Goal: Task Accomplishment & Management: Manage account settings

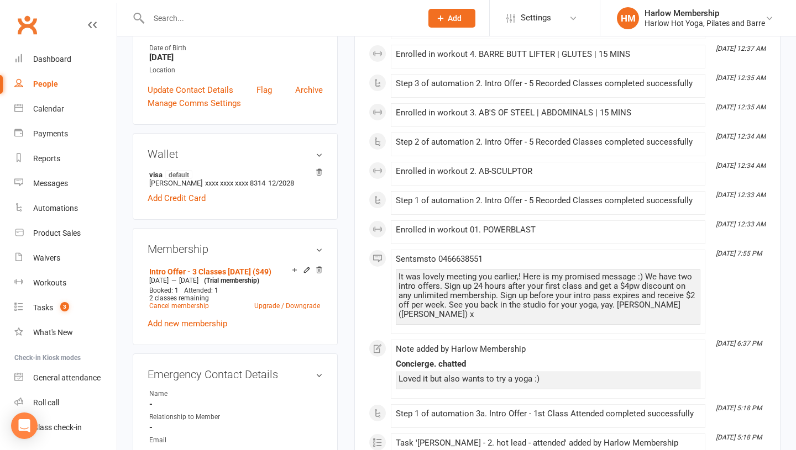
scroll to position [288, 0]
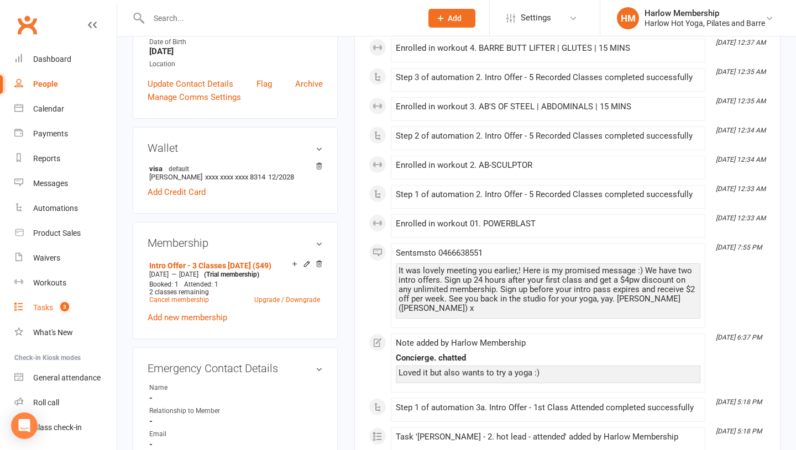
click at [62, 305] on span "3" at bounding box center [64, 306] width 9 height 9
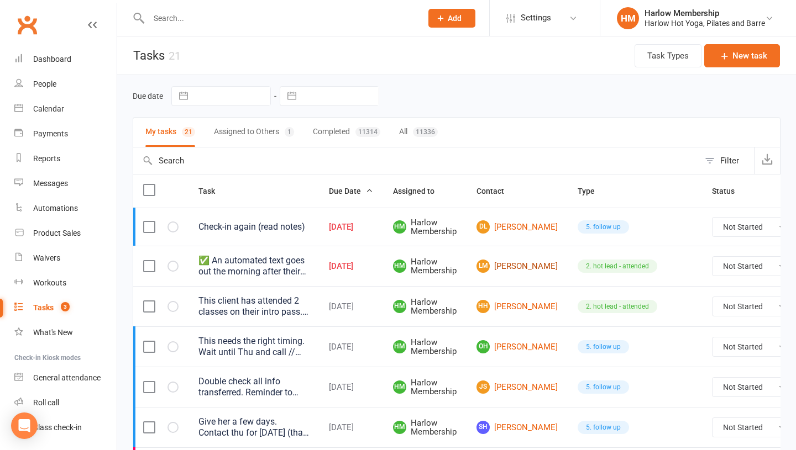
scroll to position [20, 0]
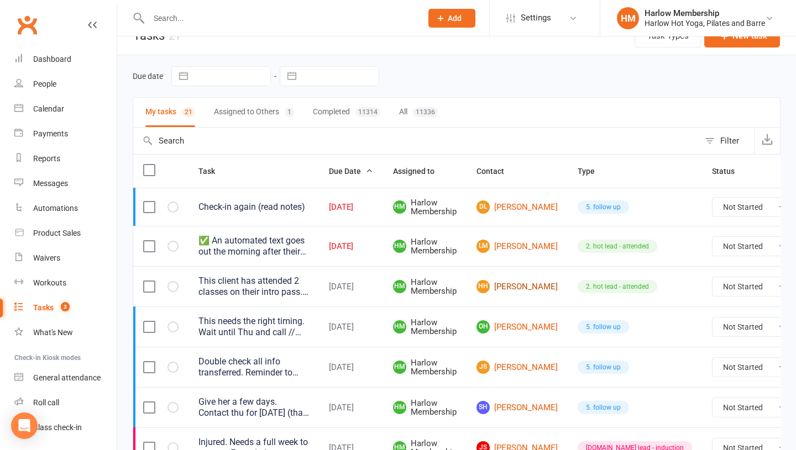
click at [504, 287] on link "HH Holly Hayden" at bounding box center [516, 286] width 81 height 13
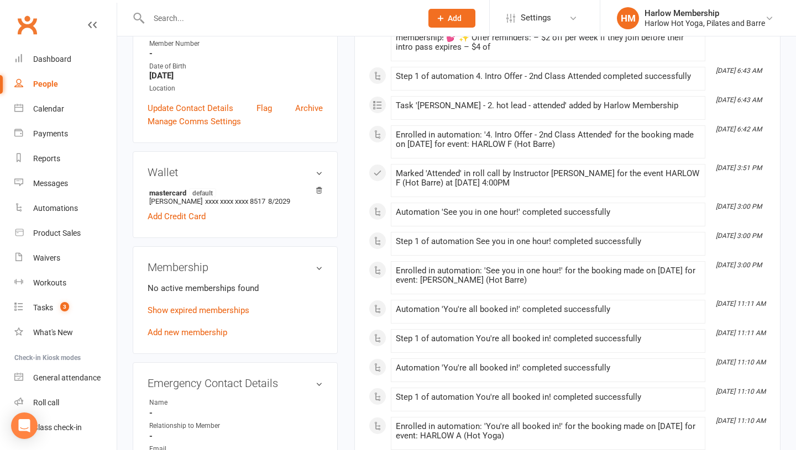
scroll to position [352, 0]
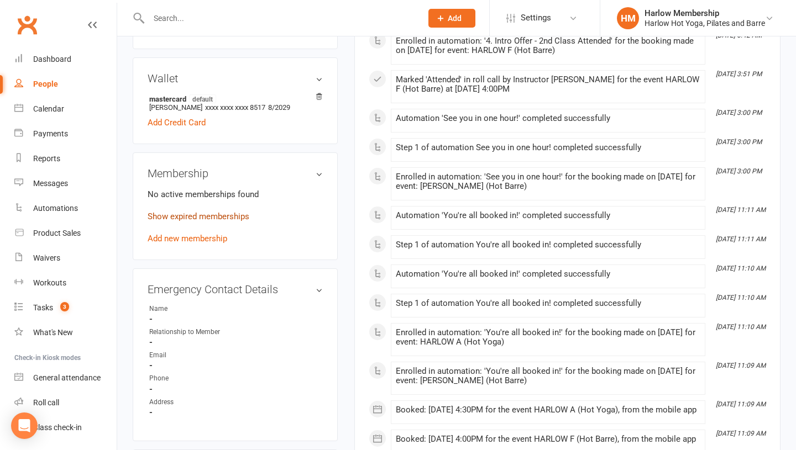
click at [162, 222] on link "Show expired memberships" at bounding box center [199, 217] width 102 height 10
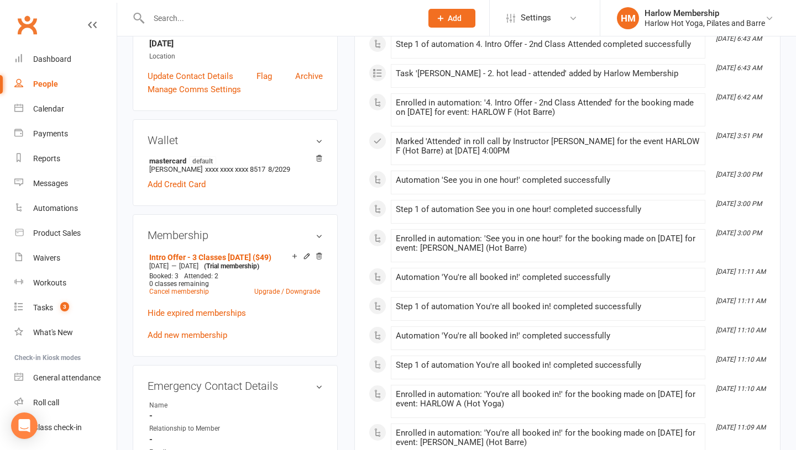
scroll to position [0, 0]
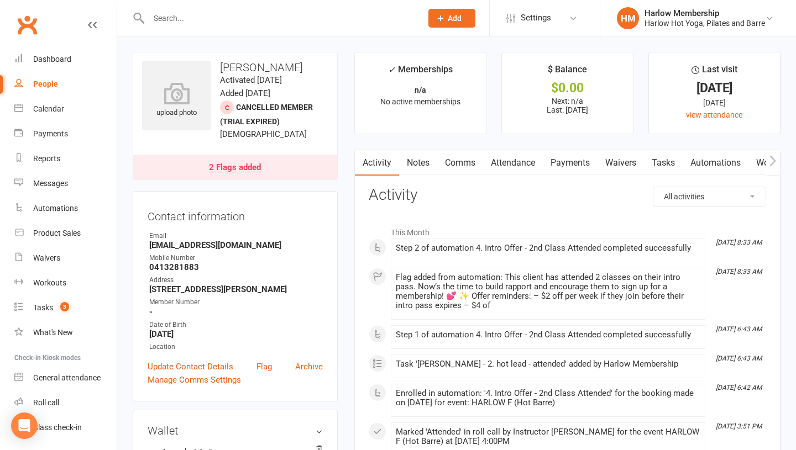
click at [491, 167] on link "Attendance" at bounding box center [513, 162] width 60 height 25
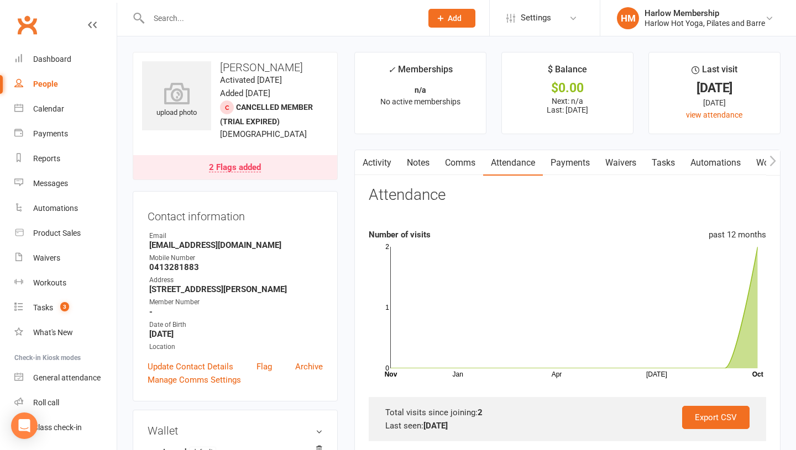
click at [659, 165] on link "Tasks" at bounding box center [663, 162] width 39 height 25
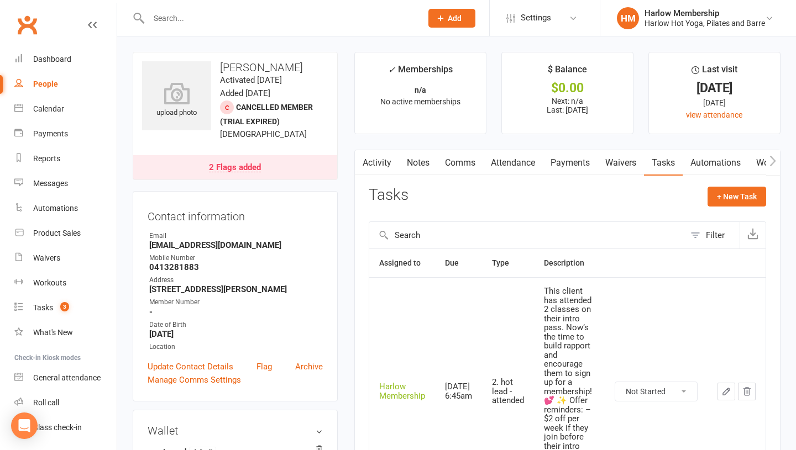
click at [633, 394] on select "Not Started In Progress Waiting Complete" at bounding box center [656, 391] width 82 height 19
select select "unstarted"
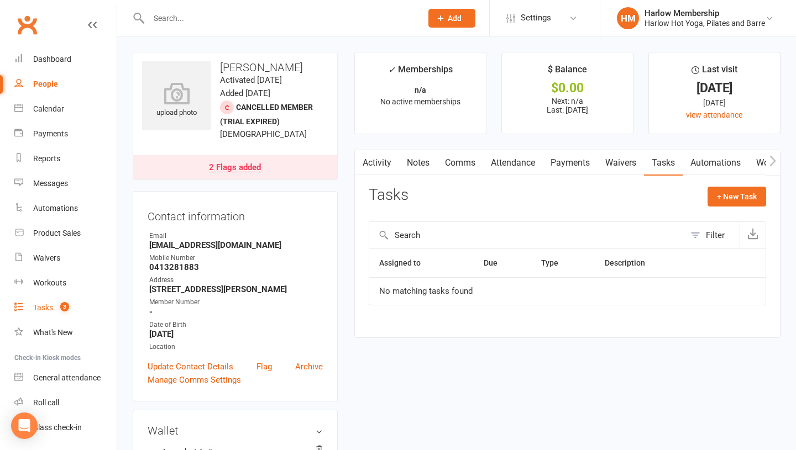
click at [46, 303] on div "Tasks" at bounding box center [43, 307] width 20 height 9
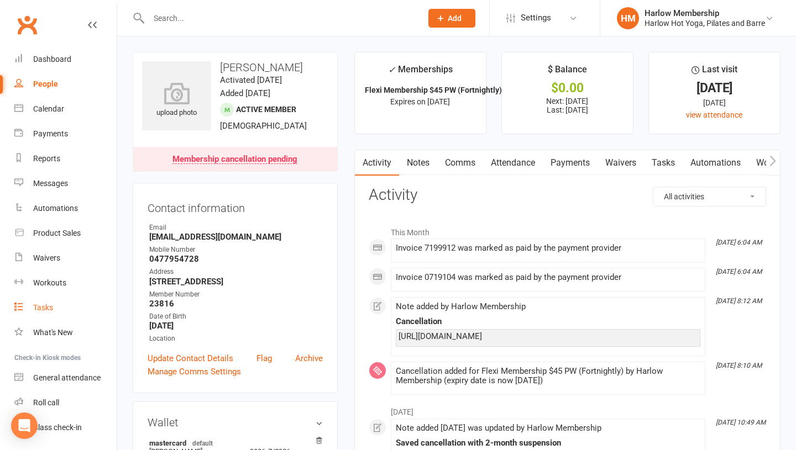
click at [60, 303] on link "Tasks" at bounding box center [65, 308] width 102 height 25
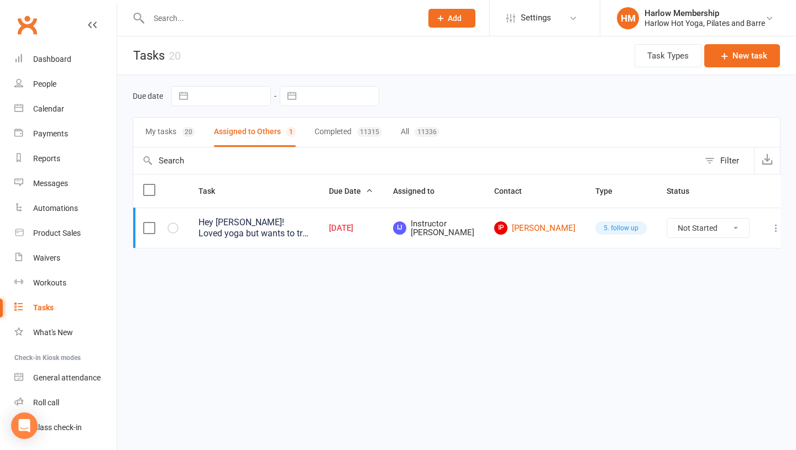
click at [234, 229] on div "Hey Jess! Loved yoga but wants to try pilates too. Signed her into your class. …" at bounding box center [253, 228] width 110 height 22
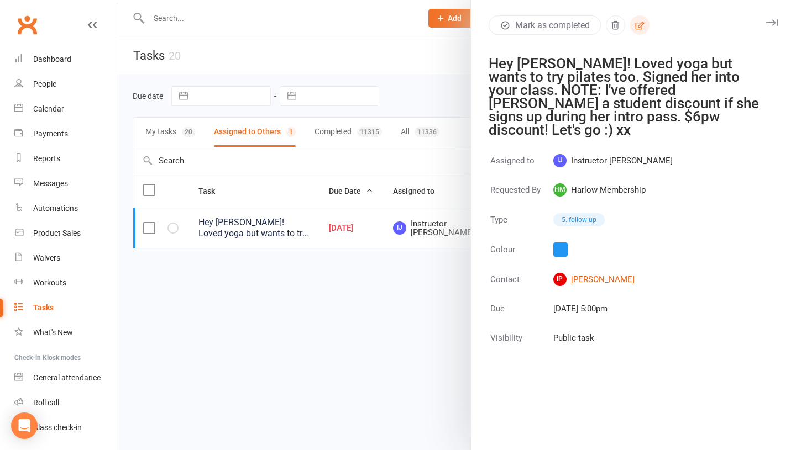
click at [643, 24] on icon "button" at bounding box center [639, 25] width 10 height 10
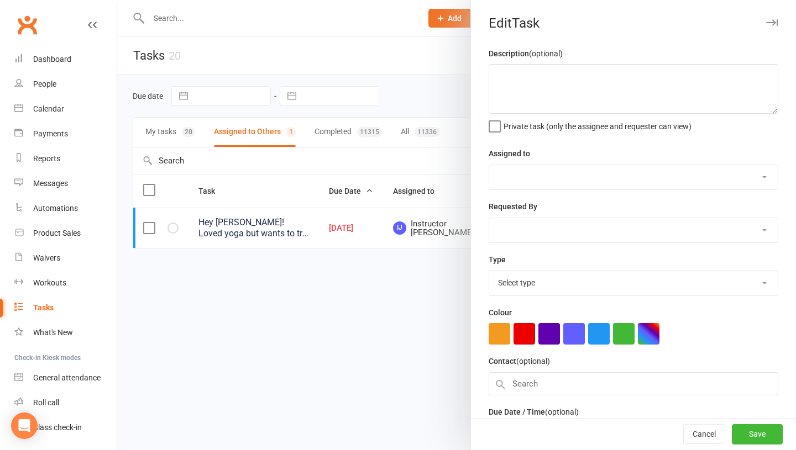
type textarea "Hey Jess! Loved yoga but wants to try pilates too. Signed her into your class. …"
select select "50537"
select select "47368"
select select "27606"
type input "14 Oct 2025"
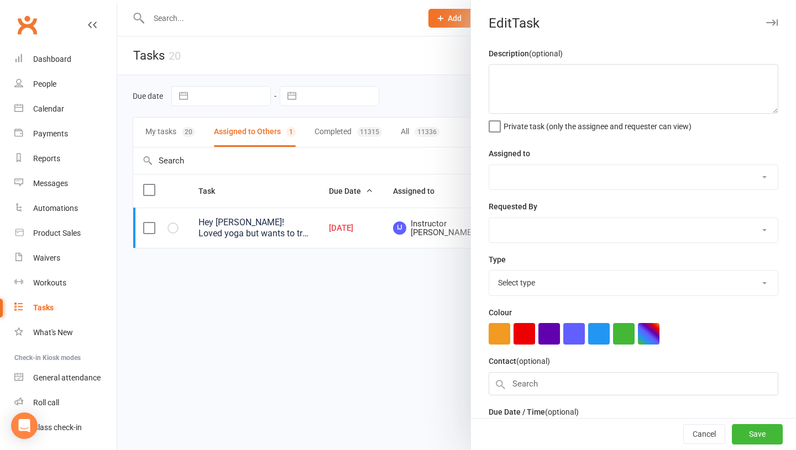
type input "5:00pm"
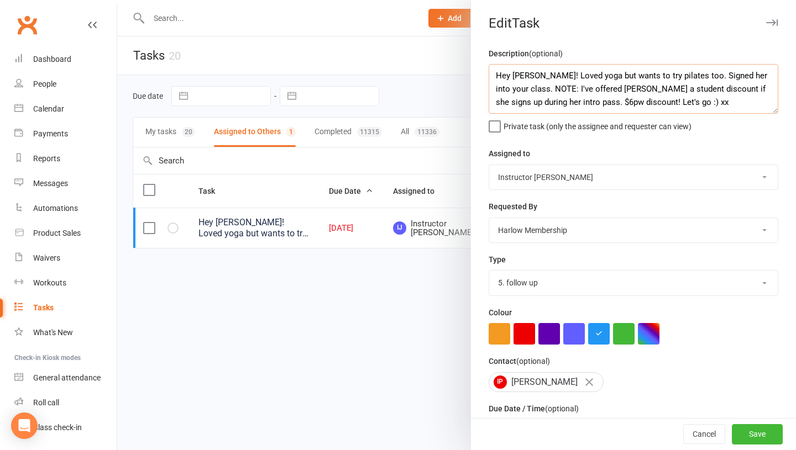
click at [496, 79] on textarea "Hey Jess! Loved yoga but wants to try pilates too. Signed her into your class. …" at bounding box center [632, 89] width 289 height 50
type textarea "SALES OPPORTUNITY :) // Hey Jess! Loved yoga but wants to try pilates too. Sign…"
click at [749, 436] on button "Save" at bounding box center [756, 435] width 51 height 20
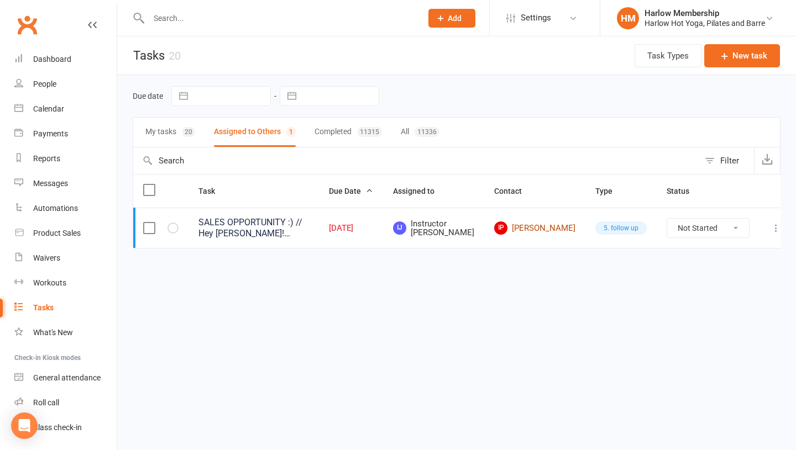
click at [544, 227] on link "IP Isabelle Puno" at bounding box center [534, 228] width 81 height 13
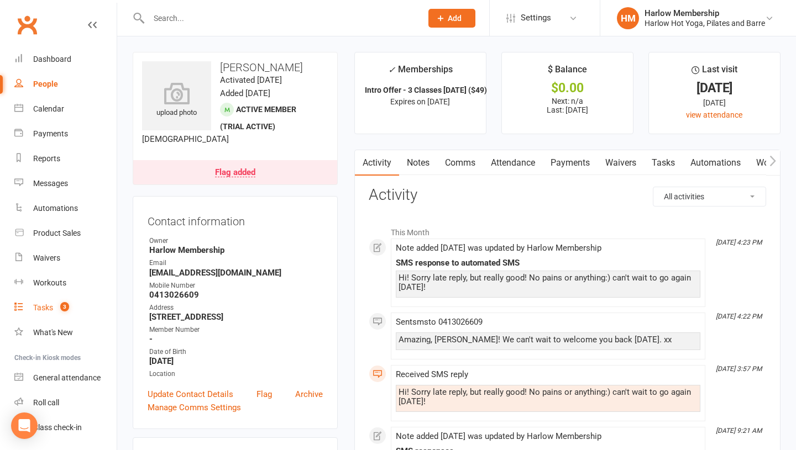
click at [45, 309] on div "Tasks" at bounding box center [43, 307] width 20 height 9
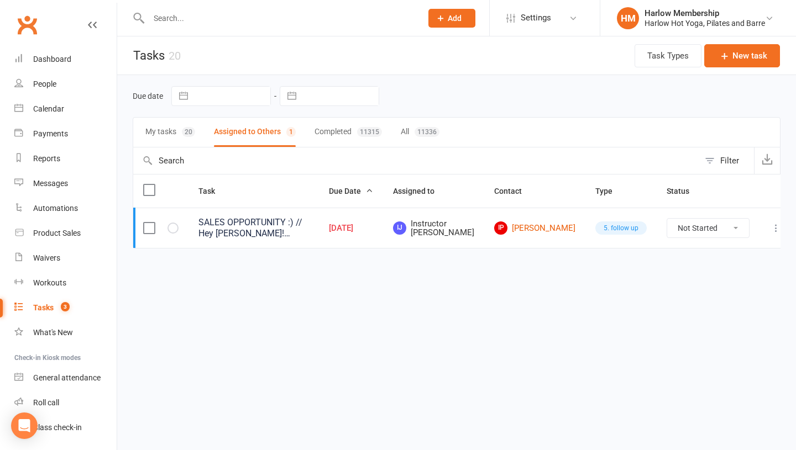
click at [185, 141] on button "My tasks 20" at bounding box center [170, 132] width 50 height 29
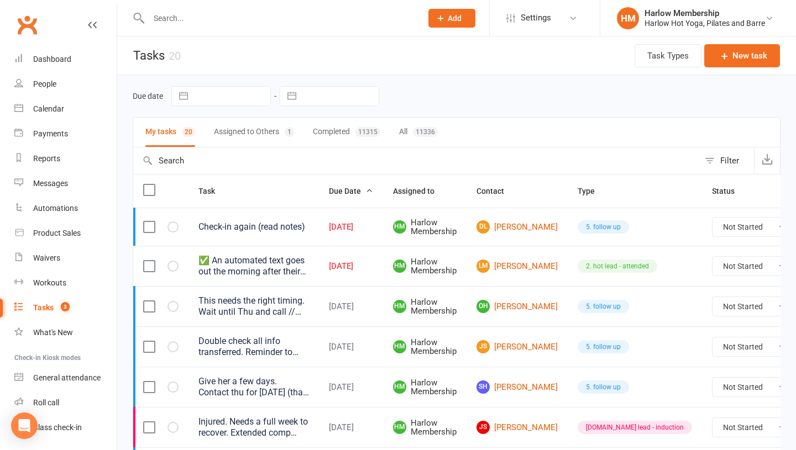
scroll to position [33, 0]
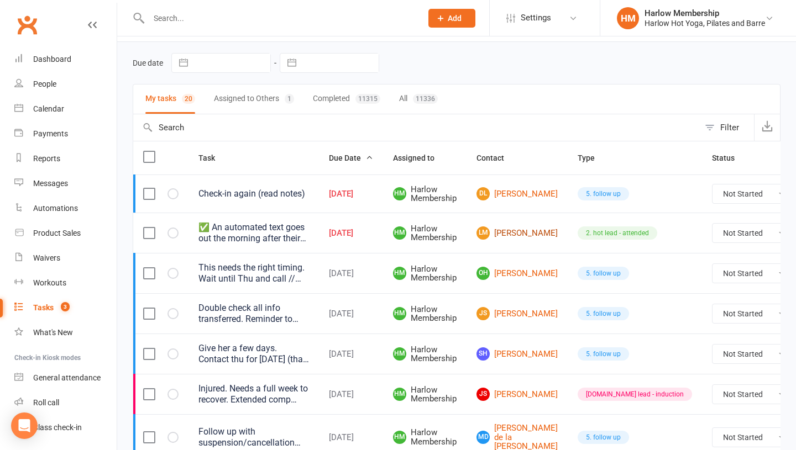
click at [514, 234] on link "LM Laura Murphy" at bounding box center [516, 233] width 81 height 13
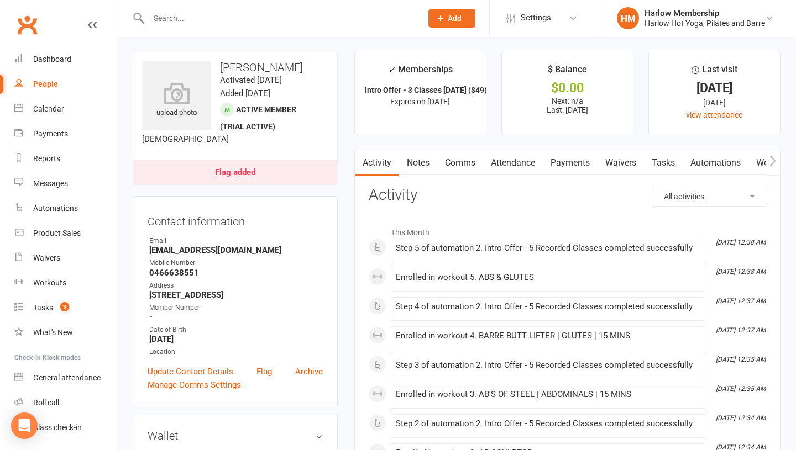
click at [662, 161] on link "Tasks" at bounding box center [663, 162] width 39 height 25
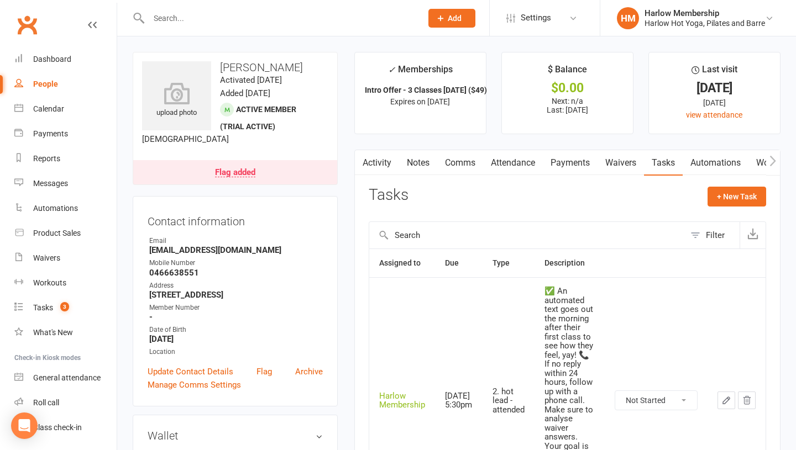
click at [634, 409] on select "Not Started In Progress Waiting Complete" at bounding box center [656, 400] width 82 height 19
select select "unstarted"
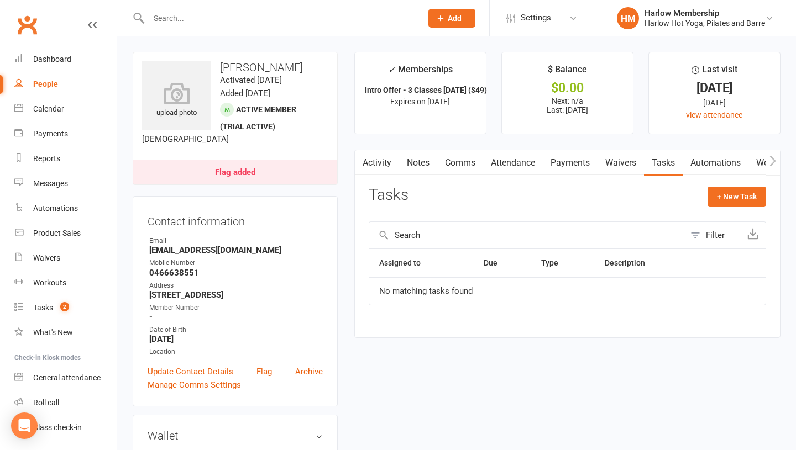
scroll to position [17, 0]
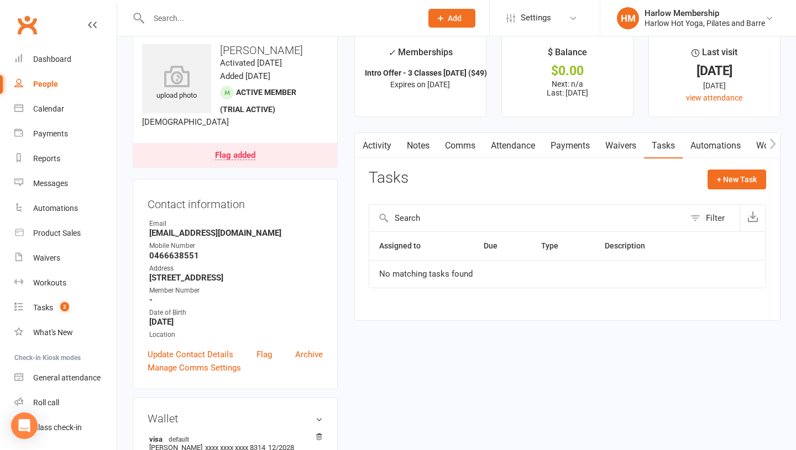
click at [410, 144] on link "Notes" at bounding box center [418, 145] width 38 height 25
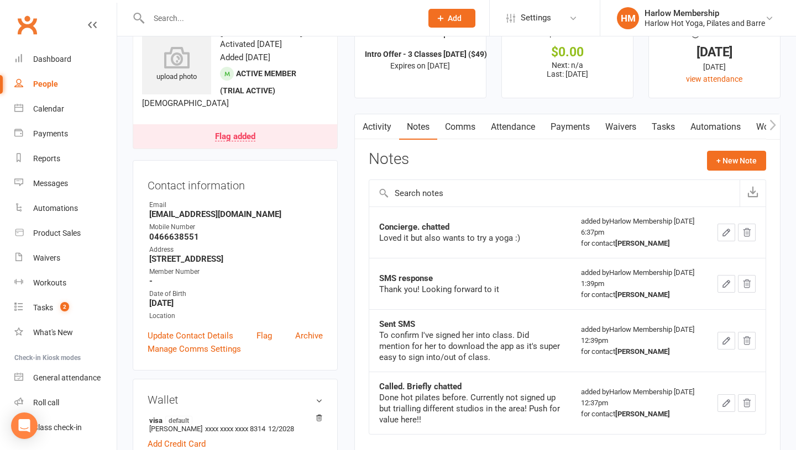
scroll to position [95, 0]
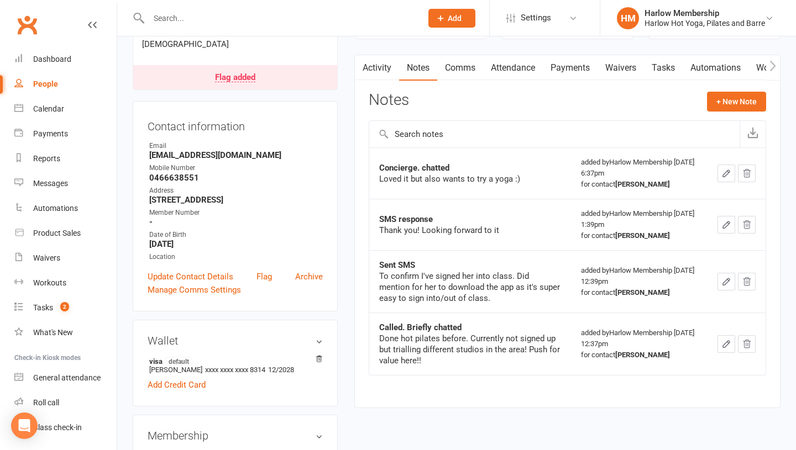
click at [666, 63] on link "Tasks" at bounding box center [663, 67] width 39 height 25
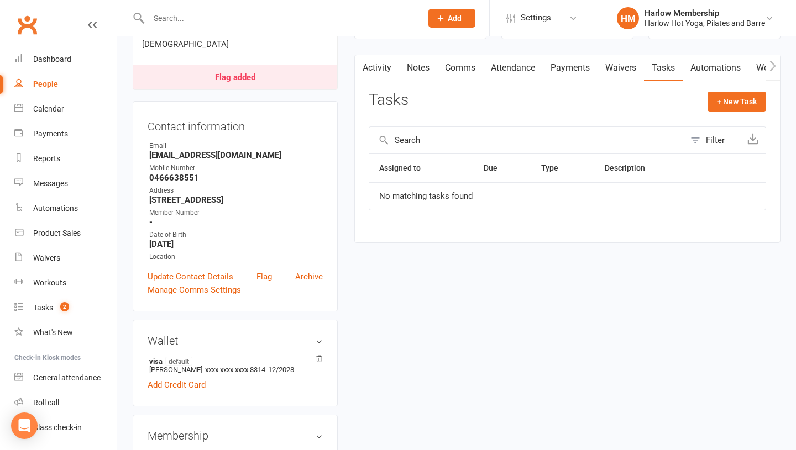
click at [729, 73] on link "Automations" at bounding box center [715, 67] width 66 height 25
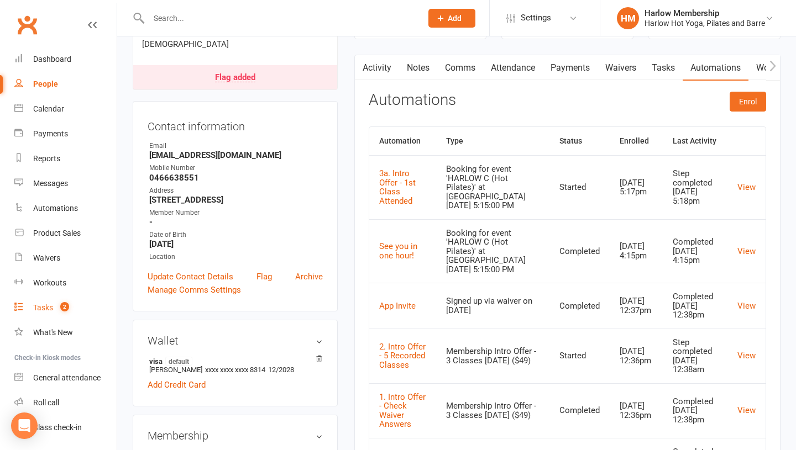
click at [56, 312] on link "Tasks 2" at bounding box center [65, 308] width 102 height 25
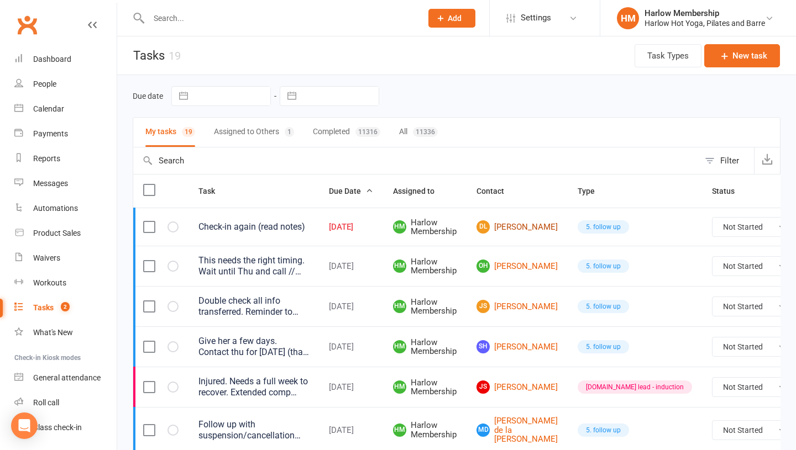
click at [499, 231] on link "DL Daisy Ledger" at bounding box center [516, 226] width 81 height 13
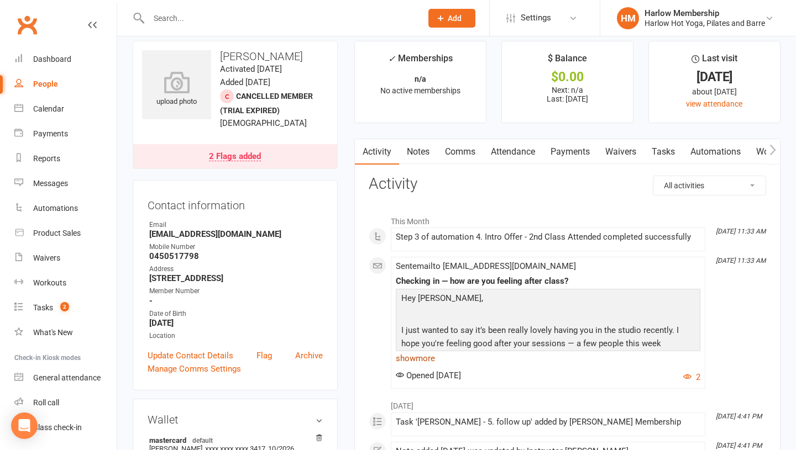
scroll to position [14, 0]
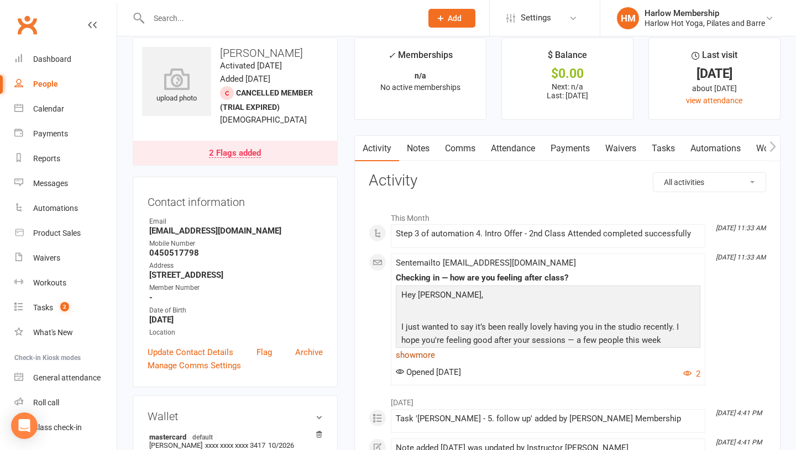
click at [410, 355] on link "show more" at bounding box center [548, 354] width 304 height 15
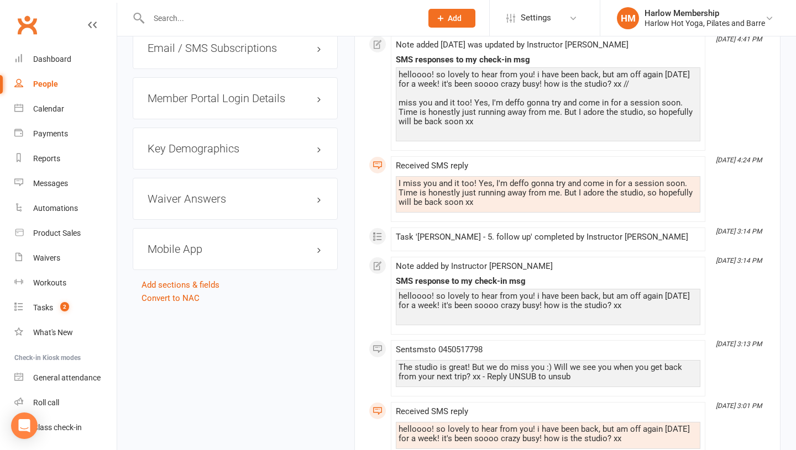
scroll to position [0, 0]
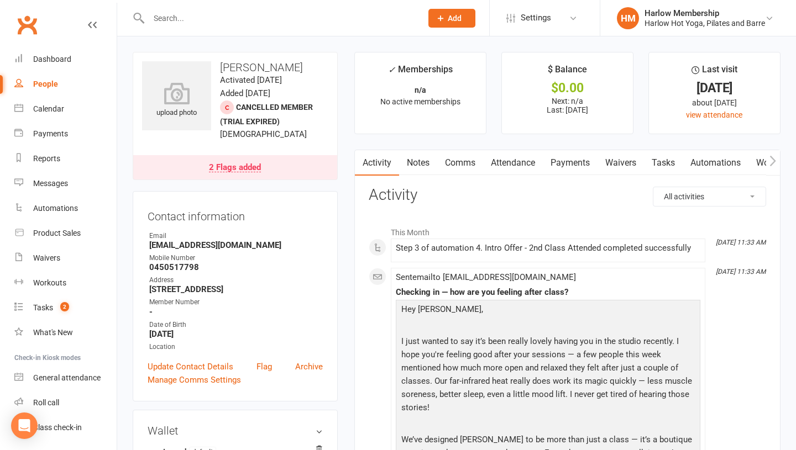
click at [661, 163] on link "Tasks" at bounding box center [663, 162] width 39 height 25
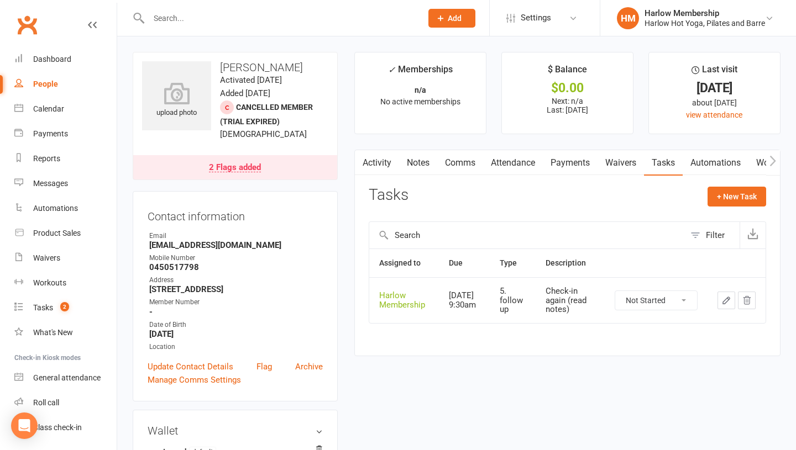
click at [727, 302] on icon "button" at bounding box center [726, 301] width 10 height 10
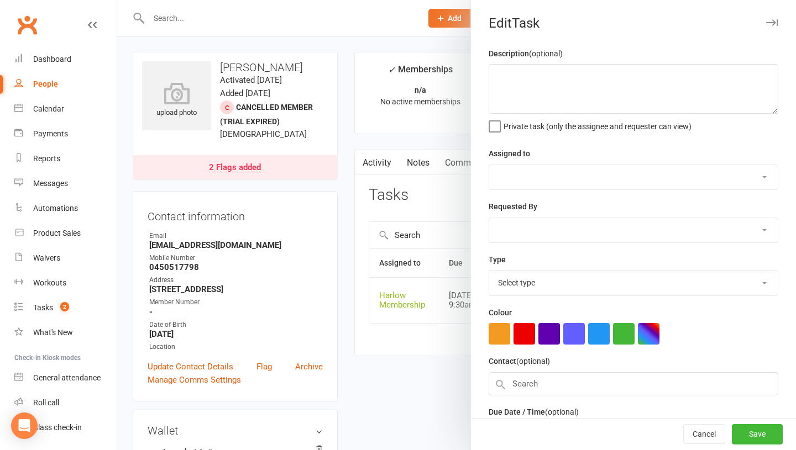
type textarea "Check-in again (read notes)"
select select "47368"
type input "14 Oct 2025"
type input "9:30am"
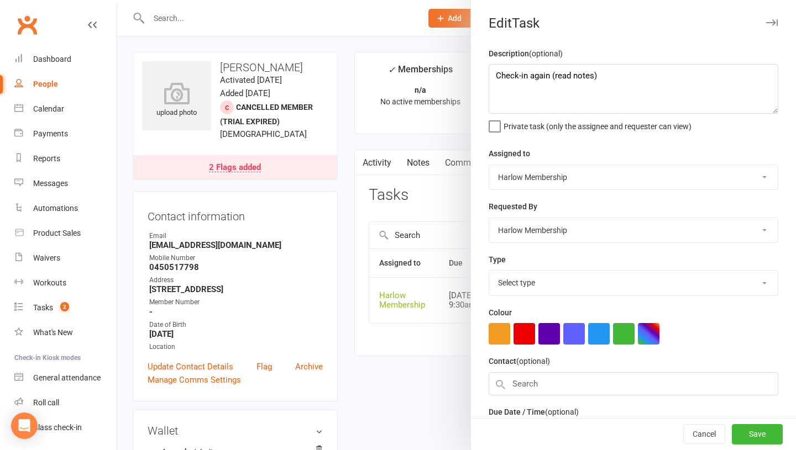
select select "27606"
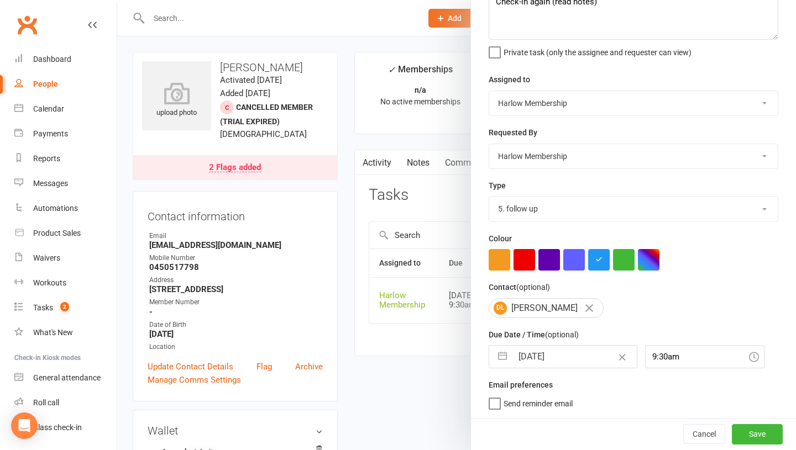
click at [546, 359] on input "14 Oct 2025" at bounding box center [574, 357] width 124 height 22
select select "8"
select select "2025"
select select "9"
select select "2025"
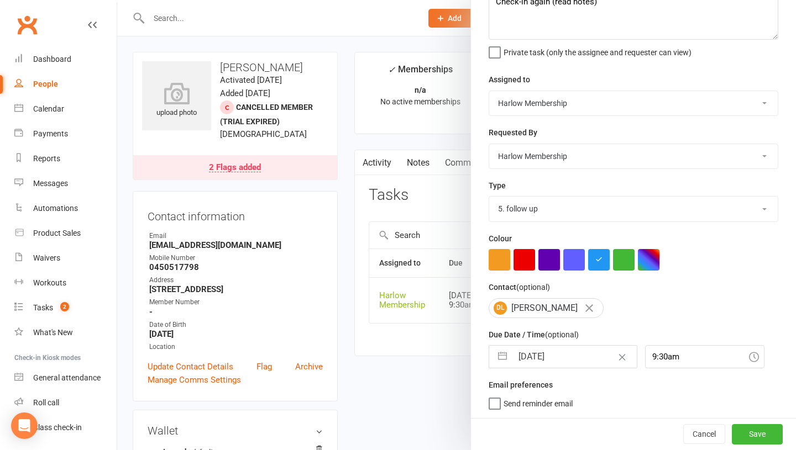
select select "10"
select select "2025"
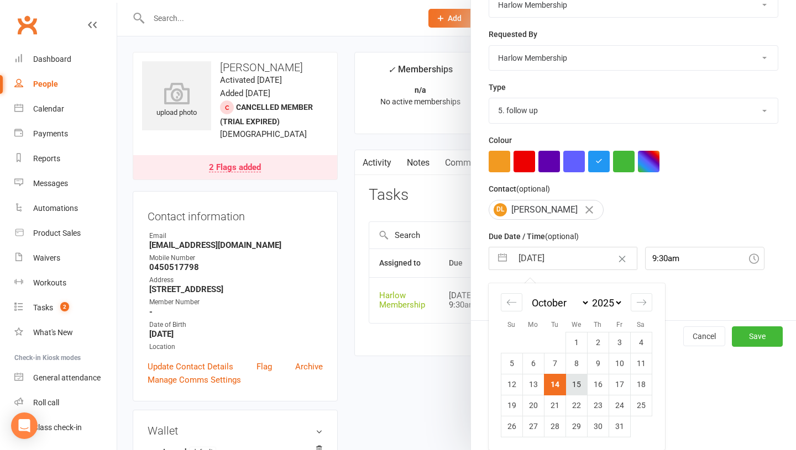
click at [571, 387] on td "15" at bounding box center [576, 384] width 22 height 21
type input "15 Oct 2025"
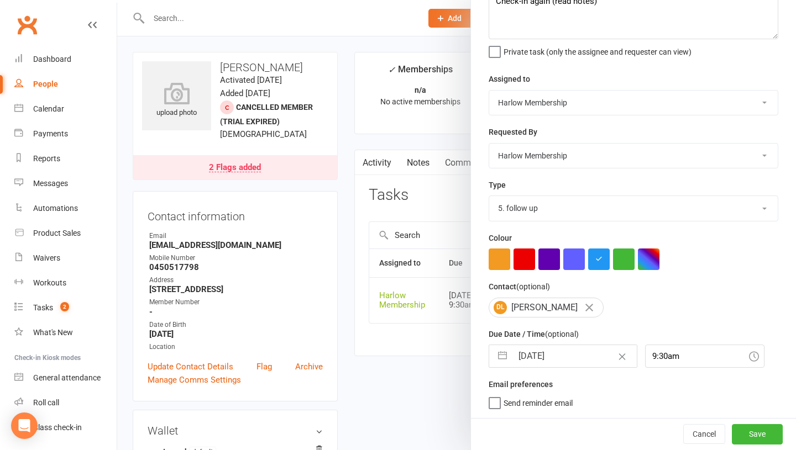
scroll to position [75, 0]
click at [743, 432] on button "Save" at bounding box center [756, 434] width 51 height 20
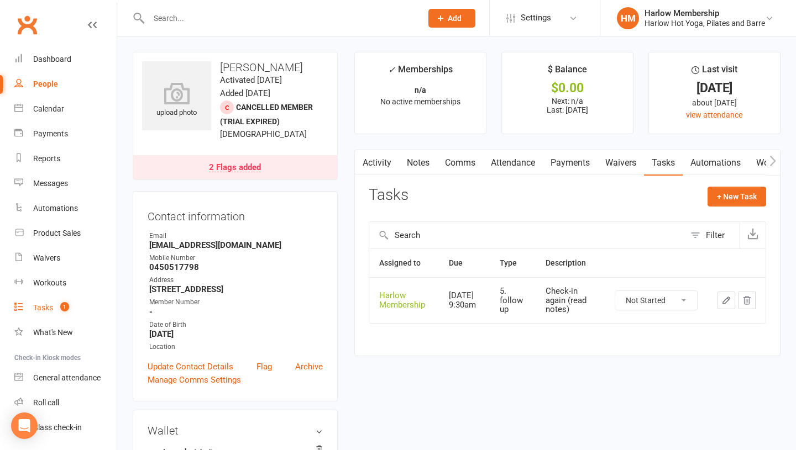
click at [44, 307] on div "Tasks" at bounding box center [43, 307] width 20 height 9
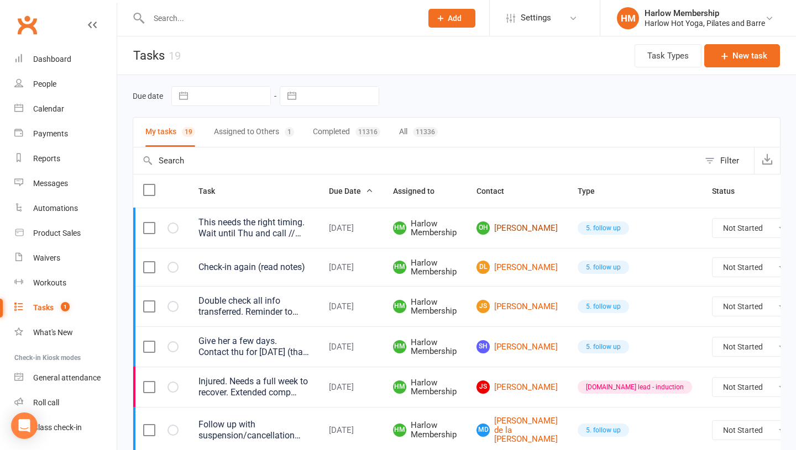
click at [505, 229] on link "OH Olivia Haua" at bounding box center [516, 228] width 81 height 13
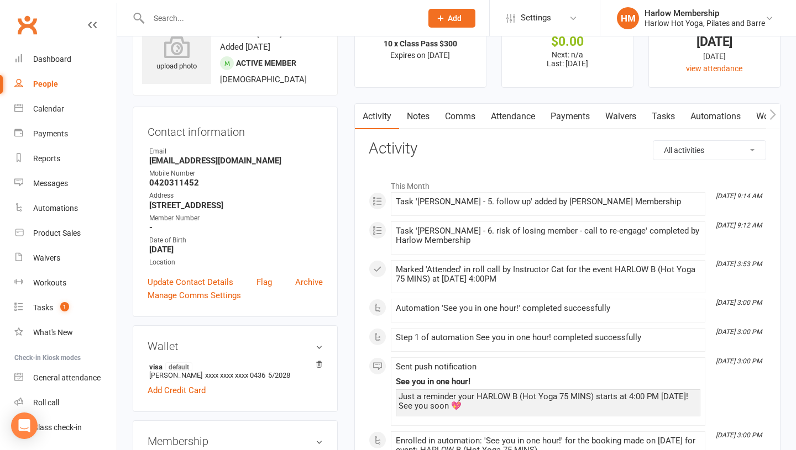
scroll to position [46, 0]
click at [423, 125] on link "Notes" at bounding box center [418, 116] width 38 height 25
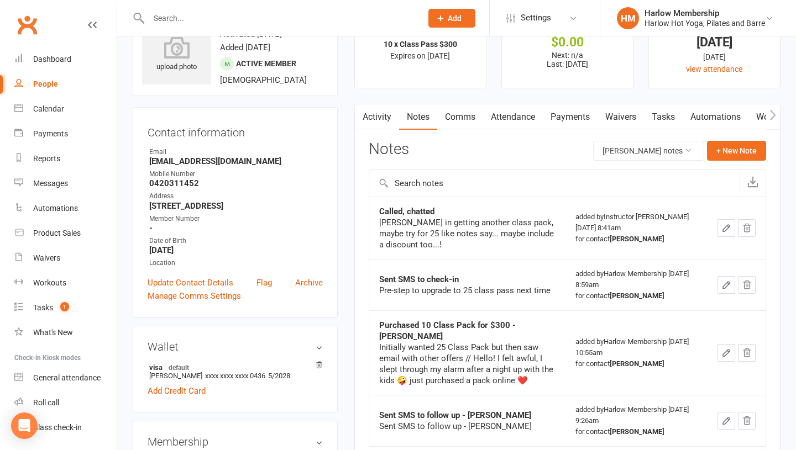
click at [377, 117] on link "Activity" at bounding box center [377, 116] width 44 height 25
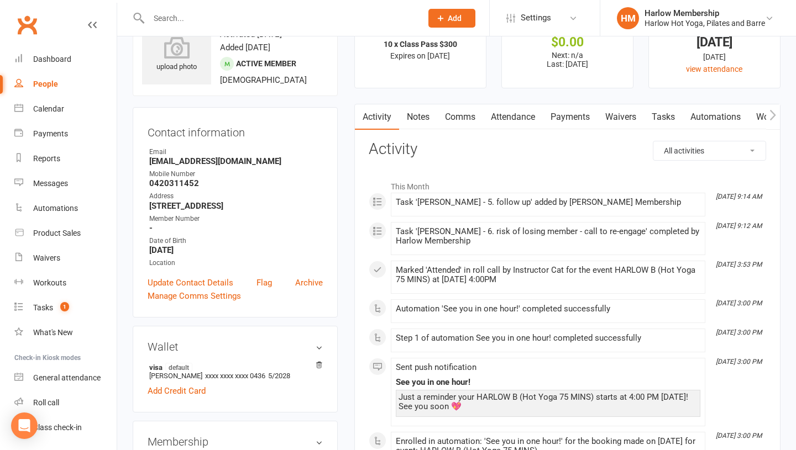
click at [462, 120] on link "Comms" at bounding box center [460, 116] width 46 height 25
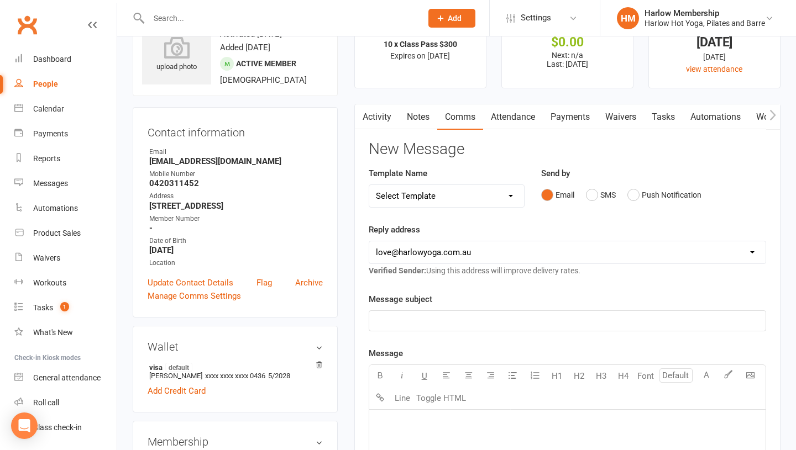
click at [656, 118] on link "Tasks" at bounding box center [663, 116] width 39 height 25
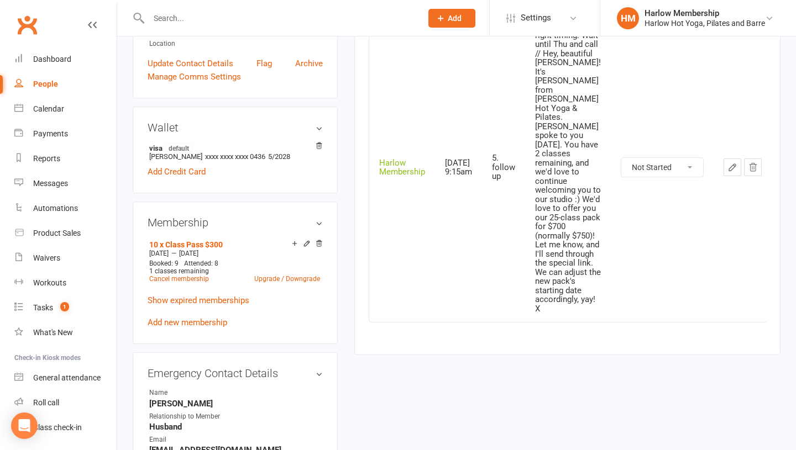
scroll to position [267, 0]
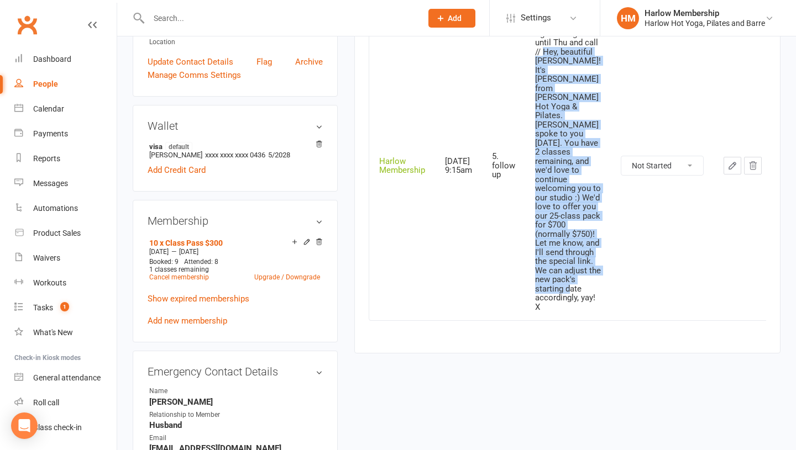
drag, startPoint x: 567, startPoint y: 299, endPoint x: 574, endPoint y: 53, distance: 245.9
click at [574, 53] on div "This needs the right timing. Wait until Thu and call // Hey, beautiful Olivia! …" at bounding box center [568, 166] width 66 height 292
copy div "Hey, beautiful Olivia! It's Krystyna from Harlow Hot Yoga & Pilates. Jess spoke…"
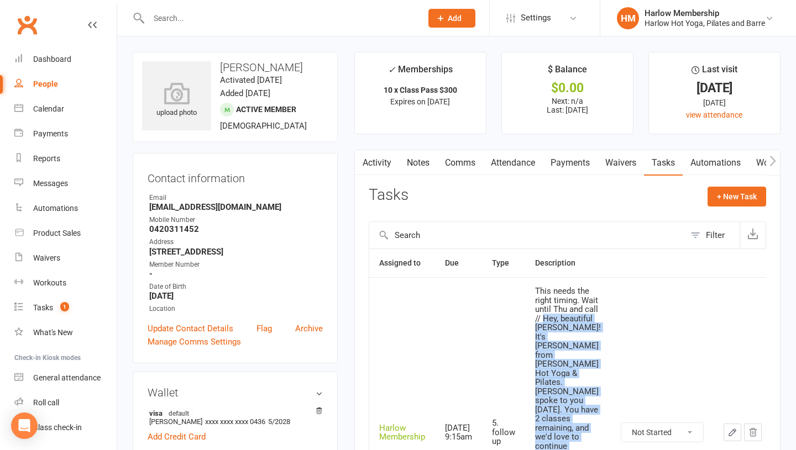
click at [459, 159] on link "Comms" at bounding box center [460, 162] width 46 height 25
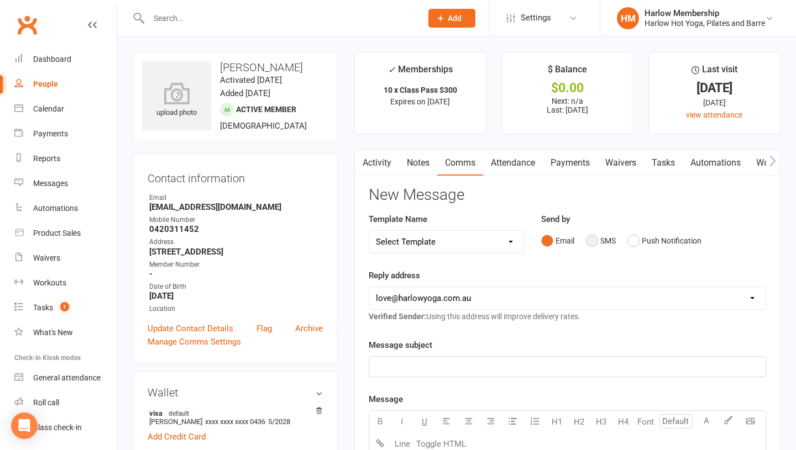
click at [589, 243] on button "SMS" at bounding box center [601, 240] width 30 height 21
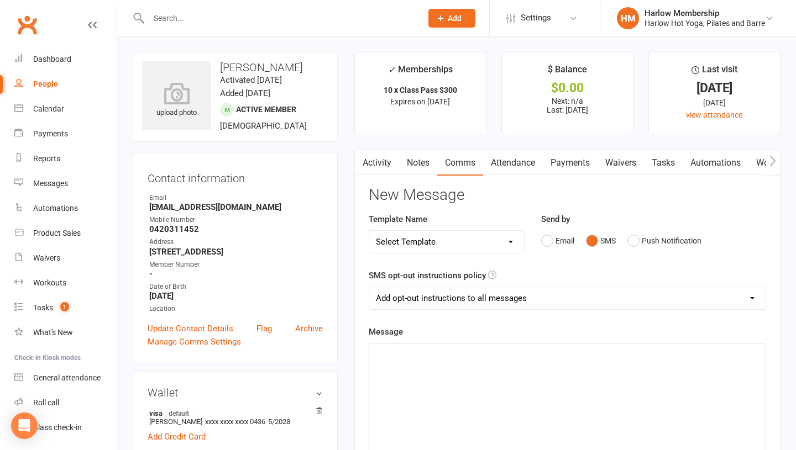
click at [478, 412] on div "﻿" at bounding box center [567, 427] width 396 height 166
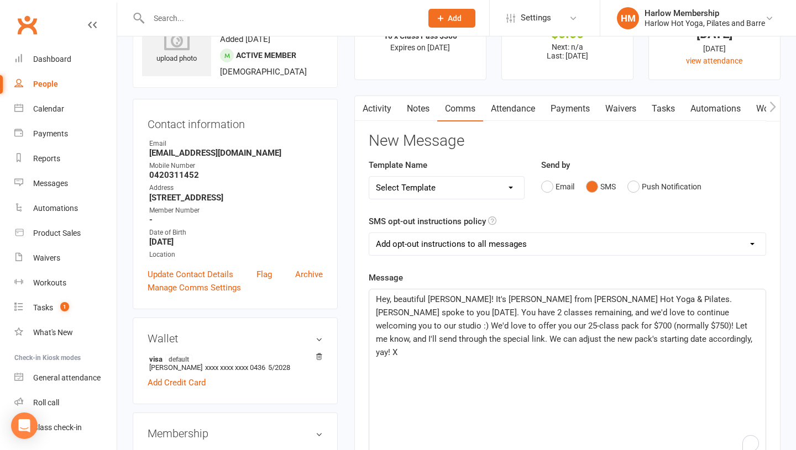
click at [470, 329] on span "Hey, beautiful Olivia! It's Krystyna from Harlow Hot Yoga & Pilates. Jess spoke…" at bounding box center [565, 325] width 378 height 63
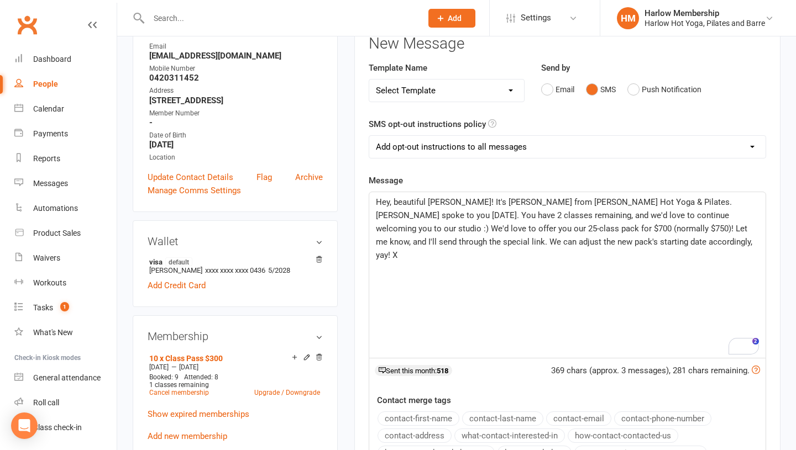
click at [418, 239] on span "Hey, beautiful Olivia! It's Krystyna from Harlow Hot Yoga & Pilates. Jess spoke…" at bounding box center [565, 228] width 378 height 63
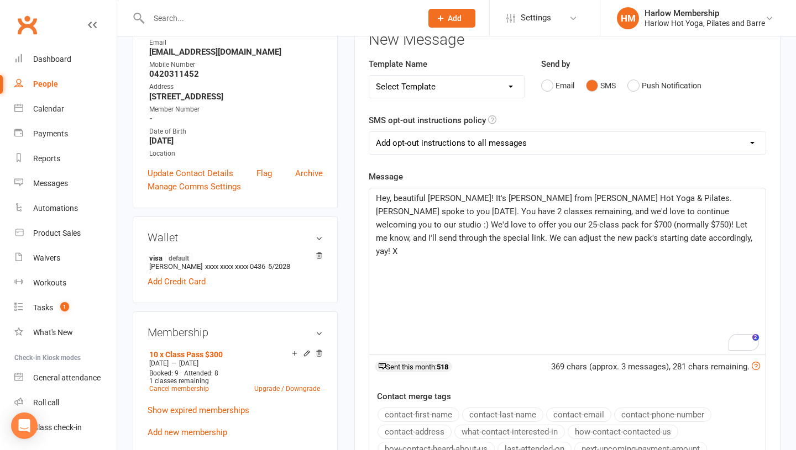
click at [452, 230] on p "Hey, beautiful Olivia! It's Krystyna from Harlow Hot Yoga & Pilates. Jess spoke…" at bounding box center [567, 225] width 383 height 66
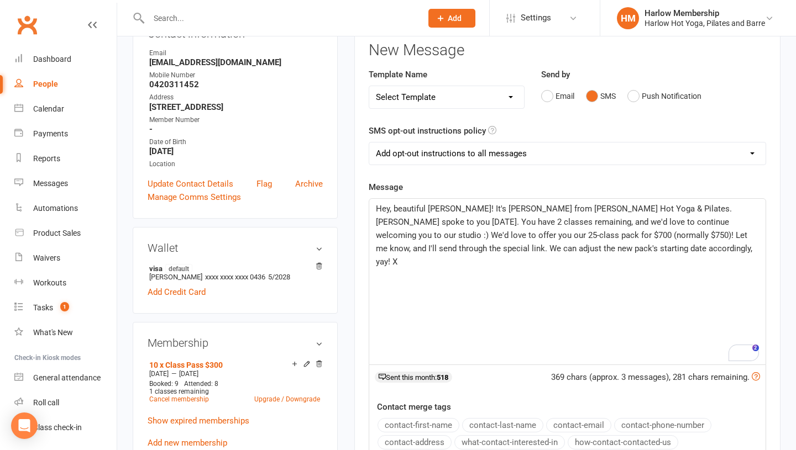
click at [424, 218] on span "Hey, beautiful Olivia! It's Krystyna from Harlow Hot Yoga & Pilates. Jess spoke…" at bounding box center [565, 235] width 378 height 63
click at [752, 351] on div "2" at bounding box center [755, 348] width 8 height 8
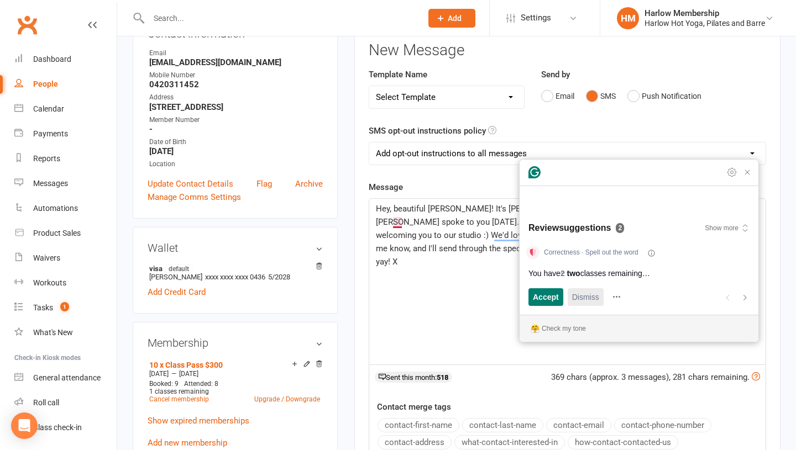
click at [570, 299] on button "Dismiss and open next suggestion" at bounding box center [585, 297] width 36 height 18
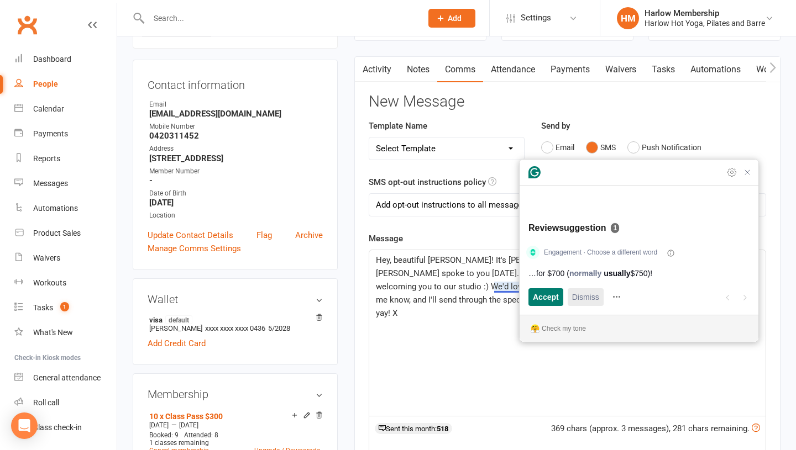
click at [578, 298] on span "Dismiss" at bounding box center [585, 297] width 27 height 12
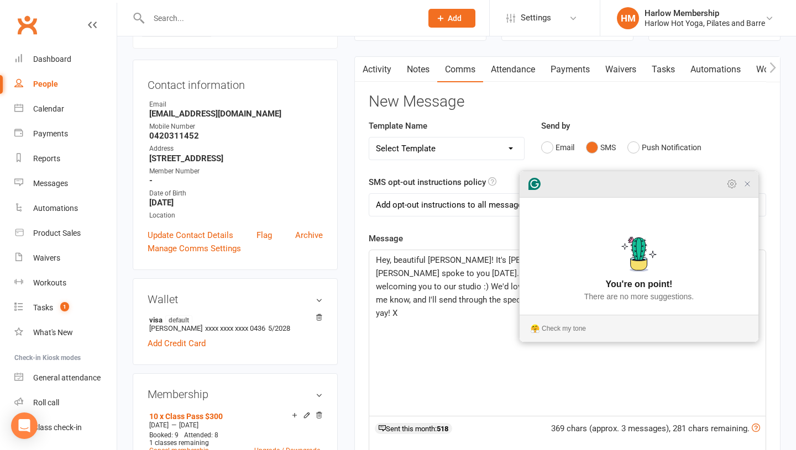
click at [749, 188] on icon "Close Grammarly Assistant" at bounding box center [746, 184] width 9 height 9
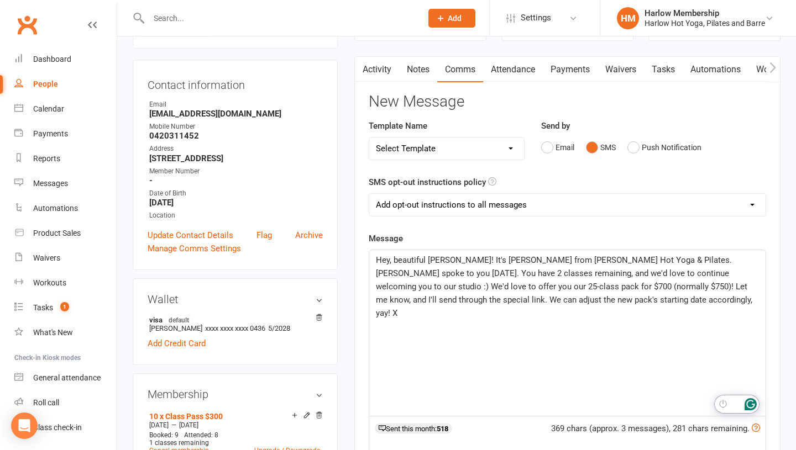
click at [491, 282] on span "Hey, beautiful Olivia! It's Krystyna from Harlow Hot Yoga & Pilates. Jess spoke…" at bounding box center [565, 286] width 378 height 63
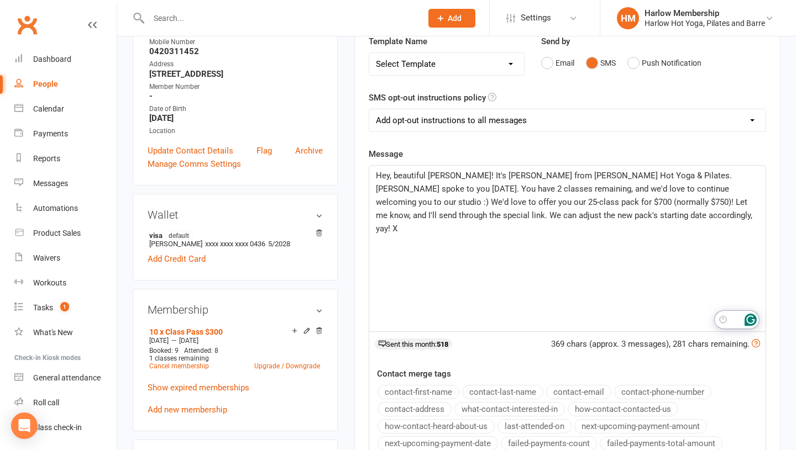
scroll to position [188, 0]
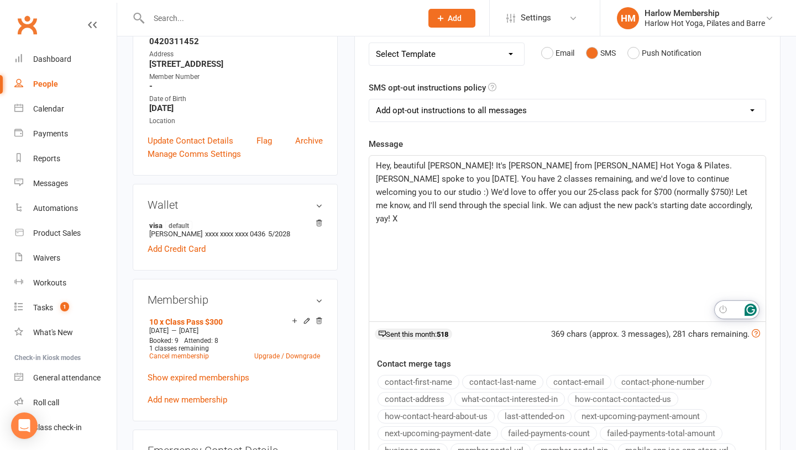
click at [599, 206] on p "Hey, beautiful Olivia! It's Krystyna from Harlow Hot Yoga & Pilates. Jess spoke…" at bounding box center [567, 192] width 383 height 66
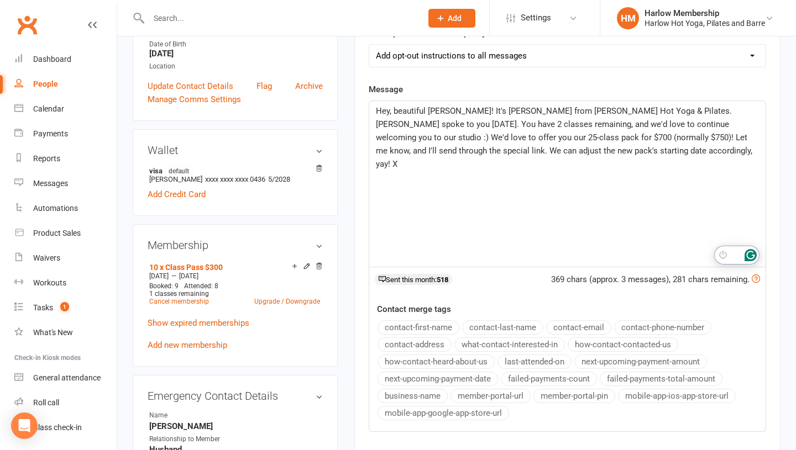
scroll to position [249, 0]
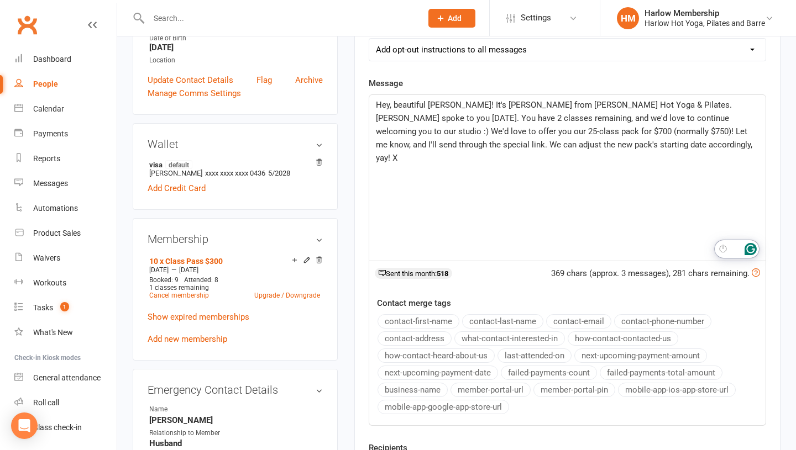
click at [431, 50] on select "Add opt-out instructions to all messages Add opt-out instructions for messages …" at bounding box center [567, 50] width 396 height 22
select select "2"
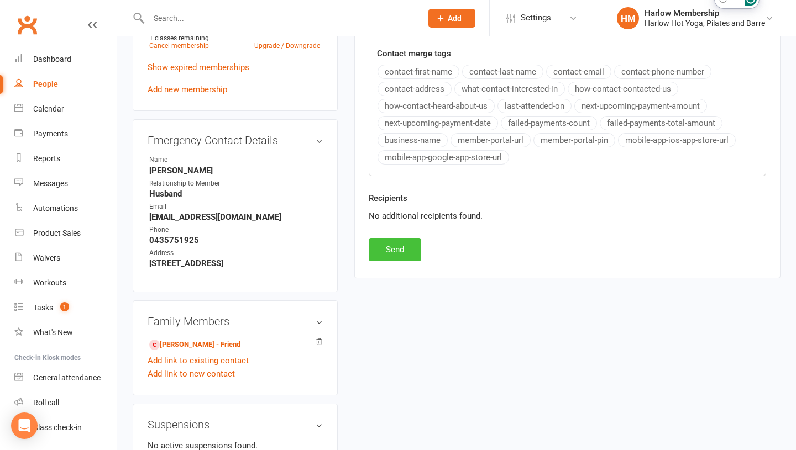
click at [396, 253] on button "Send" at bounding box center [394, 249] width 52 height 23
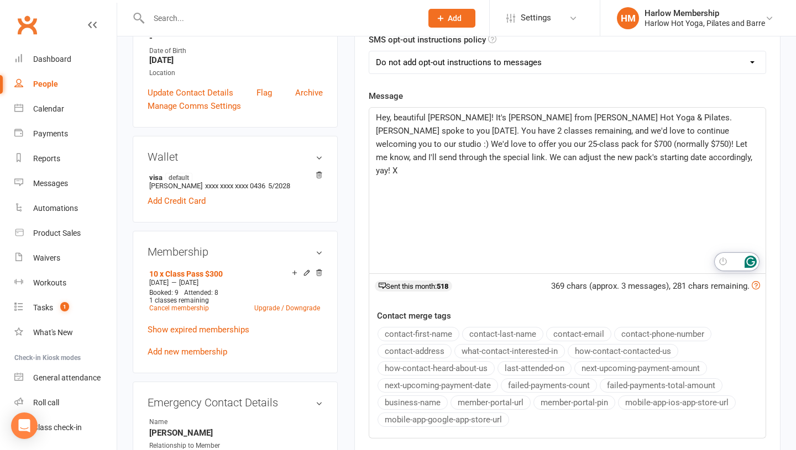
scroll to position [0, 0]
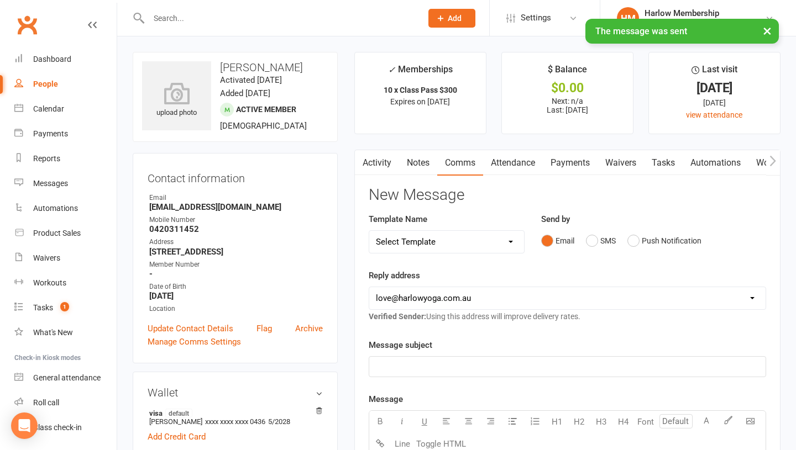
click at [373, 168] on link "Activity" at bounding box center [377, 162] width 44 height 25
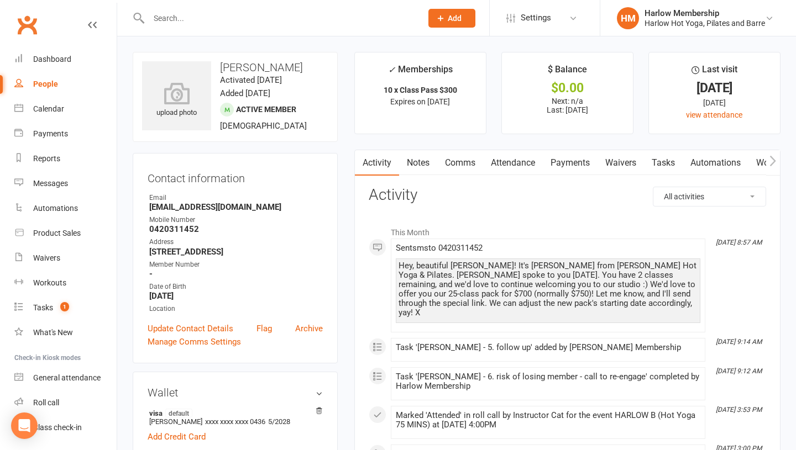
click at [670, 159] on link "Tasks" at bounding box center [663, 162] width 39 height 25
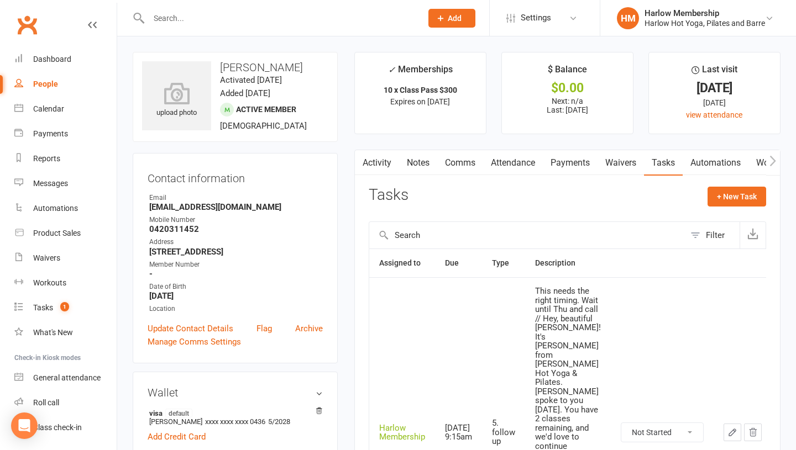
scroll to position [88, 0]
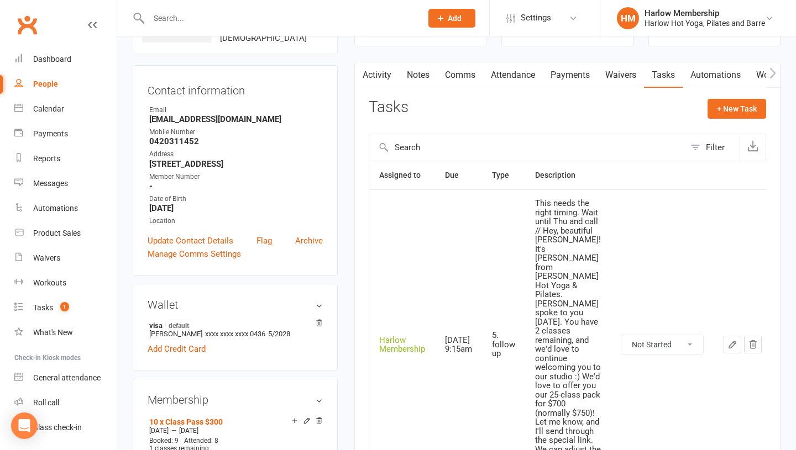
click at [646, 339] on select "Not Started In Progress Waiting Complete" at bounding box center [662, 344] width 82 height 19
select select "unstarted"
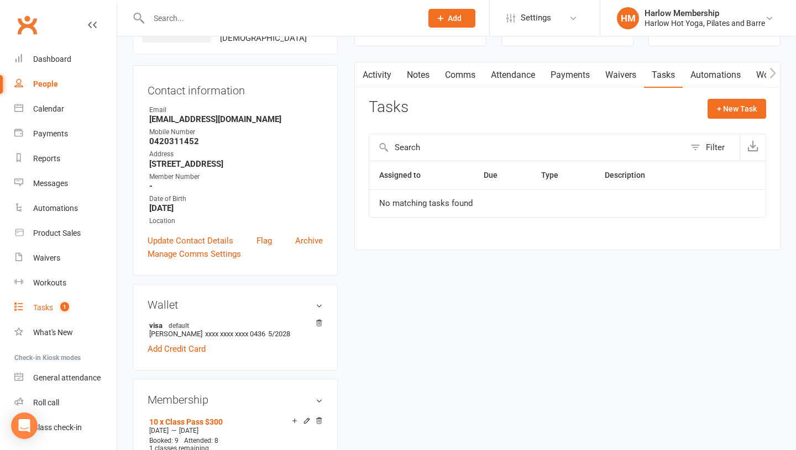
click at [55, 308] on count-badge "1" at bounding box center [62, 307] width 14 height 9
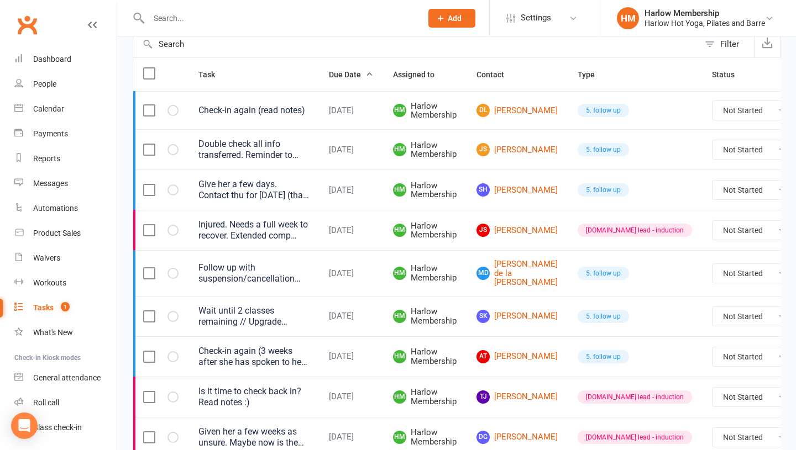
scroll to position [98, 0]
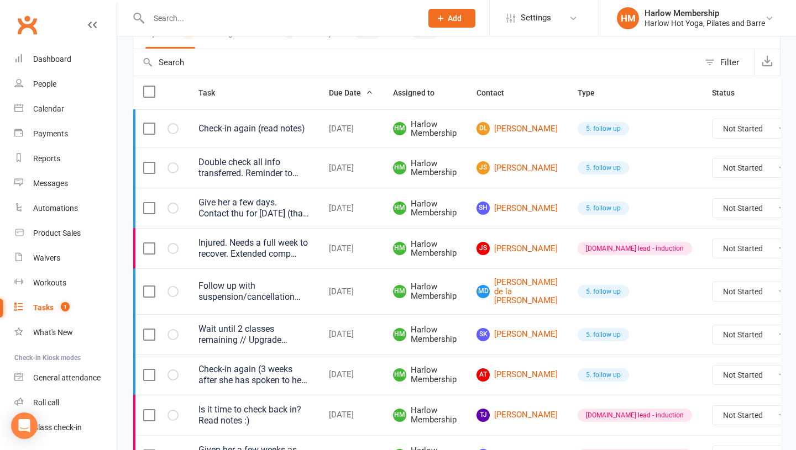
click at [249, 174] on div "Double check all info transferred. Reminder to archive account" at bounding box center [253, 168] width 110 height 22
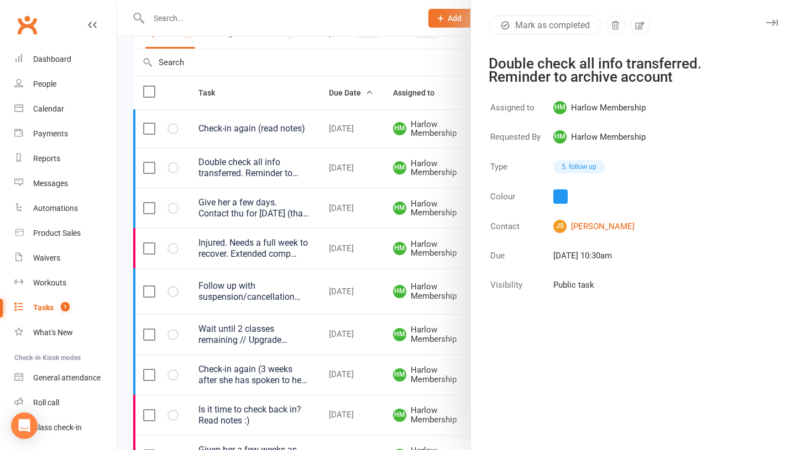
click at [270, 172] on div at bounding box center [456, 225] width 678 height 450
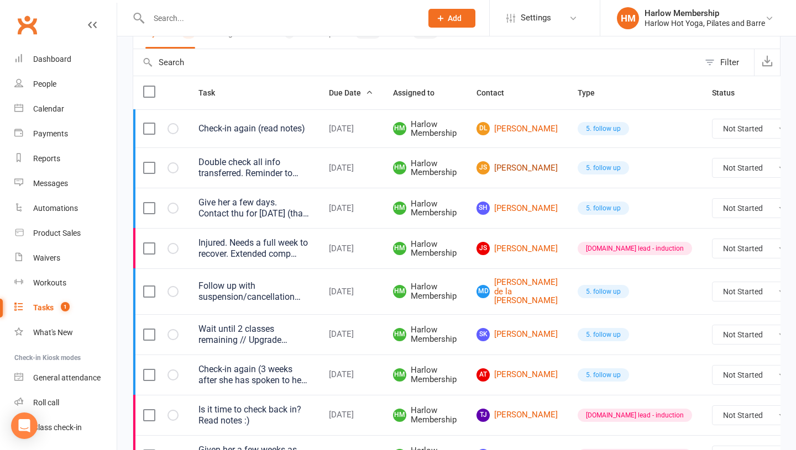
click at [500, 164] on link "JS Jeannette Spaninks" at bounding box center [516, 167] width 81 height 13
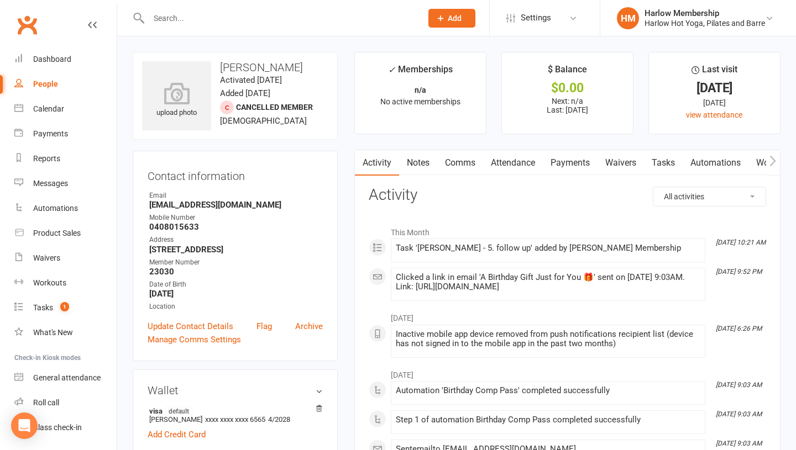
click at [677, 161] on link "Tasks" at bounding box center [663, 162] width 39 height 25
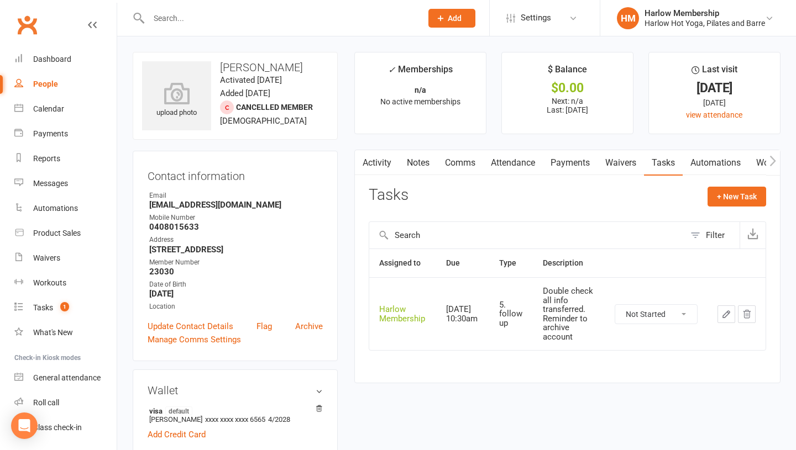
click at [652, 310] on select "Not Started In Progress Waiting Complete" at bounding box center [656, 314] width 82 height 19
select select "unstarted"
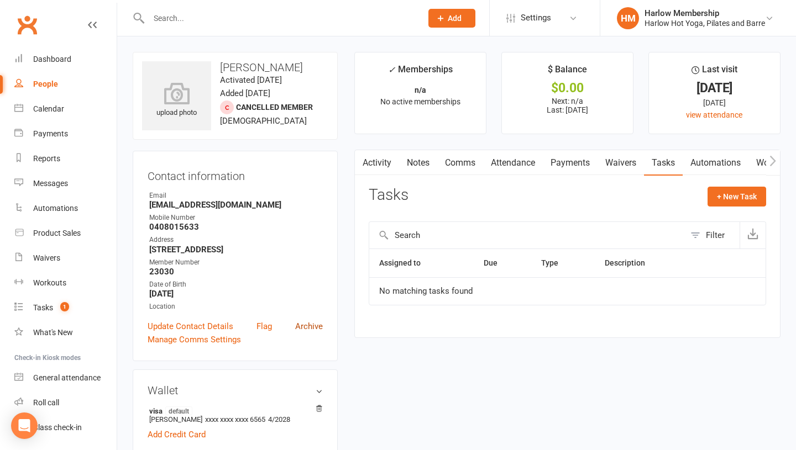
click at [303, 333] on link "Archive" at bounding box center [309, 326] width 28 height 13
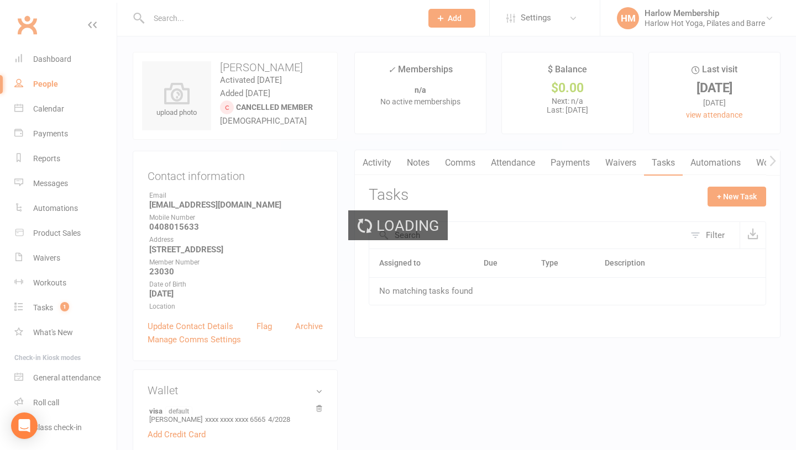
select select "100"
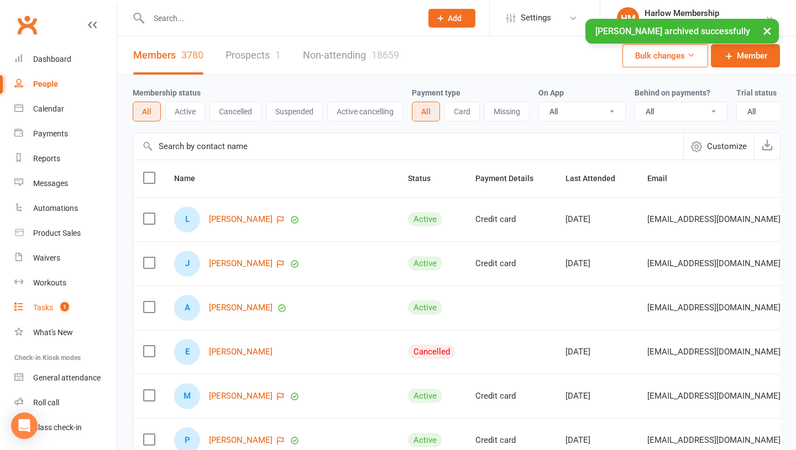
click at [54, 306] on link "Tasks 1" at bounding box center [65, 308] width 102 height 25
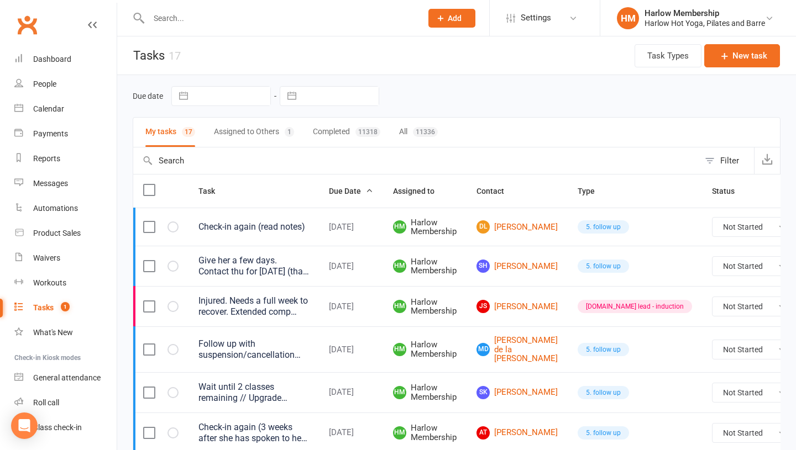
click at [255, 135] on button "Assigned to Others 1" at bounding box center [254, 132] width 80 height 29
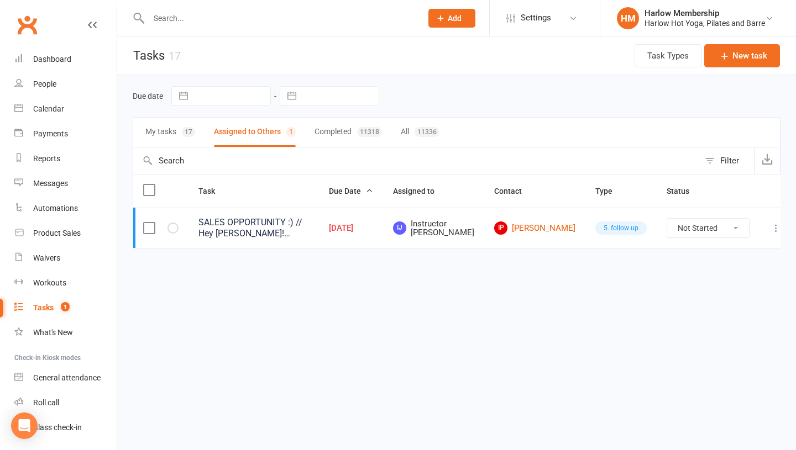
click at [183, 134] on div "17" at bounding box center [188, 132] width 13 height 10
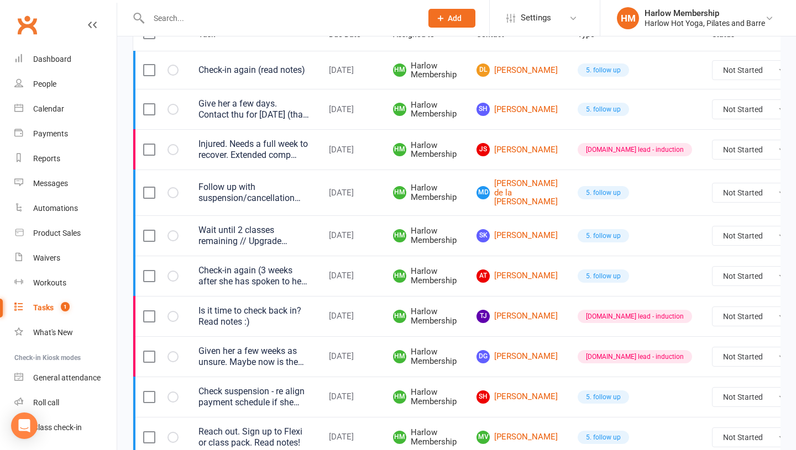
scroll to position [170, 0]
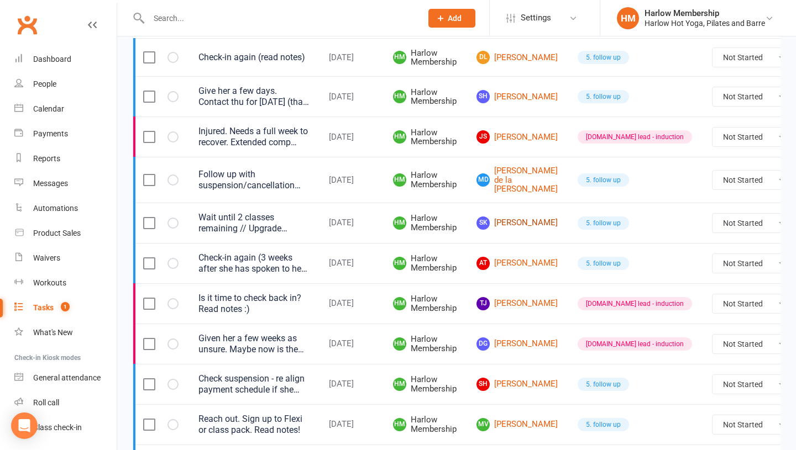
click at [503, 223] on link "SK Saya Kato" at bounding box center [516, 223] width 81 height 13
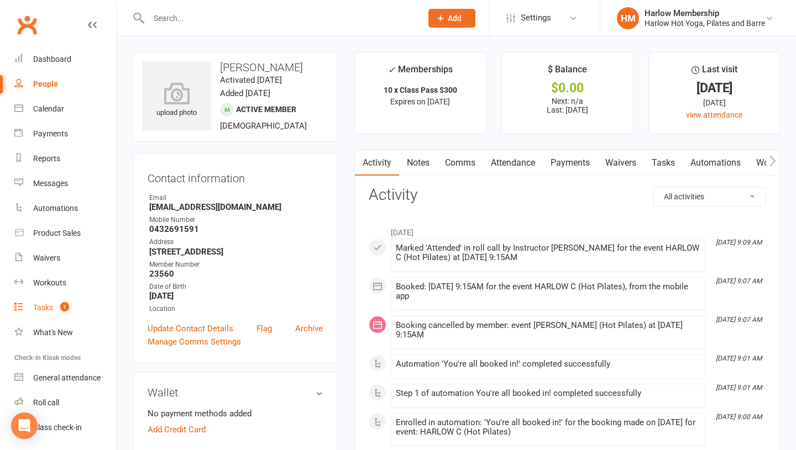
click at [64, 313] on link "Tasks 1" at bounding box center [65, 308] width 102 height 25
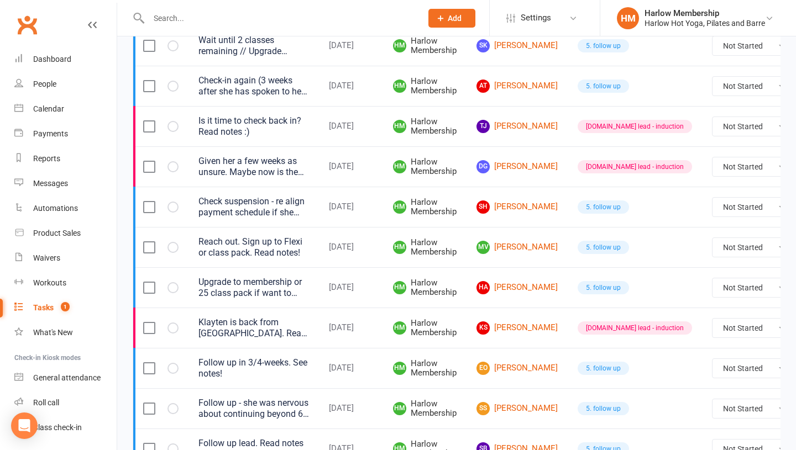
scroll to position [347, 0]
click at [507, 294] on link "HA Heather Adams" at bounding box center [516, 287] width 81 height 13
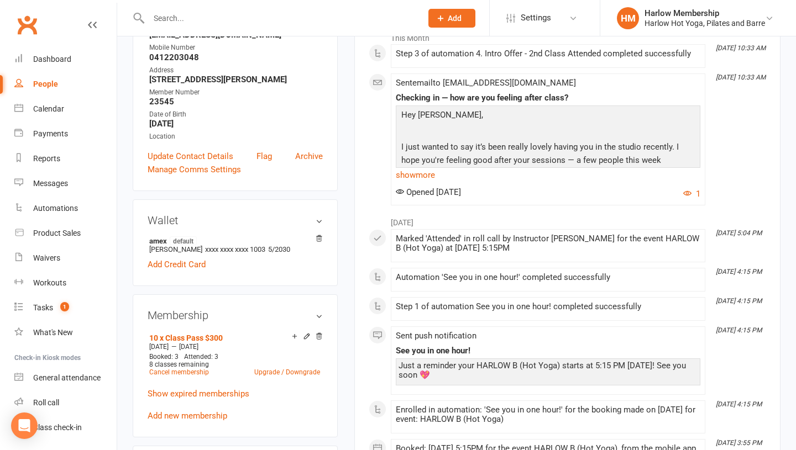
scroll to position [194, 0]
click at [424, 175] on link "show more" at bounding box center [548, 175] width 304 height 15
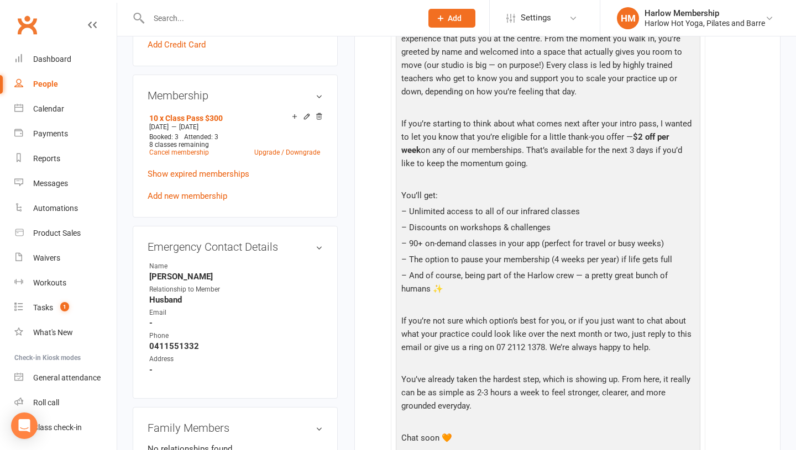
scroll to position [392, 0]
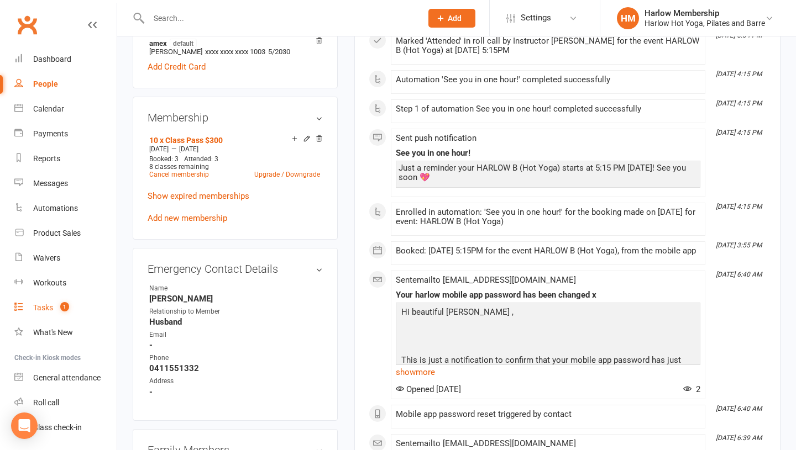
click at [51, 305] on div "Tasks" at bounding box center [43, 307] width 20 height 9
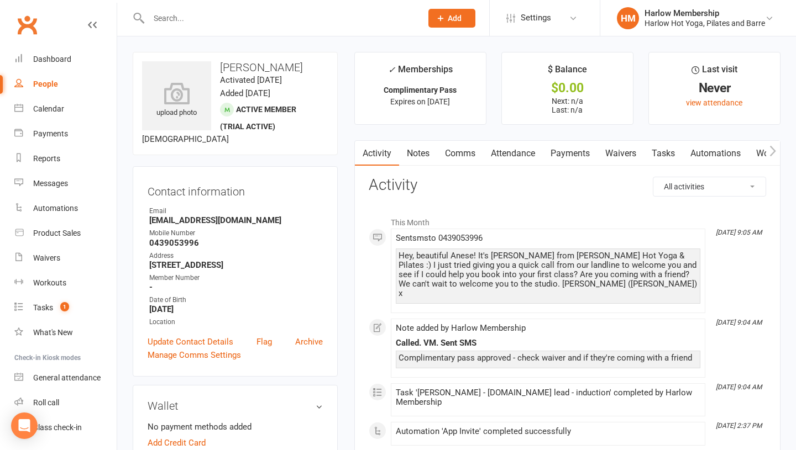
click at [415, 161] on link "Notes" at bounding box center [418, 153] width 38 height 25
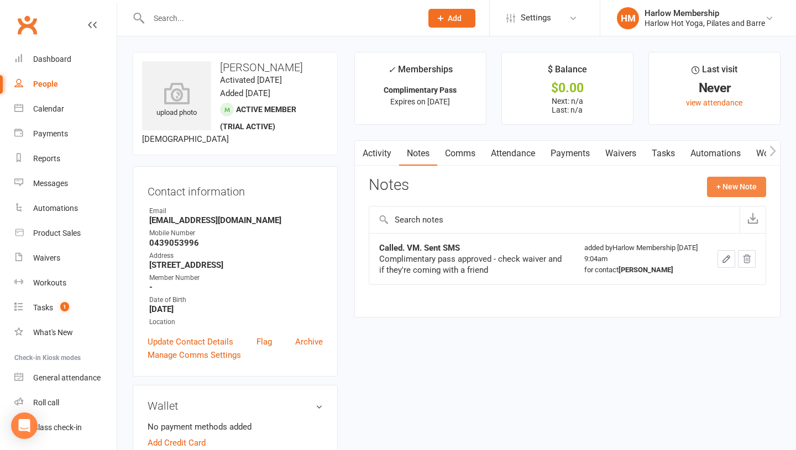
click at [725, 186] on button "+ New Note" at bounding box center [736, 187] width 59 height 20
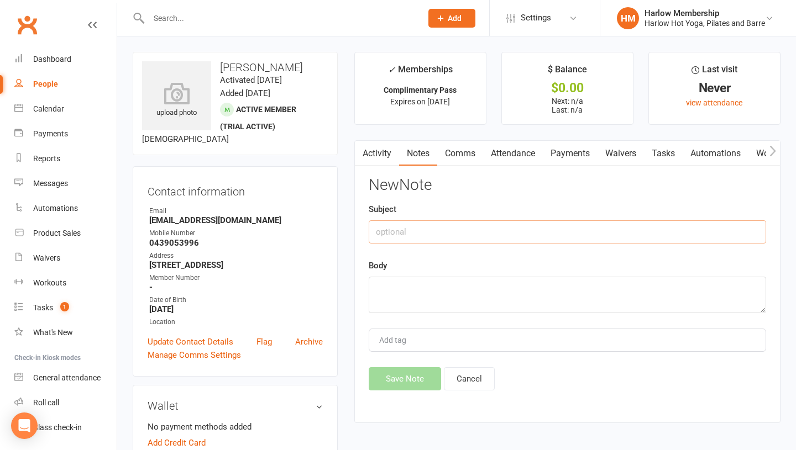
click at [435, 235] on input "text" at bounding box center [566, 231] width 397 height 23
click at [439, 224] on input "Called. VM. No response" at bounding box center [566, 231] width 397 height 23
type input "Called. VM. No response"
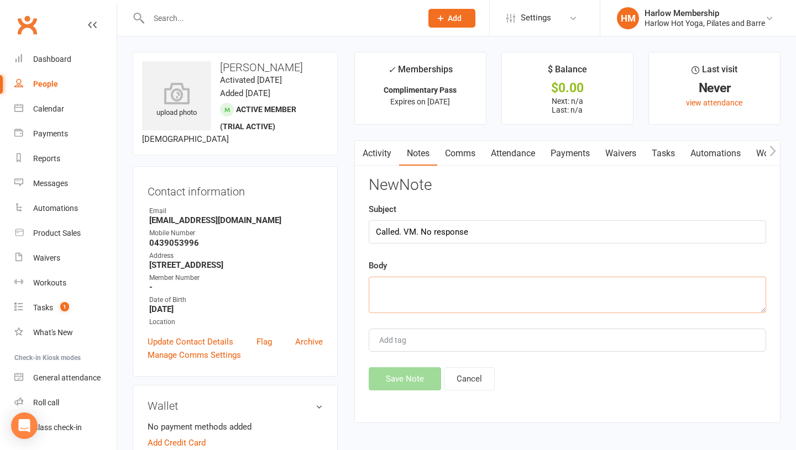
click at [404, 296] on textarea at bounding box center [566, 295] width 397 height 36
paste textarea "Called. VM. No response"
type textarea "Called. VM. No response"
click at [399, 379] on button "Save Note" at bounding box center [404, 378] width 72 height 23
click at [661, 173] on div "Activity Notes Comms Attendance Payments Waivers Tasks Automations Workouts Mob…" at bounding box center [567, 281] width 426 height 283
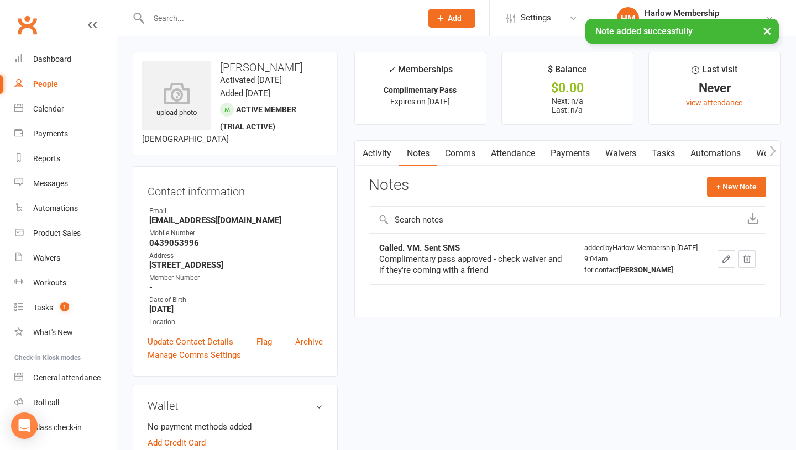
click at [667, 156] on link "Tasks" at bounding box center [663, 153] width 39 height 25
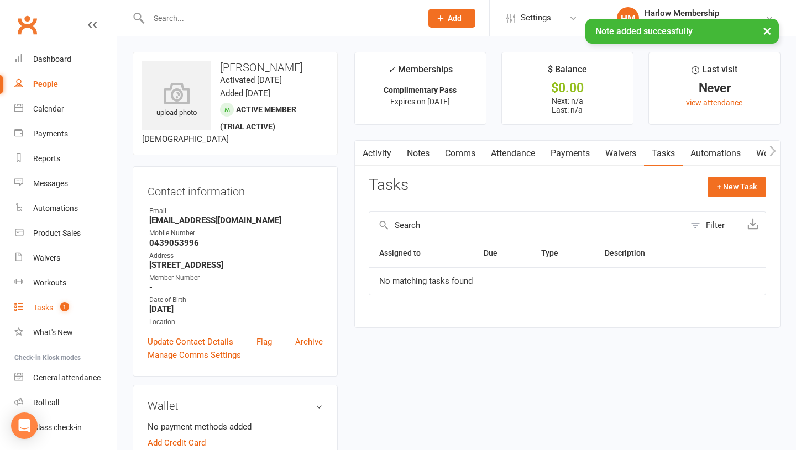
click at [39, 310] on div "Tasks" at bounding box center [43, 307] width 20 height 9
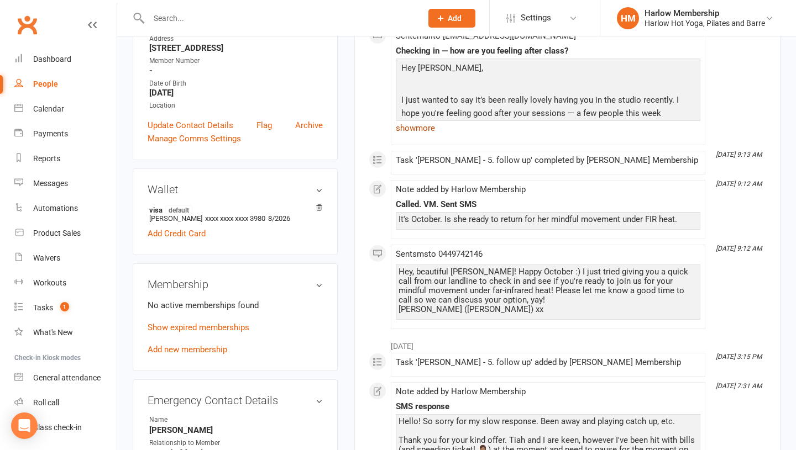
scroll to position [274, 0]
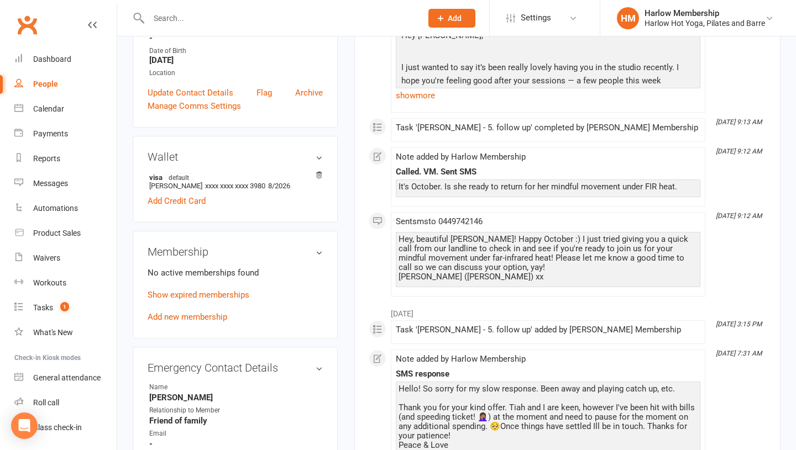
click at [196, 300] on p "Show expired memberships" at bounding box center [235, 294] width 175 height 13
click at [203, 296] on link "Show expired memberships" at bounding box center [199, 295] width 102 height 10
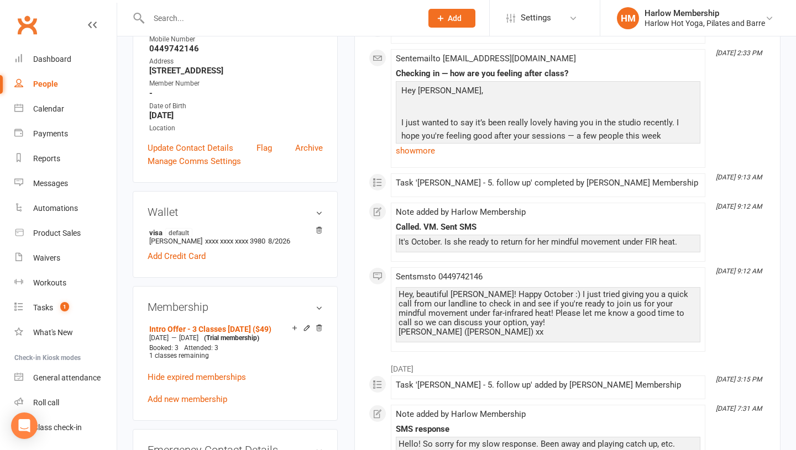
scroll to position [0, 0]
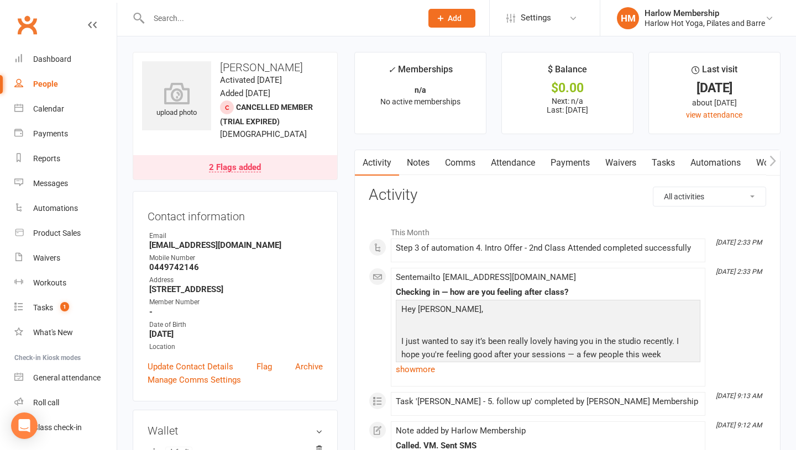
click at [420, 164] on link "Notes" at bounding box center [418, 162] width 38 height 25
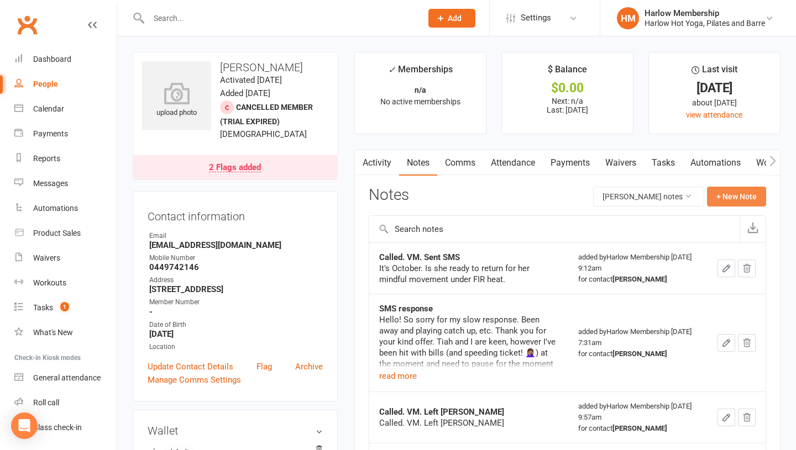
click at [720, 197] on button "+ New Note" at bounding box center [736, 197] width 59 height 20
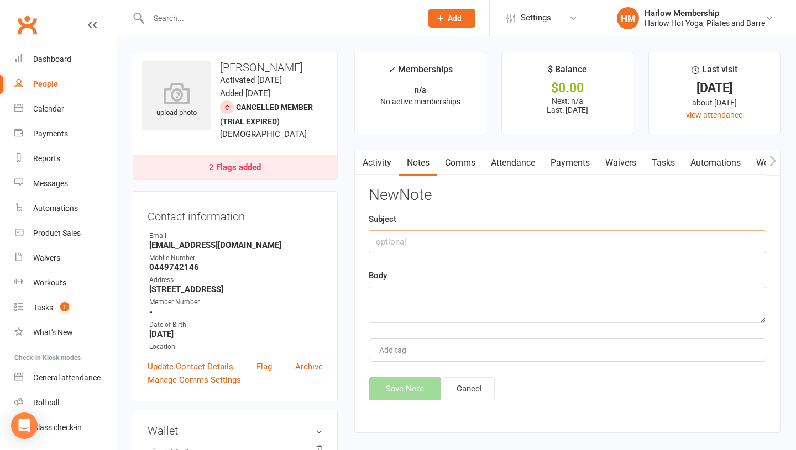
click at [424, 238] on input "text" at bounding box center [566, 241] width 397 height 23
type input "Called. VM. Sent SMS"
click at [415, 294] on textarea at bounding box center [566, 305] width 397 height 36
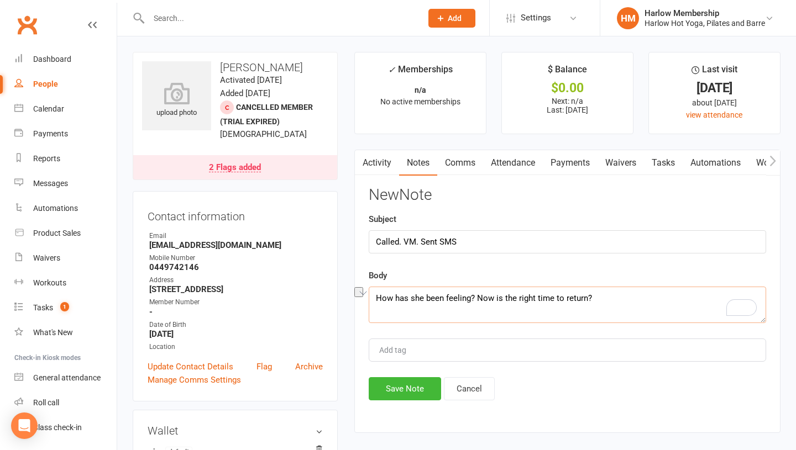
drag, startPoint x: 509, startPoint y: 296, endPoint x: 476, endPoint y: 297, distance: 33.2
click at [476, 297] on textarea "How has she been feeling? Now is the right time to return?" at bounding box center [566, 305] width 397 height 36
click at [501, 303] on textarea "How has she been feeling? Now is the right time to return?" at bounding box center [566, 305] width 397 height 36
type textarea "How has she been feeling? Now the right time to return?"
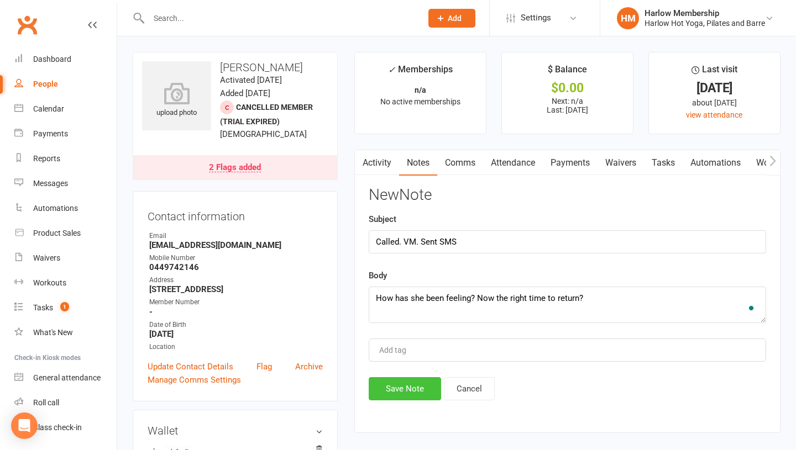
click at [415, 385] on button "Save Note" at bounding box center [404, 388] width 72 height 23
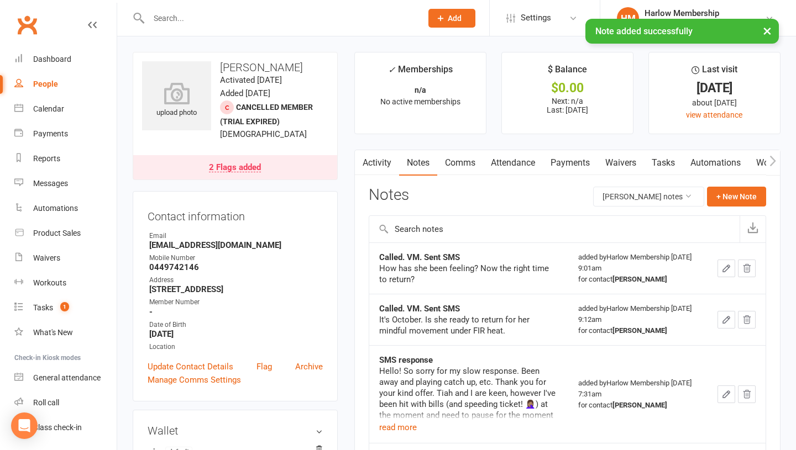
click at [471, 163] on link "Comms" at bounding box center [460, 162] width 46 height 25
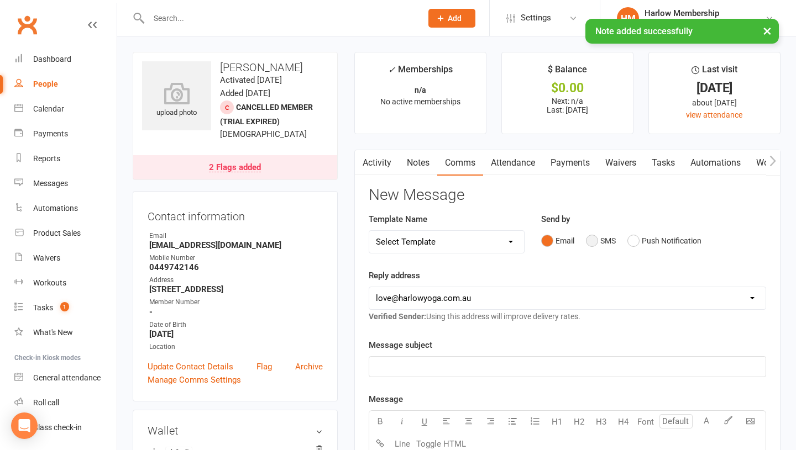
click at [590, 246] on button "SMS" at bounding box center [601, 240] width 30 height 21
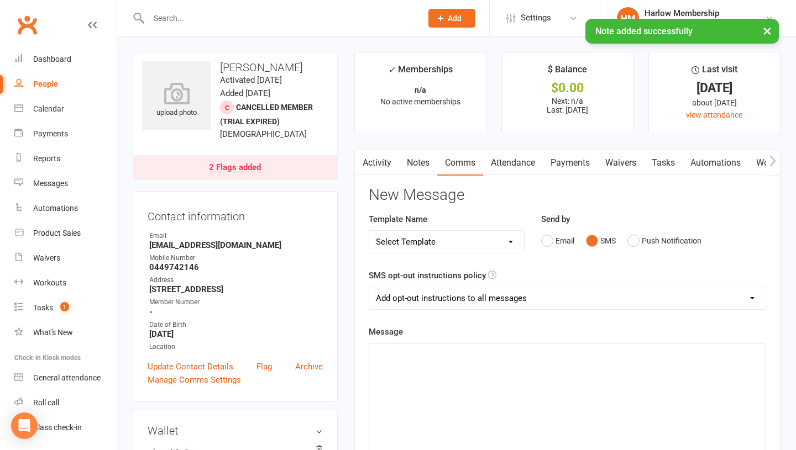
click at [514, 408] on div "﻿" at bounding box center [567, 427] width 396 height 166
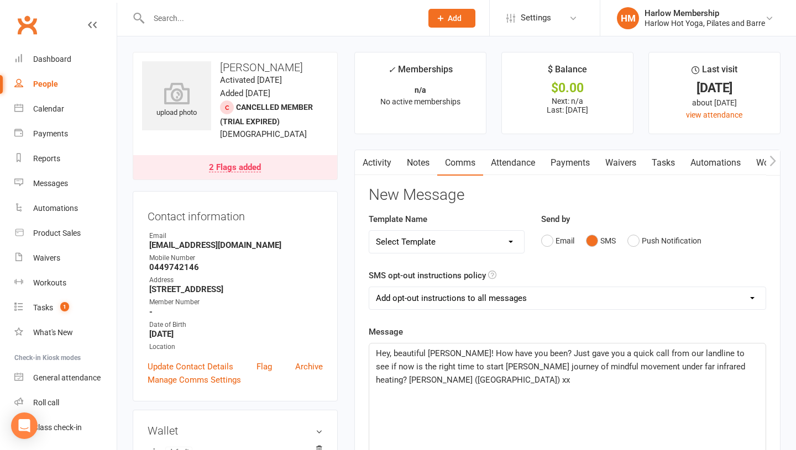
click at [427, 379] on p "Hey, beautiful [PERSON_NAME]! How have you been? Just gave you a quick call fro…" at bounding box center [567, 367] width 383 height 40
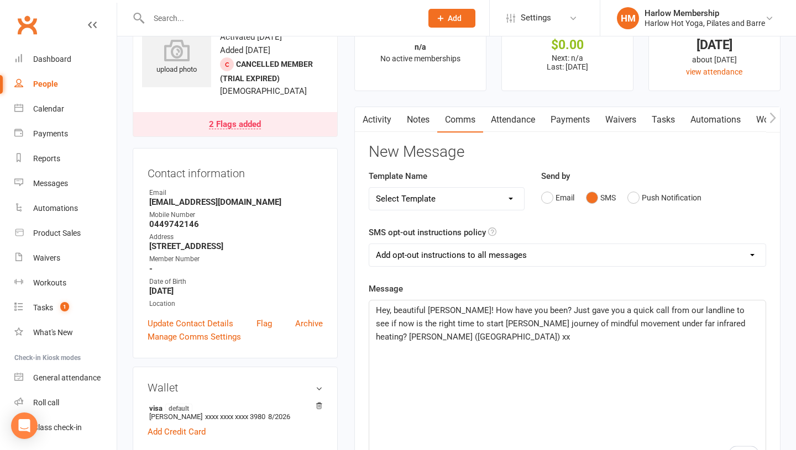
click at [507, 375] on div "Hey, beautiful [PERSON_NAME]! How have you been? Just gave you a quick call fro…" at bounding box center [567, 384] width 396 height 166
click at [468, 324] on span "Hey, beautiful [PERSON_NAME]! How have you been? Just gave you a quick call fro…" at bounding box center [561, 324] width 371 height 36
click at [524, 334] on p "Hey, beautiful [PERSON_NAME]! How have you been? Just gave you a quick call fro…" at bounding box center [567, 324] width 383 height 40
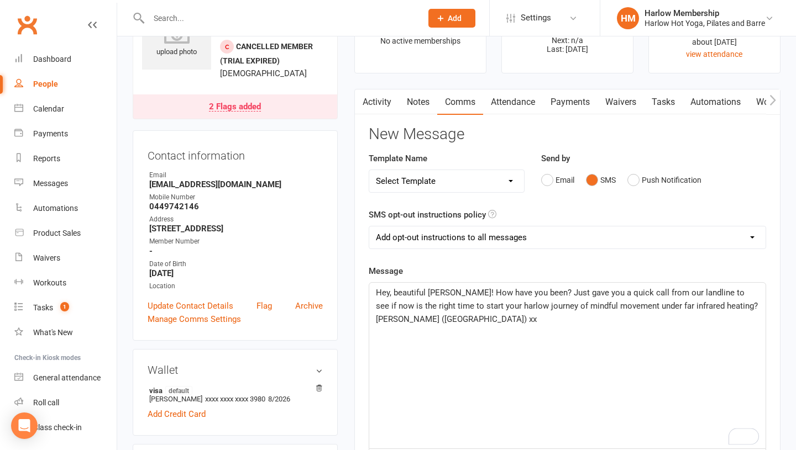
scroll to position [62, 0]
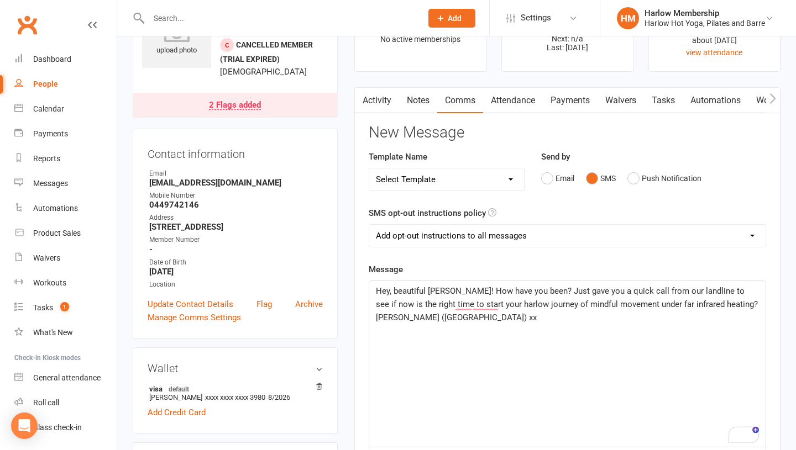
click at [707, 306] on span "Hey, beautiful [PERSON_NAME]! How have you been? Just gave you a quick call fro…" at bounding box center [568, 304] width 384 height 36
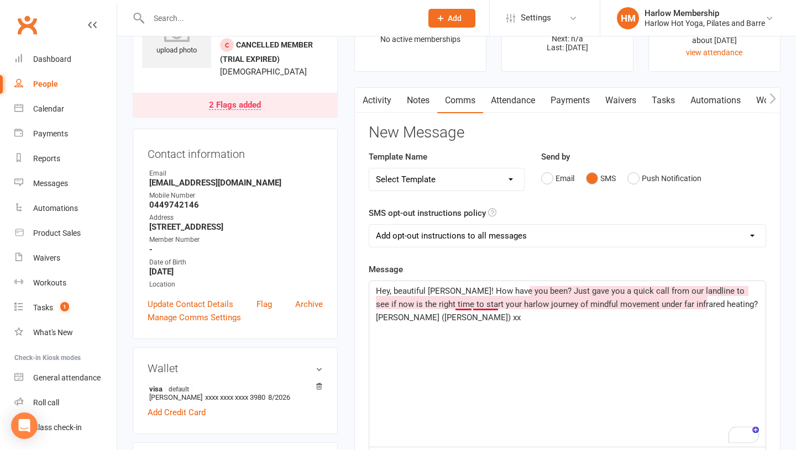
click at [465, 303] on span "Hey, beautiful [PERSON_NAME]! How have you been? Just gave you a quick call fro…" at bounding box center [567, 297] width 382 height 23
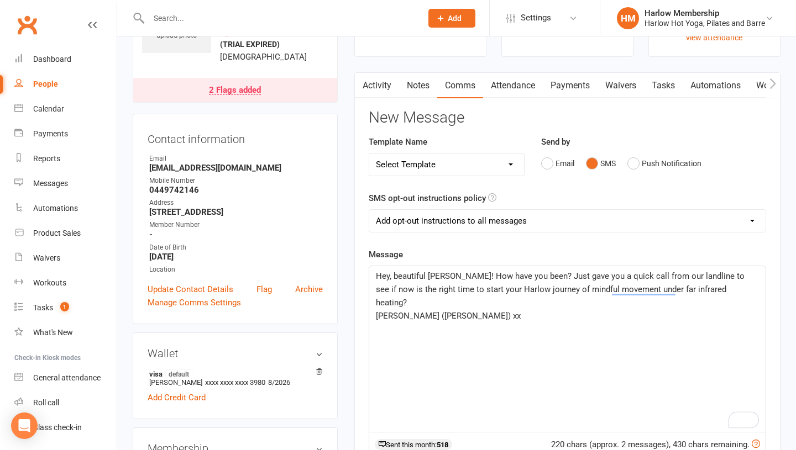
scroll to position [78, 0]
click at [638, 315] on div "Hey, beautiful [PERSON_NAME]! How have you been? Just gave you a quick call fro…" at bounding box center [567, 349] width 396 height 166
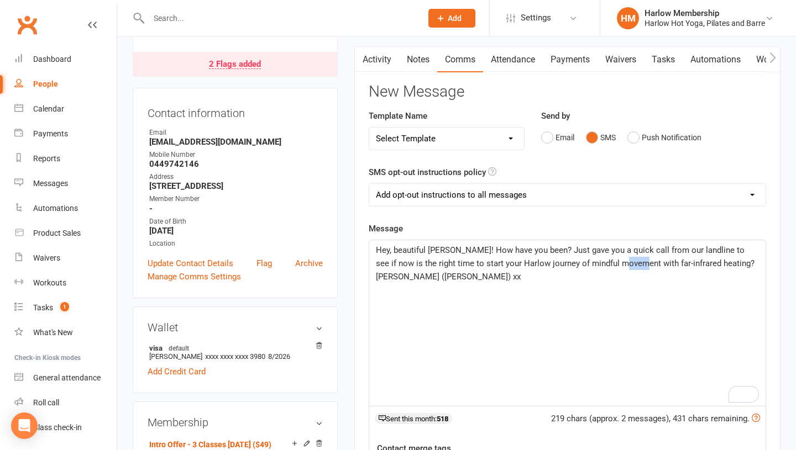
drag, startPoint x: 627, startPoint y: 263, endPoint x: 613, endPoint y: 263, distance: 14.4
click at [613, 263] on span "Hey, beautiful [PERSON_NAME]! How have you been? Just gave you a quick call fro…" at bounding box center [565, 256] width 378 height 23
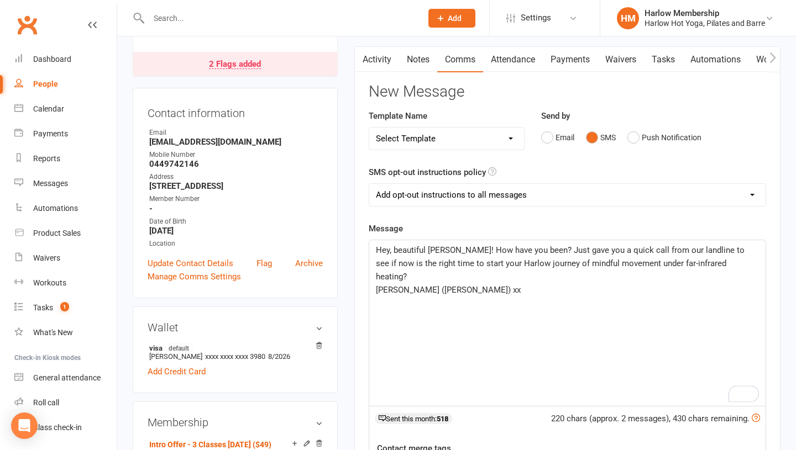
scroll to position [111, 0]
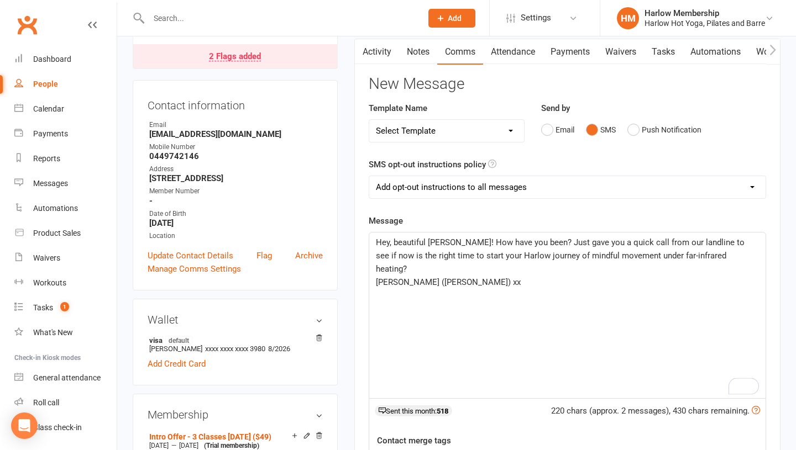
click at [565, 198] on select "Add opt-out instructions to all messages Add opt-out instructions for messages …" at bounding box center [567, 187] width 396 height 22
select select "2"
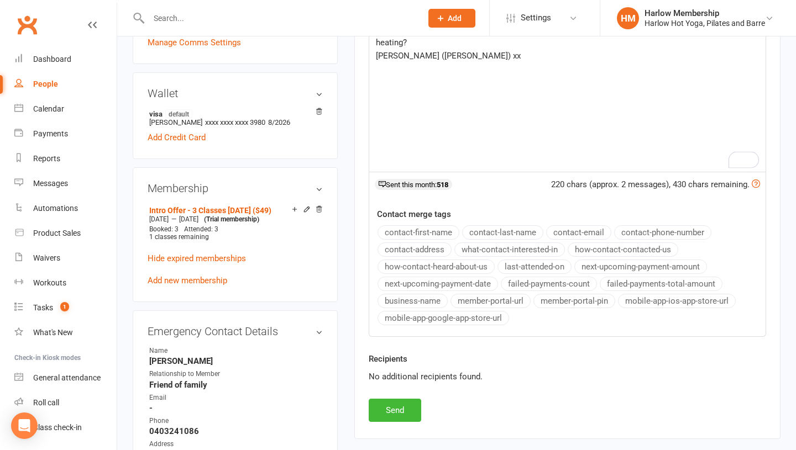
scroll to position [340, 0]
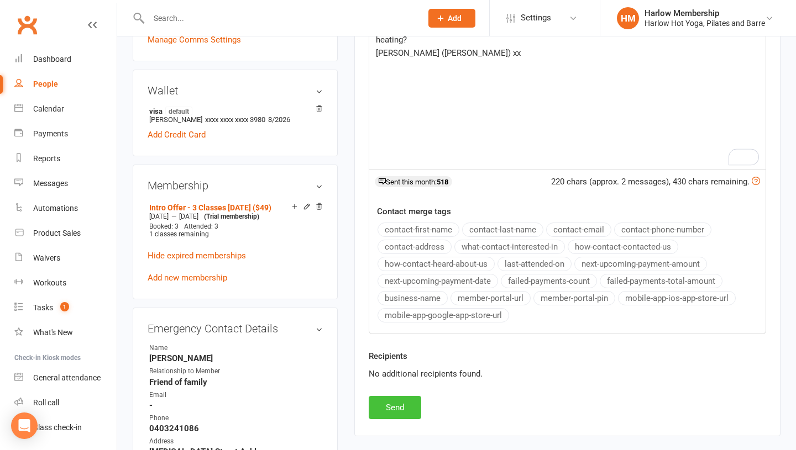
click at [388, 406] on button "Send" at bounding box center [394, 407] width 52 height 23
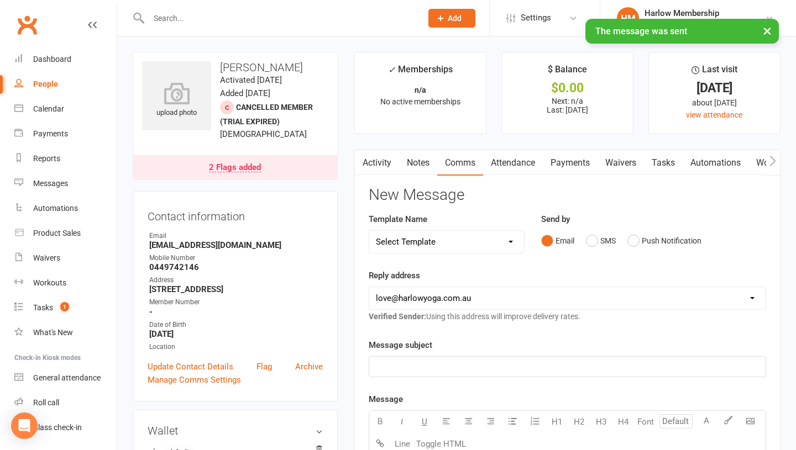
click at [676, 162] on link "Tasks" at bounding box center [663, 162] width 39 height 25
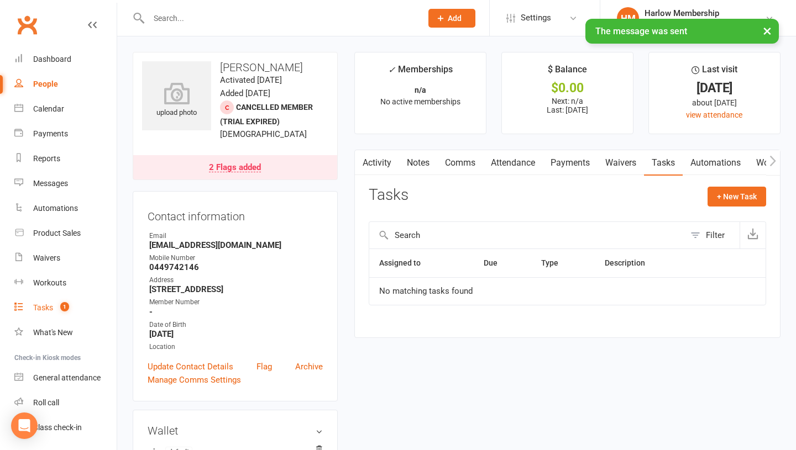
click at [47, 304] on div "Tasks" at bounding box center [43, 307] width 20 height 9
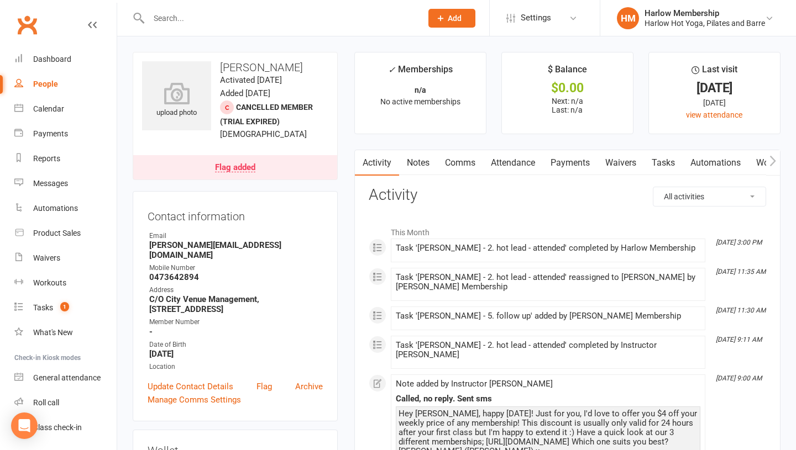
click at [654, 159] on link "Tasks" at bounding box center [663, 162] width 39 height 25
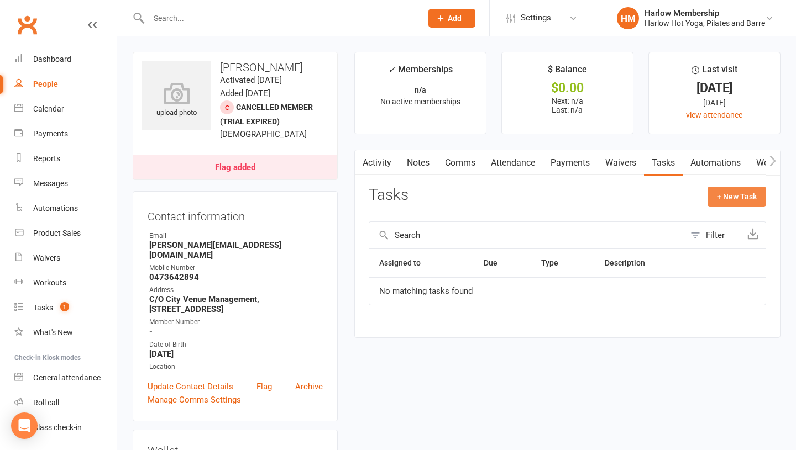
click at [728, 202] on button "+ New Task" at bounding box center [736, 197] width 59 height 20
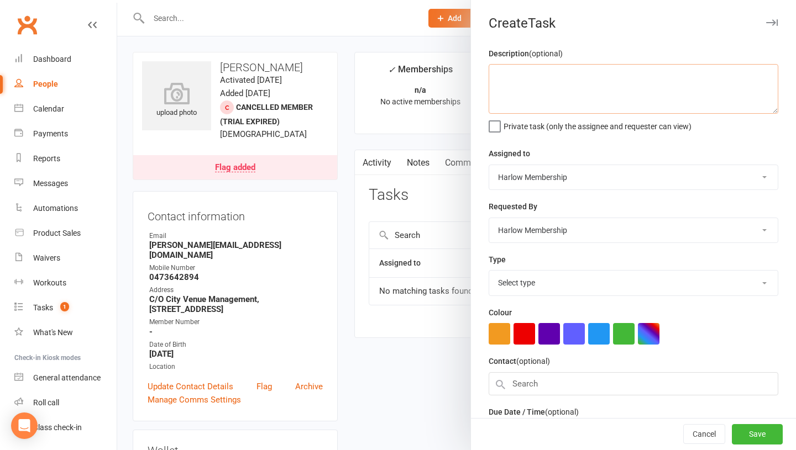
click at [576, 85] on textarea at bounding box center [632, 89] width 289 height 50
type textarea "Check-in but find"
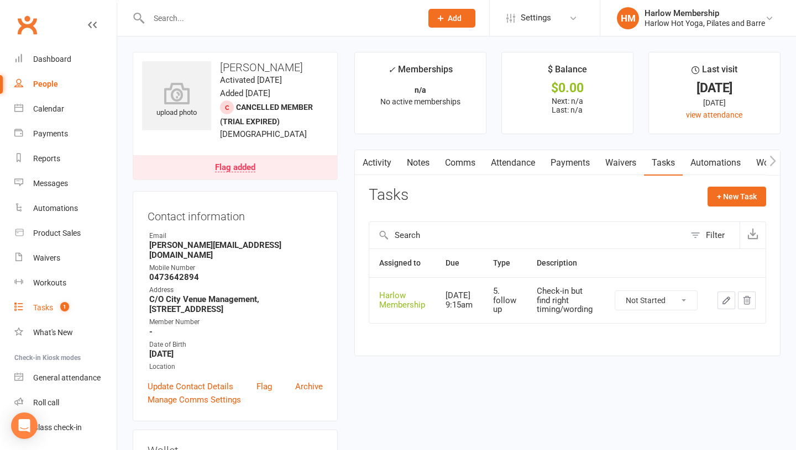
click at [36, 304] on div "Tasks" at bounding box center [43, 307] width 20 height 9
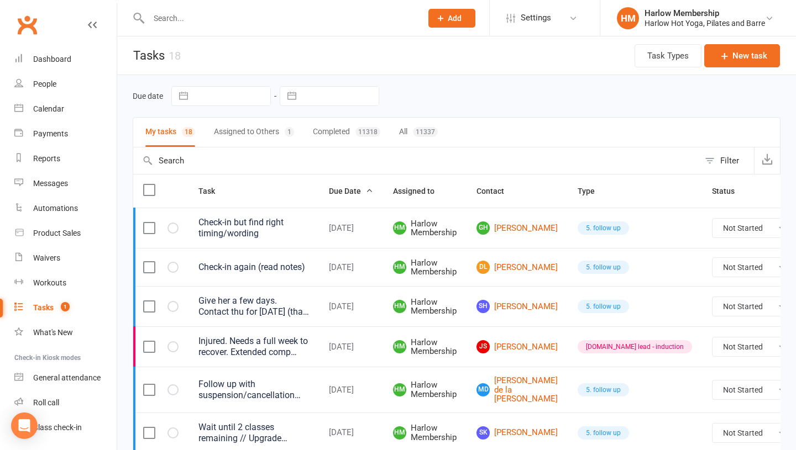
click at [219, 24] on input "text" at bounding box center [279, 17] width 268 height 15
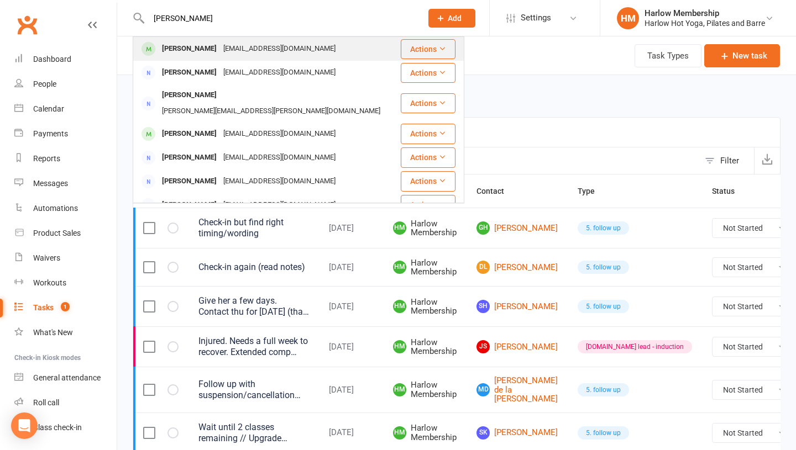
type input "[PERSON_NAME]"
click at [215, 49] on div "[PERSON_NAME]" at bounding box center [189, 49] width 61 height 16
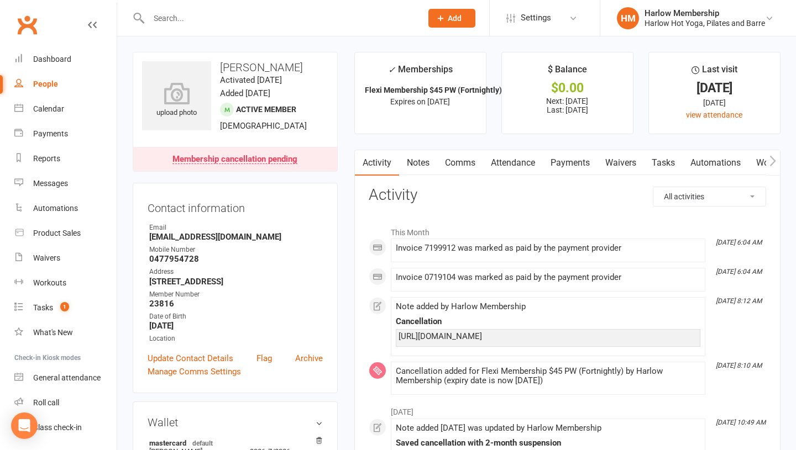
click at [560, 159] on link "Payments" at bounding box center [570, 162] width 55 height 25
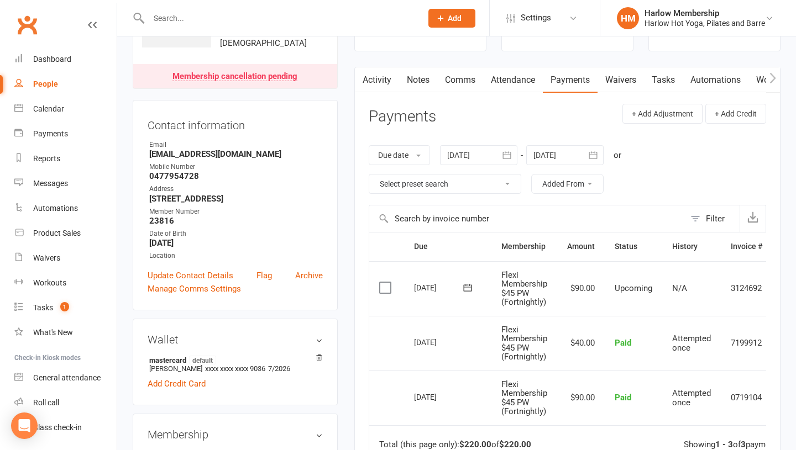
scroll to position [97, 0]
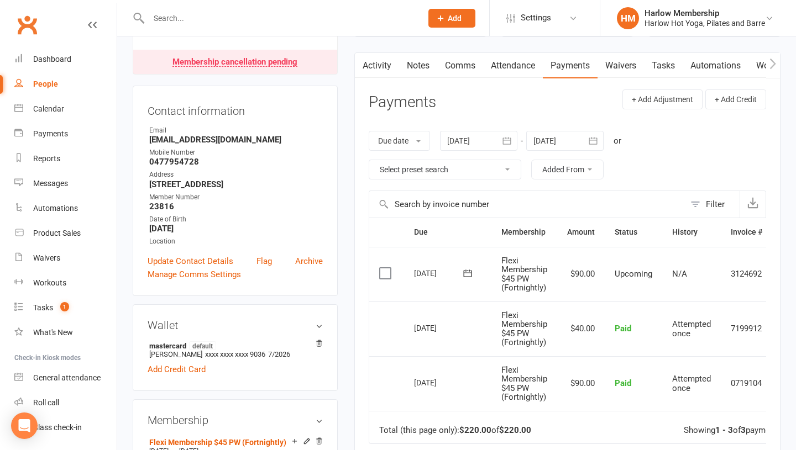
click at [488, 144] on div at bounding box center [478, 141] width 77 height 20
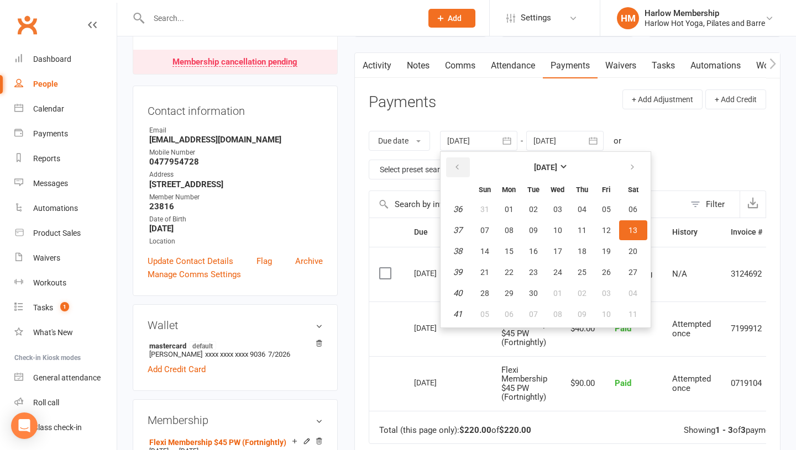
click at [460, 168] on icon "button" at bounding box center [457, 167] width 8 height 9
click at [603, 205] on span "01" at bounding box center [606, 209] width 9 height 9
type input "01 Aug 2025"
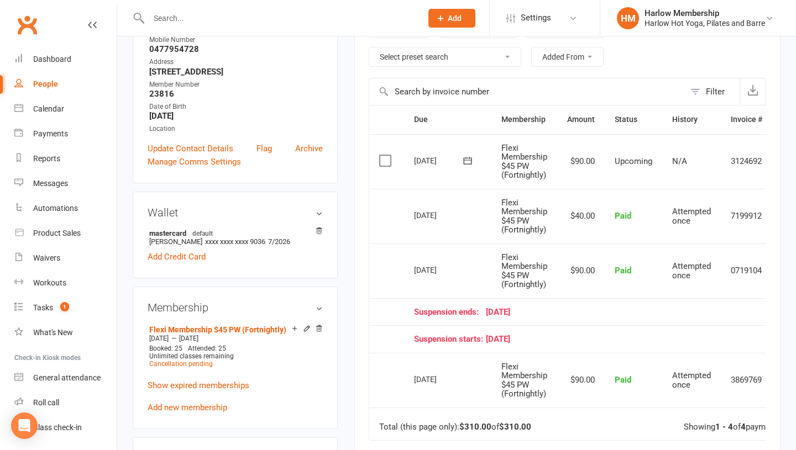
scroll to position [0, 0]
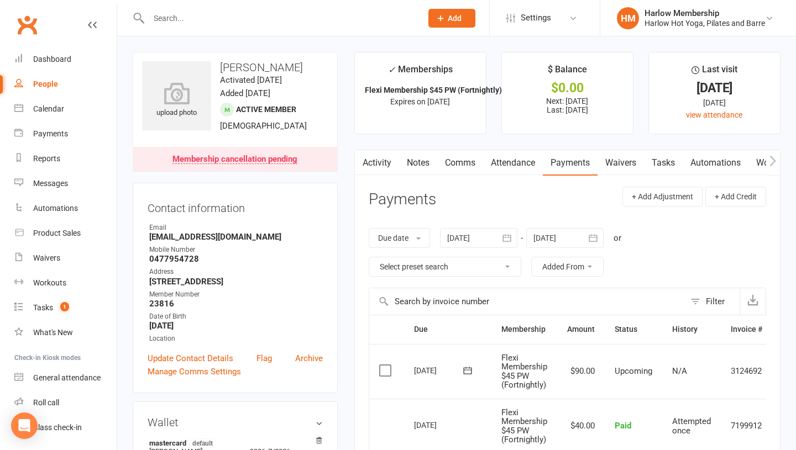
click at [420, 157] on link "Notes" at bounding box center [418, 162] width 38 height 25
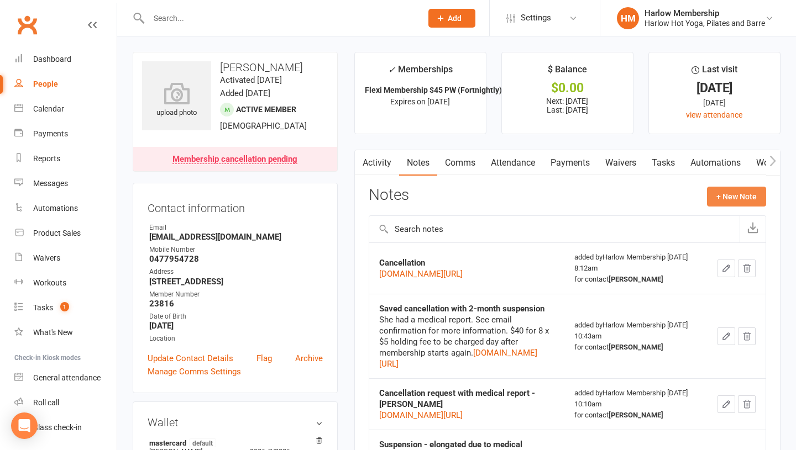
click at [715, 199] on button "+ New Note" at bounding box center [736, 197] width 59 height 20
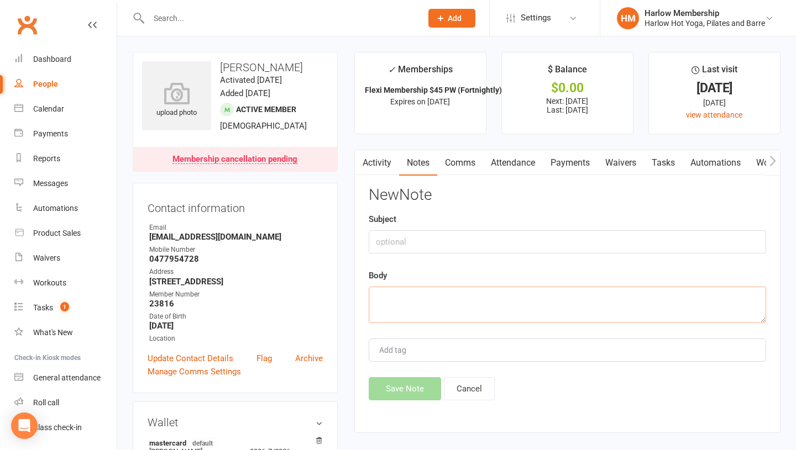
click at [445, 309] on textarea at bounding box center [566, 305] width 397 height 36
paste textarea "Hey beautiful Valery, Thank you for your email! The $40 is your suspension fee.…"
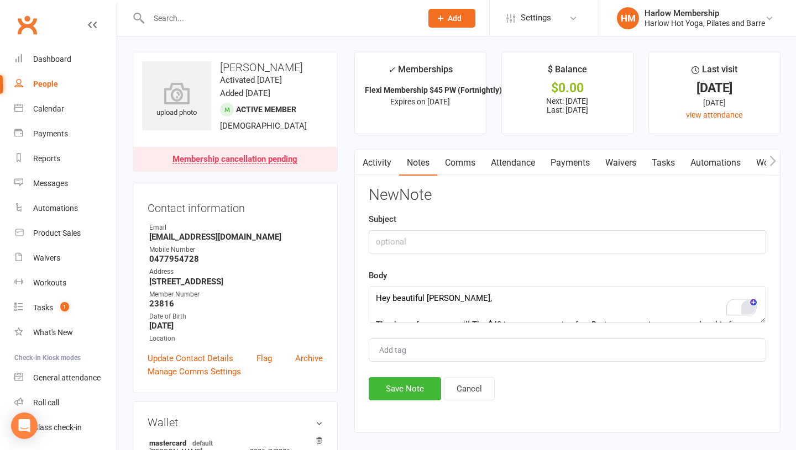
click at [746, 310] on div "1" at bounding box center [747, 307] width 15 height 15
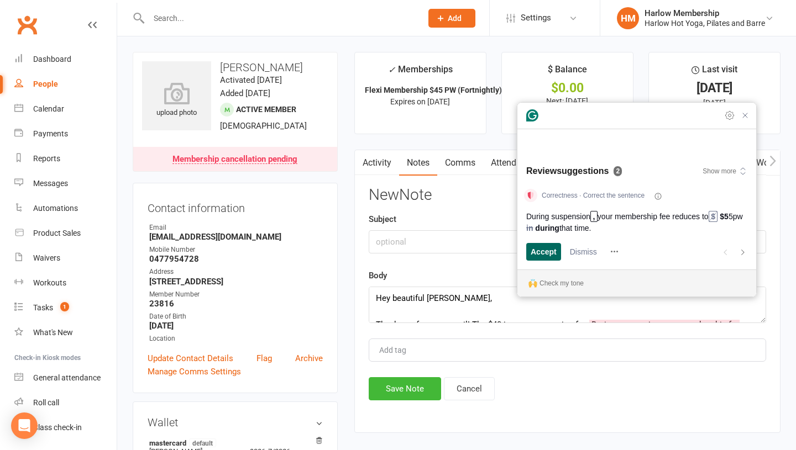
click at [554, 260] on div "Accept" at bounding box center [543, 252] width 26 height 18
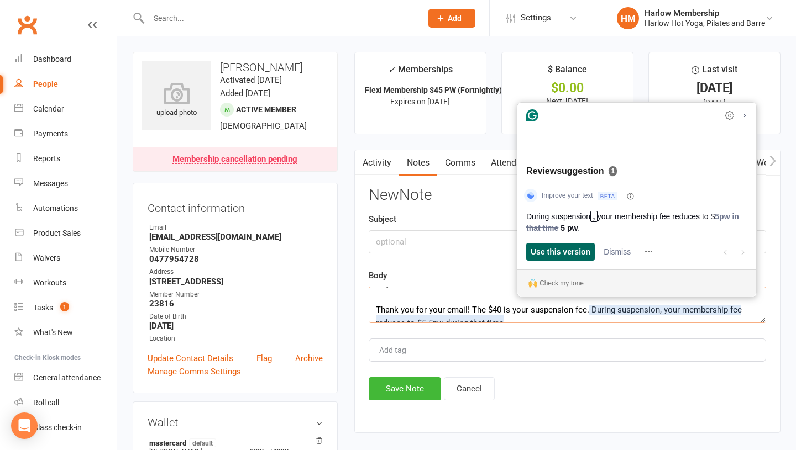
scroll to position [15, 0]
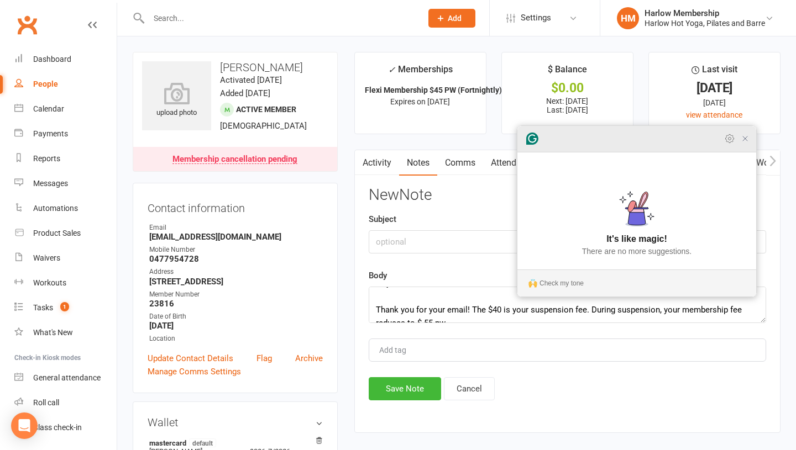
click at [744, 141] on icon "Close Grammarly Assistant" at bounding box center [744, 138] width 4 height 4
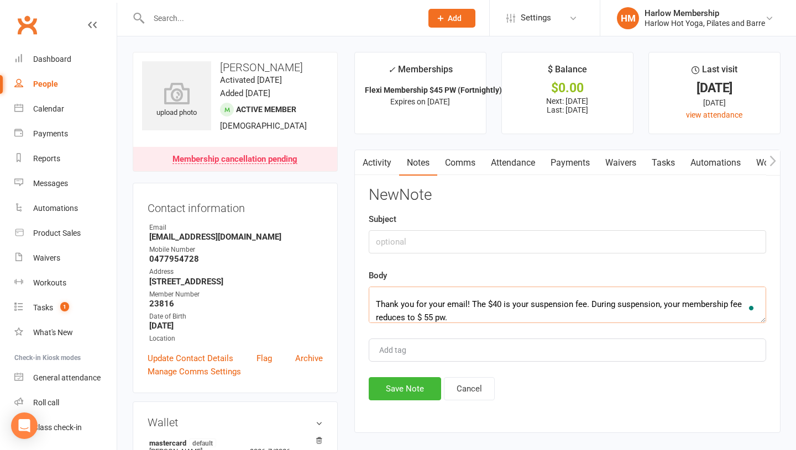
scroll to position [0, 0]
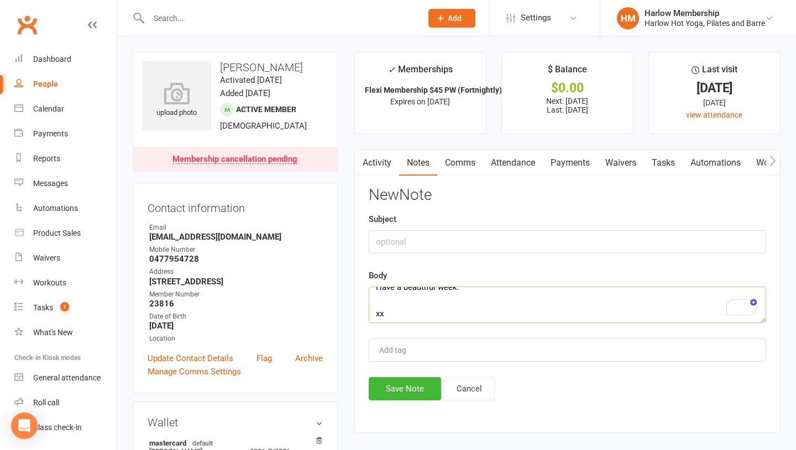
click at [503, 315] on textarea "Hey beautiful Valery, Thank you for your email! The $40 is your suspension fee.…" at bounding box center [566, 305] width 397 height 36
drag, startPoint x: 454, startPoint y: 315, endPoint x: 372, endPoint y: 267, distance: 95.3
click at [372, 267] on div "New Note Subject Body Hey beautiful Valery, Thank you for your email! The $40 i…" at bounding box center [566, 294] width 397 height 214
type textarea "Hey beautiful Valery, Thank you for your email! The $40 is your suspension fee.…"
click at [465, 394] on button "Cancel" at bounding box center [469, 388] width 51 height 23
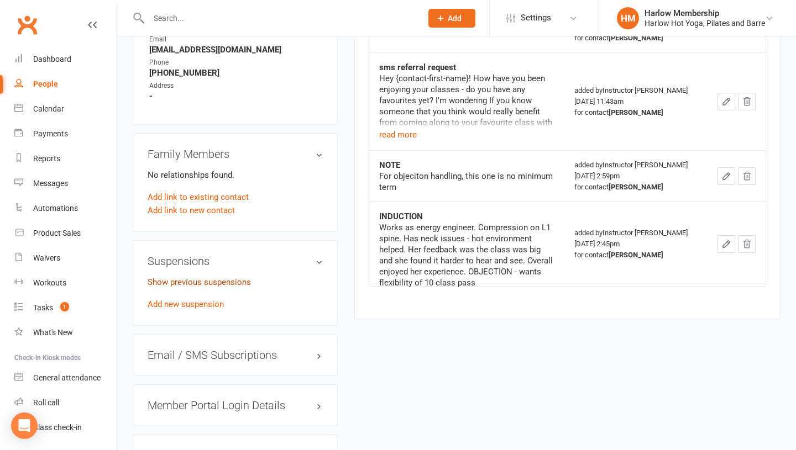
click at [188, 281] on link "Show previous suspensions" at bounding box center [199, 282] width 103 height 10
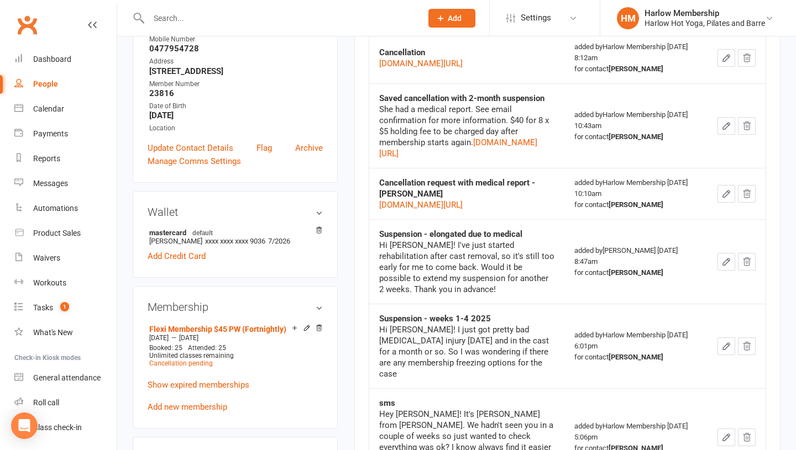
scroll to position [208, 0]
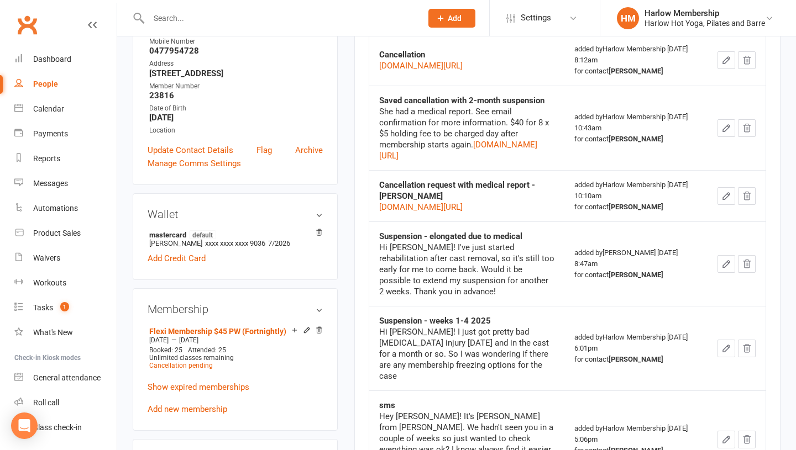
click at [731, 133] on icon "button" at bounding box center [726, 128] width 10 height 10
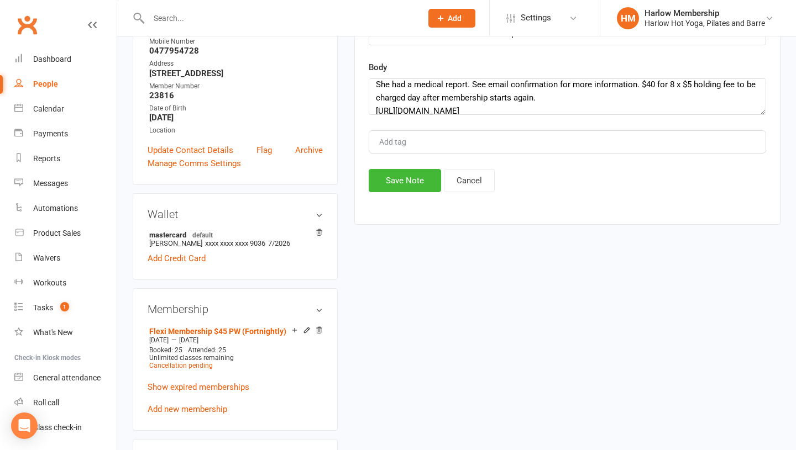
scroll to position [3, 0]
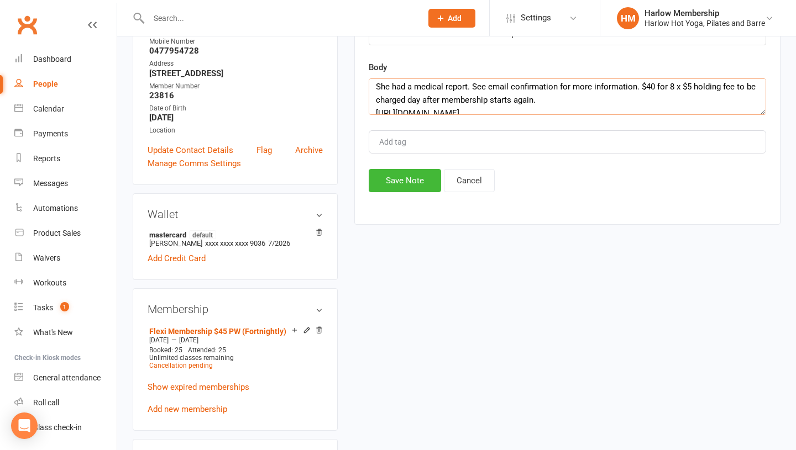
click at [668, 90] on textarea "She had a medical report. See email confirmation for more information. $40 for …" at bounding box center [566, 96] width 397 height 36
click at [732, 87] on textarea "She had a medical report. See email confirmation for more information. $40 for …" at bounding box center [566, 96] width 397 height 36
type textarea "She had a medical report. See email confirmation for more information. $40 for …"
click at [399, 189] on button "Save Note" at bounding box center [404, 180] width 72 height 23
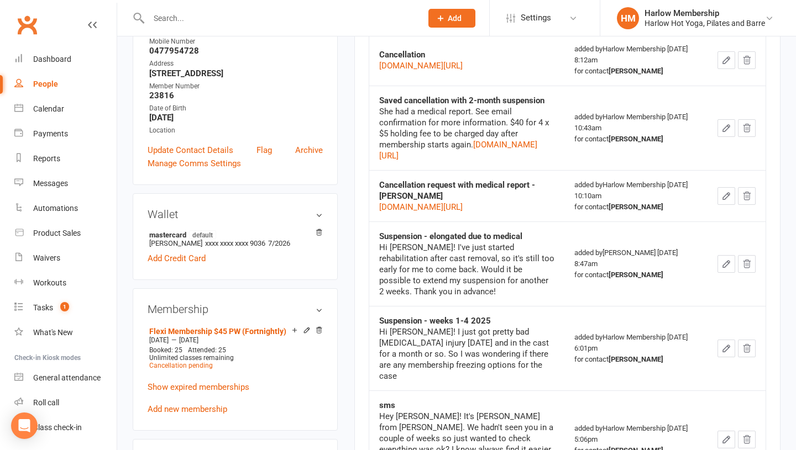
drag, startPoint x: 395, startPoint y: 237, endPoint x: 377, endPoint y: 218, distance: 26.2
click at [377, 170] on td "Saved cancellation with 2-month suspension She had a medical report. See email …" at bounding box center [467, 128] width 196 height 85
copy link "mail.google.com/mail/u/1/#inbox/FMfcgzQcpKcKNpKRtdtZTKmqngcqLtsv"
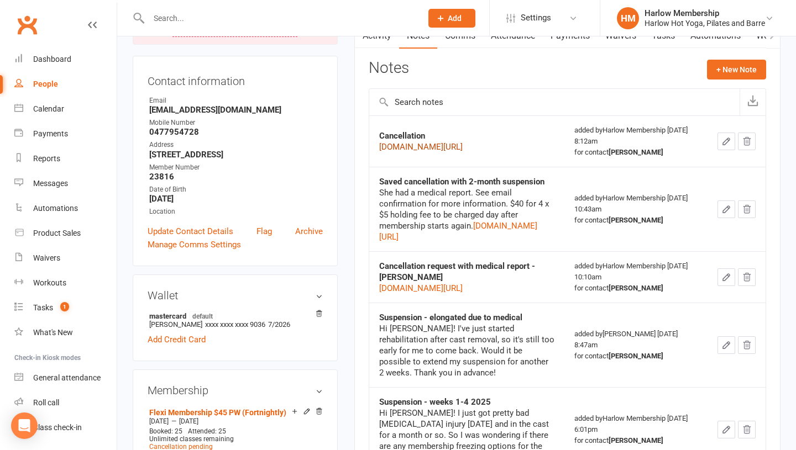
scroll to position [135, 0]
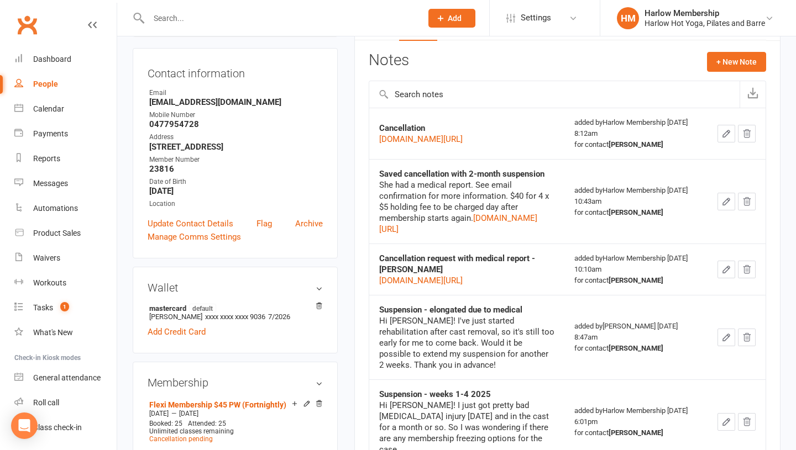
click at [731, 207] on icon "button" at bounding box center [726, 202] width 10 height 10
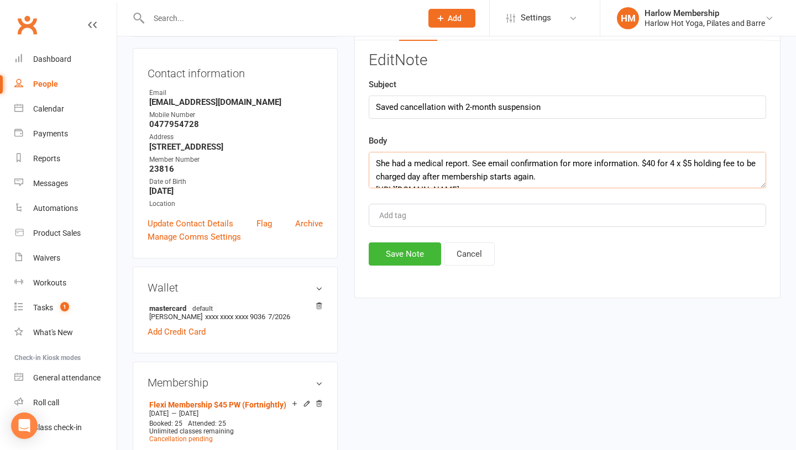
click at [674, 164] on textarea "She had a medical report. See email confirmation for more information. $40 for …" at bounding box center [566, 170] width 397 height 36
type textarea "She had a medical report. See email confirmation for more information. $40 for …"
click at [392, 252] on button "Save Note" at bounding box center [404, 254] width 72 height 23
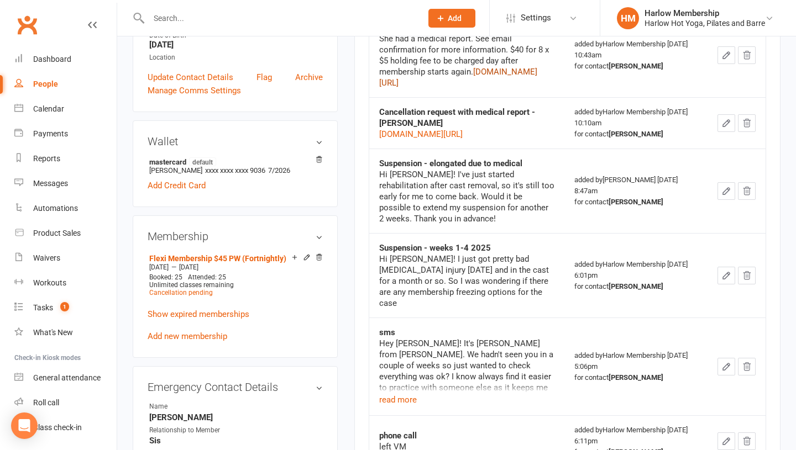
scroll to position [0, 0]
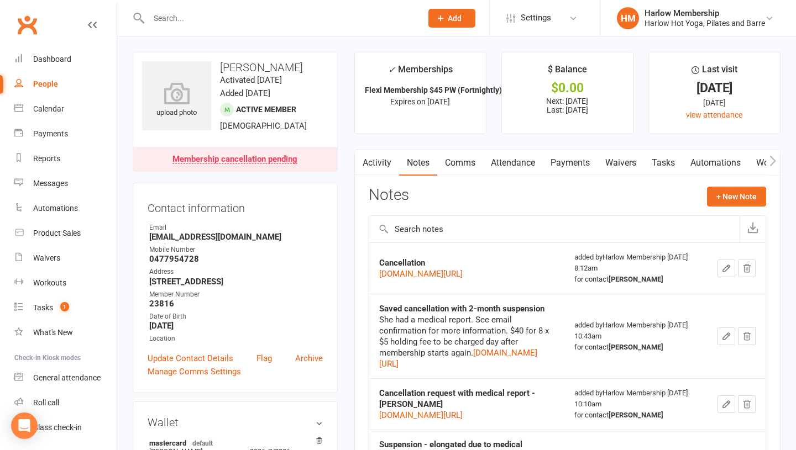
click at [563, 172] on link "Payments" at bounding box center [570, 162] width 55 height 25
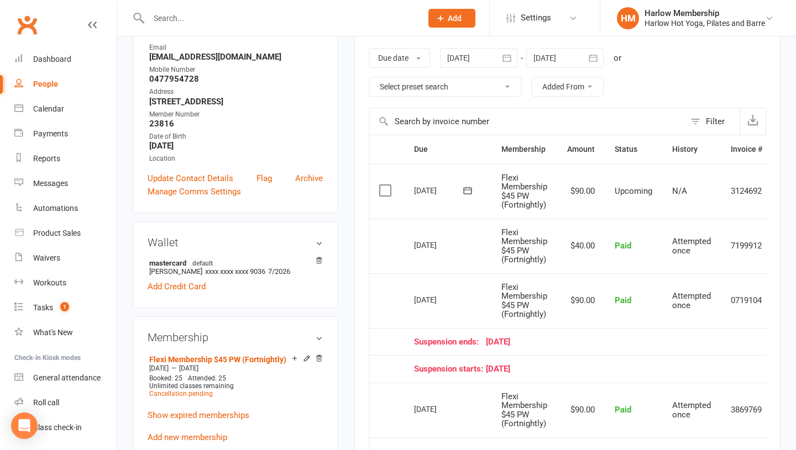
scroll to position [72, 0]
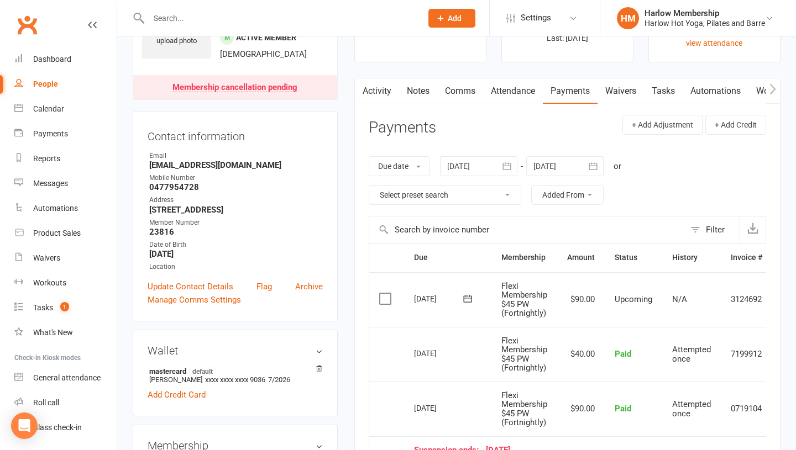
click at [490, 165] on div at bounding box center [478, 166] width 77 height 20
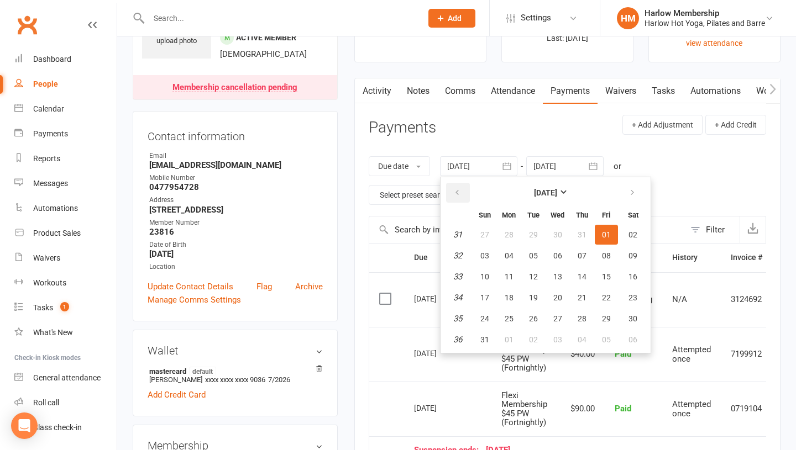
click at [459, 197] on icon "button" at bounding box center [457, 192] width 8 height 9
click at [537, 234] on span "01" at bounding box center [533, 234] width 9 height 9
type input "01 Jul 2025"
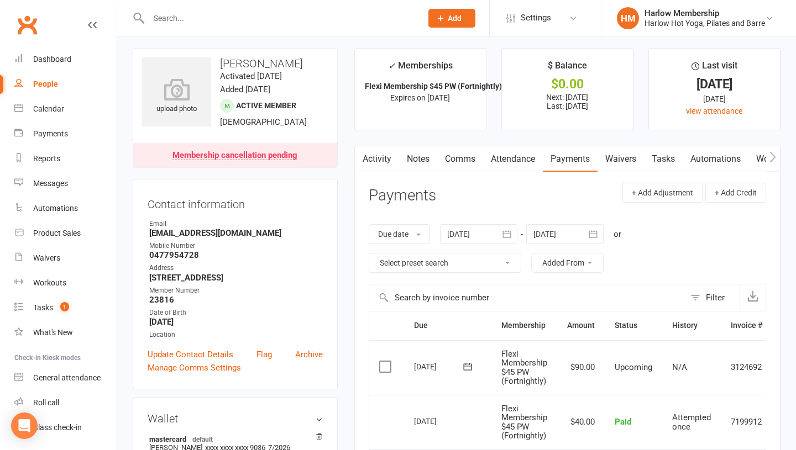
scroll to position [0, 0]
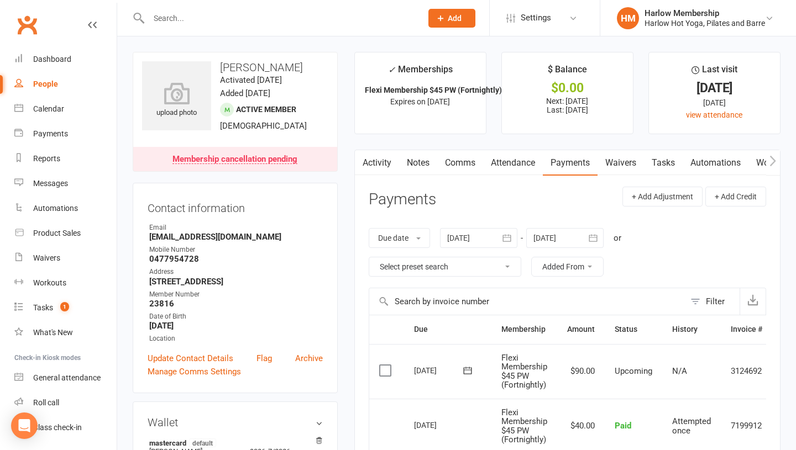
click at [432, 167] on link "Notes" at bounding box center [418, 162] width 38 height 25
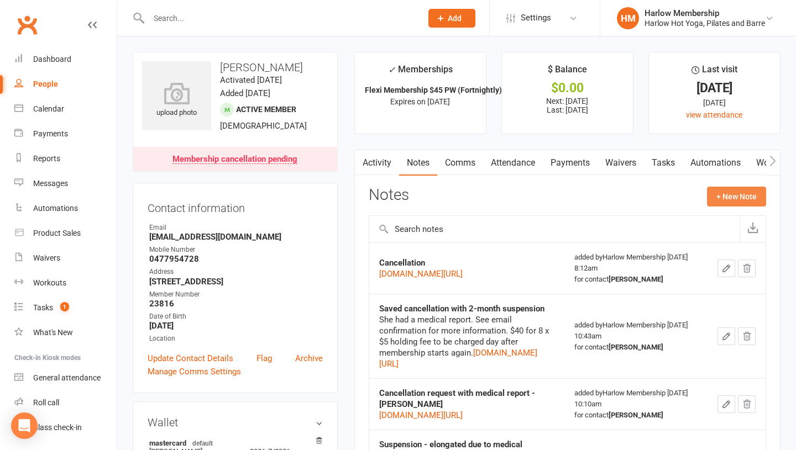
click at [724, 192] on button "+ New Note" at bounding box center [736, 197] width 59 height 20
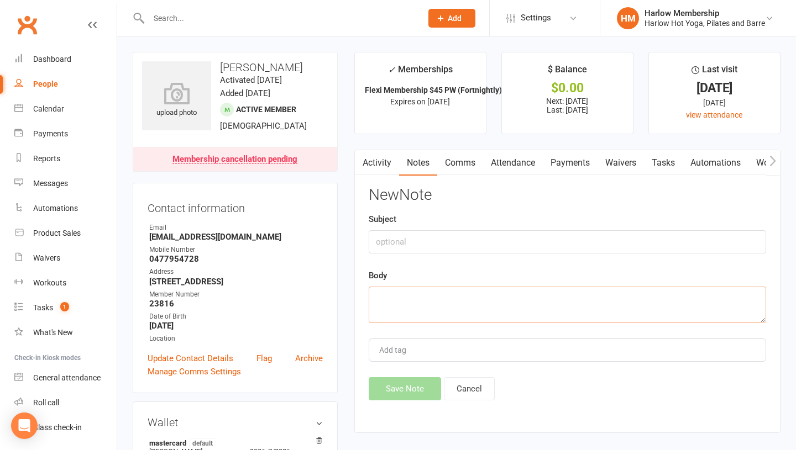
click at [402, 303] on textarea at bounding box center [566, 305] width 397 height 36
paste textarea "Hey beautiful Valery, Thank you for your email! The $40 is your suspension fee.…"
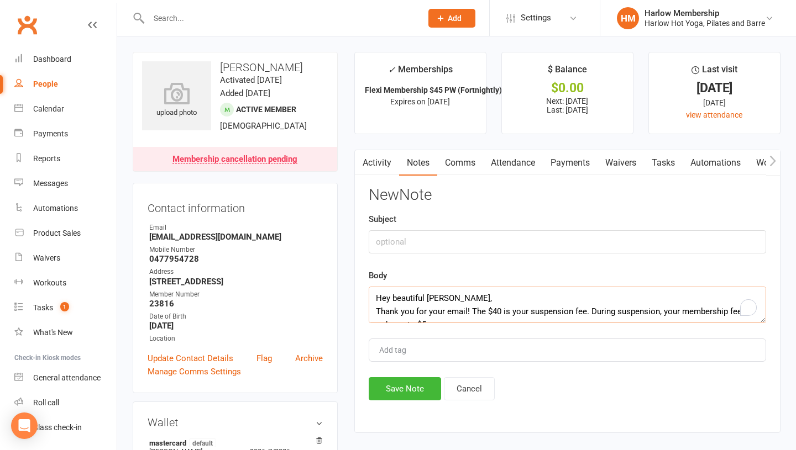
scroll to position [100, 0]
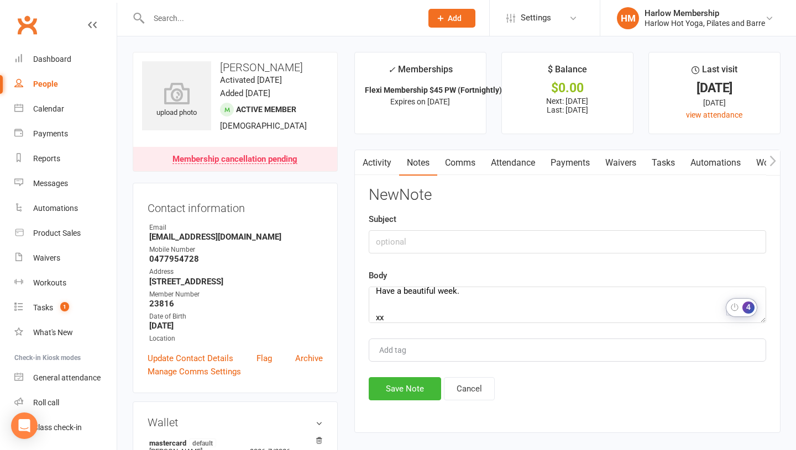
click at [746, 310] on div "4" at bounding box center [748, 308] width 12 height 12
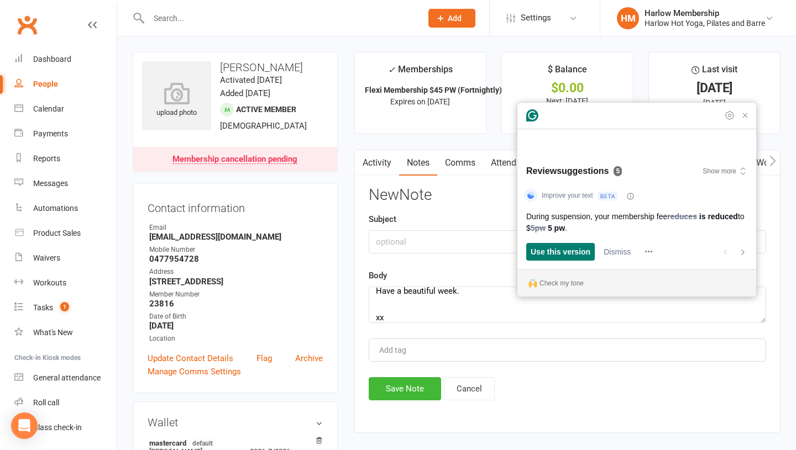
click at [547, 261] on div "Improve your text During suspension, your membership fee reduces is reduced to …" at bounding box center [636, 225] width 239 height 87
click at [541, 259] on div "Use this version" at bounding box center [560, 252] width 60 height 18
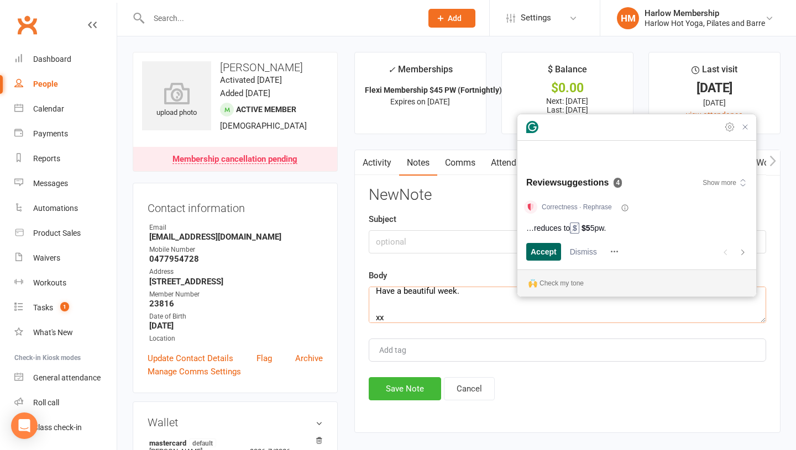
scroll to position [15, 0]
click at [541, 259] on div "Accept" at bounding box center [543, 252] width 26 height 18
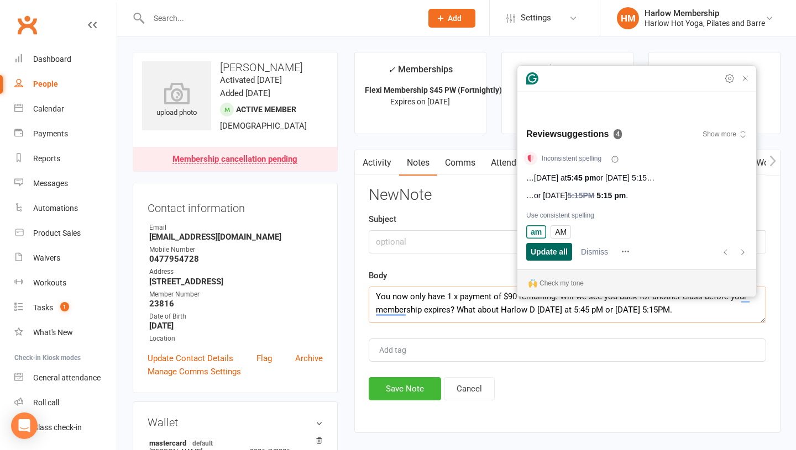
scroll to position [55, 0]
click at [541, 259] on div "Update all" at bounding box center [548, 252] width 37 height 18
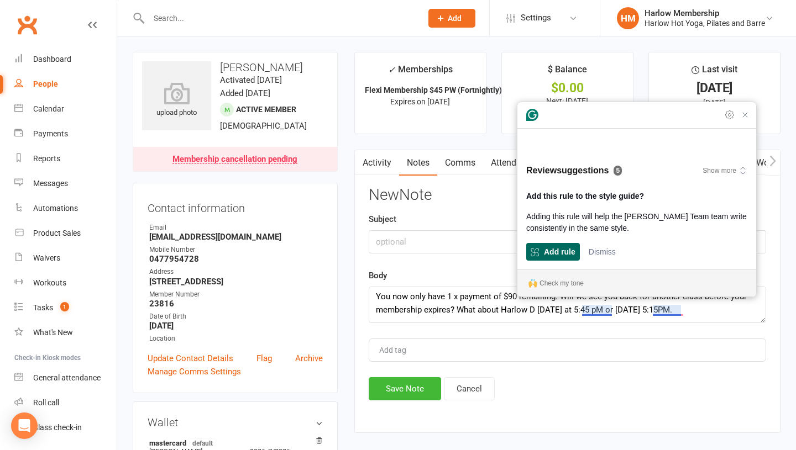
click at [541, 259] on div "Add rule" at bounding box center [552, 252] width 49 height 18
type textarea "Hey beautiful Valery, Thank you for your email! The $40 is your suspension fee.…"
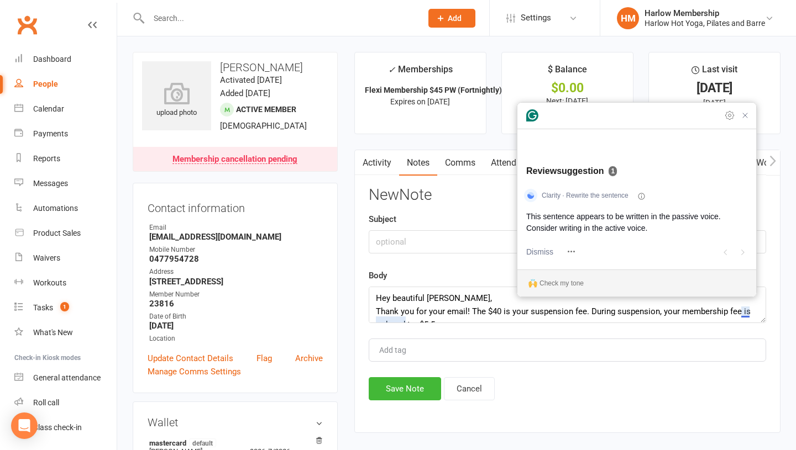
scroll to position [2, 0]
click at [550, 257] on span "Dismiss" at bounding box center [539, 252] width 27 height 12
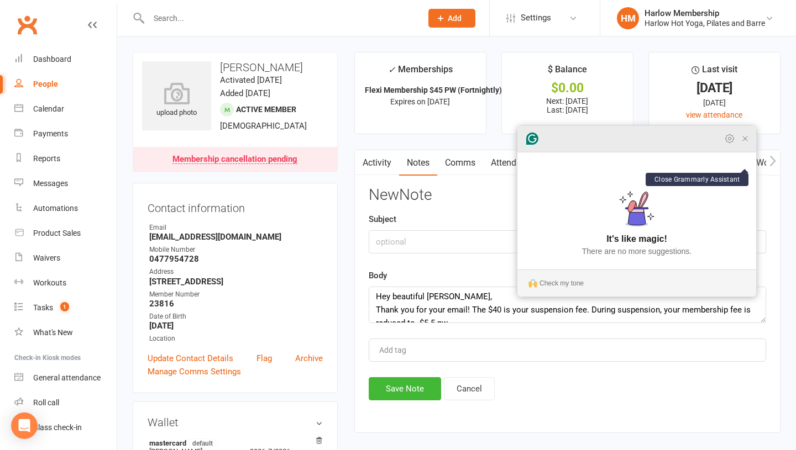
click at [742, 143] on icon "Close Grammarly Assistant" at bounding box center [744, 138] width 9 height 9
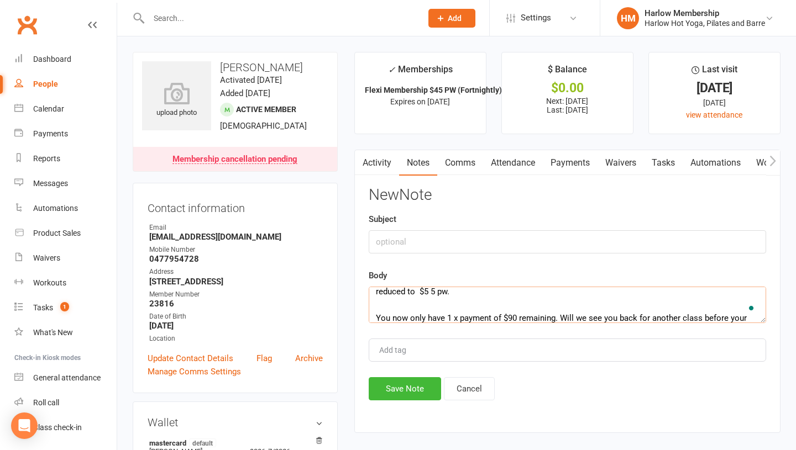
scroll to position [106, 0]
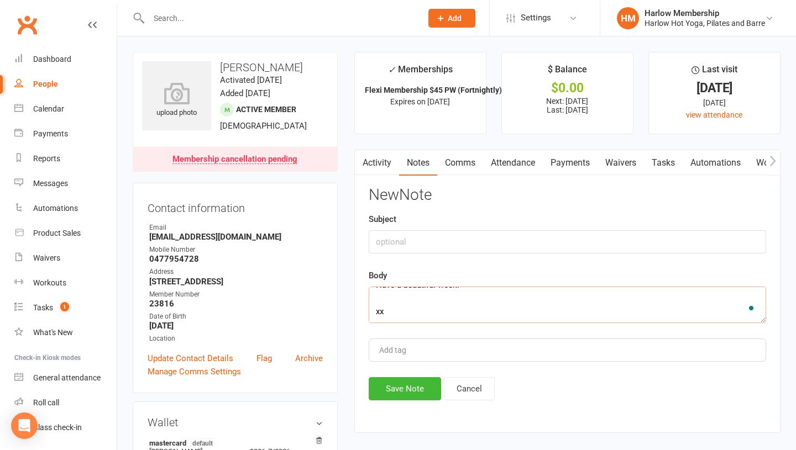
drag, startPoint x: 472, startPoint y: 313, endPoint x: 462, endPoint y: 315, distance: 10.7
click at [472, 315] on textarea "Hey beautiful [PERSON_NAME], Thank you for your email! The $40 is your suspensi…" at bounding box center [566, 305] width 397 height 36
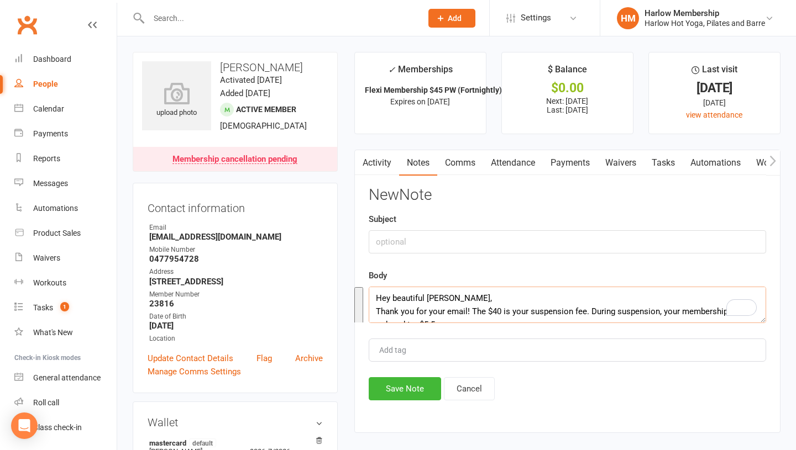
drag, startPoint x: 447, startPoint y: 316, endPoint x: 362, endPoint y: 233, distance: 119.5
click at [362, 233] on div "Activity Notes Comms Attendance Payments Waivers Tasks Automations Workouts Mob…" at bounding box center [567, 291] width 426 height 283
click at [459, 388] on button "Cancel" at bounding box center [469, 388] width 51 height 23
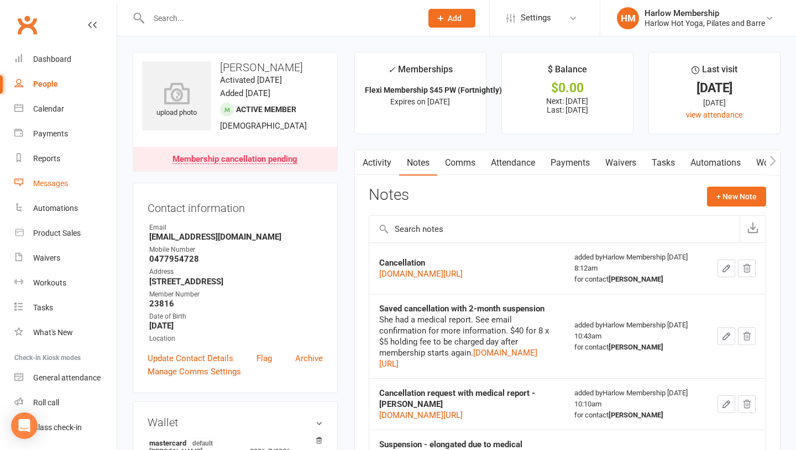
click at [57, 190] on link "Messages" at bounding box center [65, 183] width 102 height 25
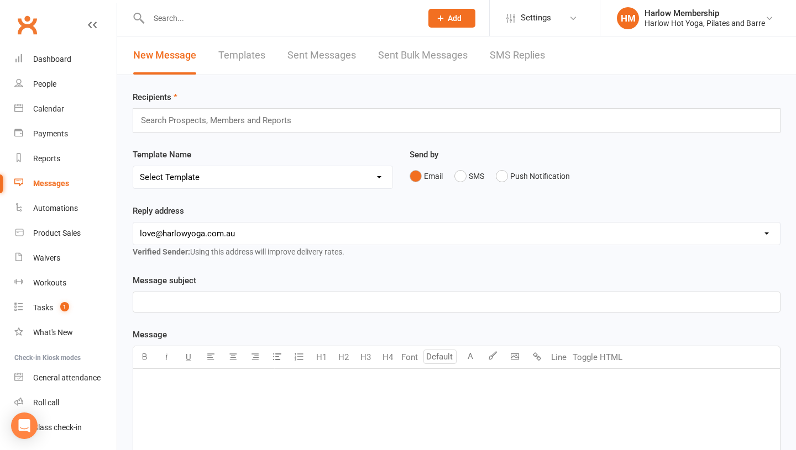
click at [496, 66] on link "SMS Replies" at bounding box center [516, 55] width 55 height 38
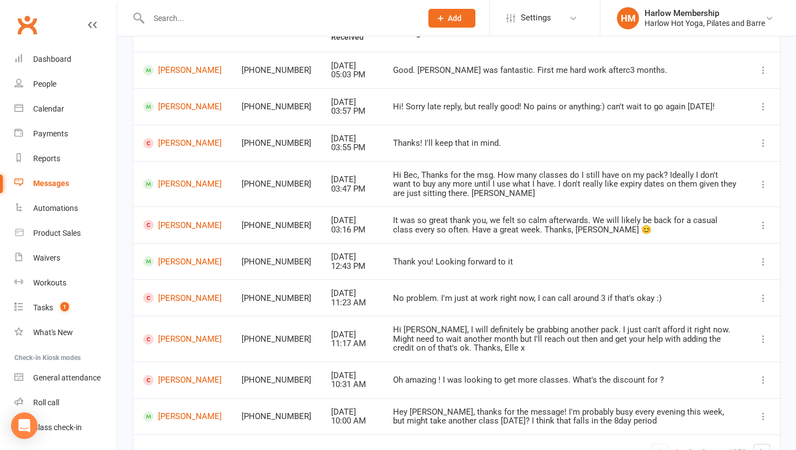
scroll to position [130, 0]
click at [171, 186] on link "[PERSON_NAME]" at bounding box center [182, 183] width 78 height 10
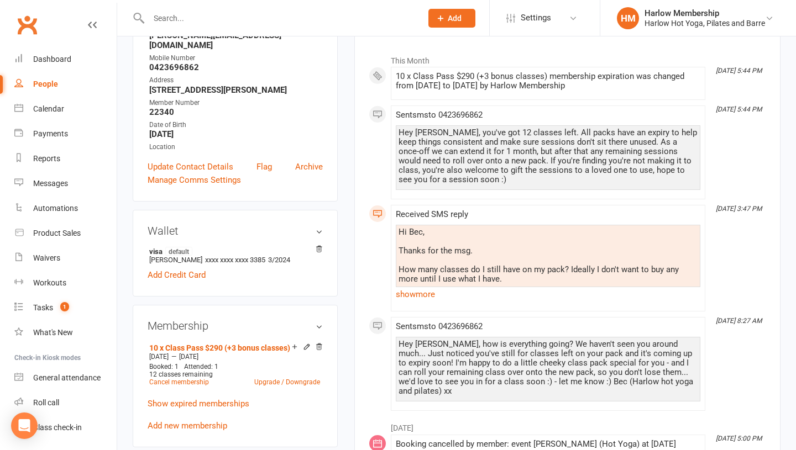
scroll to position [197, 0]
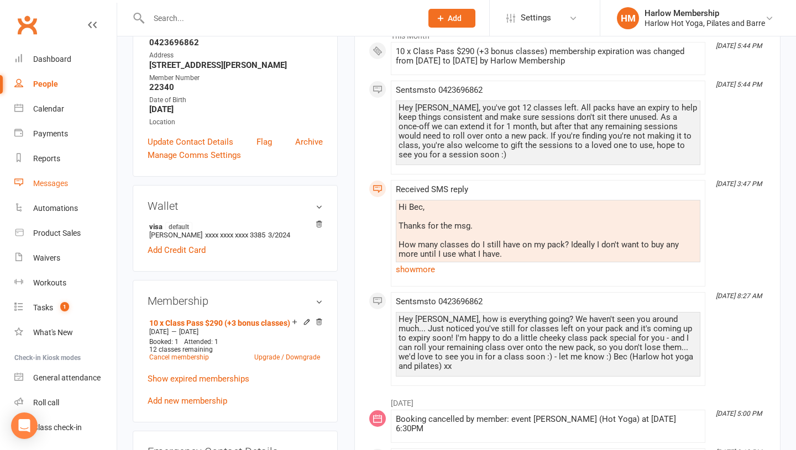
click at [52, 192] on link "Messages" at bounding box center [65, 183] width 102 height 25
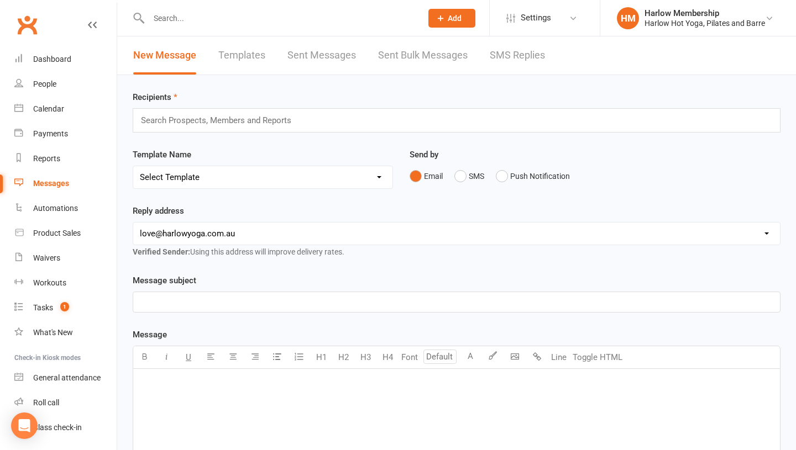
click at [504, 57] on link "SMS Replies" at bounding box center [516, 55] width 55 height 38
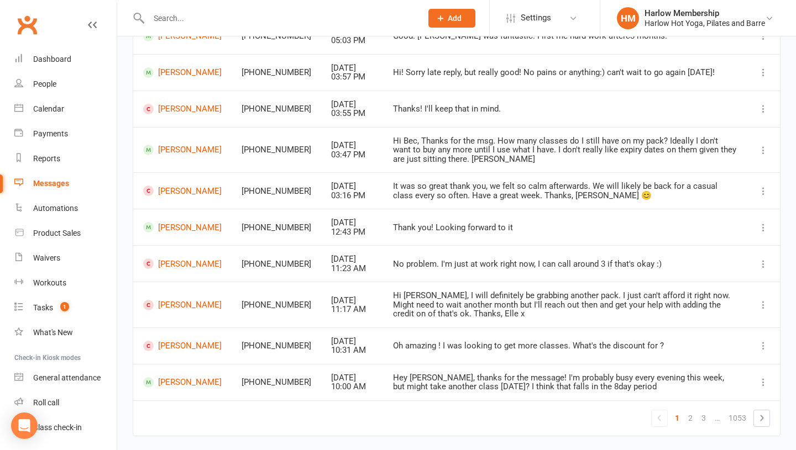
scroll to position [169, 0]
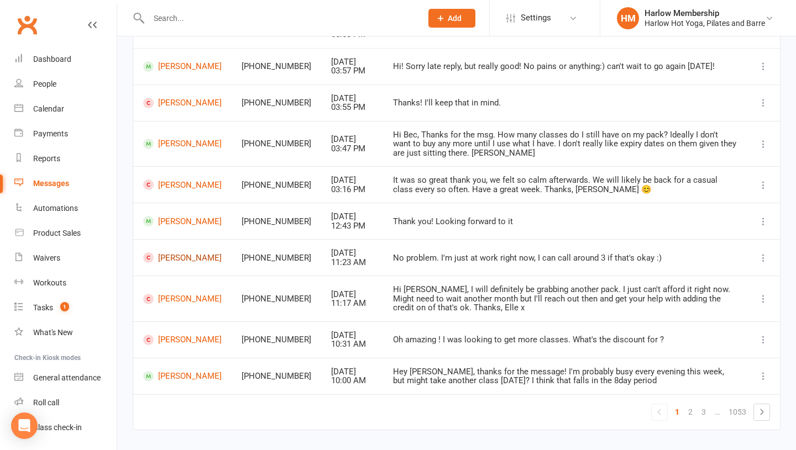
click at [165, 253] on link "[PERSON_NAME]" at bounding box center [182, 257] width 78 height 10
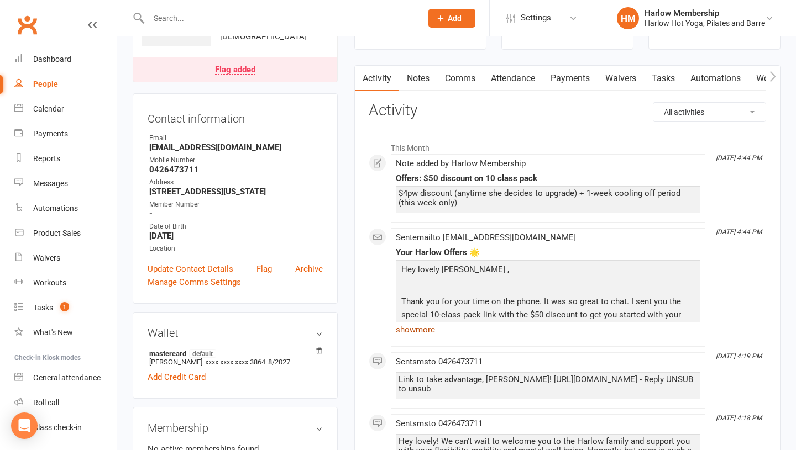
click at [410, 330] on link "show more" at bounding box center [548, 329] width 304 height 15
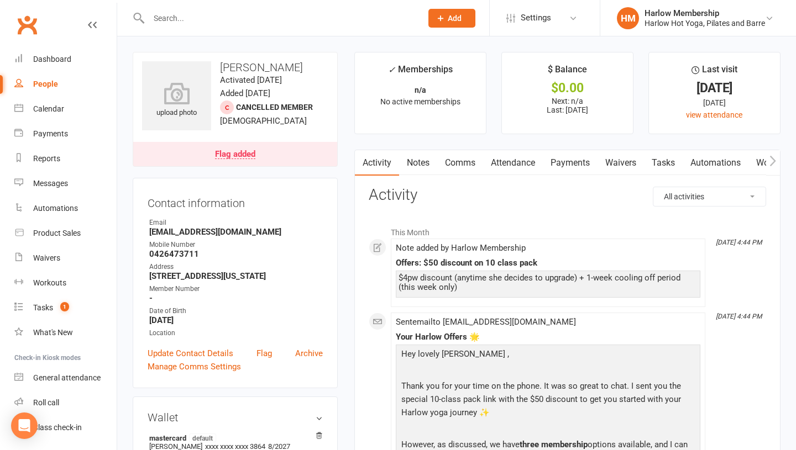
click at [457, 158] on link "Comms" at bounding box center [460, 162] width 46 height 25
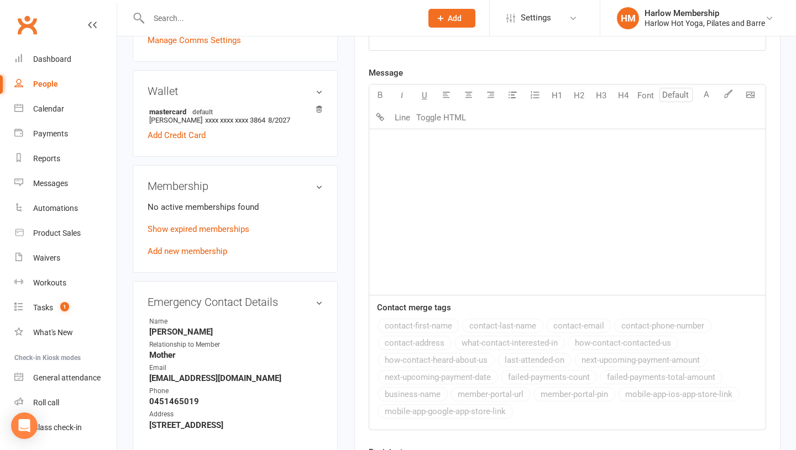
scroll to position [335, 0]
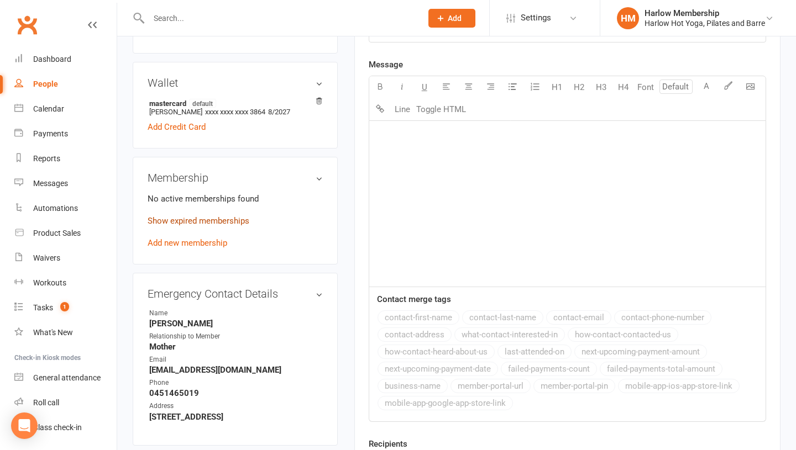
click at [156, 221] on link "Show expired memberships" at bounding box center [199, 221] width 102 height 10
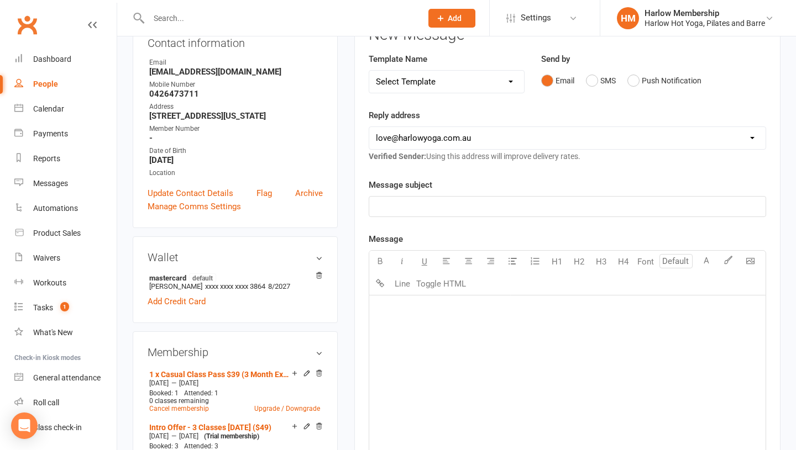
scroll to position [0, 0]
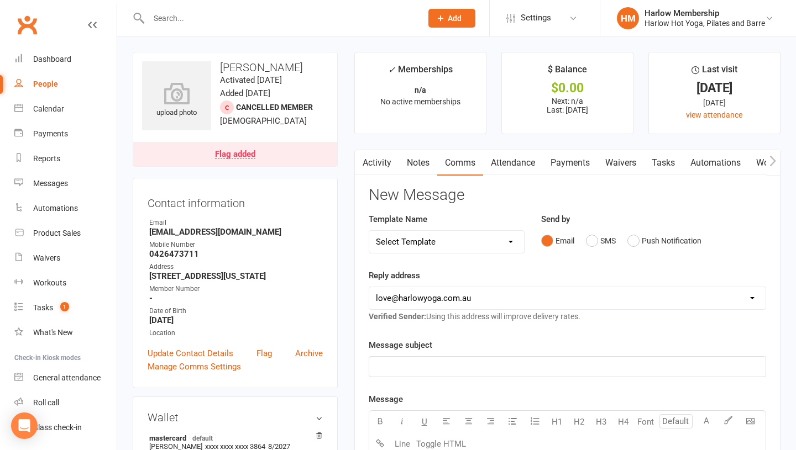
click at [577, 240] on div "Email SMS Push Notification" at bounding box center [653, 240] width 225 height 21
click at [591, 245] on button "SMS" at bounding box center [601, 240] width 30 height 21
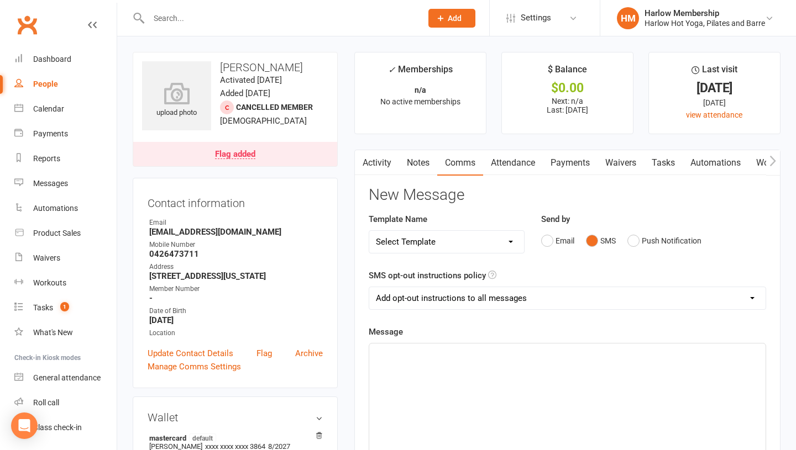
click at [509, 362] on div "﻿" at bounding box center [567, 427] width 396 height 166
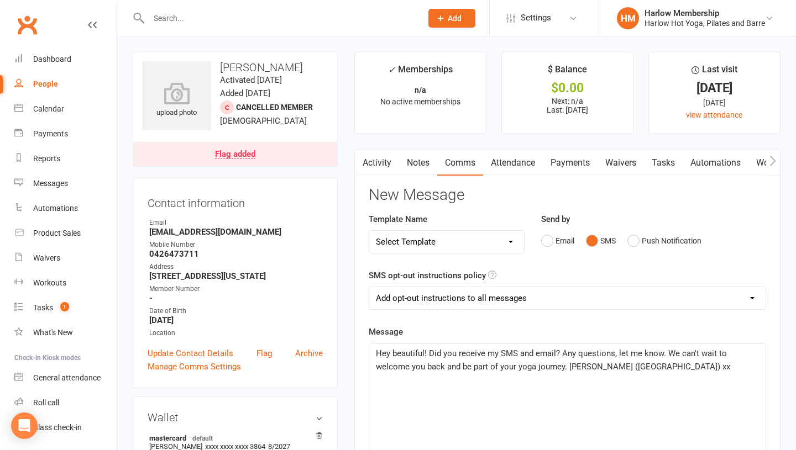
click at [415, 361] on p "Hey beautiful! Did you receive my SMS and email? Any questions, let me know. We…" at bounding box center [567, 360] width 383 height 27
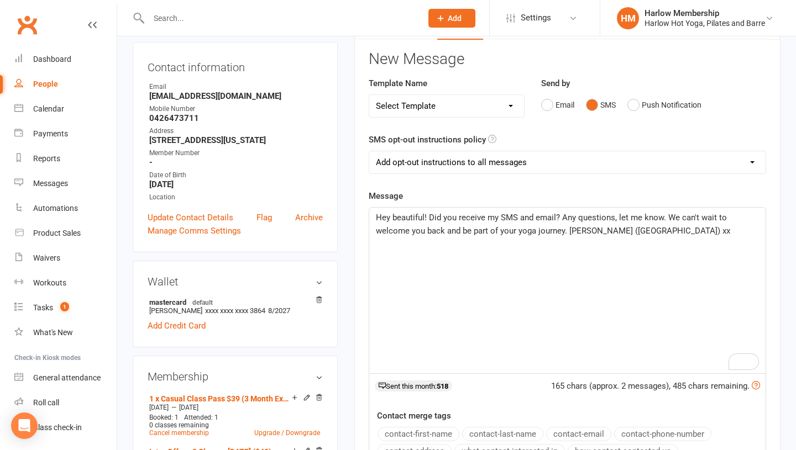
scroll to position [131, 0]
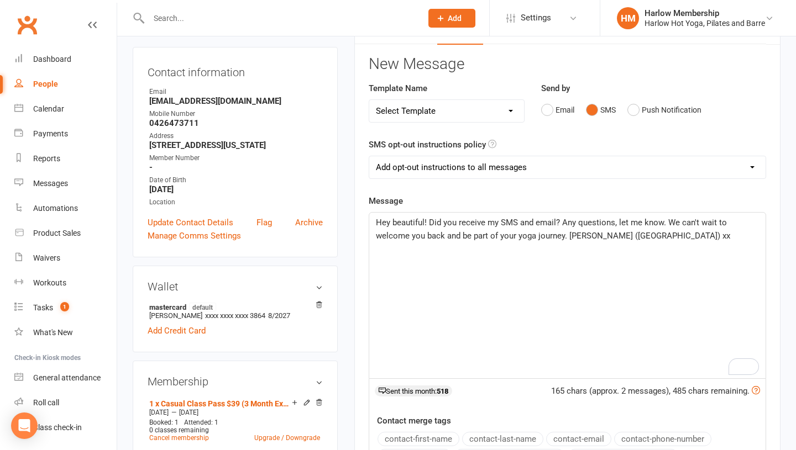
click at [563, 241] on p "Hey beautiful! Did you receive my SMS and email? Any questions, let me know. We…" at bounding box center [567, 229] width 383 height 27
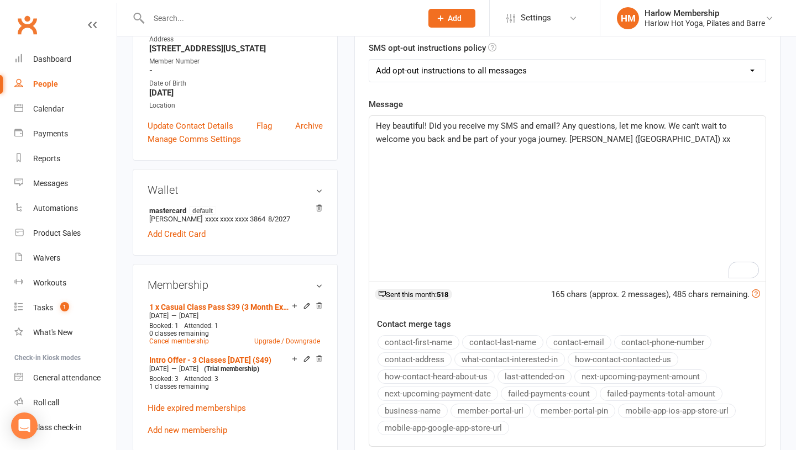
scroll to position [220, 0]
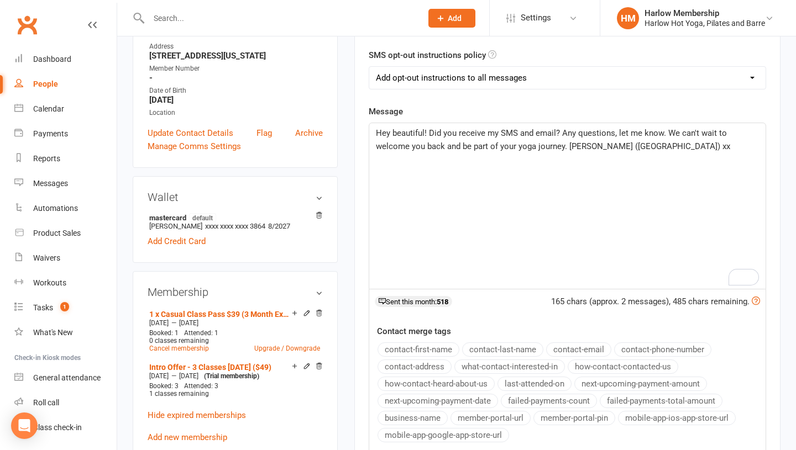
click at [429, 80] on select "Add opt-out instructions to all messages Add opt-out instructions for messages …" at bounding box center [567, 78] width 396 height 22
select select "2"
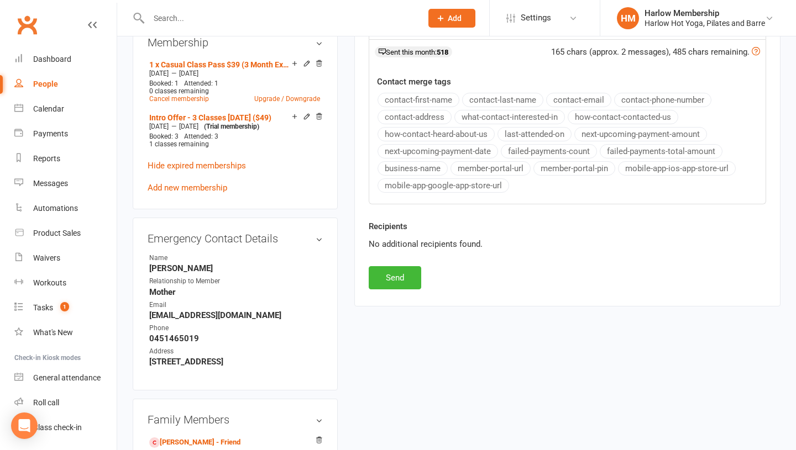
scroll to position [482, 0]
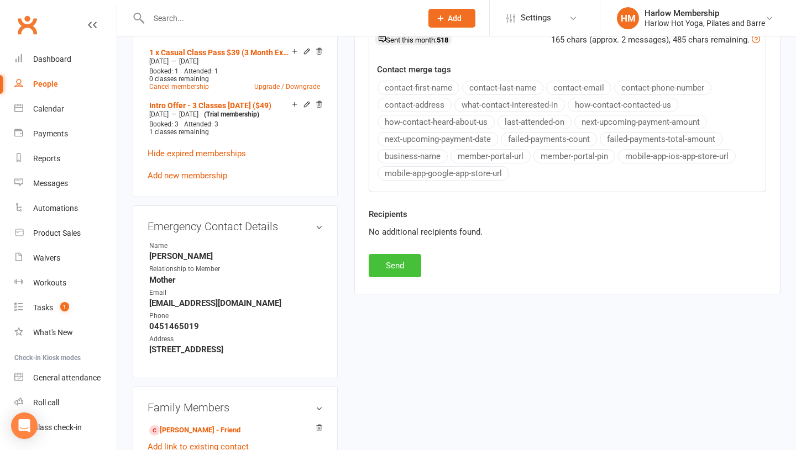
click at [380, 266] on button "Send" at bounding box center [394, 265] width 52 height 23
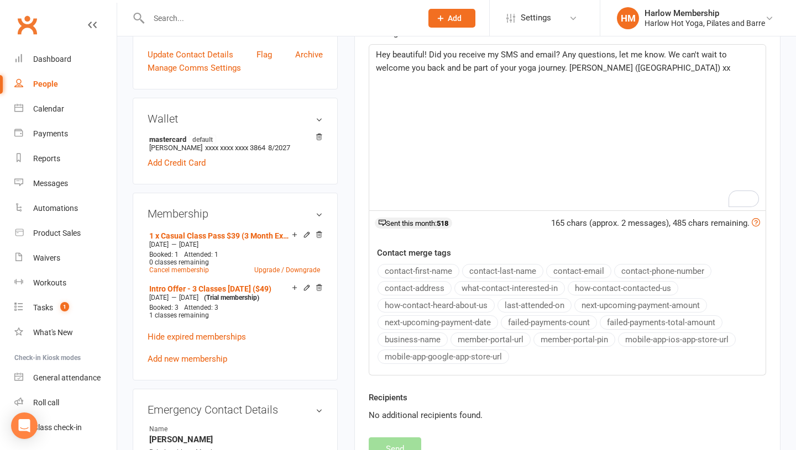
scroll to position [0, 0]
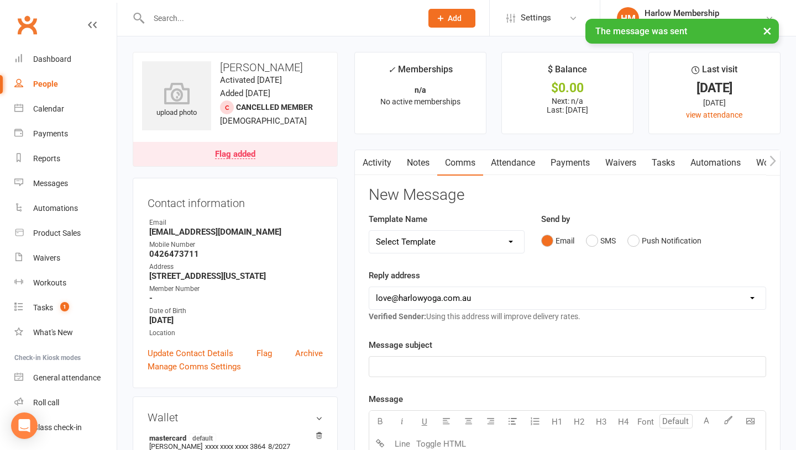
click at [408, 175] on link "Notes" at bounding box center [418, 162] width 38 height 25
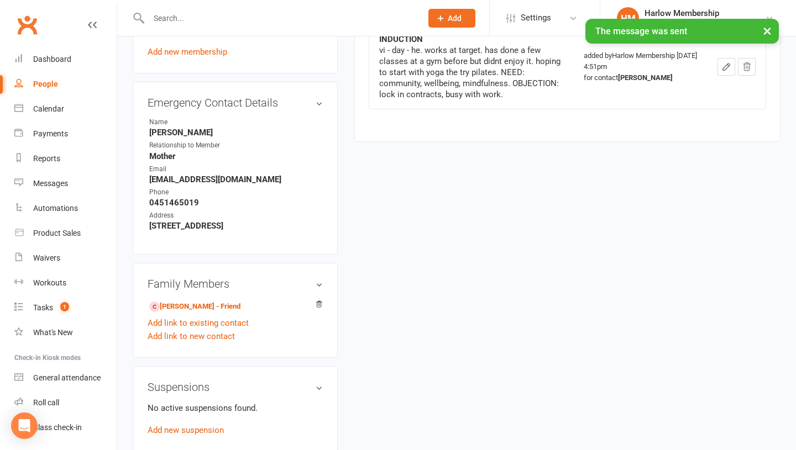
scroll to position [607, 0]
click at [192, 304] on link "ishani chauhan - Friend" at bounding box center [194, 307] width 91 height 12
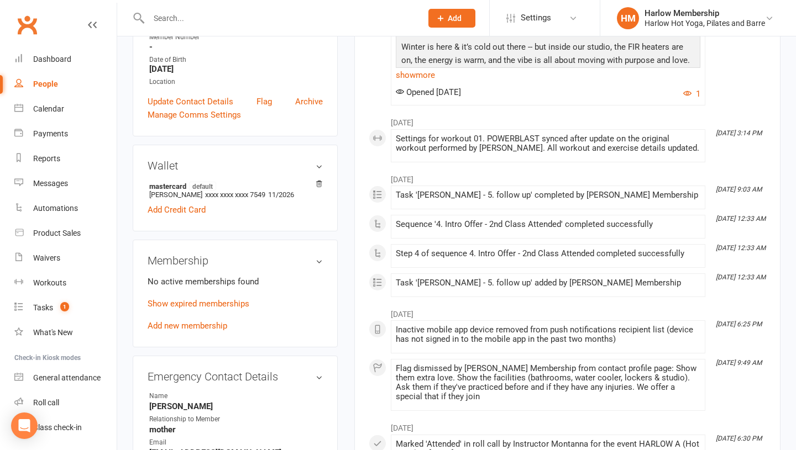
scroll to position [266, 0]
click at [189, 304] on link "Show expired memberships" at bounding box center [199, 303] width 102 height 10
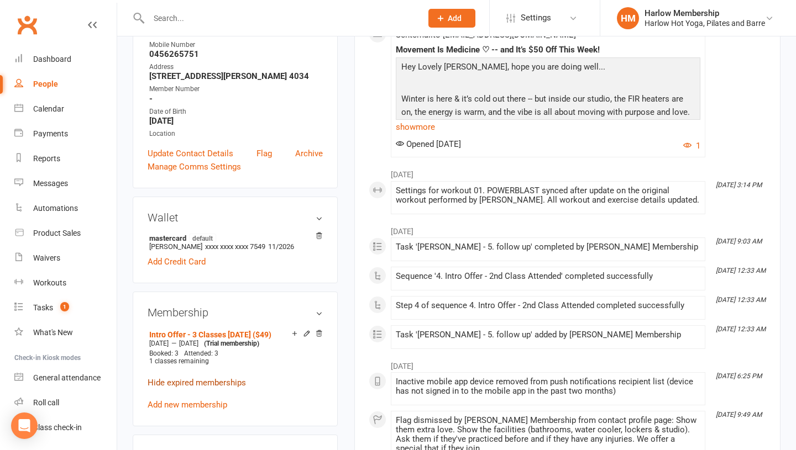
scroll to position [0, 0]
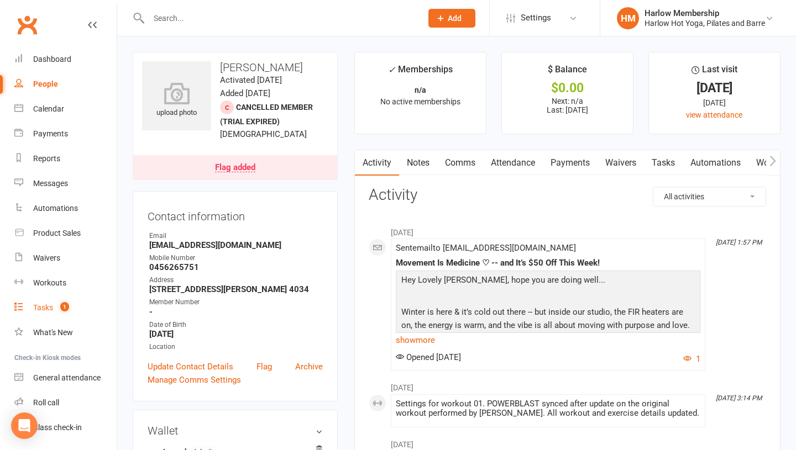
scroll to position [31, 0]
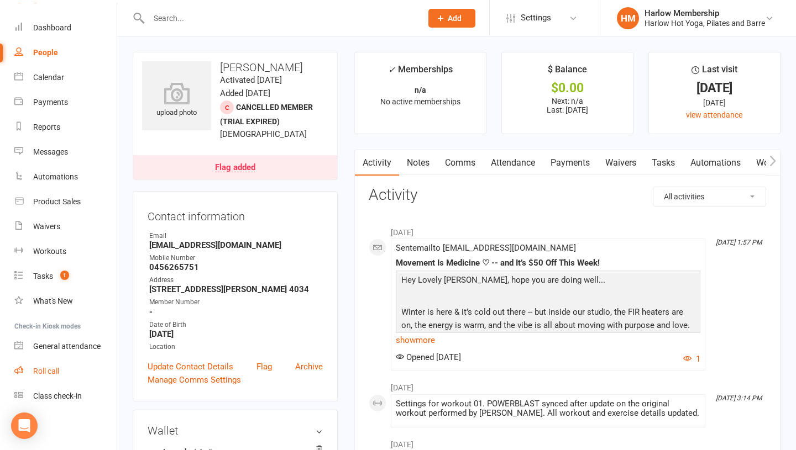
click at [39, 370] on div "Roll call" at bounding box center [46, 371] width 26 height 9
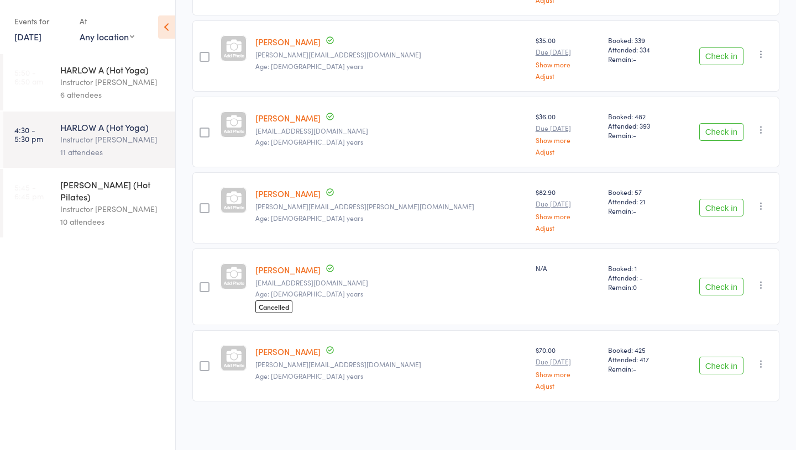
scroll to position [609, 0]
click at [283, 269] on link "[PERSON_NAME]" at bounding box center [287, 270] width 65 height 12
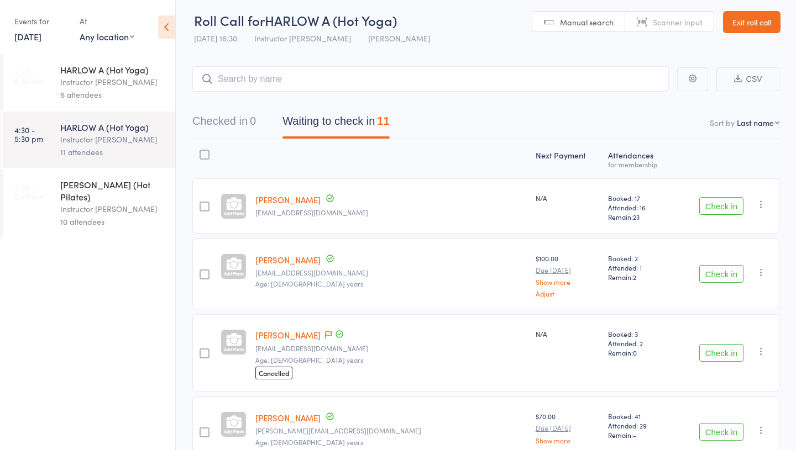
scroll to position [0, 0]
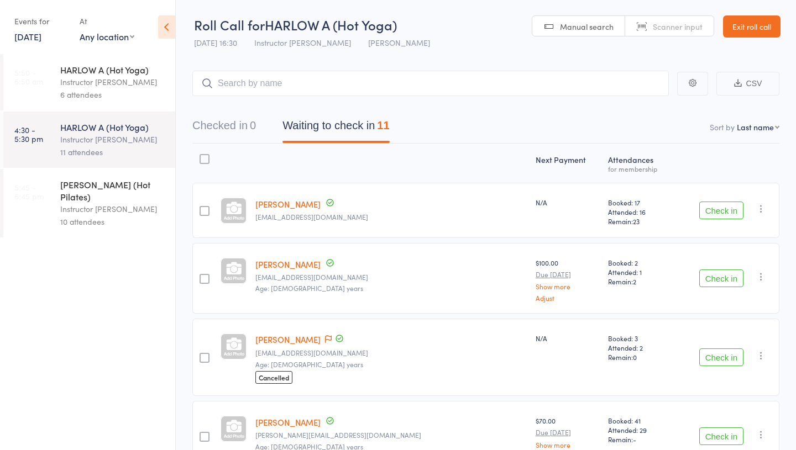
click at [108, 182] on div "[PERSON_NAME] (Hot Pilates)" at bounding box center [113, 190] width 106 height 24
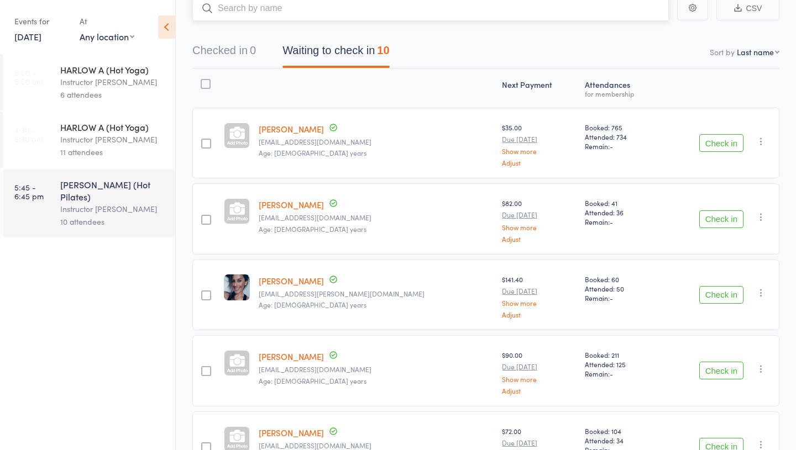
scroll to position [72, 0]
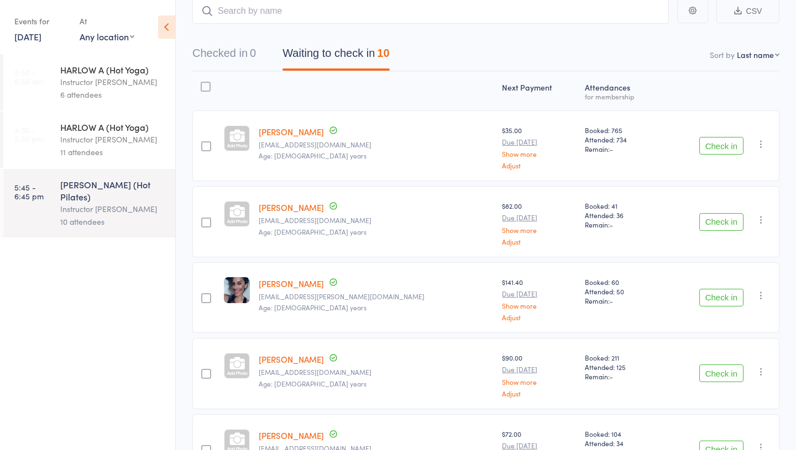
click at [279, 288] on link "[PERSON_NAME]" at bounding box center [291, 284] width 65 height 12
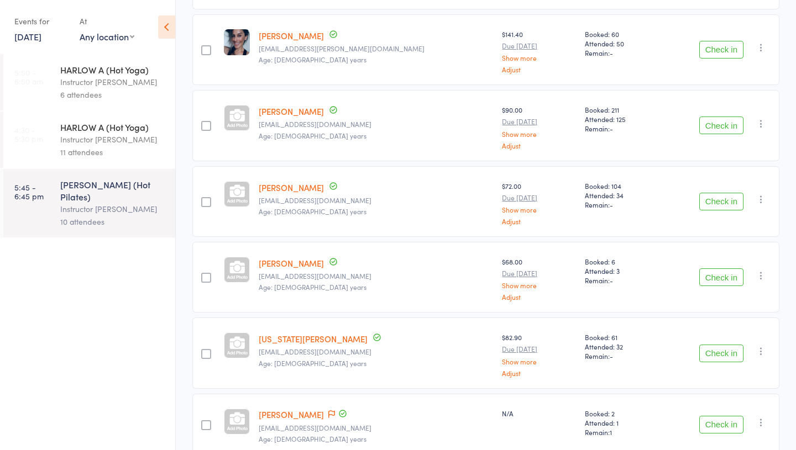
scroll to position [46, 0]
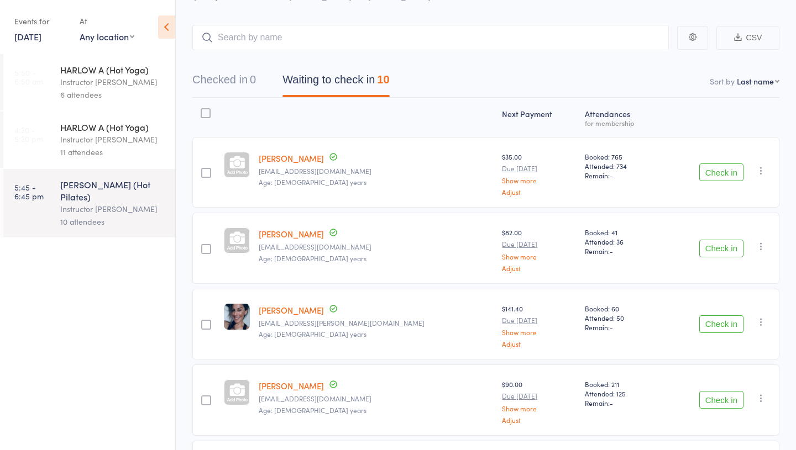
click at [72, 136] on div "Instructor Claudia" at bounding box center [113, 139] width 106 height 13
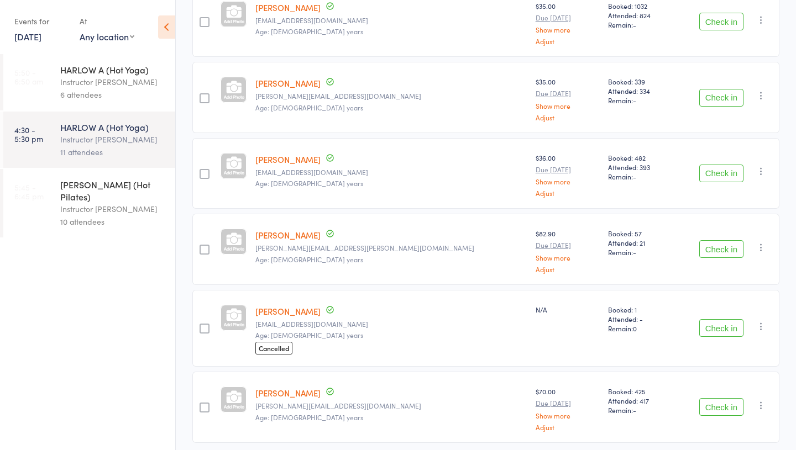
scroll to position [609, 0]
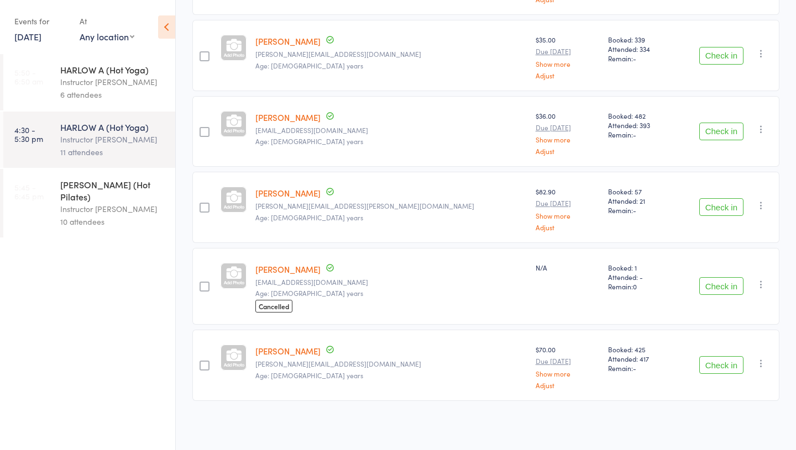
click at [31, 36] on link "14 Oct, 2025" at bounding box center [27, 36] width 27 height 12
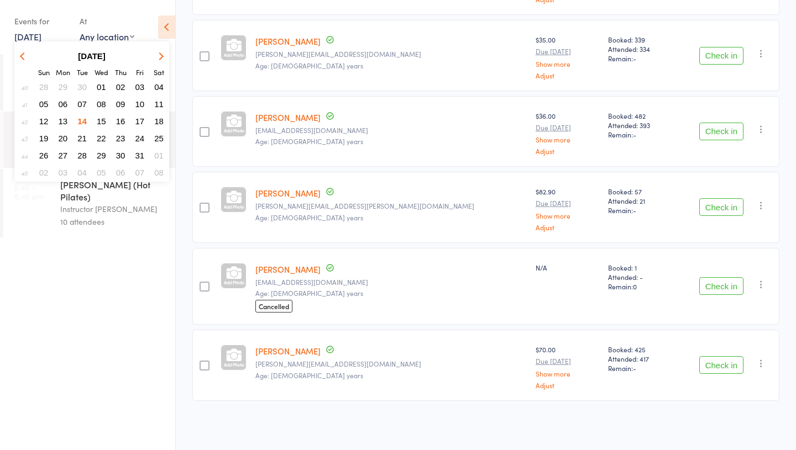
click at [100, 119] on span "15" at bounding box center [101, 121] width 9 height 9
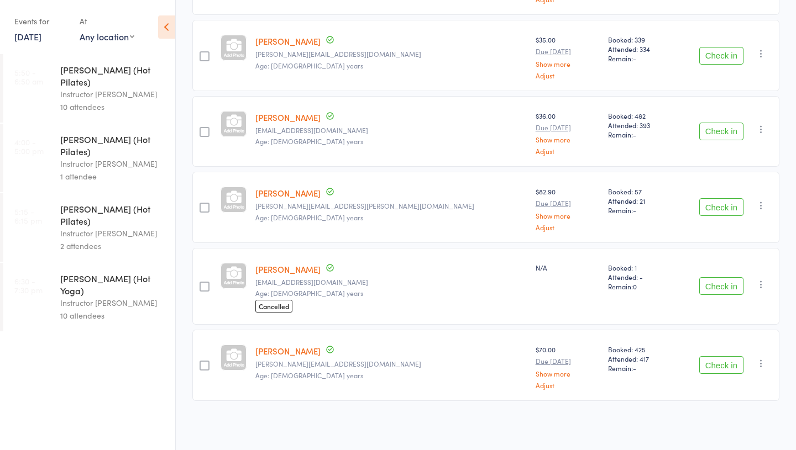
click at [98, 157] on div "Instructor [PERSON_NAME]" at bounding box center [113, 163] width 106 height 13
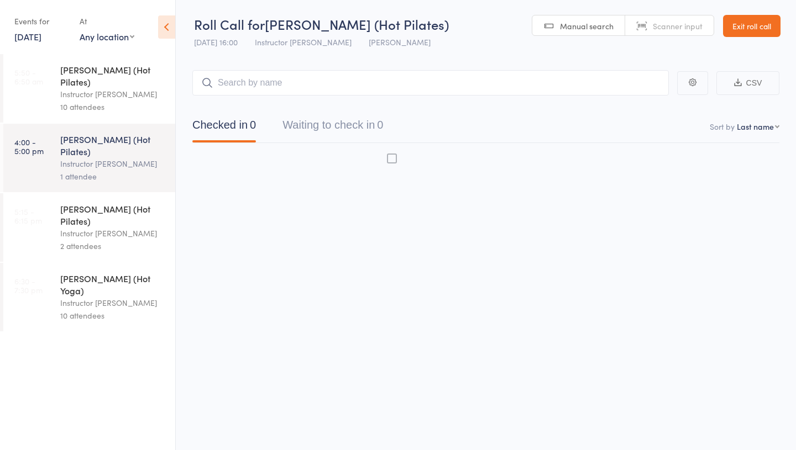
scroll to position [1, 0]
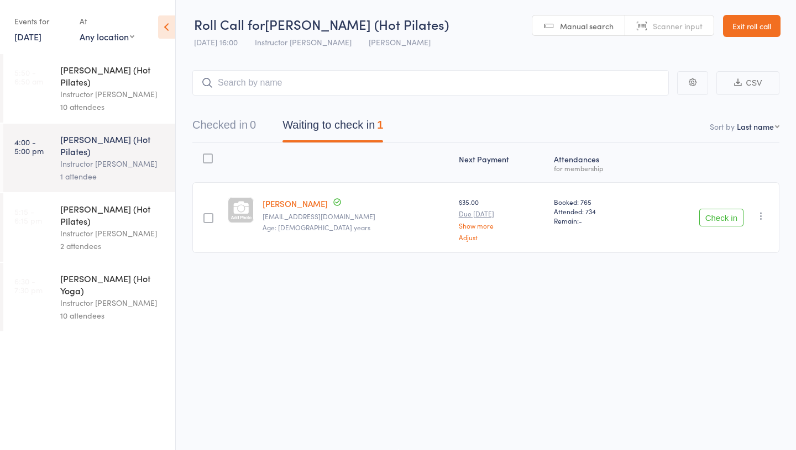
click at [97, 227] on div "Instructor [PERSON_NAME]" at bounding box center [113, 233] width 106 height 13
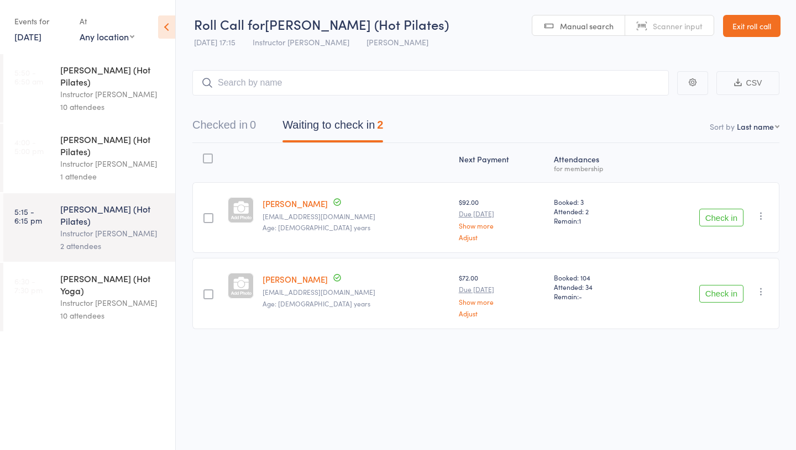
click at [90, 272] on div "HARLOW B (Hot Yoga)" at bounding box center [113, 284] width 106 height 24
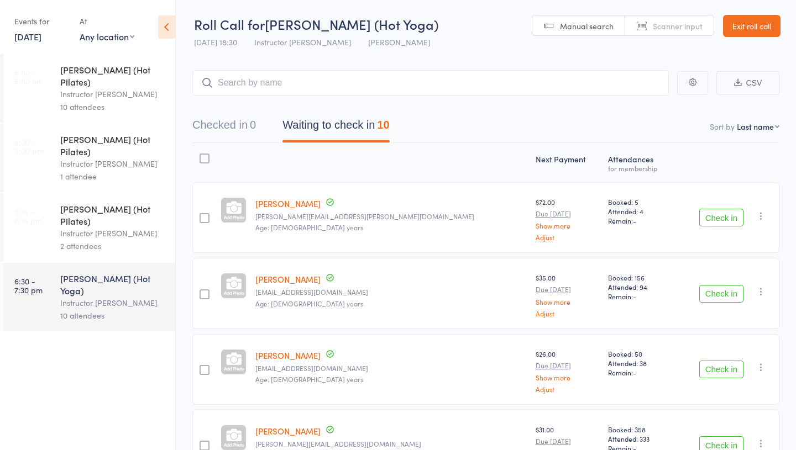
click at [93, 227] on div "Instructor [PERSON_NAME]" at bounding box center [113, 233] width 106 height 13
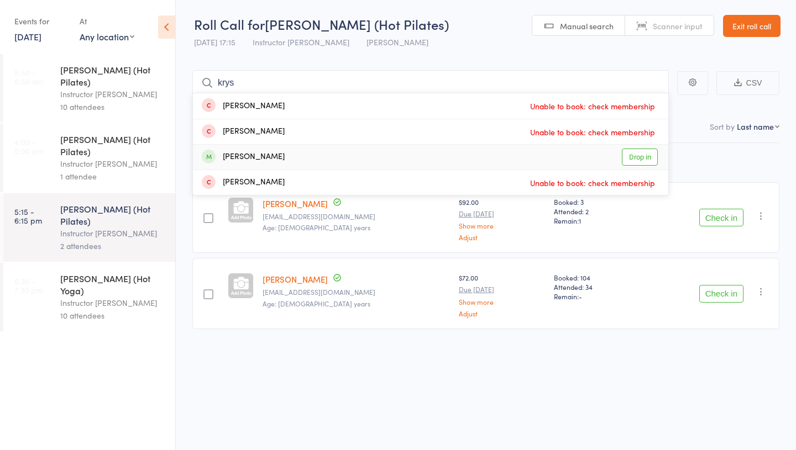
type input "krys"
click at [634, 154] on link "Drop in" at bounding box center [640, 157] width 36 height 17
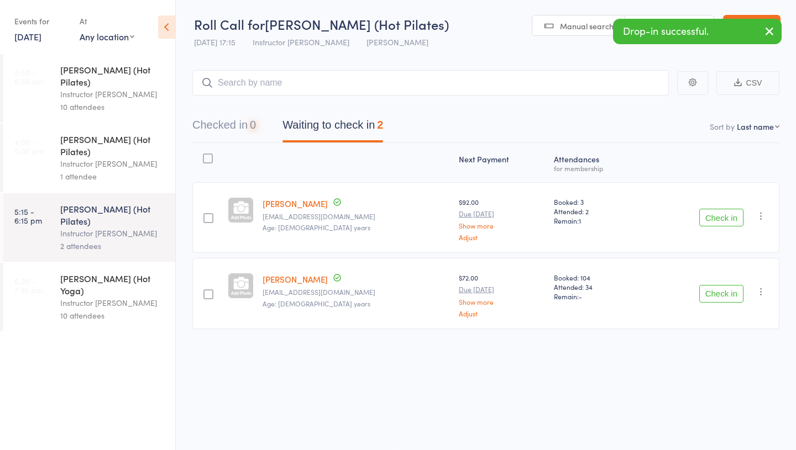
click at [119, 272] on div "HARLOW B (Hot Yoga)" at bounding box center [113, 284] width 106 height 24
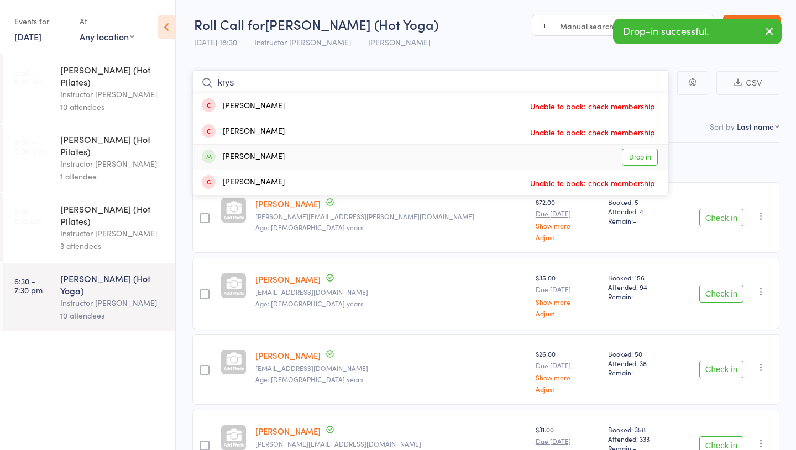
type input "krys"
click at [635, 157] on link "Drop in" at bounding box center [640, 157] width 36 height 17
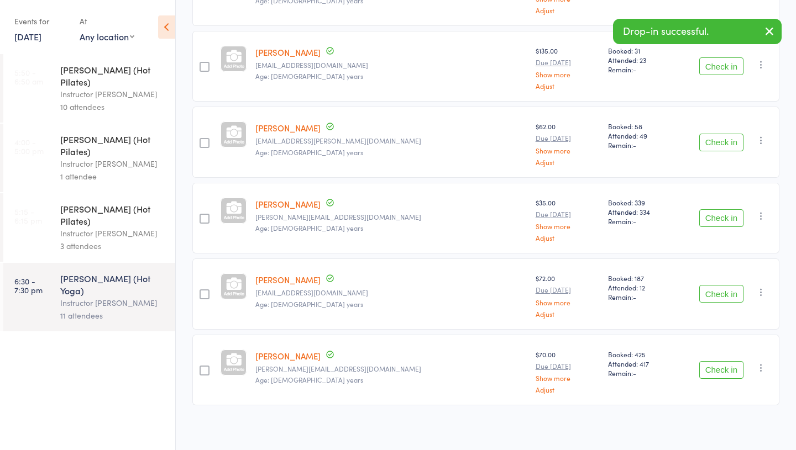
scroll to position [536, 0]
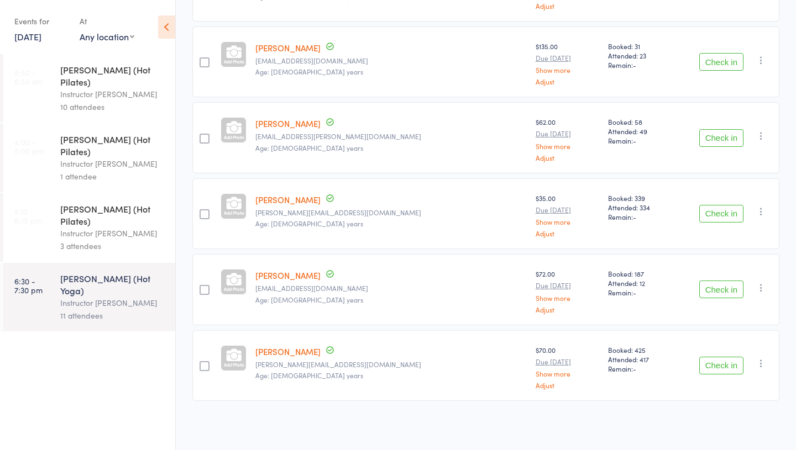
click at [34, 36] on link "15 Oct, 2025" at bounding box center [27, 36] width 27 height 12
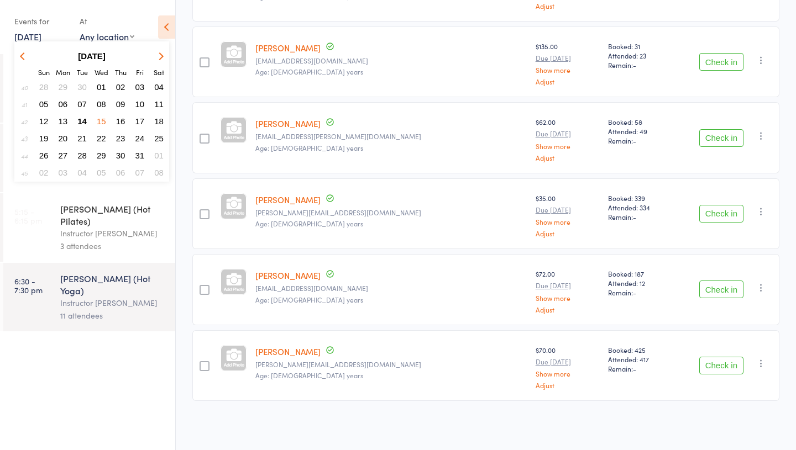
click at [123, 123] on span "16" at bounding box center [120, 121] width 9 height 9
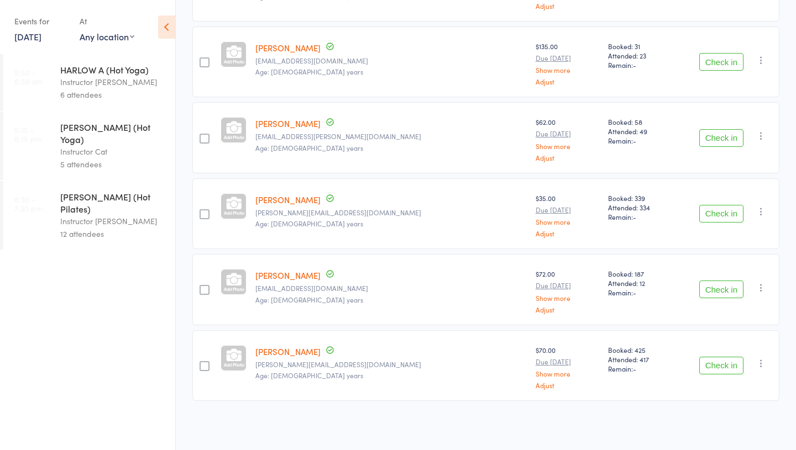
click at [118, 145] on div "Instructor Cat" at bounding box center [113, 151] width 106 height 13
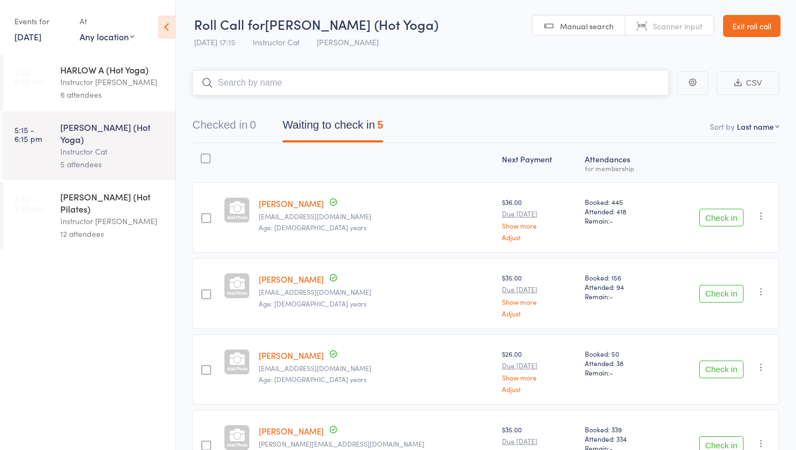
scroll to position [156, 0]
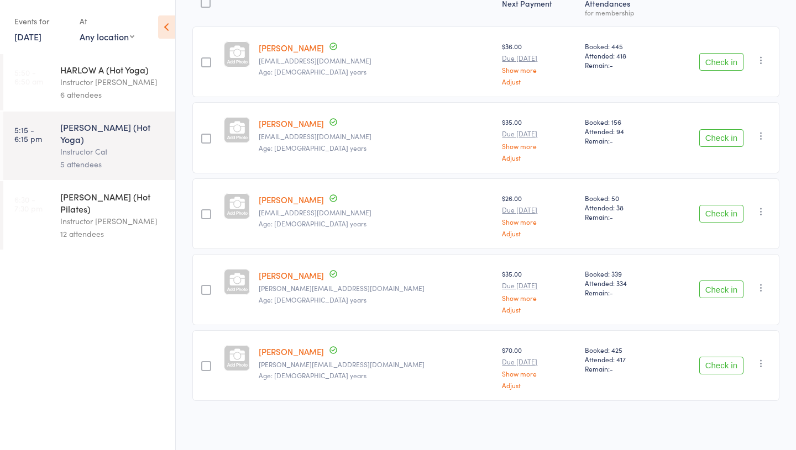
click at [96, 191] on div "HARLOW C (Hot Pilates)" at bounding box center [113, 203] width 106 height 24
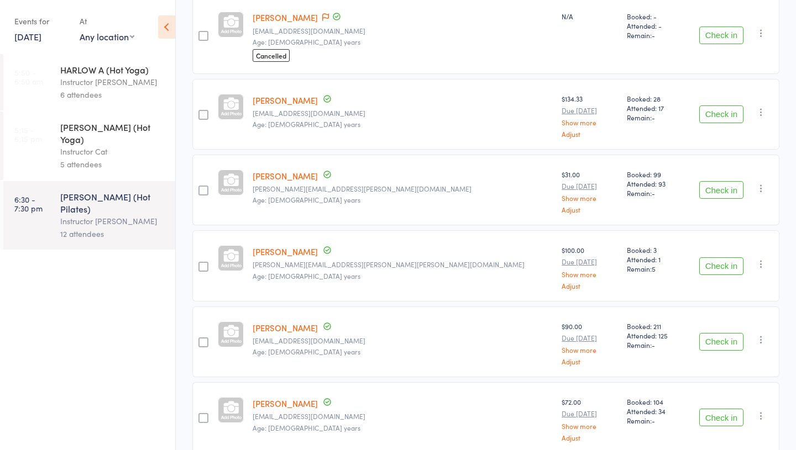
scroll to position [234, 0]
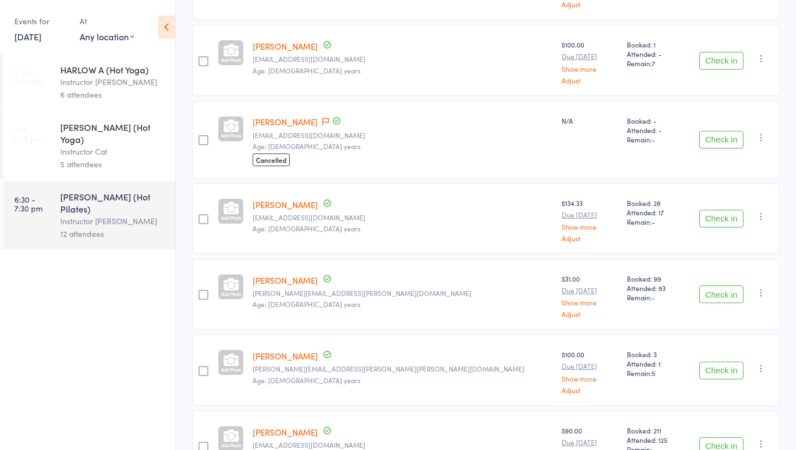
click at [301, 122] on link "Maddie Butterfield" at bounding box center [284, 122] width 65 height 12
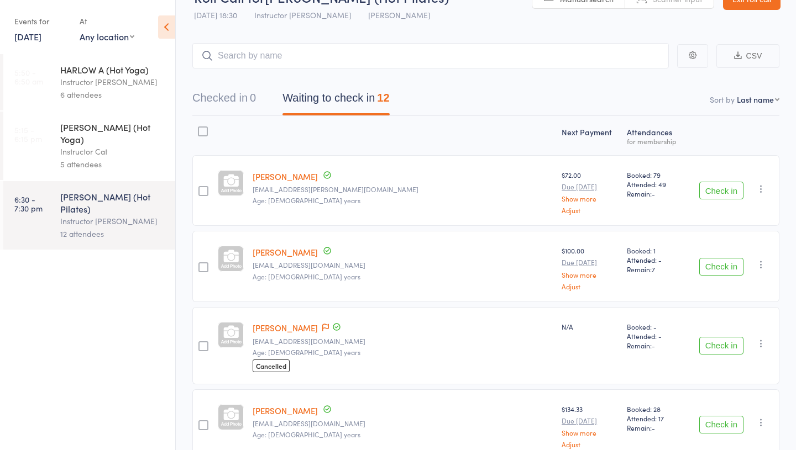
scroll to position [0, 0]
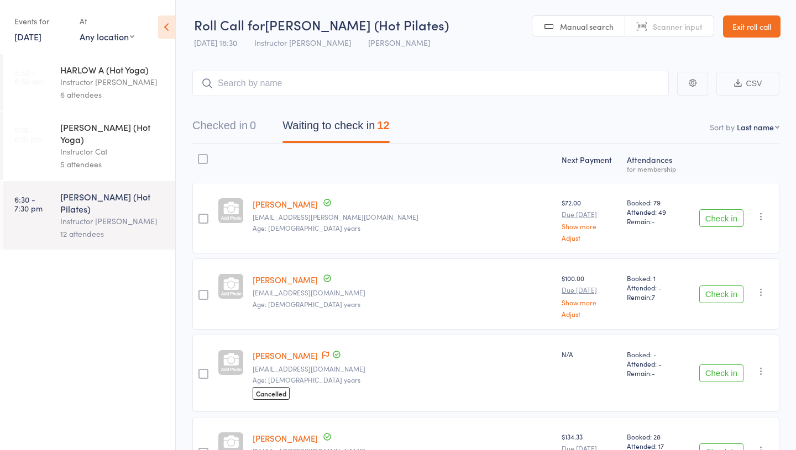
click at [752, 26] on link "Exit roll call" at bounding box center [751, 26] width 57 height 22
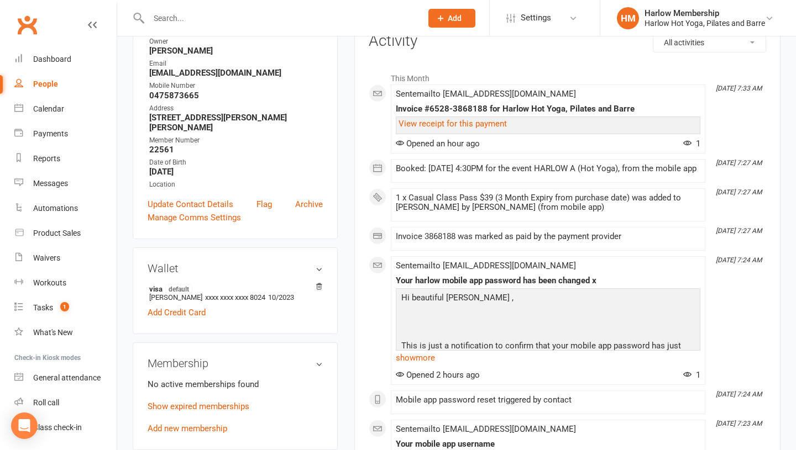
scroll to position [159, 0]
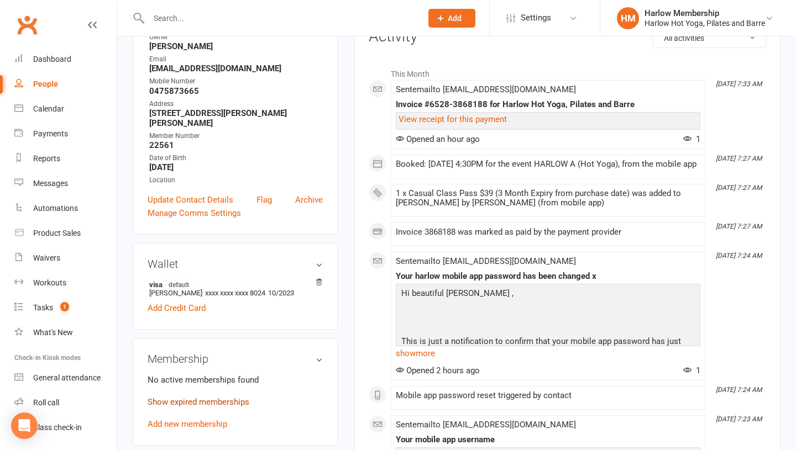
click at [171, 405] on link "Show expired memberships" at bounding box center [199, 402] width 102 height 10
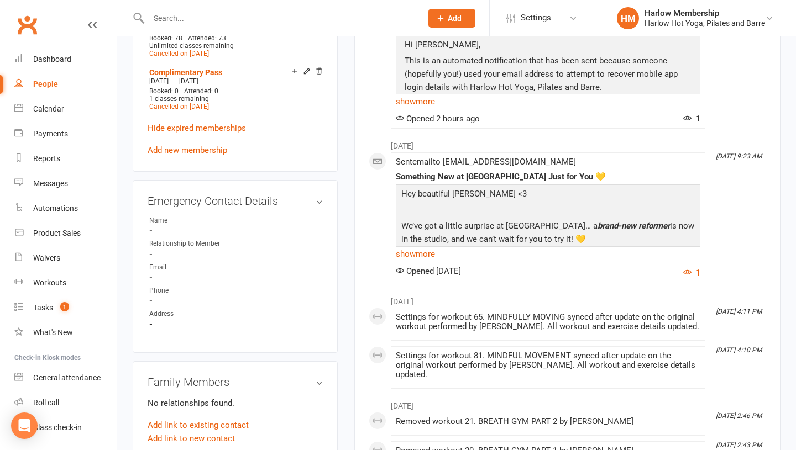
scroll to position [0, 0]
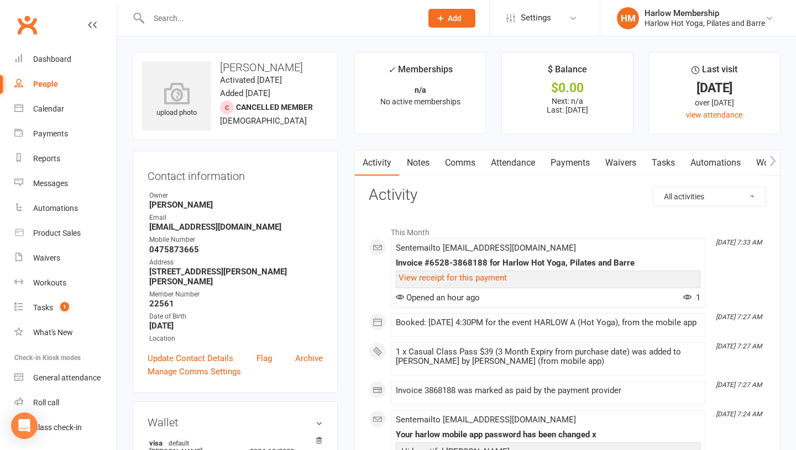
click at [415, 161] on link "Notes" at bounding box center [418, 162] width 38 height 25
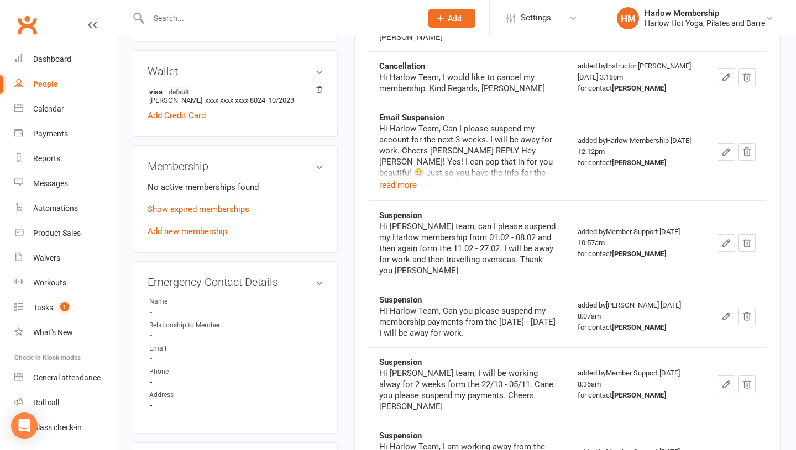
scroll to position [362, 0]
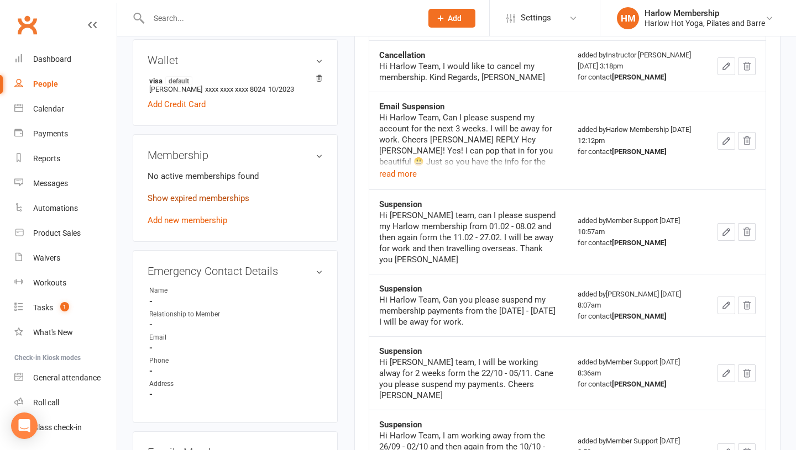
click at [191, 199] on link "Show expired memberships" at bounding box center [199, 198] width 102 height 10
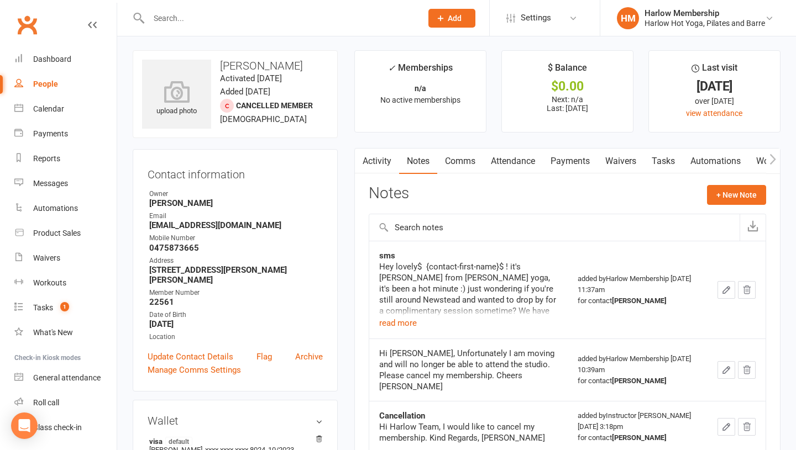
scroll to position [0, 0]
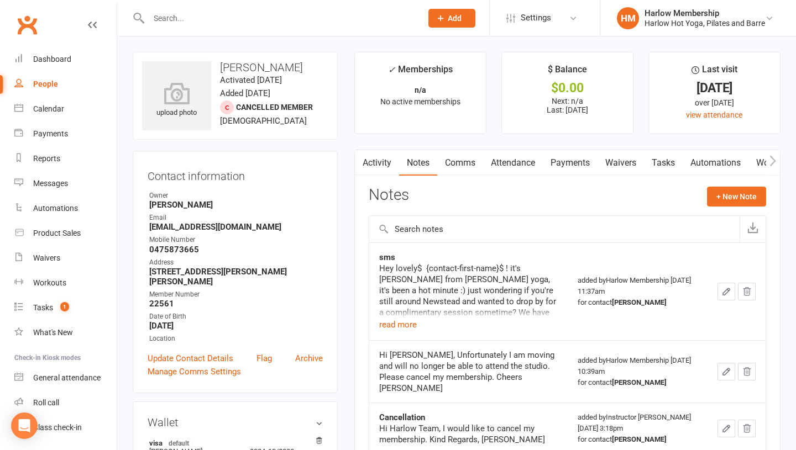
click at [457, 159] on link "Comms" at bounding box center [460, 162] width 46 height 25
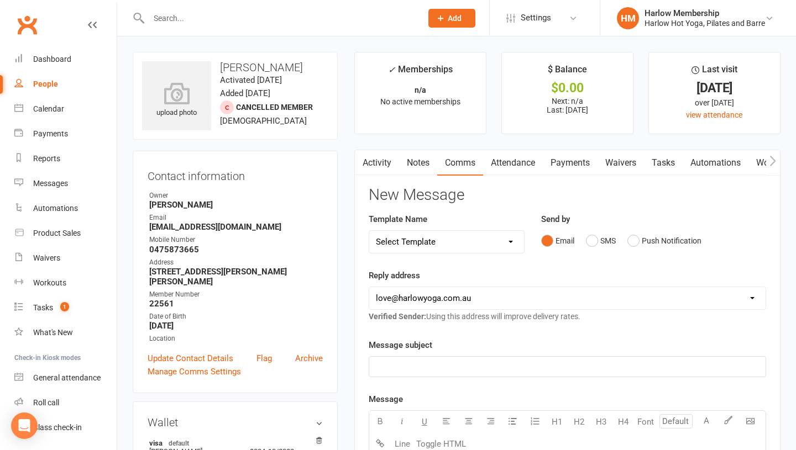
click at [509, 163] on link "Attendance" at bounding box center [513, 162] width 60 height 25
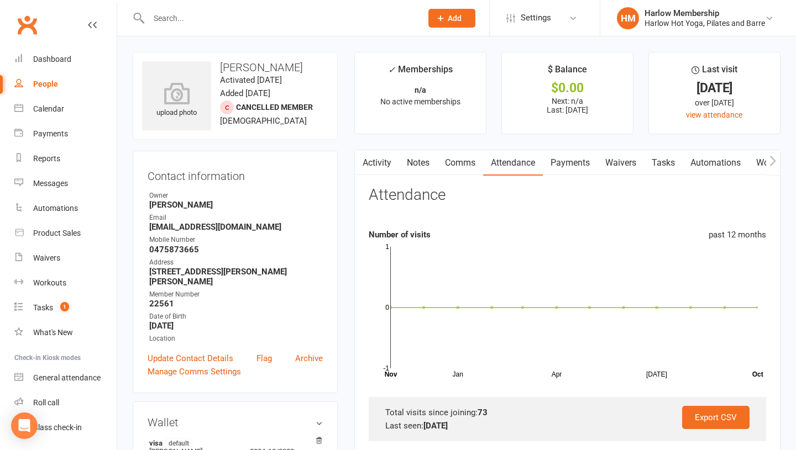
click at [407, 159] on link "Notes" at bounding box center [418, 162] width 38 height 25
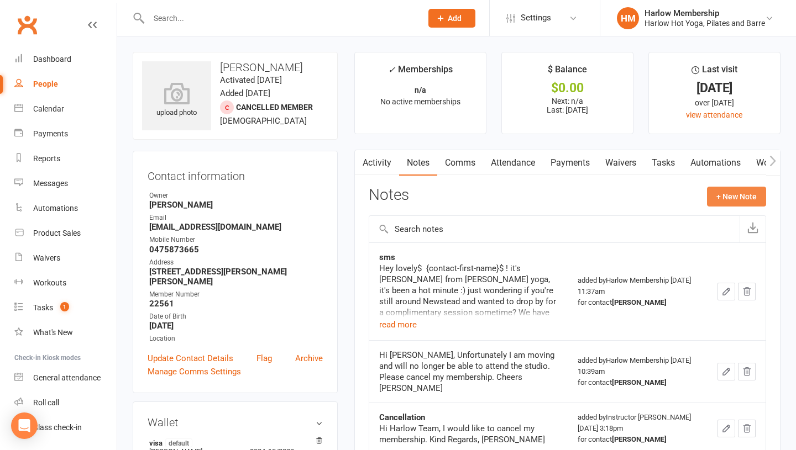
click at [746, 202] on button "+ New Note" at bounding box center [736, 197] width 59 height 20
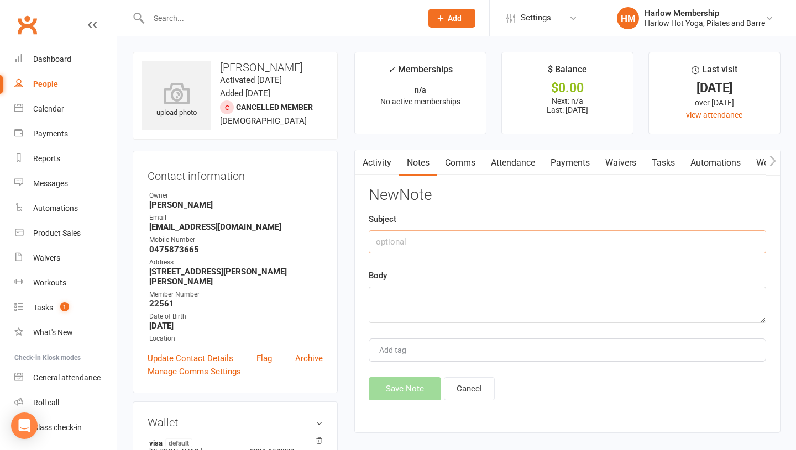
click at [430, 240] on input "text" at bounding box center [566, 241] width 397 height 23
type input "Called. Chatted"
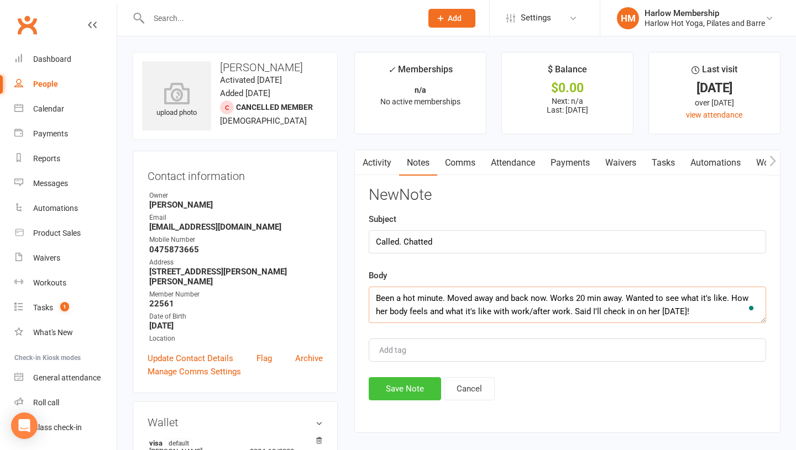
type textarea "Been a hot minute. Moved away and back now. Works 20 min away. Wanted to see wh…"
click at [396, 383] on button "Save Note" at bounding box center [404, 388] width 72 height 23
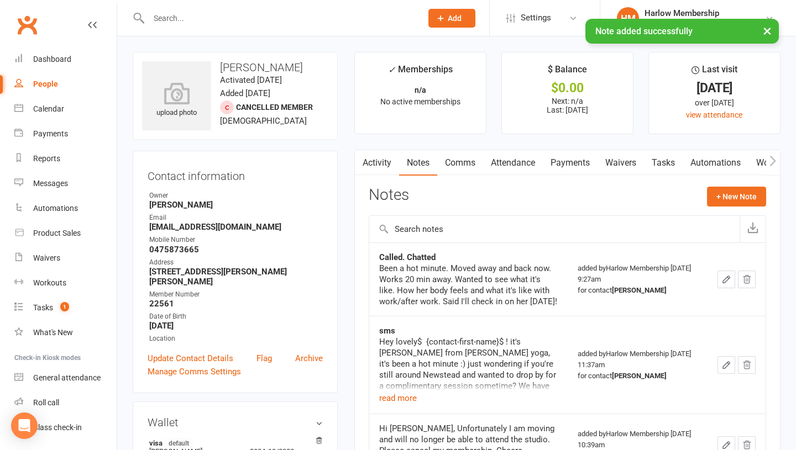
click at [664, 167] on link "Tasks" at bounding box center [663, 162] width 39 height 25
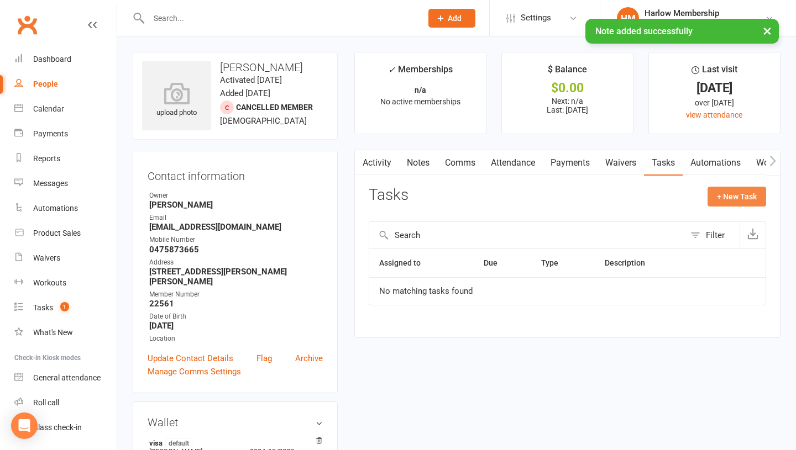
click at [731, 198] on button "+ New Task" at bounding box center [736, 197] width 59 height 20
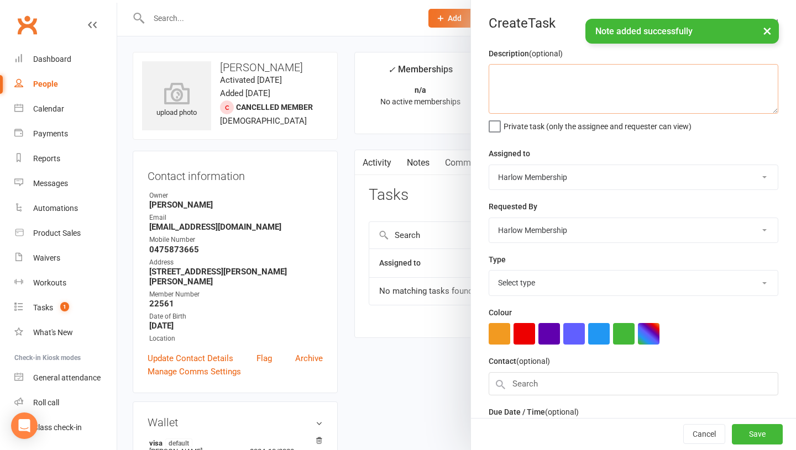
click at [512, 95] on textarea at bounding box center [632, 89] width 289 height 50
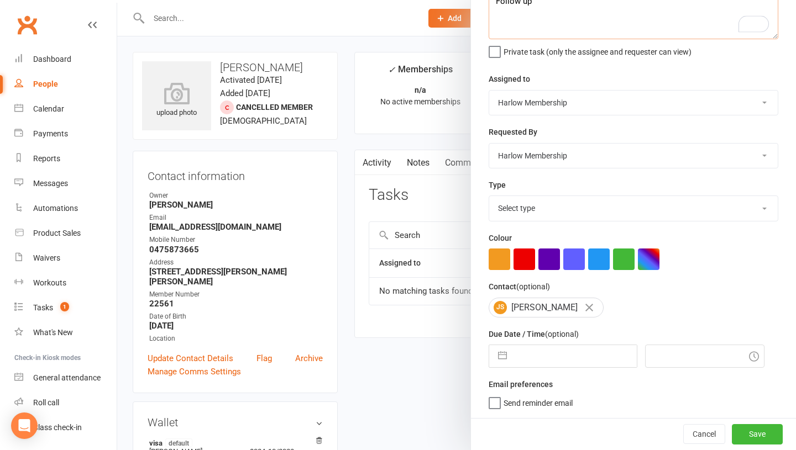
type textarea "Follow up"
click at [536, 357] on input "text" at bounding box center [574, 356] width 124 height 22
select select "8"
select select "2025"
select select "9"
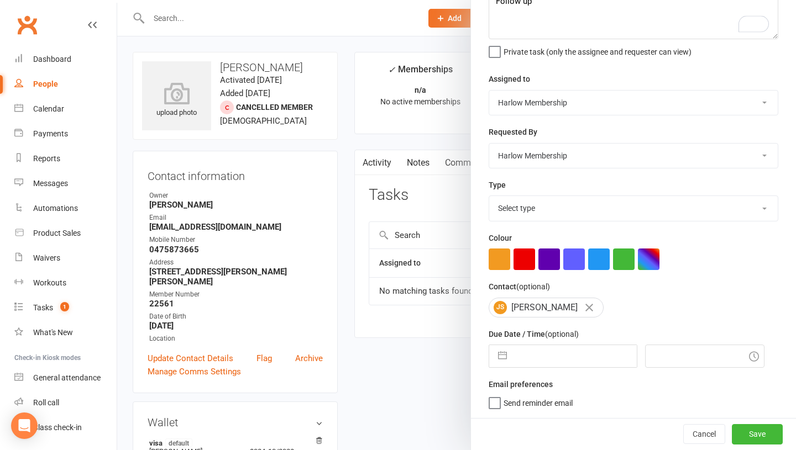
select select "2025"
select select "10"
select select "2025"
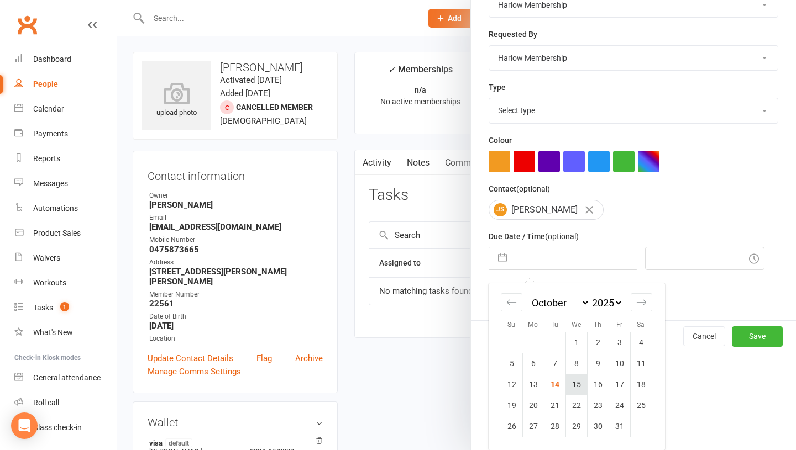
click at [580, 387] on td "15" at bounding box center [576, 384] width 22 height 21
type input "15 Oct 2025"
type input "9:30am"
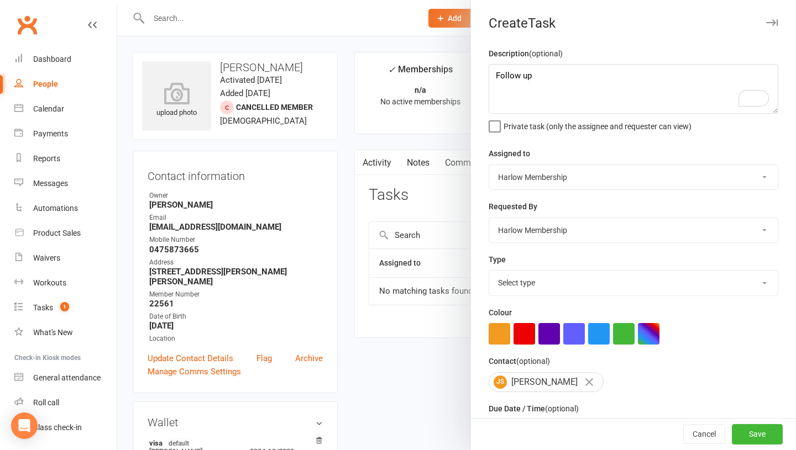
click at [544, 272] on select "Select type 1.new lead - induction 1. won membership 2. hot lead - attended 3. …" at bounding box center [633, 283] width 288 height 24
select select "27606"
click at [740, 431] on button "Save" at bounding box center [756, 435] width 51 height 20
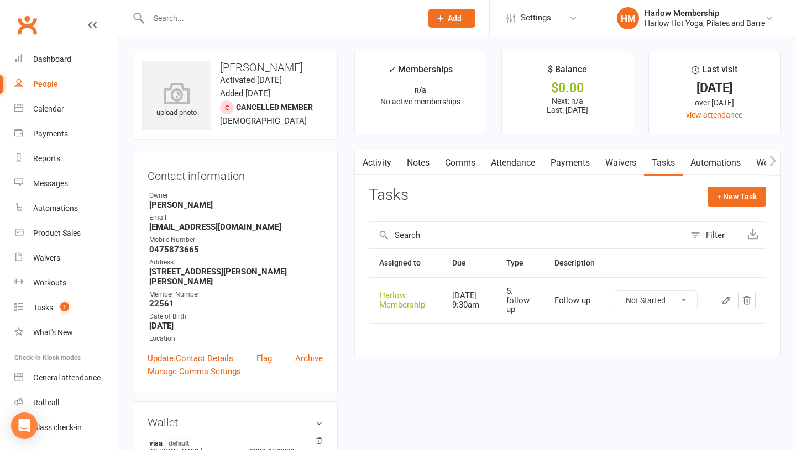
click at [465, 177] on div "Activity Notes Comms Attendance Payments Waivers Tasks Automations Workouts Mob…" at bounding box center [567, 253] width 426 height 206
click at [397, 155] on link "Activity" at bounding box center [377, 162] width 44 height 25
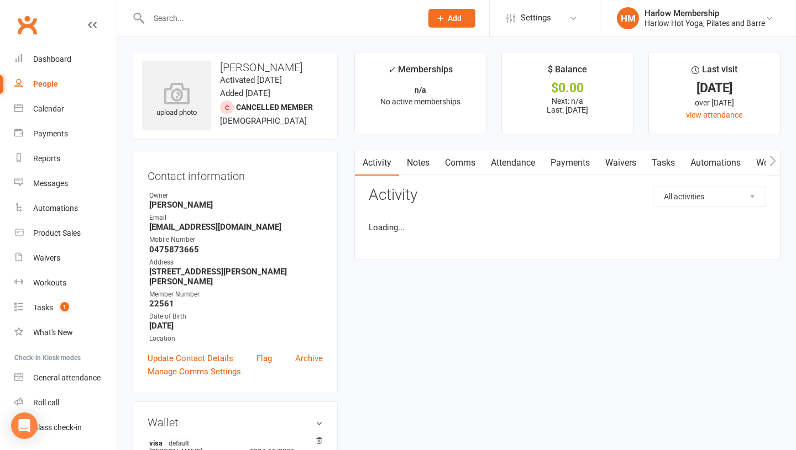
click at [403, 161] on link "Notes" at bounding box center [418, 162] width 38 height 25
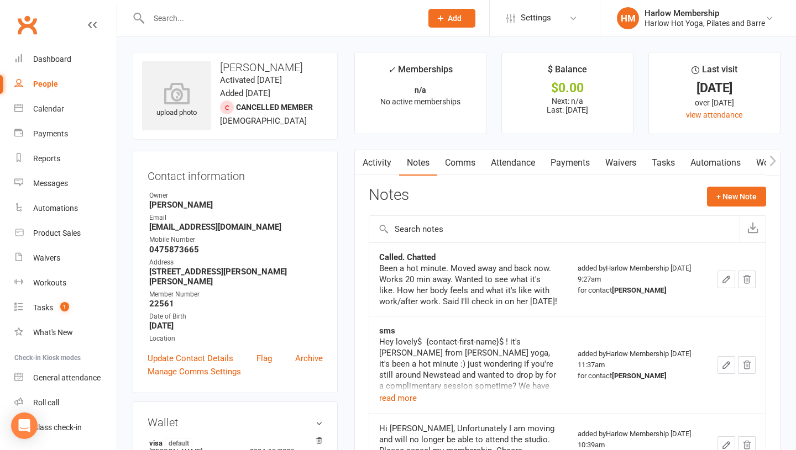
click at [668, 163] on link "Tasks" at bounding box center [663, 162] width 39 height 25
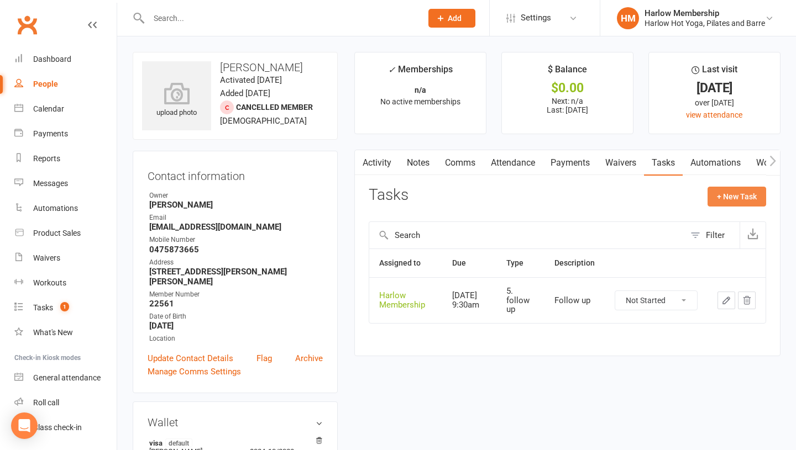
click at [733, 201] on button "+ New Task" at bounding box center [736, 197] width 59 height 20
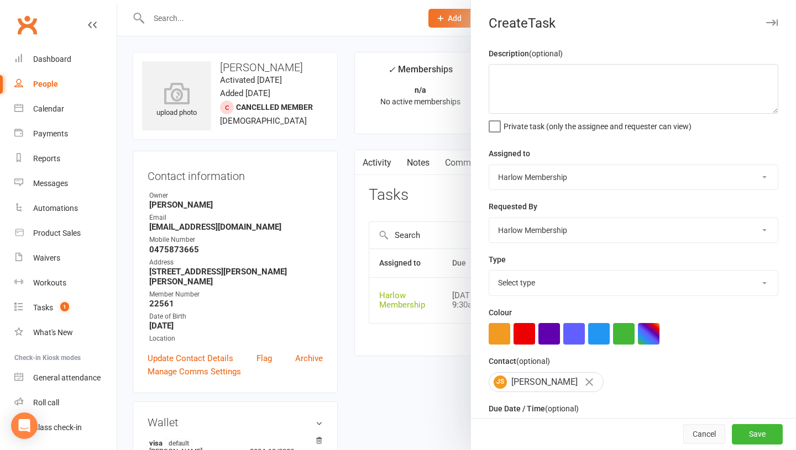
click at [697, 429] on button "Cancel" at bounding box center [704, 435] width 42 height 20
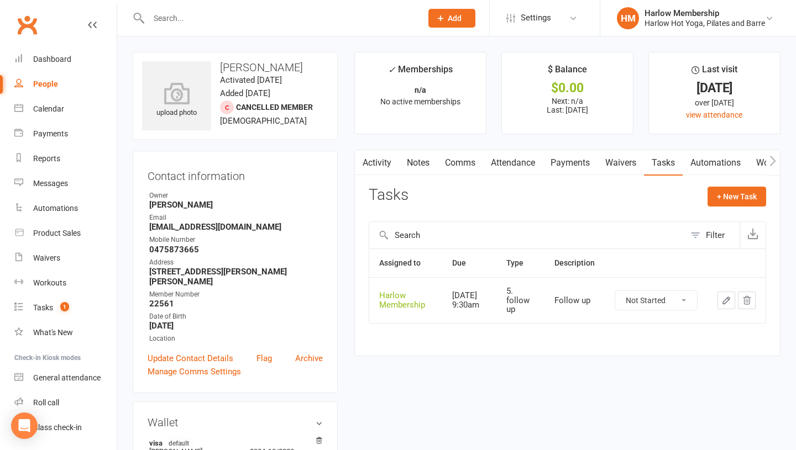
click at [726, 301] on icon "button" at bounding box center [726, 301] width 10 height 10
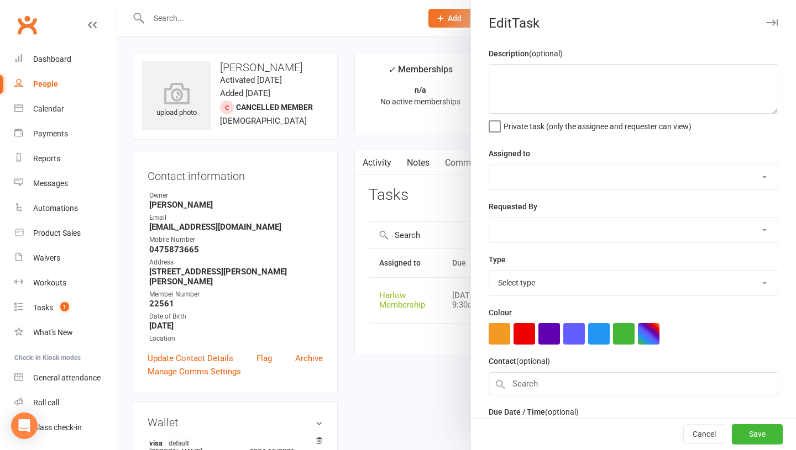
type textarea "Follow up"
select select "47368"
type input "15 Oct 2025"
type input "9:30am"
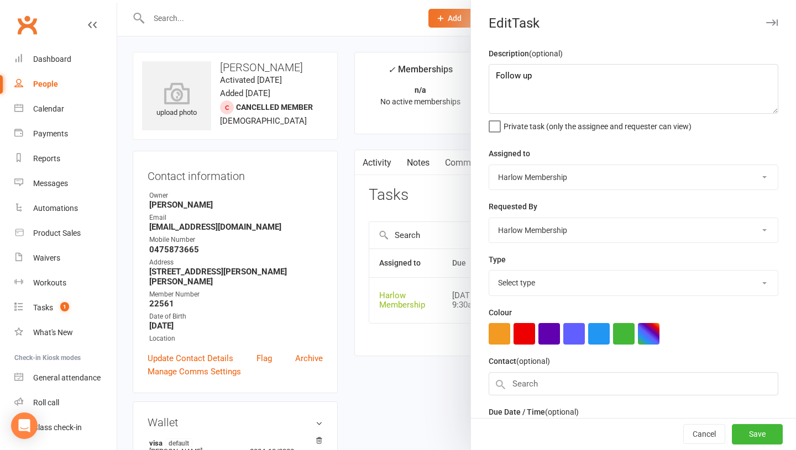
select select "27606"
click at [534, 75] on textarea "Follow up" at bounding box center [632, 89] width 289 height 50
type textarea "Check-in/follow up how class went"
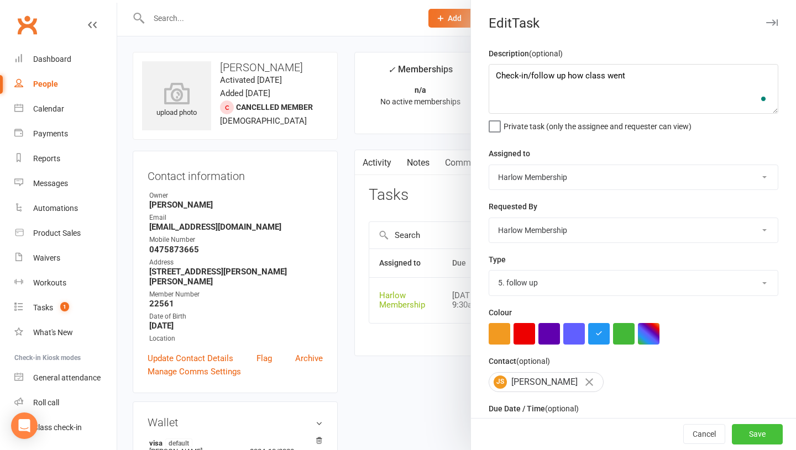
click at [746, 438] on button "Save" at bounding box center [756, 435] width 51 height 20
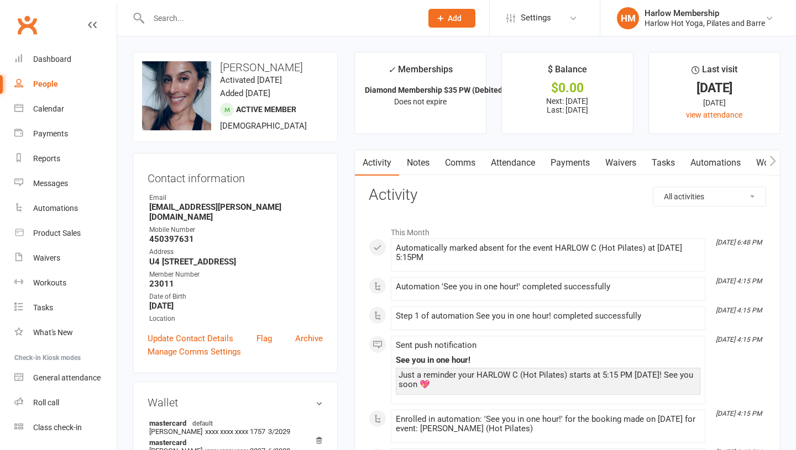
click at [461, 165] on link "Comms" at bounding box center [460, 162] width 46 height 25
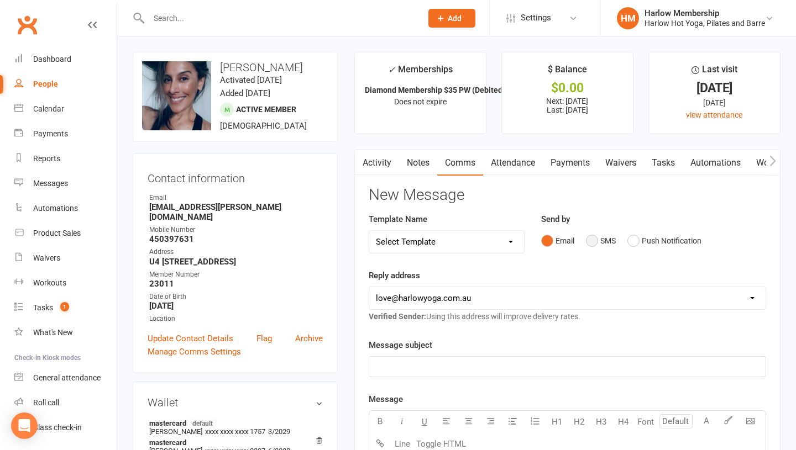
click at [599, 240] on button "SMS" at bounding box center [601, 240] width 30 height 21
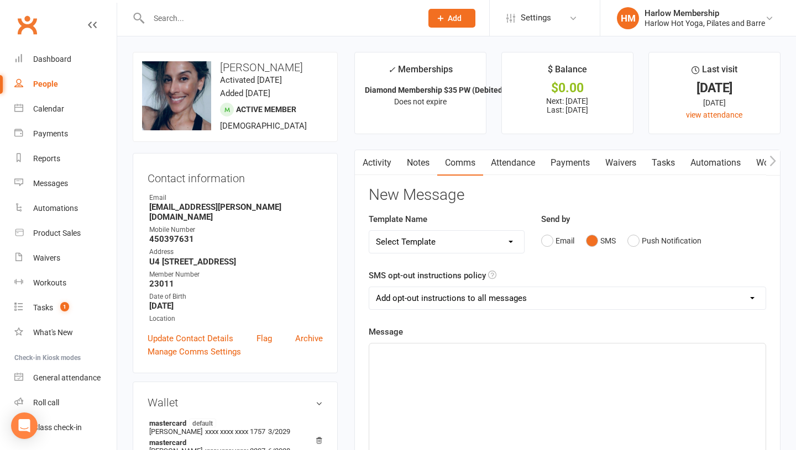
click at [490, 368] on div "﻿" at bounding box center [567, 427] width 396 height 166
click at [583, 355] on span "Hey beautiful! We missed you [DATE] :) Hope everythign is ok?" at bounding box center [491, 354] width 230 height 10
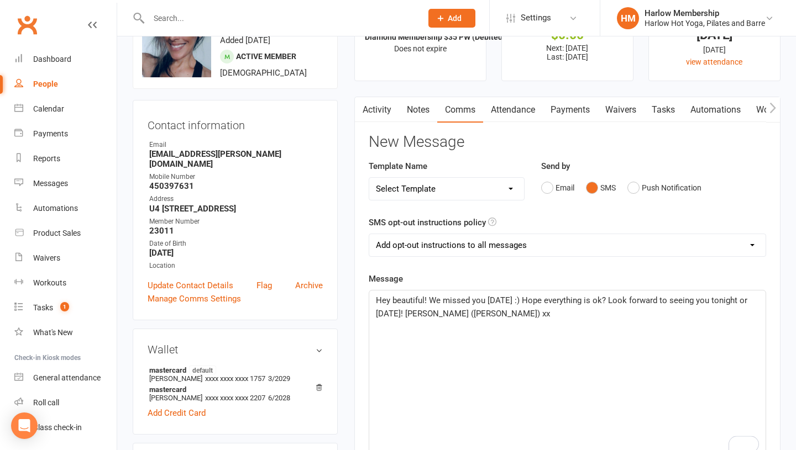
scroll to position [52, 0]
click at [514, 326] on div "Hey beautiful! We missed you [DATE] :) Hope everything is ok? Look forward to s…" at bounding box center [567, 375] width 396 height 166
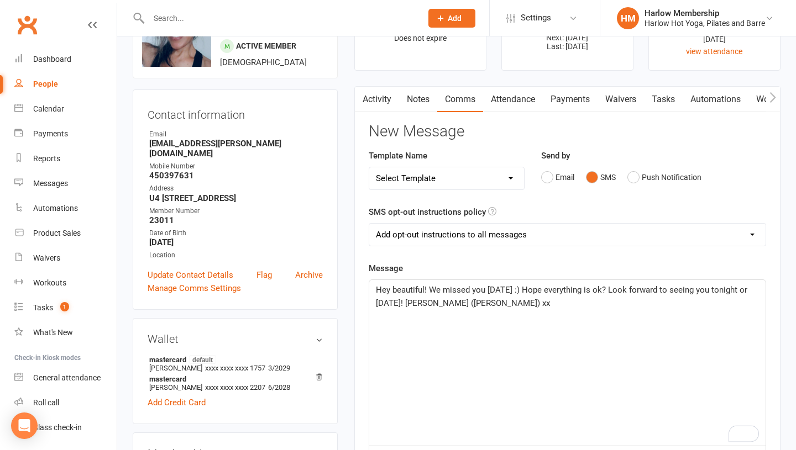
click at [471, 240] on select "Add opt-out instructions to all messages Add opt-out instructions for messages …" at bounding box center [567, 235] width 396 height 22
select select "2"
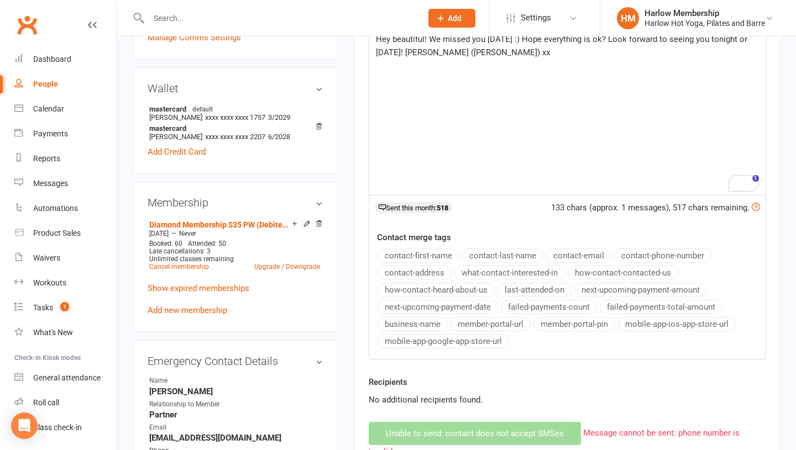
scroll to position [0, 0]
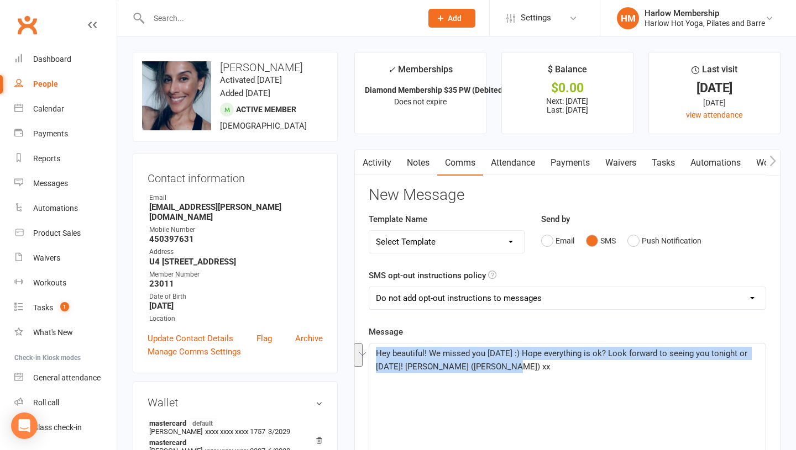
drag, startPoint x: 473, startPoint y: 364, endPoint x: 374, endPoint y: 344, distance: 100.9
click at [374, 344] on div "Hey beautiful! We missed you [DATE] :) Hope everything is ok? Look forward to s…" at bounding box center [567, 427] width 396 height 166
copy span "Hey beautiful! We missed you [DATE] :) Hope everything is ok? Look forward to s…"
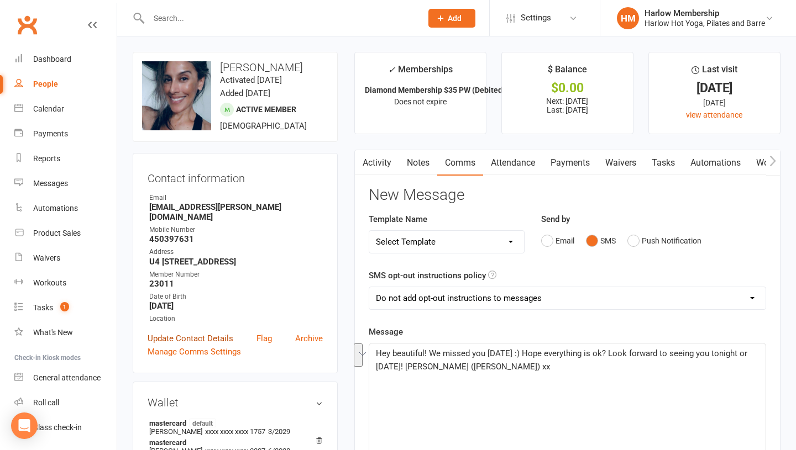
click at [193, 333] on link "Update Contact Details" at bounding box center [191, 338] width 86 height 13
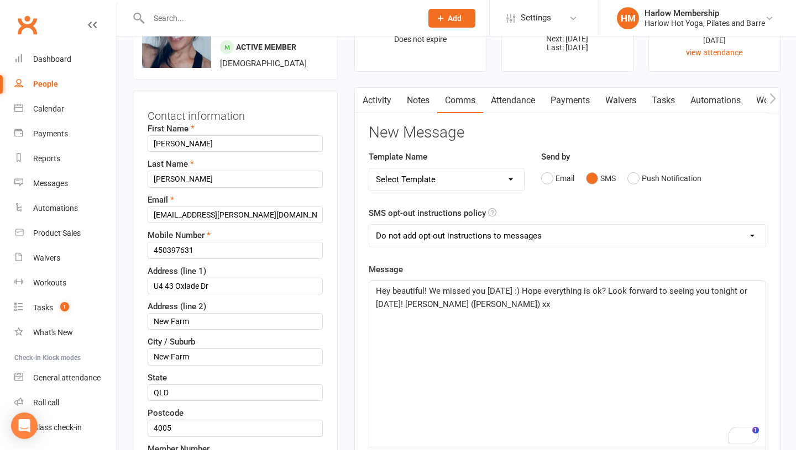
scroll to position [63, 0]
click at [154, 250] on input "450397631" at bounding box center [235, 249] width 175 height 17
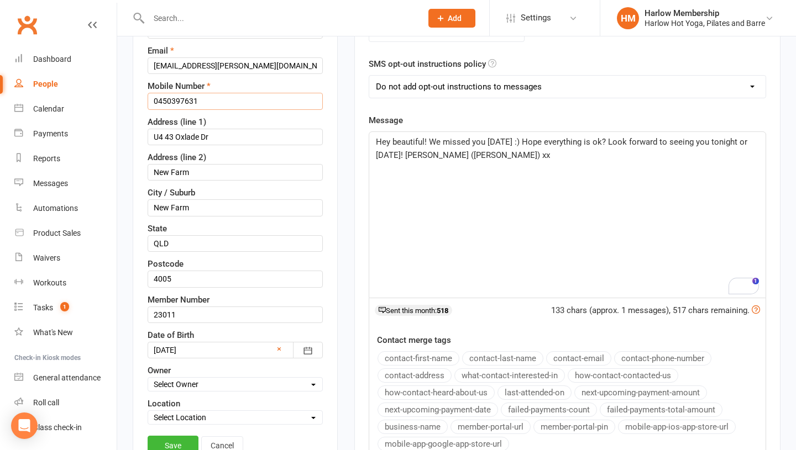
scroll to position [236, 0]
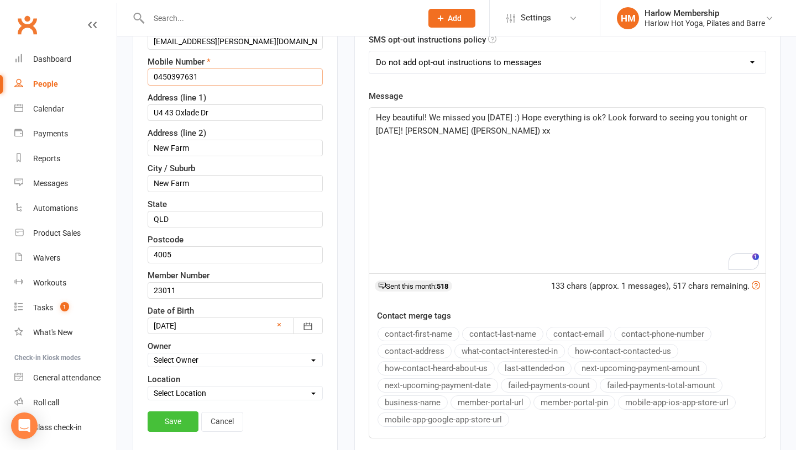
type input "0450397631"
click at [171, 419] on link "Save" at bounding box center [173, 422] width 51 height 20
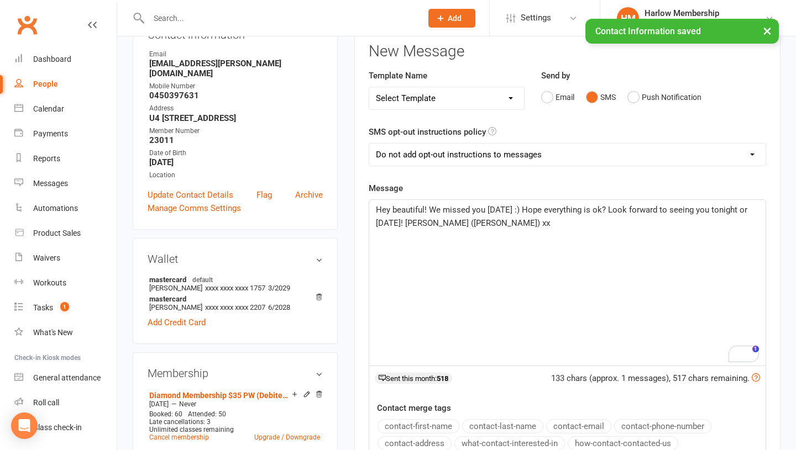
scroll to position [128, 0]
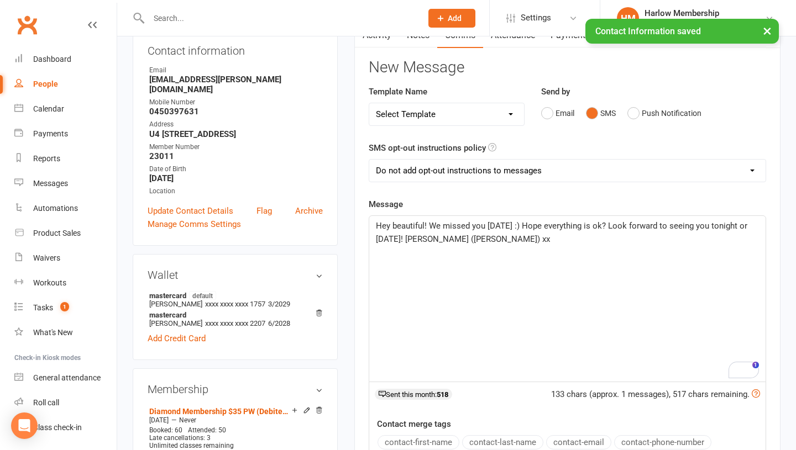
click at [470, 240] on span "Hey beautiful! We missed you yesterday :) Hope everything is ok? Look forward t…" at bounding box center [562, 232] width 373 height 23
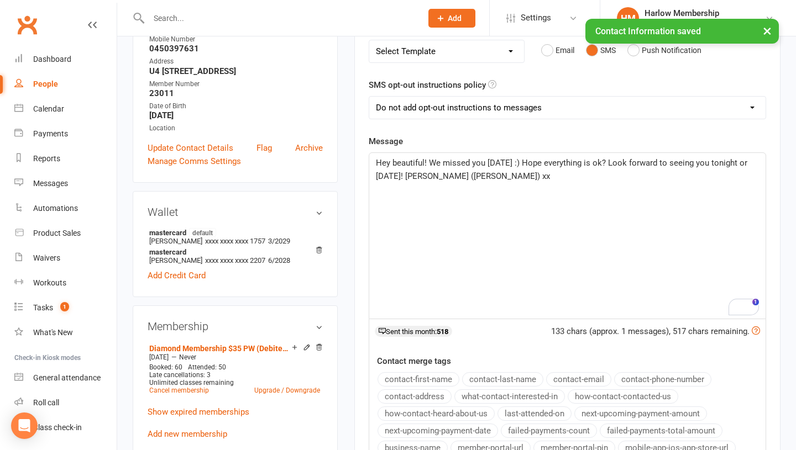
scroll to position [61, 0]
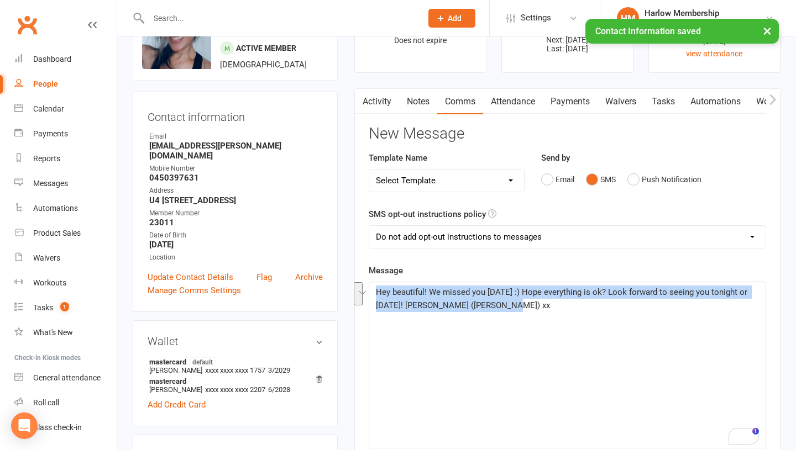
click at [371, 287] on main "✓ Memberships Diamond Membership $35 PW (Debited every 2... Does not expire $ B…" at bounding box center [567, 365] width 443 height 749
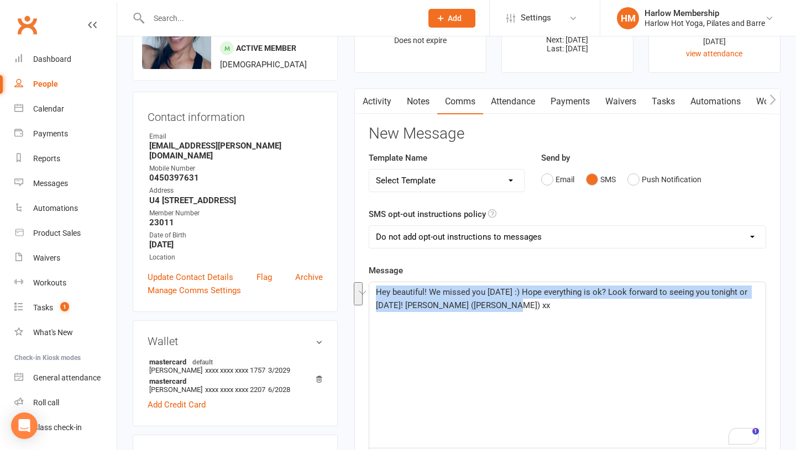
copy span "Hey beautiful! We missed you yesterday :) Hope everything is ok? Look forward t…"
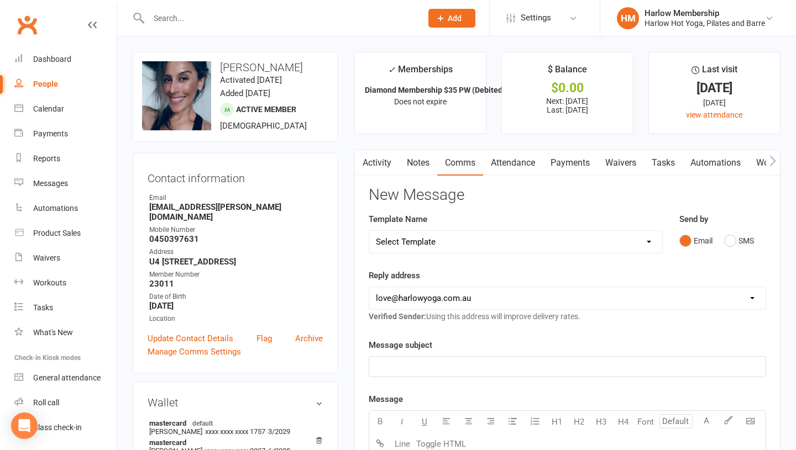
scroll to position [26, 0]
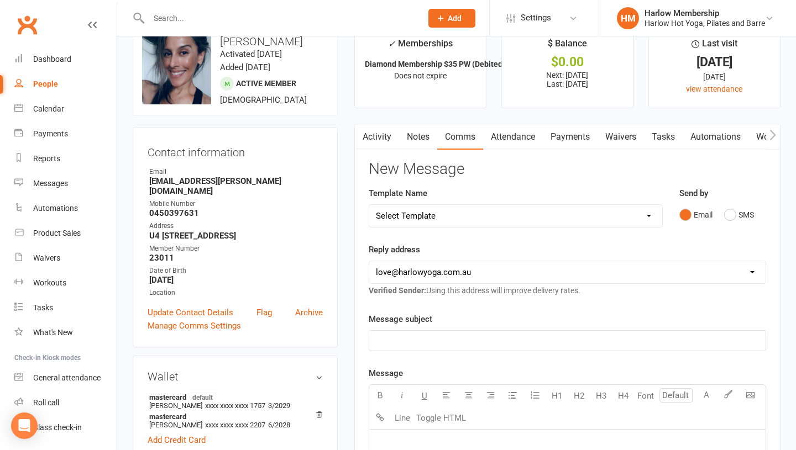
click at [451, 219] on select "Select Template [Email] Birthday Comp Pass [Push Notification] Booking Created …" at bounding box center [515, 216] width 293 height 22
click at [596, 214] on button "SMS" at bounding box center [601, 214] width 30 height 21
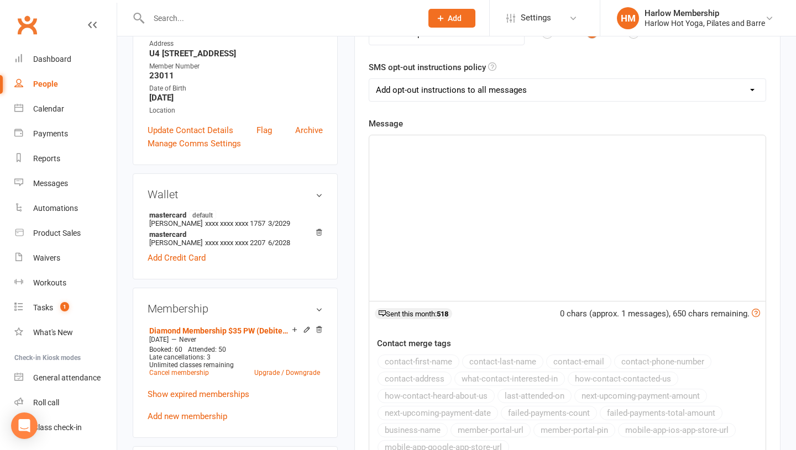
scroll to position [218, 0]
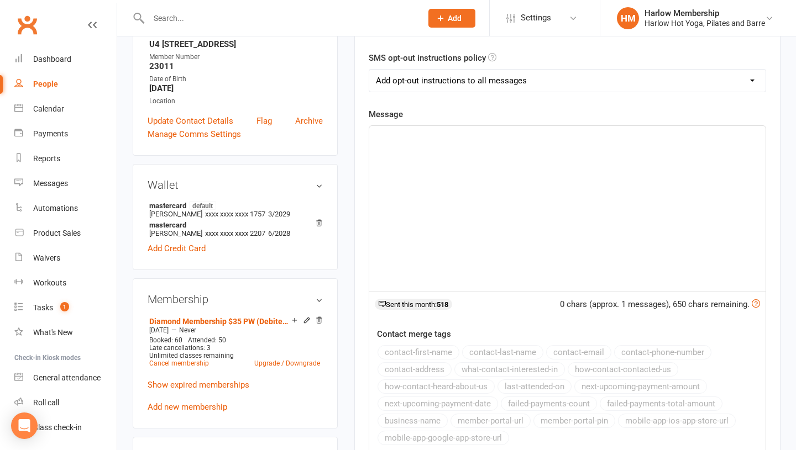
click at [541, 239] on div "﻿" at bounding box center [567, 209] width 396 height 166
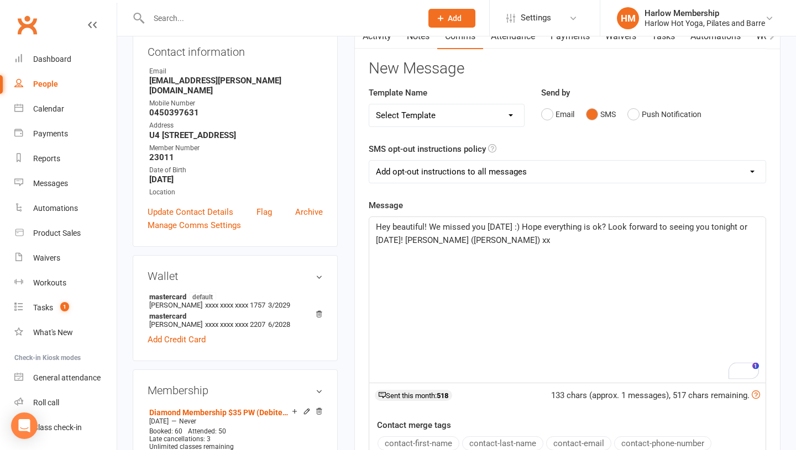
scroll to position [8, 0]
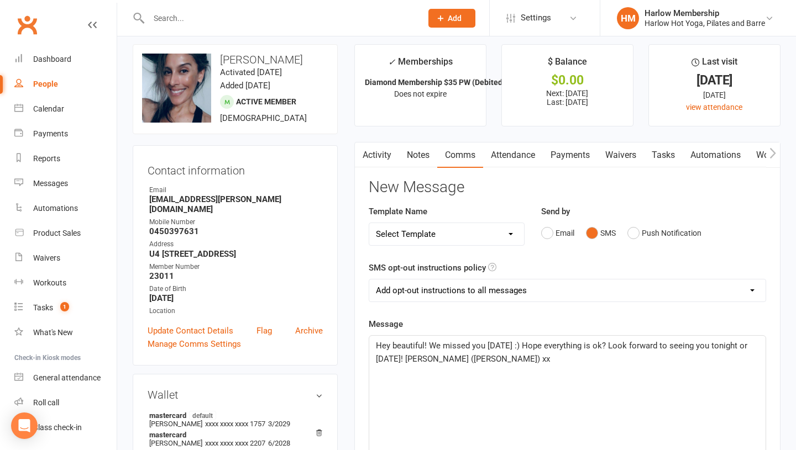
click at [498, 296] on select "Add opt-out instructions to all messages Add opt-out instructions for messages …" at bounding box center [567, 291] width 396 height 22
select select "2"
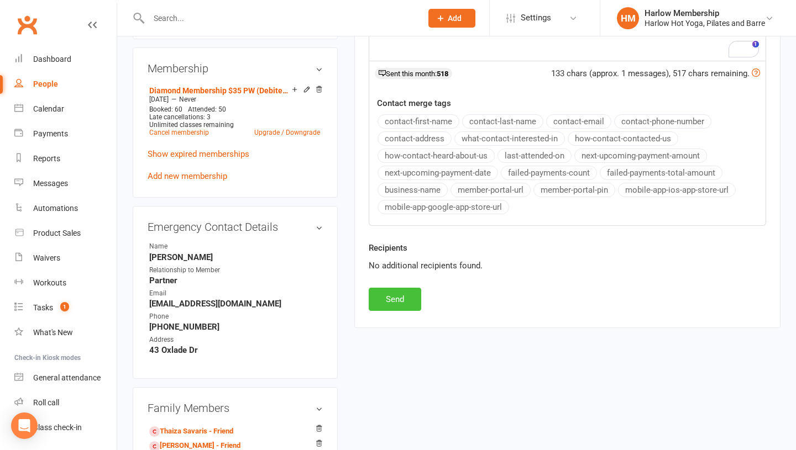
click at [389, 303] on button "Send" at bounding box center [394, 299] width 52 height 23
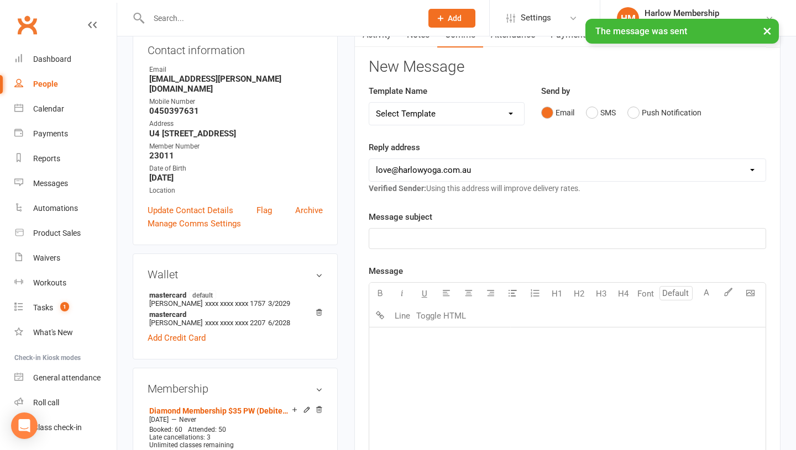
scroll to position [33, 0]
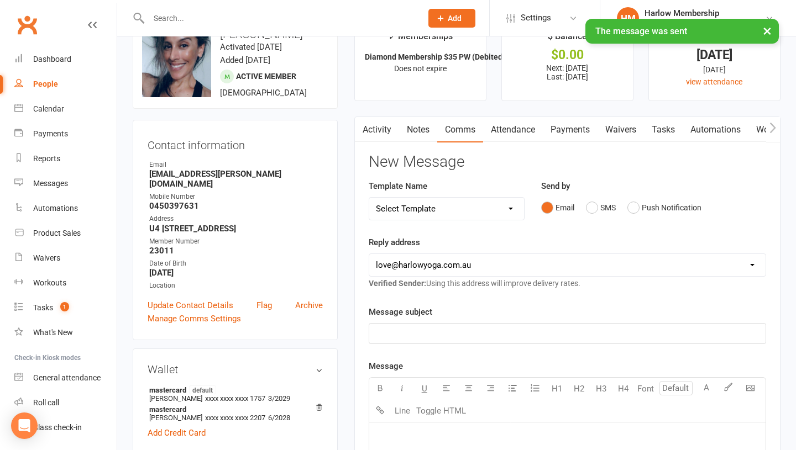
click at [409, 130] on link "Notes" at bounding box center [418, 129] width 38 height 25
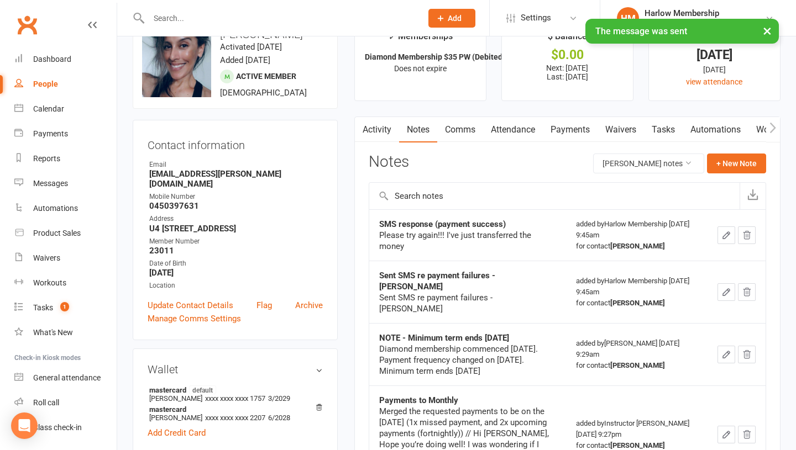
click at [670, 134] on link "Tasks" at bounding box center [663, 129] width 39 height 25
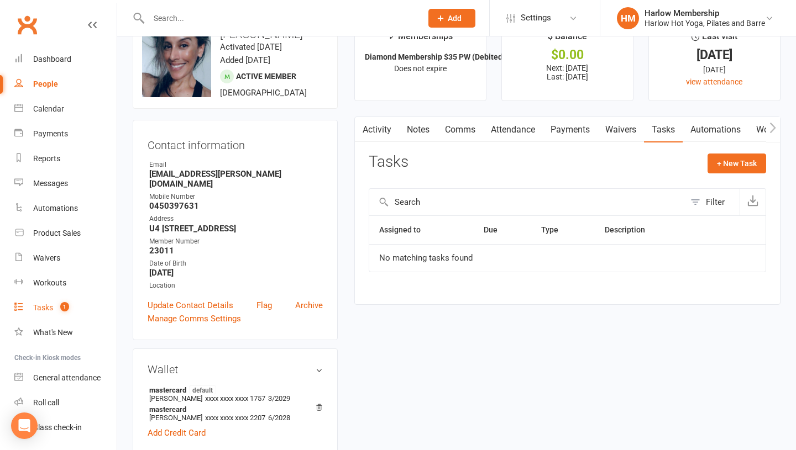
click at [43, 315] on link "Tasks 1" at bounding box center [65, 308] width 102 height 25
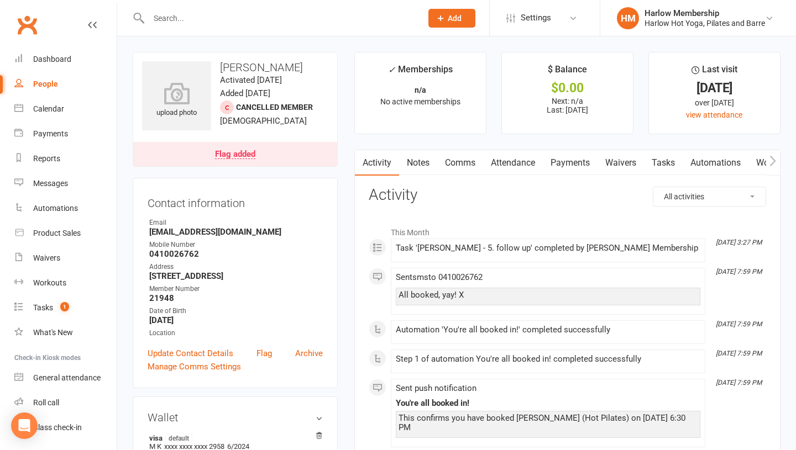
scroll to position [255, 0]
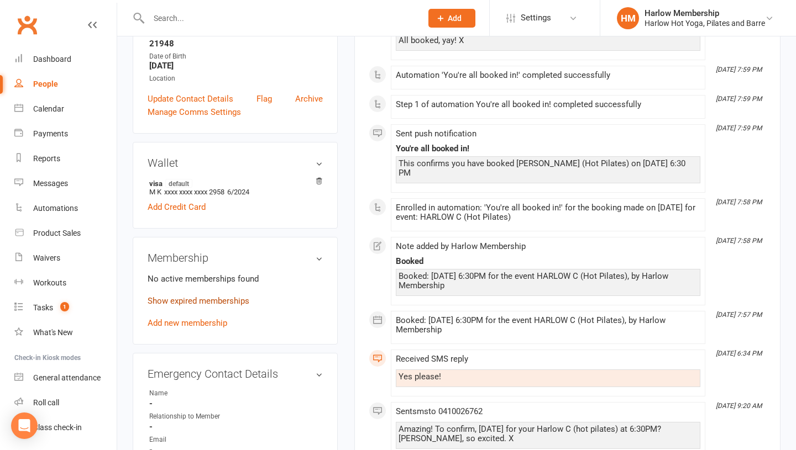
click at [204, 298] on link "Show expired memberships" at bounding box center [199, 301] width 102 height 10
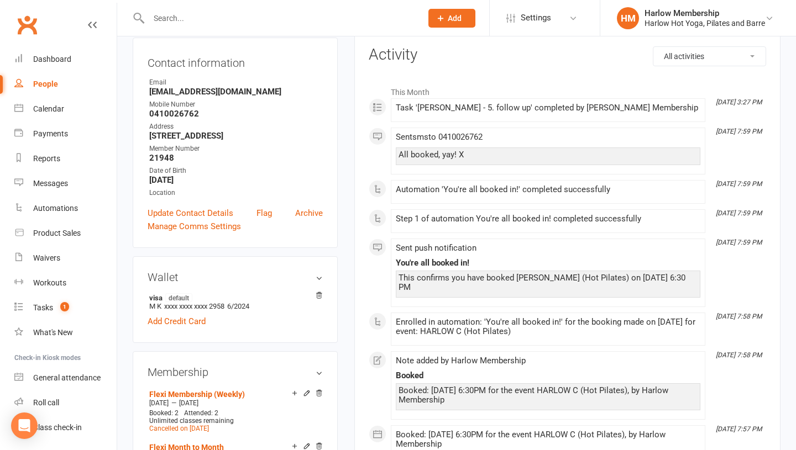
scroll to position [0, 0]
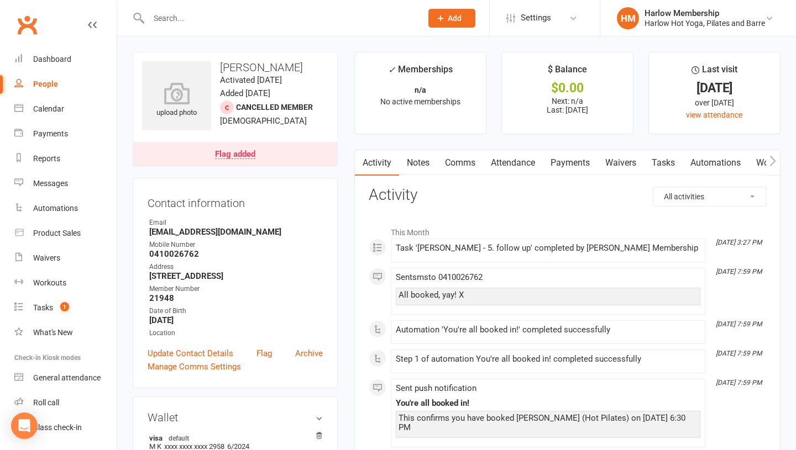
click at [666, 162] on link "Tasks" at bounding box center [663, 162] width 39 height 25
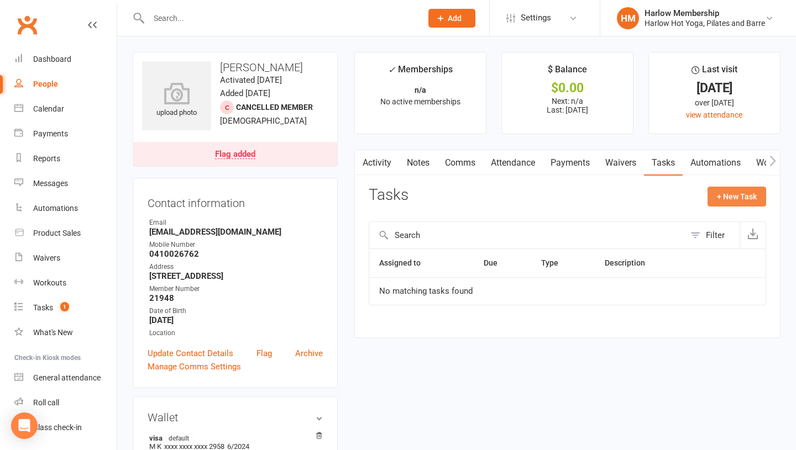
click at [726, 200] on button "+ New Task" at bounding box center [736, 197] width 59 height 20
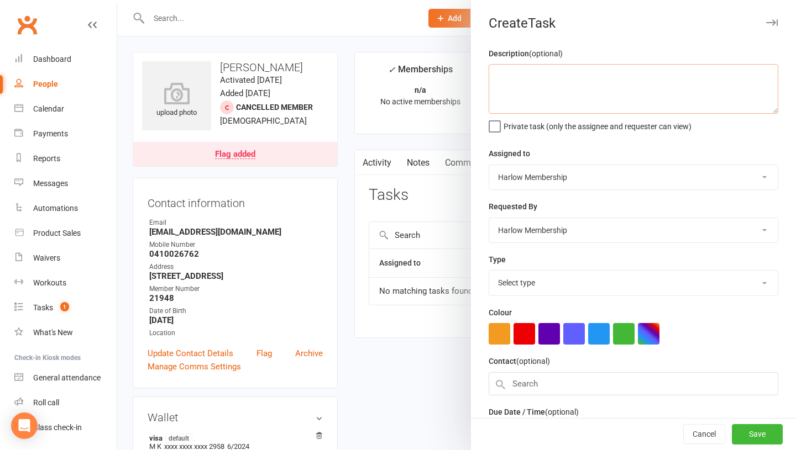
click at [509, 96] on textarea at bounding box center [632, 89] width 289 height 50
type textarea "Check-in"
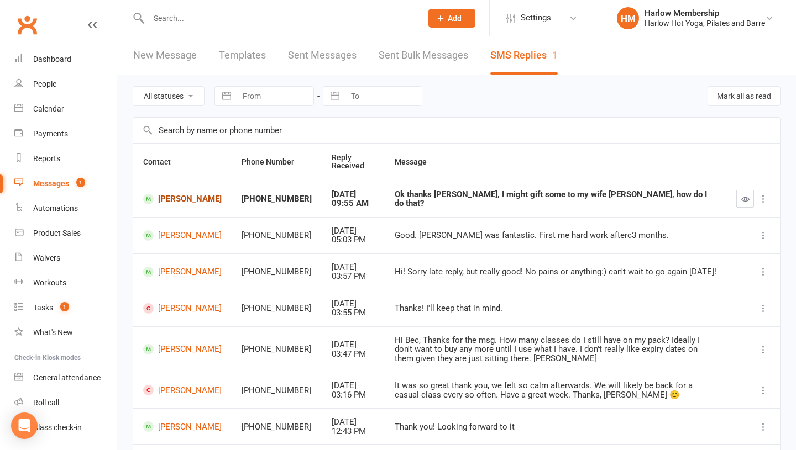
click at [171, 203] on link "[PERSON_NAME]" at bounding box center [182, 199] width 78 height 10
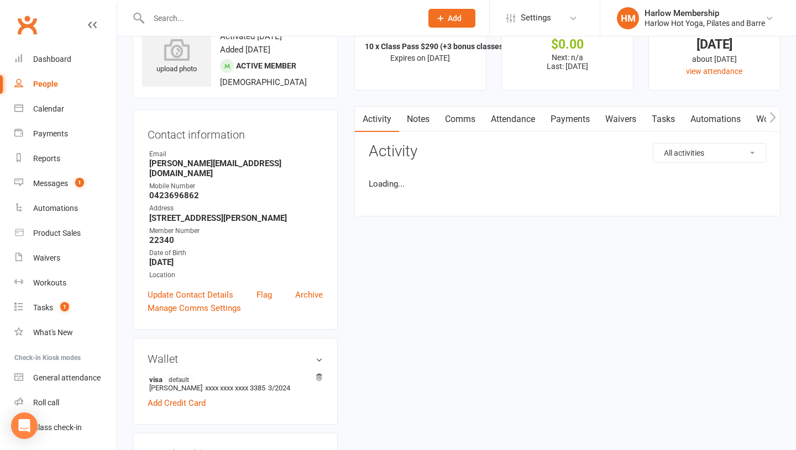
scroll to position [48, 0]
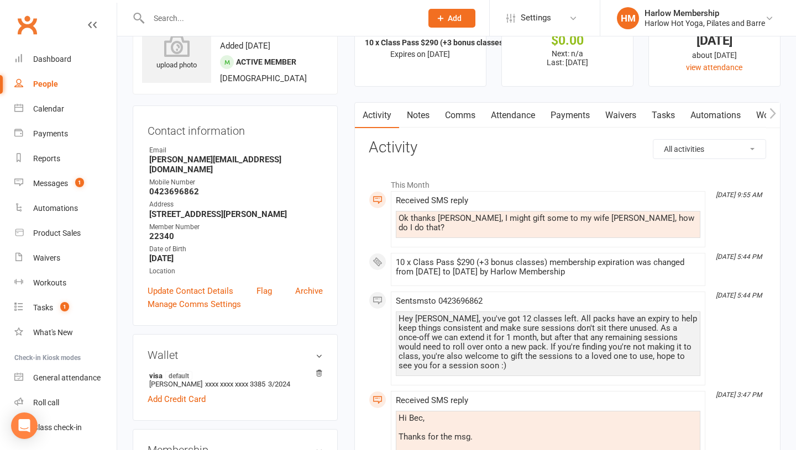
click at [459, 114] on link "Comms" at bounding box center [460, 115] width 46 height 25
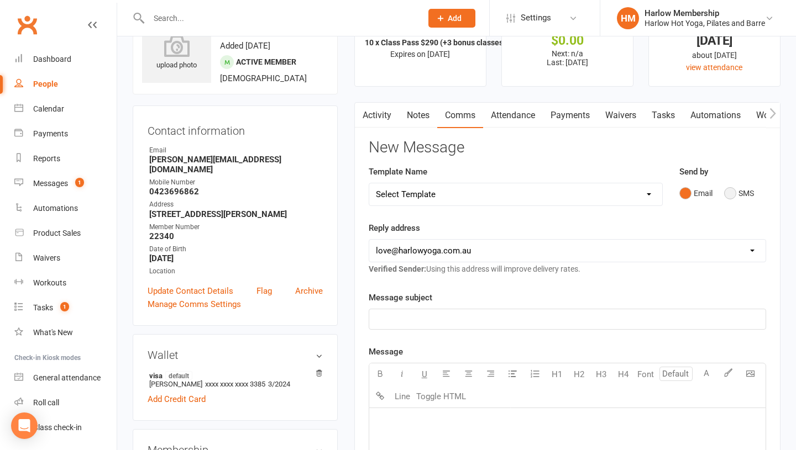
click at [728, 196] on button "SMS" at bounding box center [739, 193] width 30 height 21
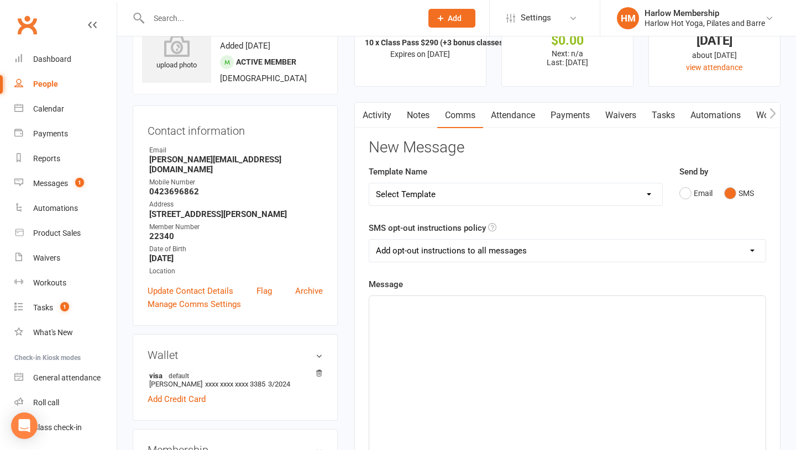
click at [529, 328] on div "﻿" at bounding box center [567, 379] width 396 height 166
drag, startPoint x: 581, startPoint y: 312, endPoint x: 448, endPoint y: 309, distance: 132.6
click at [448, 309] on div "How many classes? Can we do the transfer for you?" at bounding box center [567, 379] width 396 height 166
click at [481, 307] on span "How many classes? We'll orhanise that in the back-edn" at bounding box center [477, 306] width 203 height 10
drag, startPoint x: 503, startPoint y: 307, endPoint x: 542, endPoint y: 305, distance: 38.7
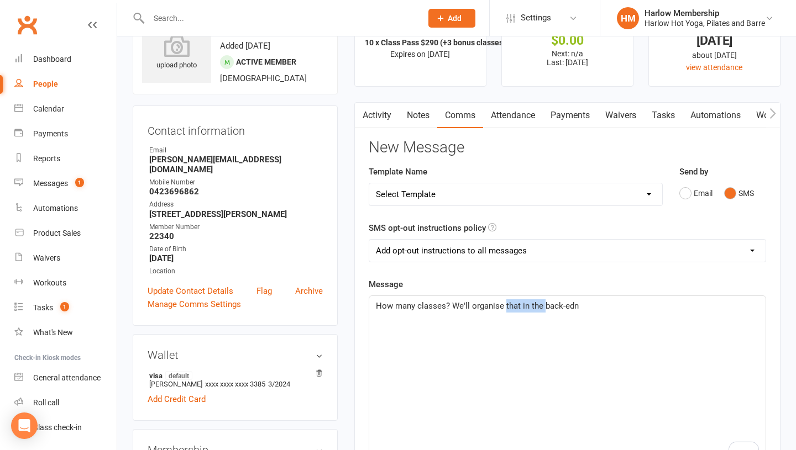
click at [542, 305] on span "How many classes? We'll organise that in the back-edn" at bounding box center [477, 306] width 203 height 10
click at [607, 307] on p "How many classes? We'll organise the transfer in the back-edn" at bounding box center [567, 305] width 383 height 13
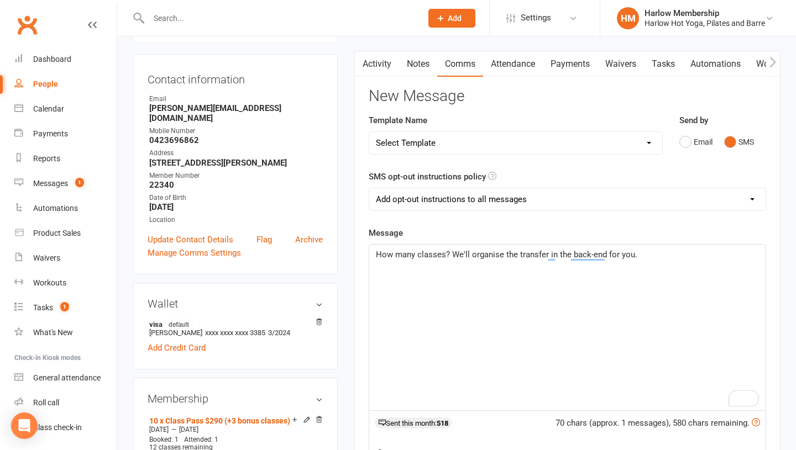
scroll to position [101, 0]
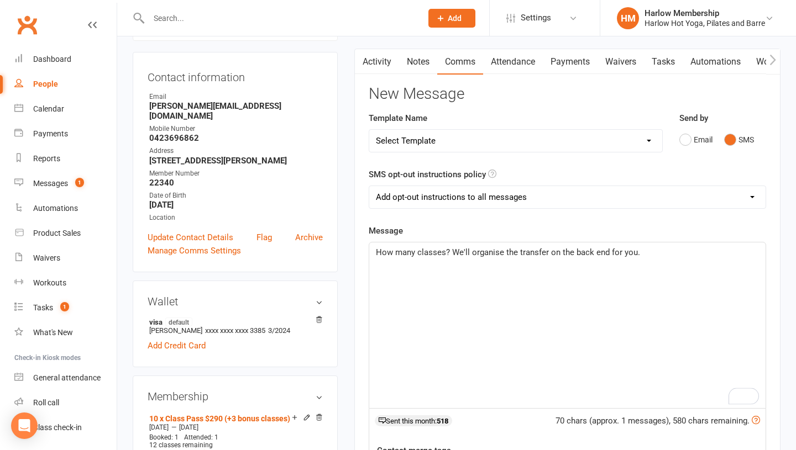
click at [431, 256] on span "How many classes? We'll organise the transfer on the back end for you." at bounding box center [508, 252] width 264 height 10
copy span "How many classes? We'll organise the transfer on the back end for you."
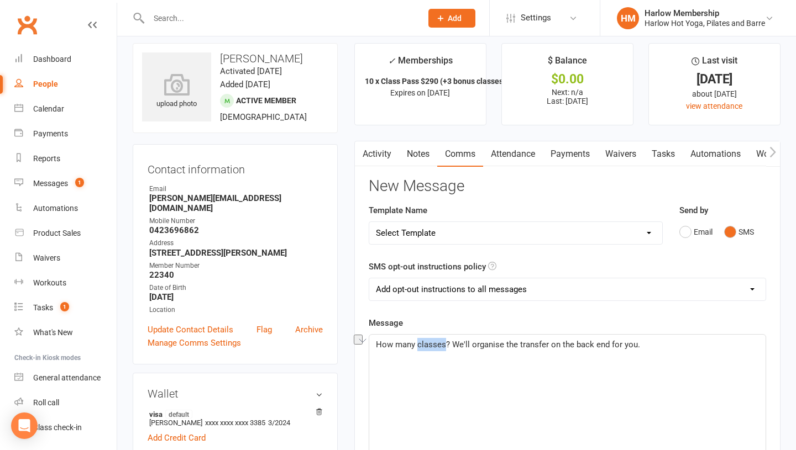
scroll to position [0, 0]
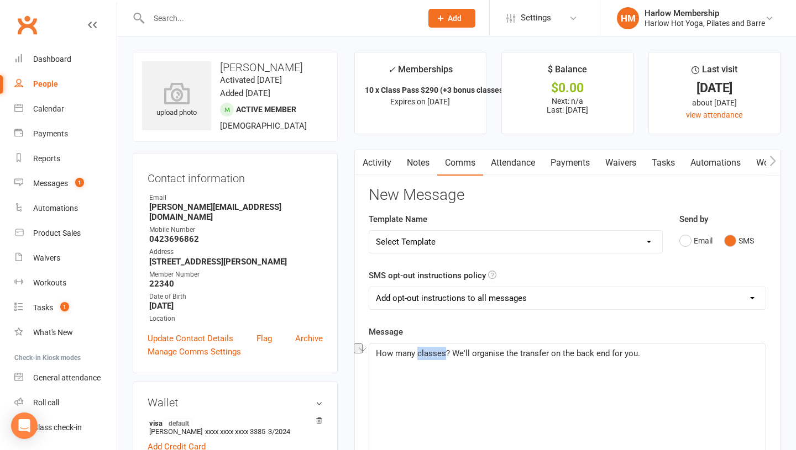
click at [375, 163] on link "Activity" at bounding box center [377, 162] width 44 height 25
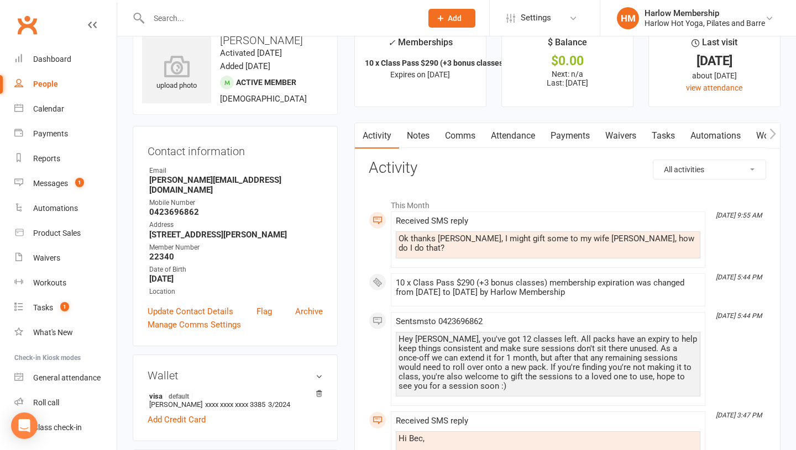
scroll to position [29, 0]
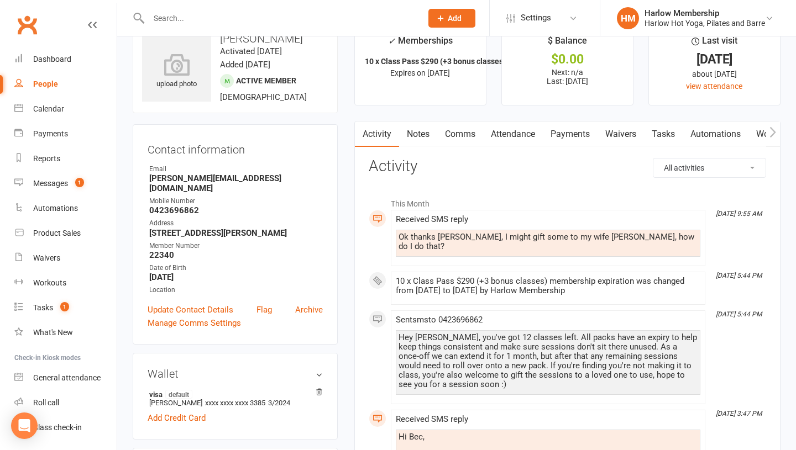
click at [426, 138] on link "Notes" at bounding box center [418, 134] width 38 height 25
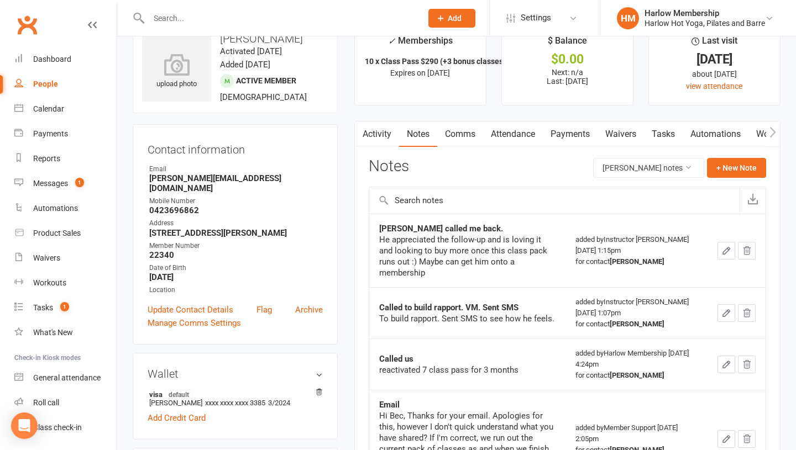
click at [457, 138] on link "Comms" at bounding box center [460, 134] width 46 height 25
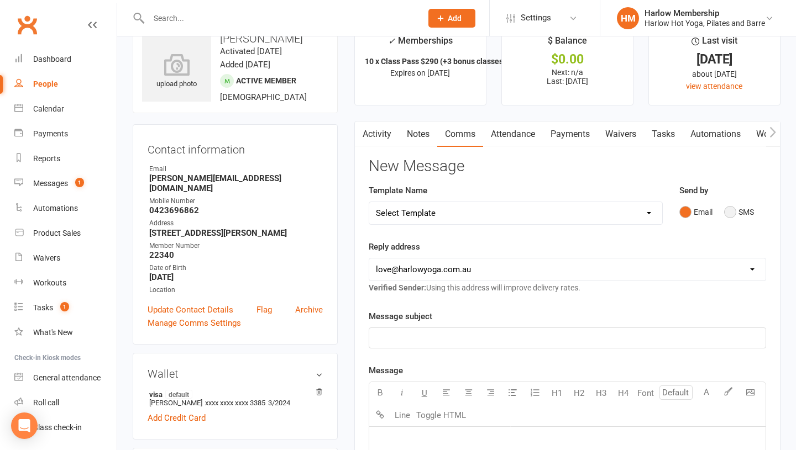
click at [725, 214] on button "SMS" at bounding box center [739, 212] width 30 height 21
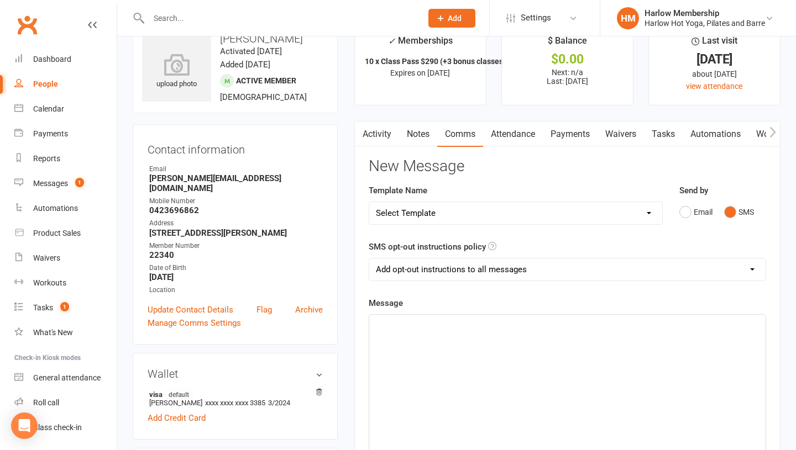
click at [494, 405] on div "﻿" at bounding box center [567, 398] width 396 height 166
paste div "To enrich screen reader interactions, please activate Accessibility in Grammarl…"
click at [376, 325] on span "How many classes? We'll organise the transfer on the back end for you." at bounding box center [508, 325] width 264 height 10
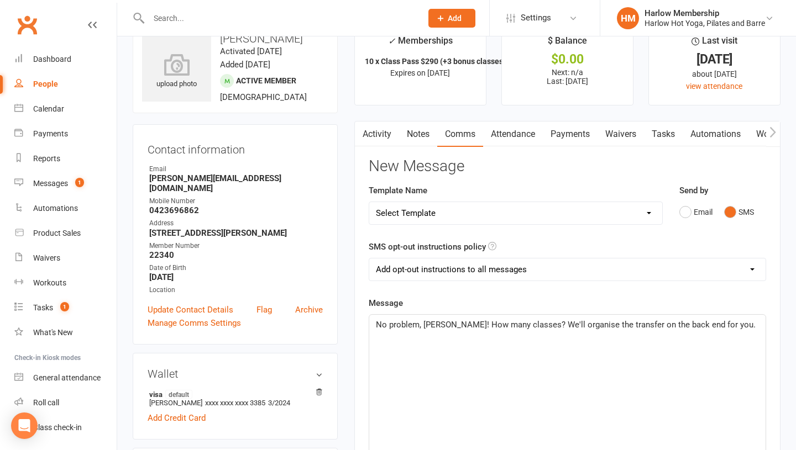
click at [515, 325] on span "No problem, Tom! How many classes? We'll organise the transfer on the back end …" at bounding box center [566, 325] width 380 height 10
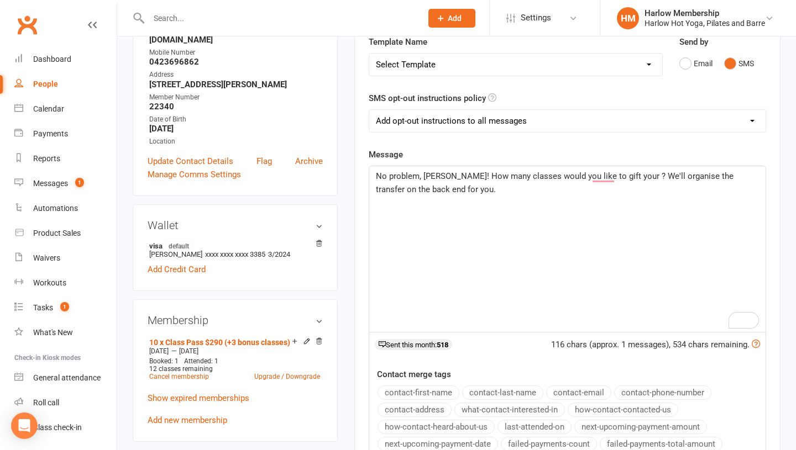
scroll to position [174, 0]
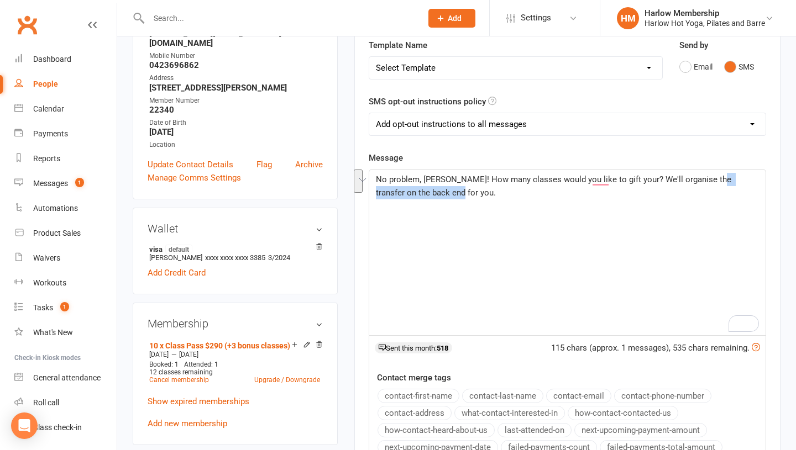
drag, startPoint x: 690, startPoint y: 189, endPoint x: 710, endPoint y: 178, distance: 23.0
click at [710, 178] on p "No problem, Tom! How many classes would you like to gift your? We'll organise t…" at bounding box center [567, 186] width 383 height 27
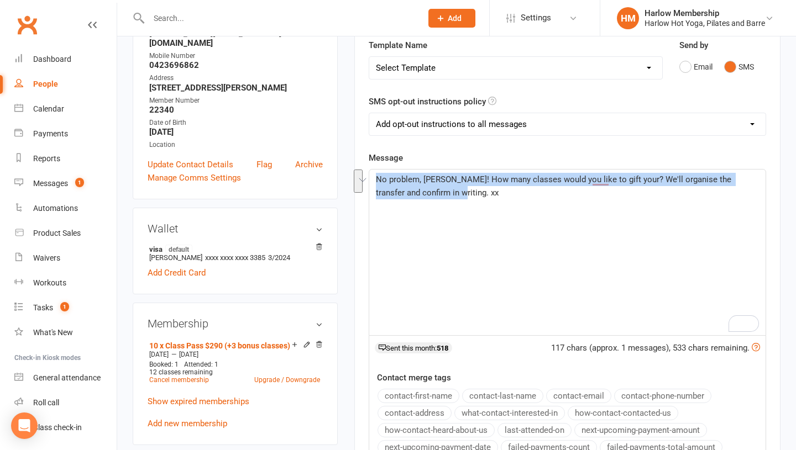
drag, startPoint x: 510, startPoint y: 204, endPoint x: 375, endPoint y: 180, distance: 137.0
click at [375, 180] on div "No problem, Tom! How many classes would you like to gift your? We'll organise t…" at bounding box center [567, 253] width 396 height 166
copy span "No problem, Tom! How many classes would you like to gift your? We'll organise t…"
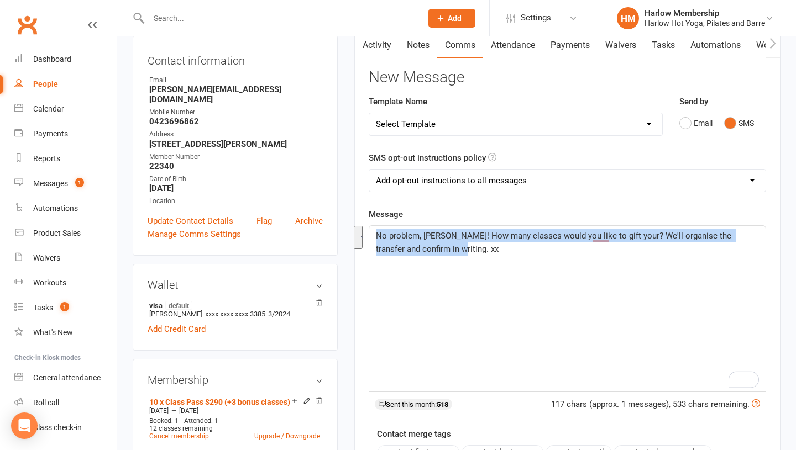
click at [373, 49] on link "Activity" at bounding box center [377, 45] width 44 height 25
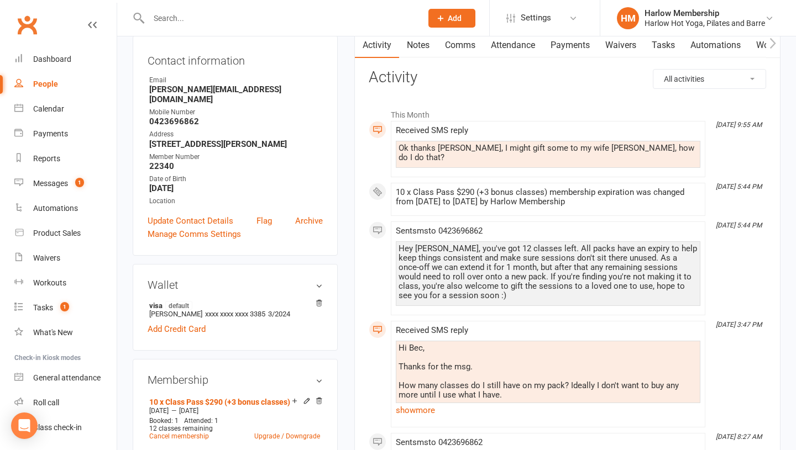
click at [451, 50] on link "Comms" at bounding box center [460, 45] width 46 height 25
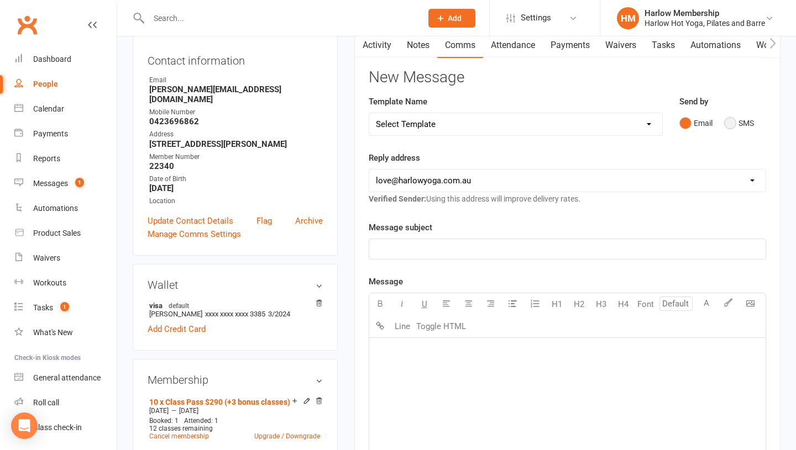
click at [730, 124] on button "SMS" at bounding box center [739, 123] width 30 height 21
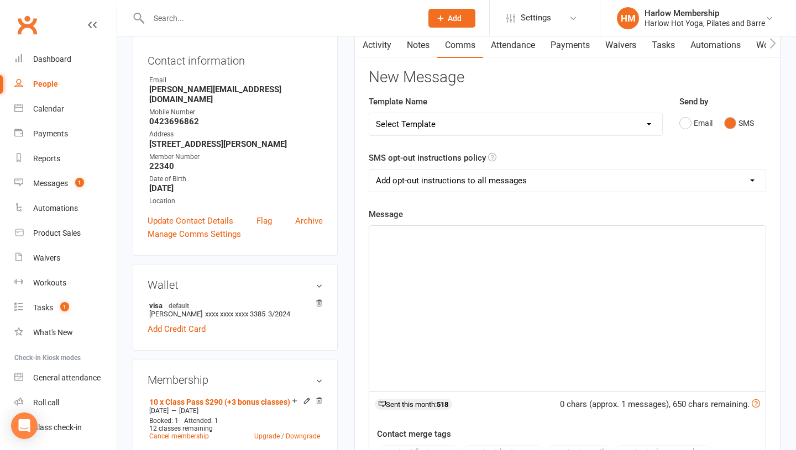
click at [537, 280] on div "﻿" at bounding box center [567, 309] width 396 height 166
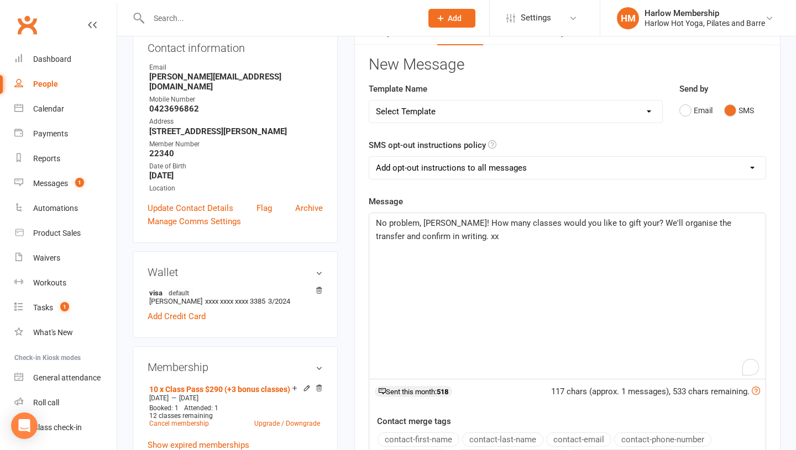
scroll to position [131, 0]
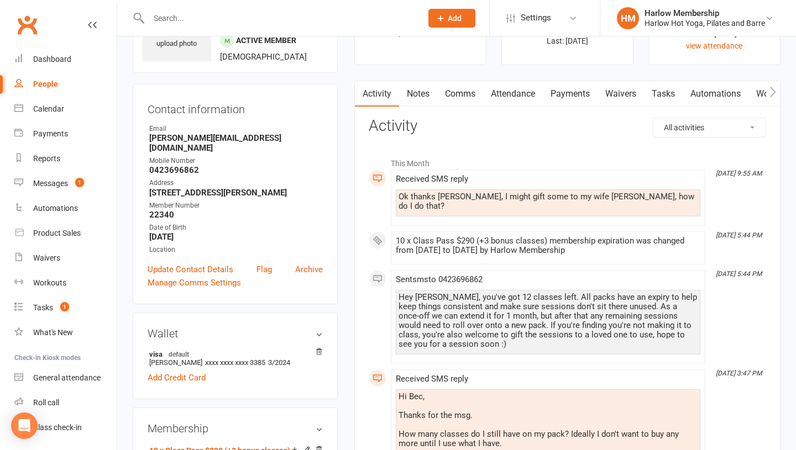
click at [450, 94] on link "Comms" at bounding box center [460, 93] width 46 height 25
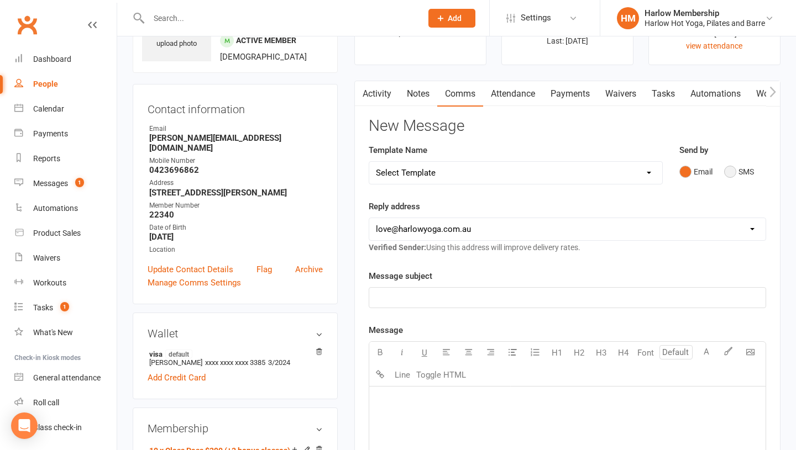
click at [729, 180] on button "SMS" at bounding box center [739, 171] width 30 height 21
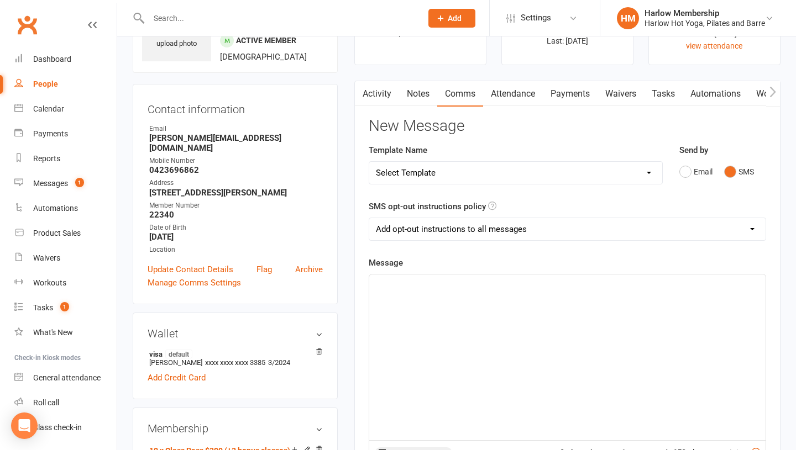
click at [457, 324] on div "﻿" at bounding box center [567, 358] width 396 height 166
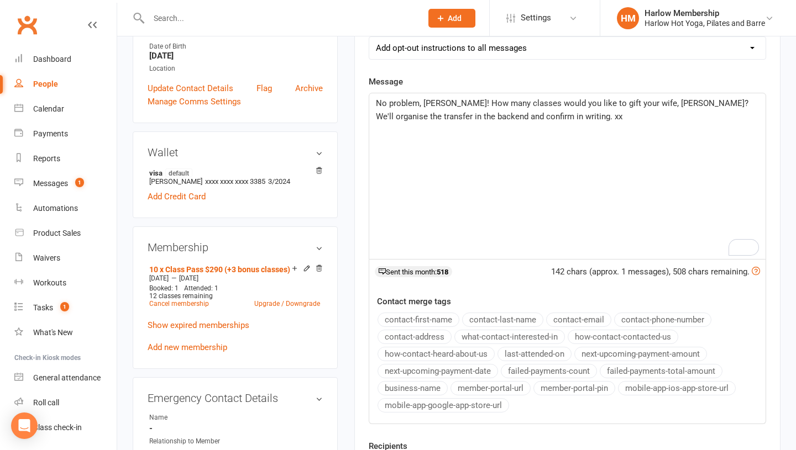
scroll to position [379, 0]
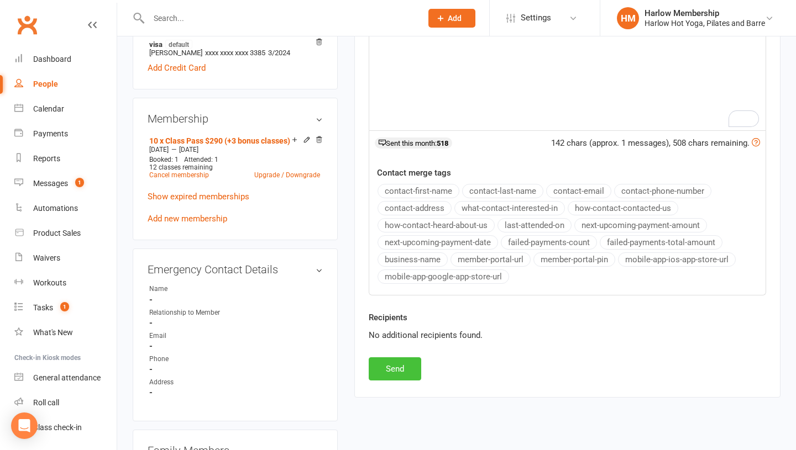
click at [393, 371] on button "Send" at bounding box center [394, 368] width 52 height 23
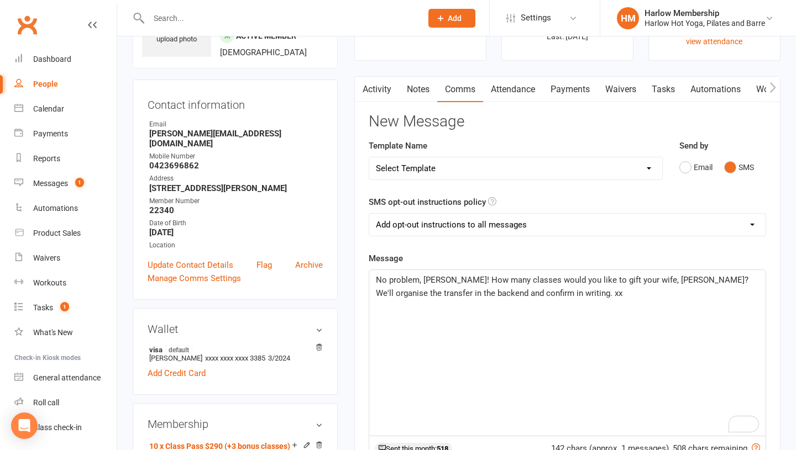
scroll to position [0, 0]
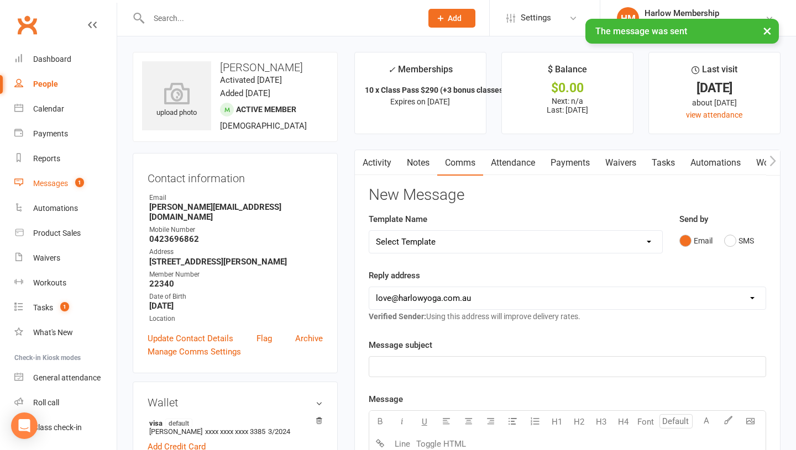
click at [57, 183] on div "Messages" at bounding box center [50, 183] width 35 height 9
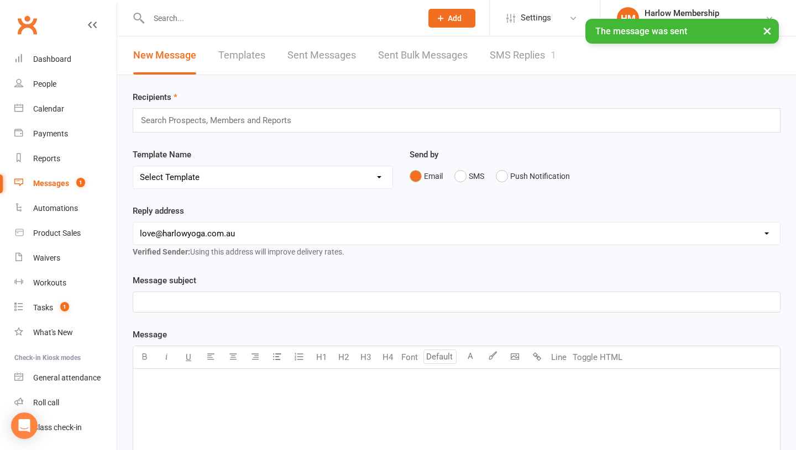
click at [532, 56] on link "SMS Replies 1" at bounding box center [522, 55] width 66 height 38
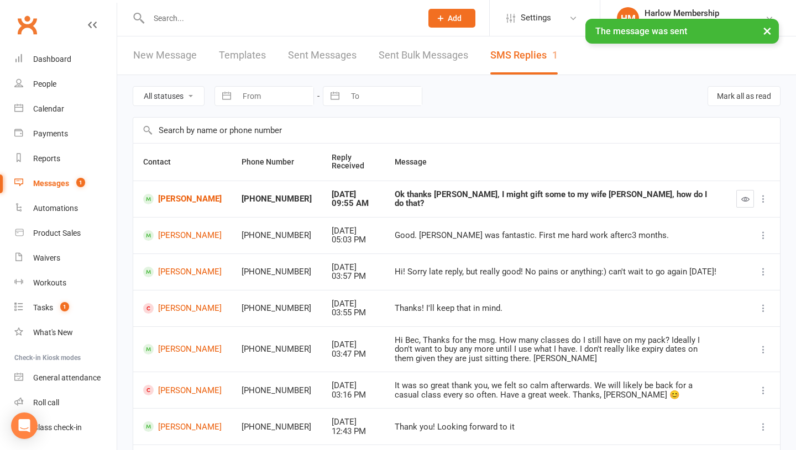
click at [742, 203] on button "button" at bounding box center [745, 199] width 18 height 18
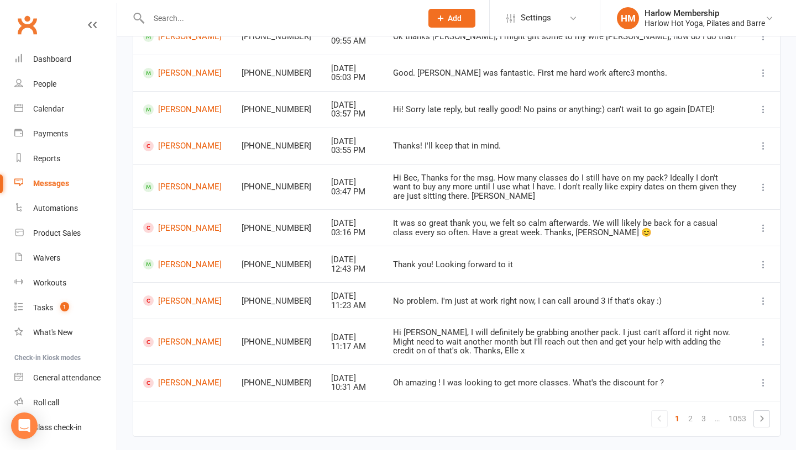
scroll to position [163, 0]
click at [176, 378] on link "[PERSON_NAME]" at bounding box center [182, 382] width 78 height 10
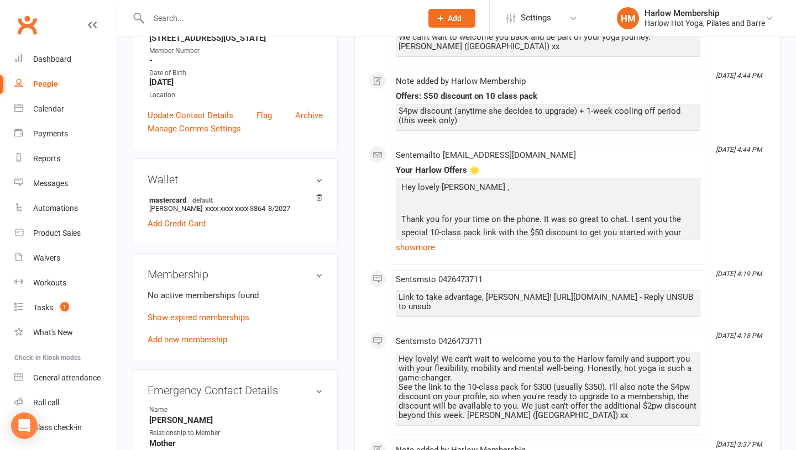
scroll to position [263, 0]
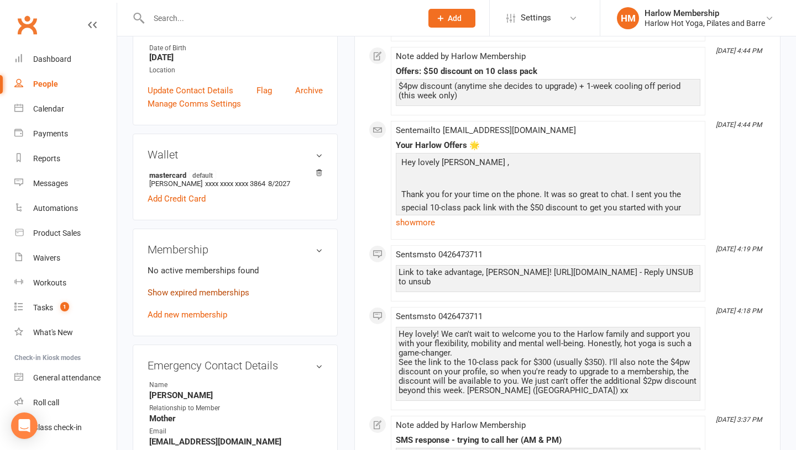
click at [166, 291] on link "Show expired memberships" at bounding box center [199, 293] width 102 height 10
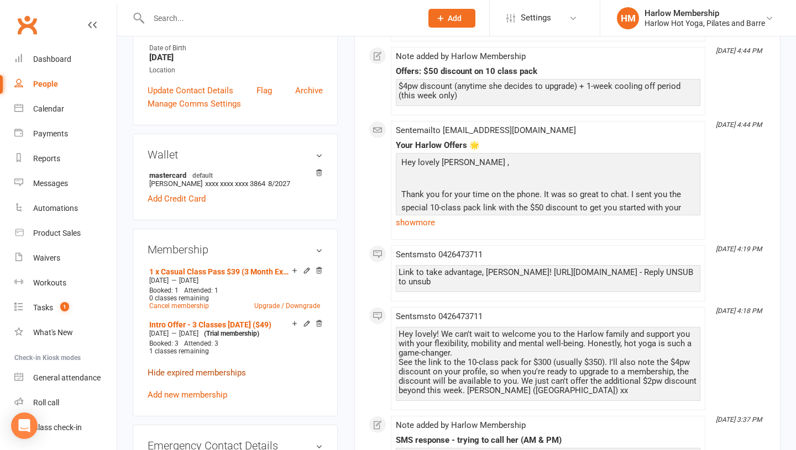
scroll to position [0, 0]
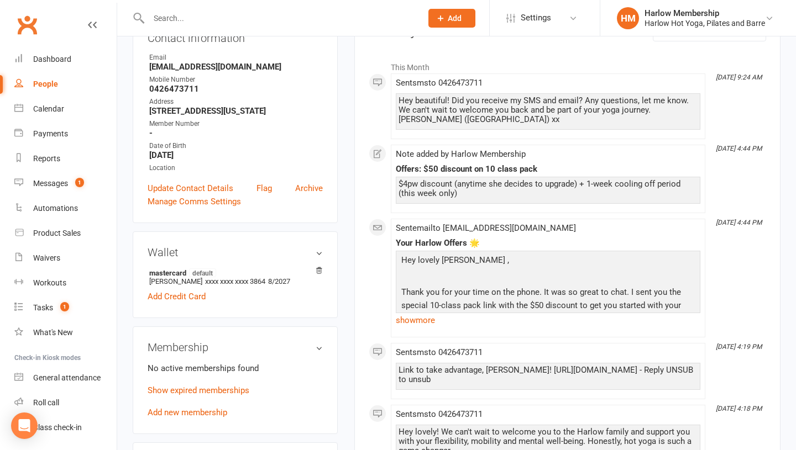
scroll to position [166, 0]
click at [420, 323] on link "show more" at bounding box center [548, 319] width 304 height 15
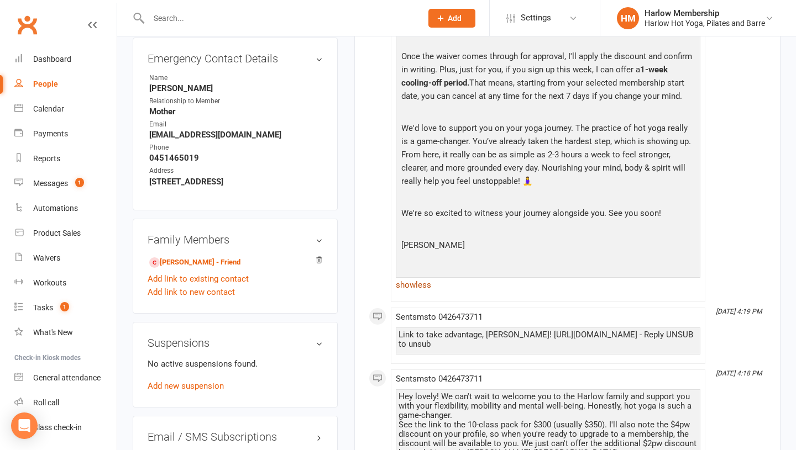
scroll to position [459, 0]
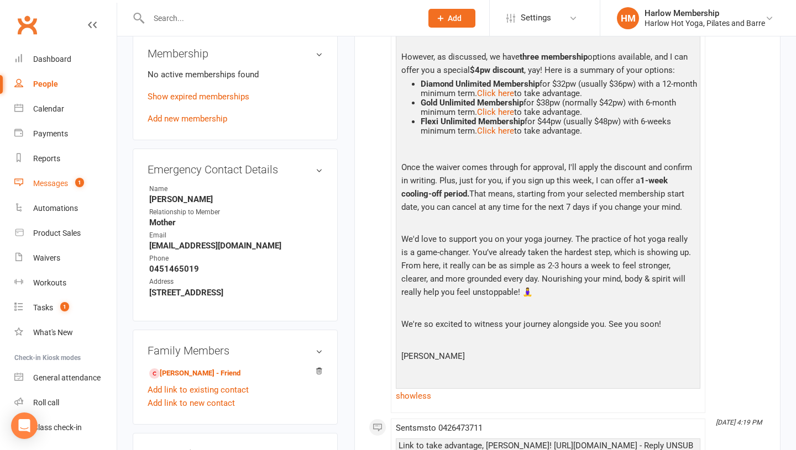
click at [59, 177] on link "Messages 1" at bounding box center [65, 183] width 102 height 25
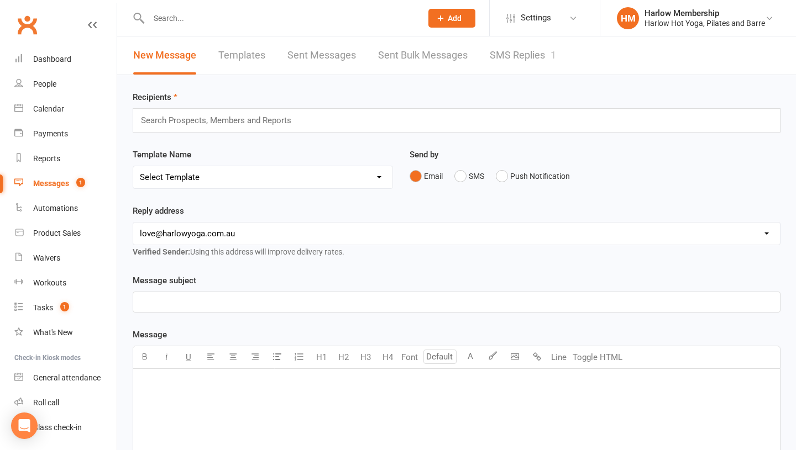
click at [510, 62] on link "SMS Replies 1" at bounding box center [522, 55] width 66 height 38
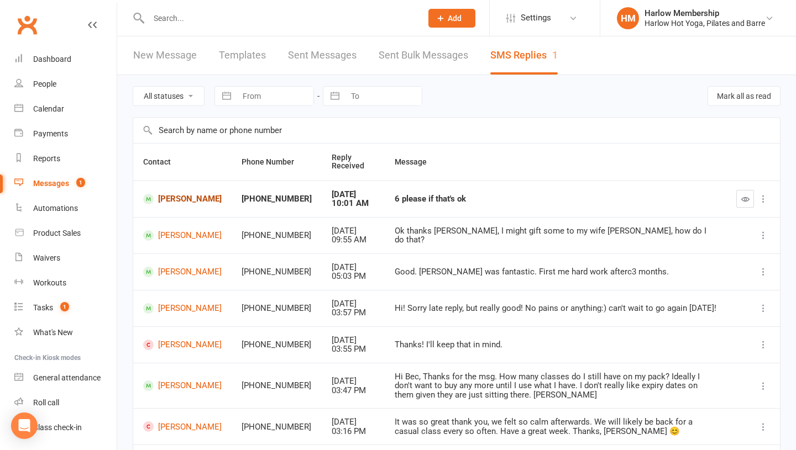
click at [171, 198] on link "Tom Lyne" at bounding box center [182, 199] width 78 height 10
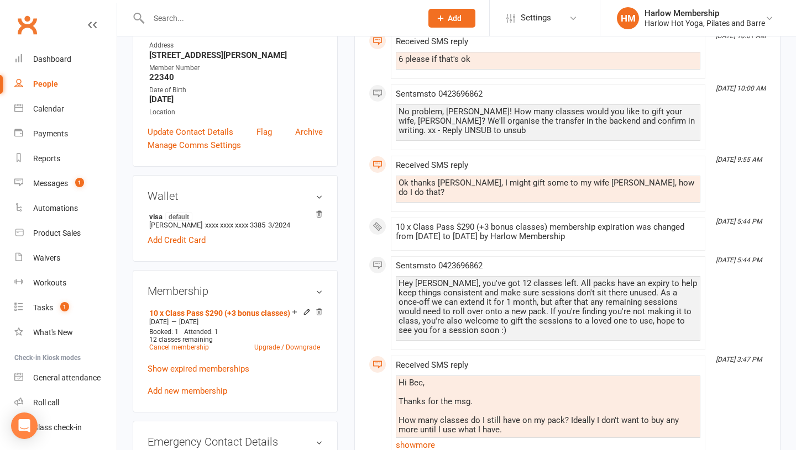
scroll to position [218, 0]
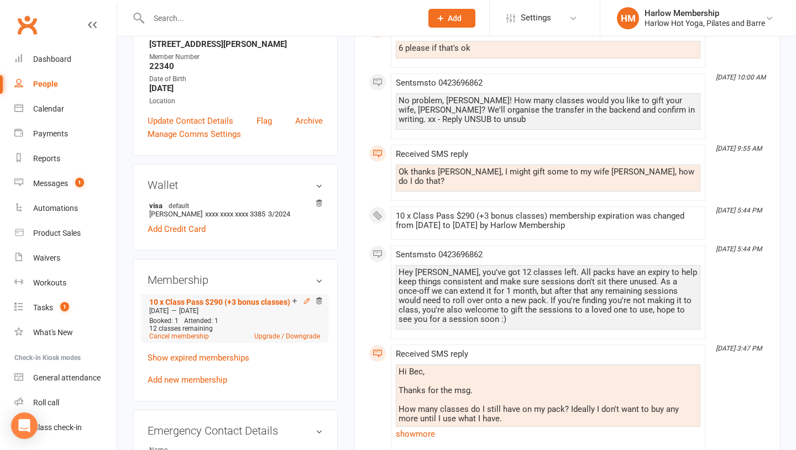
click at [304, 298] on icon at bounding box center [306, 300] width 5 height 5
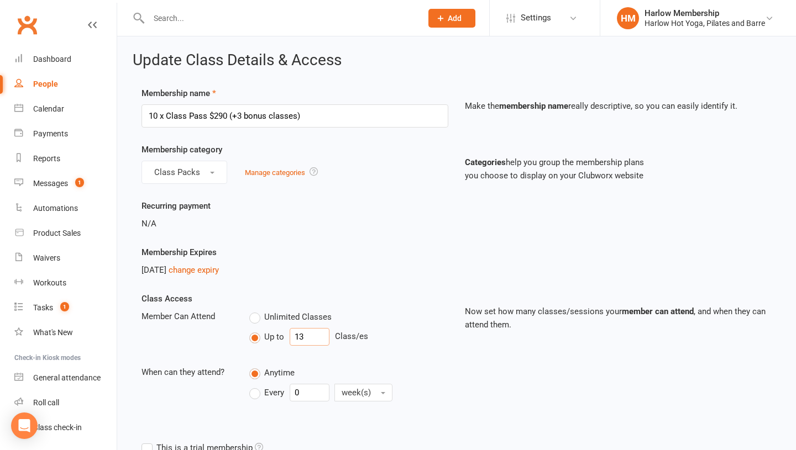
drag, startPoint x: 309, startPoint y: 342, endPoint x: 281, endPoint y: 339, distance: 28.3
click at [281, 339] on div "Up to 13 Class/es" at bounding box center [348, 337] width 199 height 18
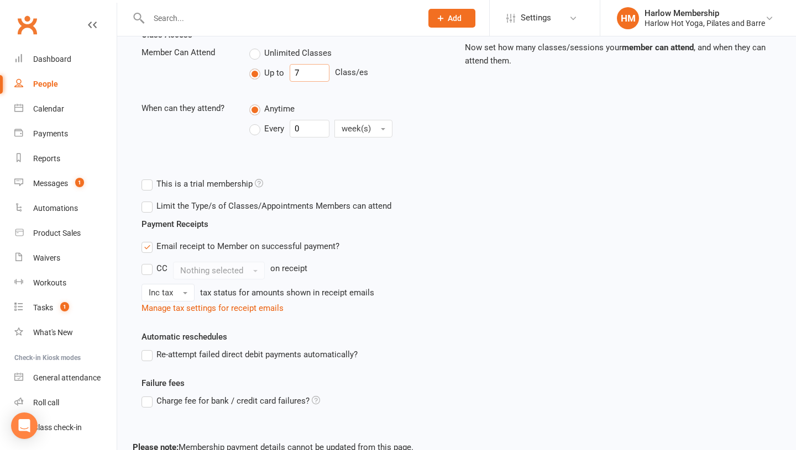
scroll to position [331, 0]
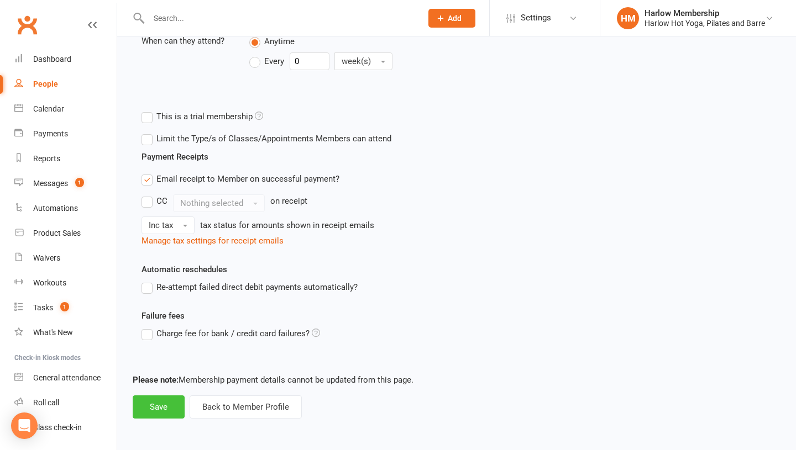
type input "7"
click at [147, 416] on button "Save" at bounding box center [159, 407] width 52 height 23
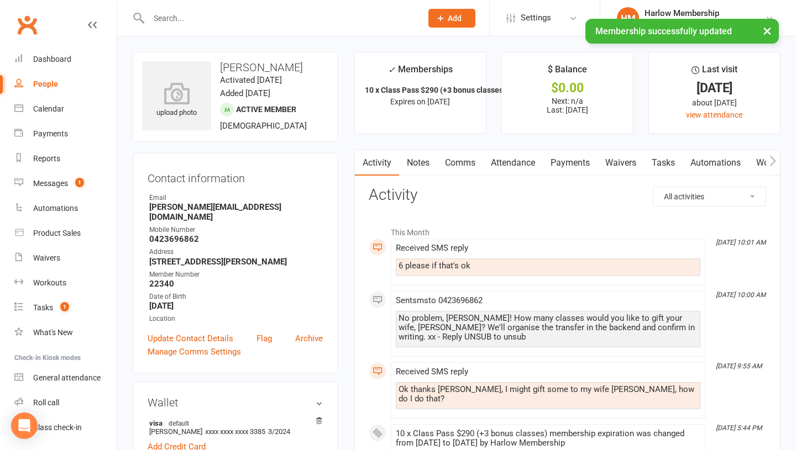
click at [426, 171] on link "Notes" at bounding box center [418, 162] width 38 height 25
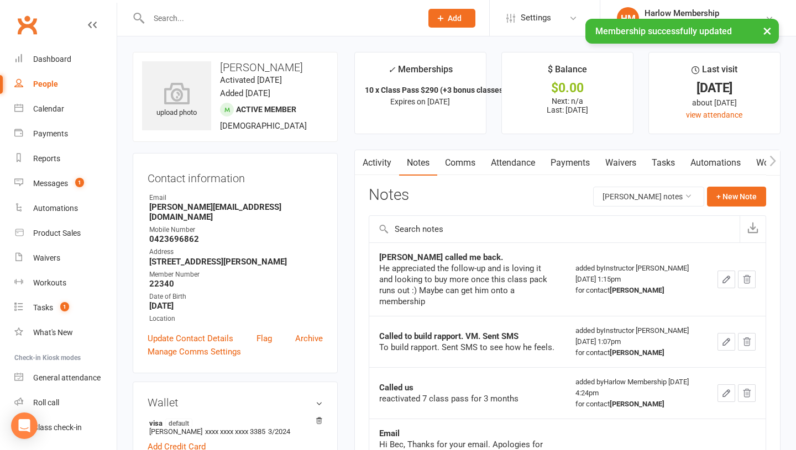
click at [707, 210] on div "Notes Tom Lyne's notes + New Note" at bounding box center [566, 201] width 397 height 29
click at [717, 204] on button "+ New Note" at bounding box center [736, 197] width 59 height 20
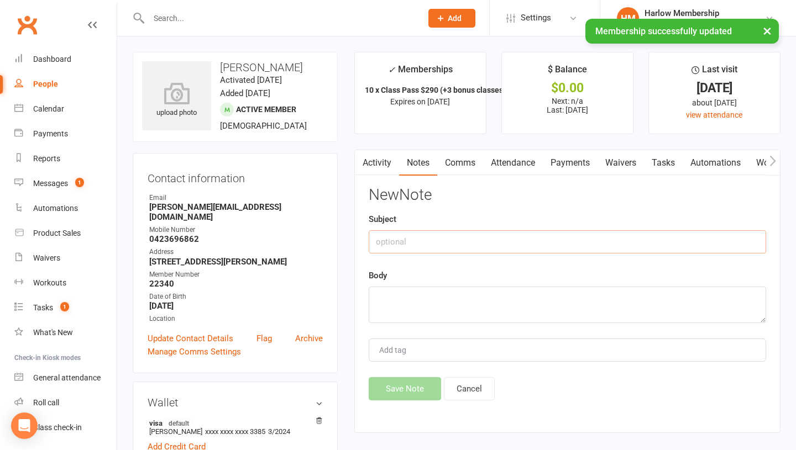
click at [445, 238] on input "text" at bounding box center [566, 241] width 397 height 23
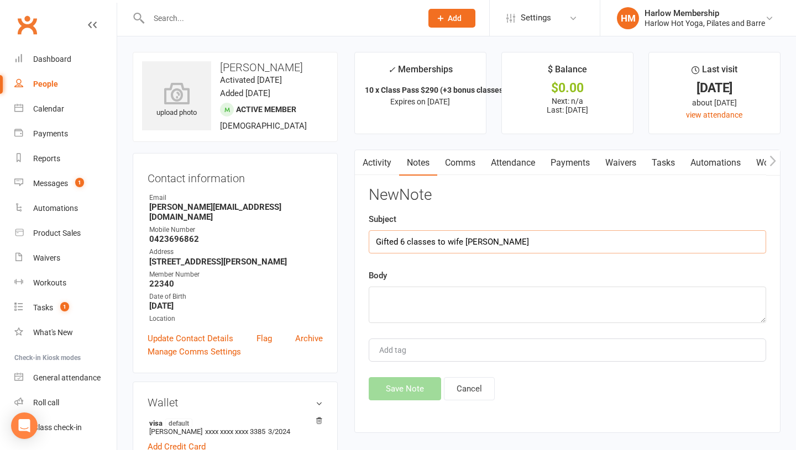
type input "Gifted 6 classes to wife Gil"
click at [432, 298] on textarea at bounding box center [566, 305] width 397 height 36
click at [475, 241] on input "Gifted 6 classes to wife Gil" at bounding box center [566, 241] width 397 height 23
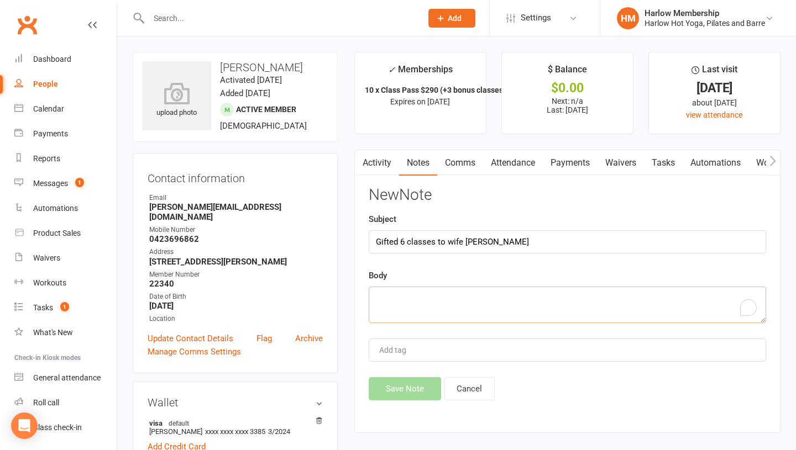
click at [440, 310] on textarea "To enrich screen reader interactions, please activate Accessibility in Grammarl…" at bounding box center [566, 305] width 397 height 36
paste textarea "Gifted 6 classes to wife Gil"
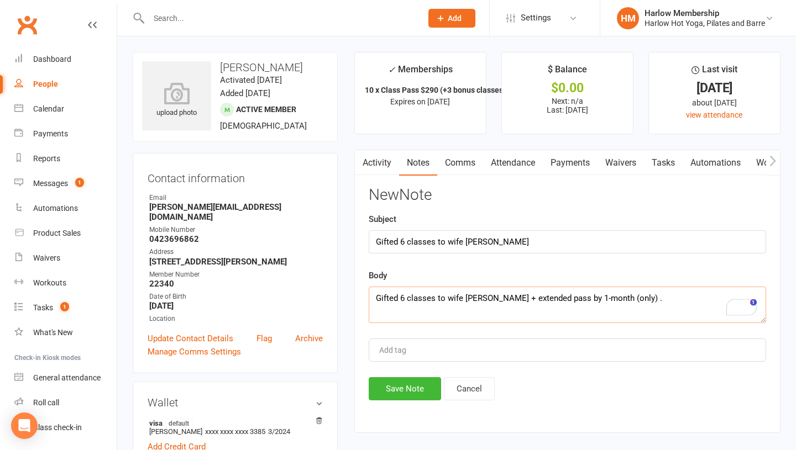
click at [583, 294] on textarea "Gifted 6 classes to wife Gil + extended pass by 1-month (only) ." at bounding box center [566, 305] width 397 height 36
click at [603, 297] on textarea "Gifted 6 classes to wife Gil + extended pass by 1-month (only) ." at bounding box center [566, 305] width 397 height 36
type textarea "Gifted 6 classes to wife Gil + extended pass by 1-month (only - no more extensi…"
click at [389, 392] on button "Save Note" at bounding box center [404, 388] width 72 height 23
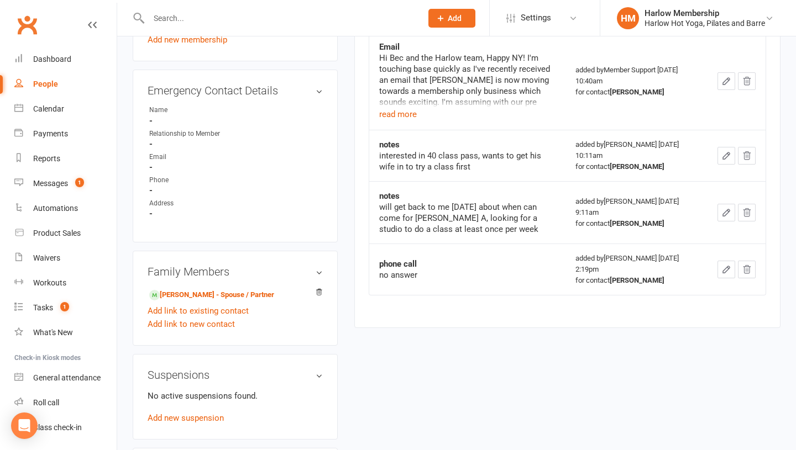
scroll to position [593, 0]
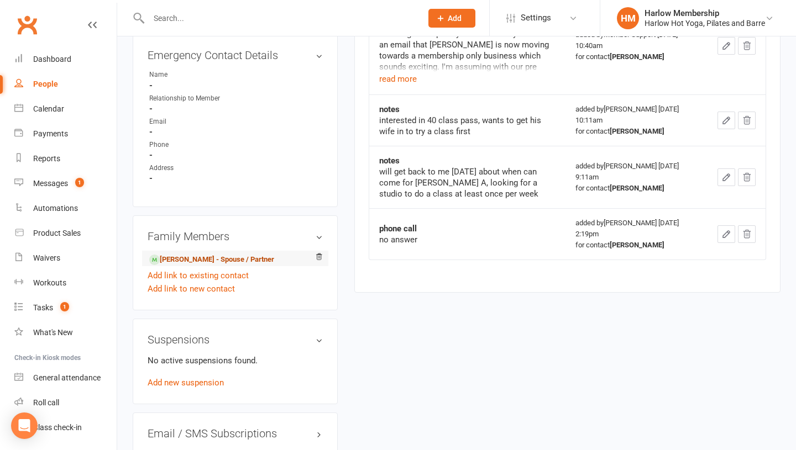
click at [204, 254] on link "Gilly Lyne - Spouse / Partner" at bounding box center [211, 260] width 125 height 12
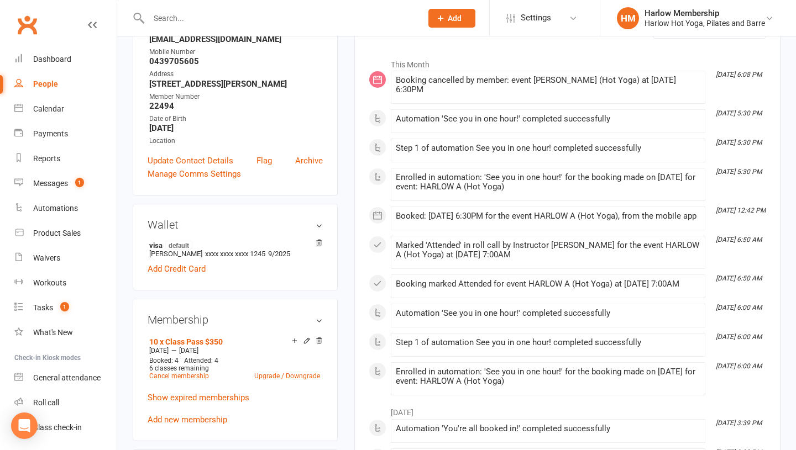
scroll to position [171, 0]
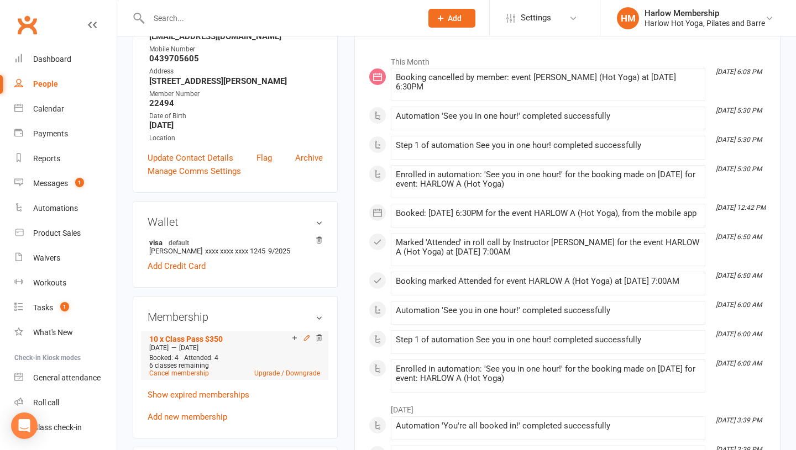
click at [307, 340] on icon at bounding box center [307, 338] width 8 height 8
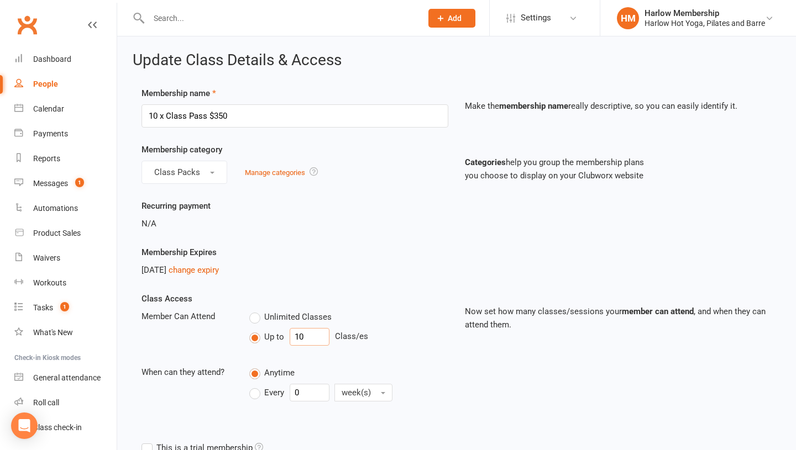
drag, startPoint x: 307, startPoint y: 340, endPoint x: 299, endPoint y: 340, distance: 8.3
click at [299, 340] on input "10" at bounding box center [309, 337] width 40 height 18
type input "16"
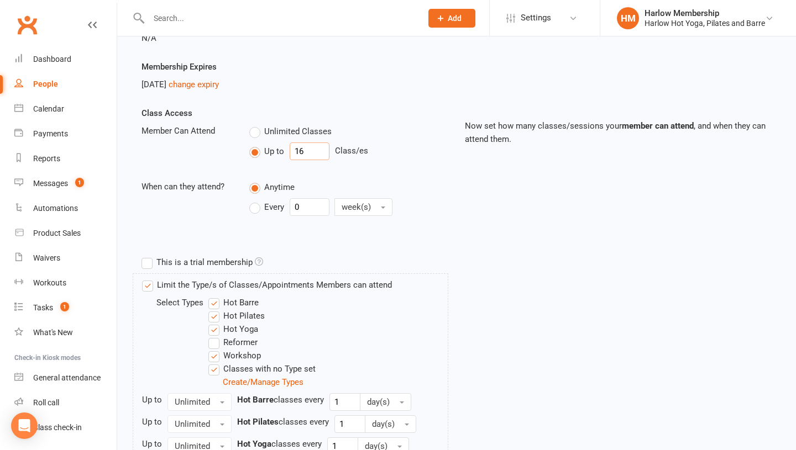
scroll to position [531, 0]
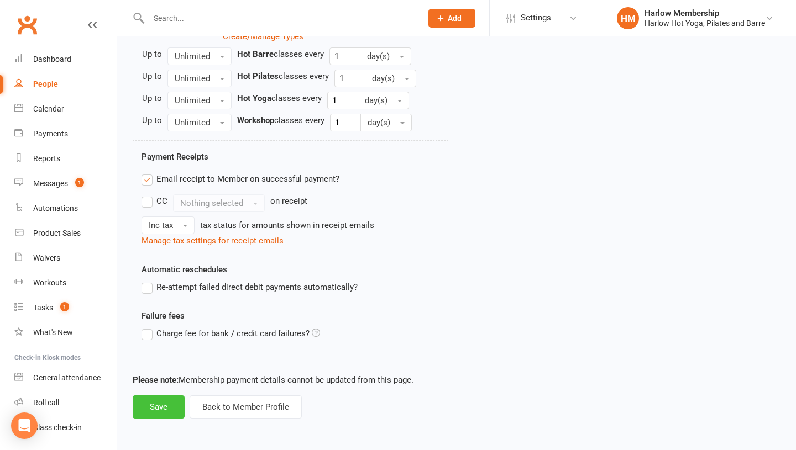
click at [148, 409] on button "Save" at bounding box center [159, 407] width 52 height 23
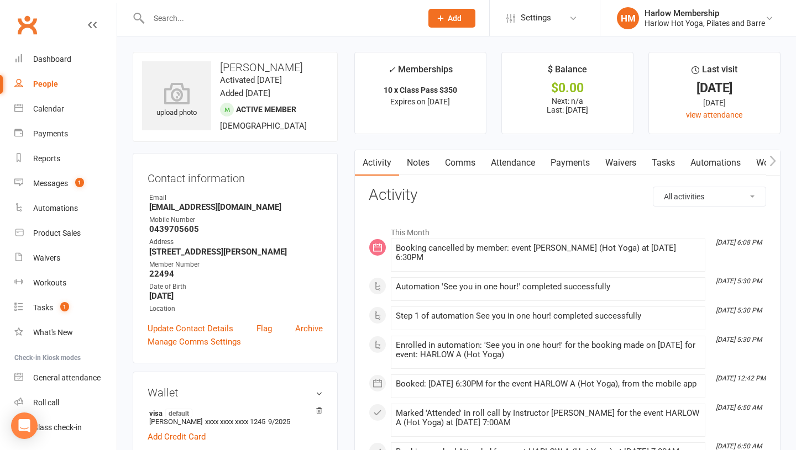
click at [434, 162] on link "Notes" at bounding box center [418, 162] width 38 height 25
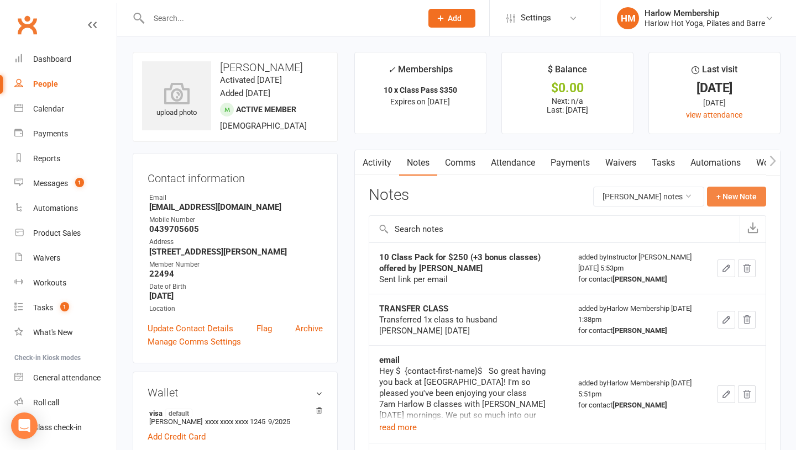
click at [723, 197] on button "+ New Note" at bounding box center [736, 197] width 59 height 20
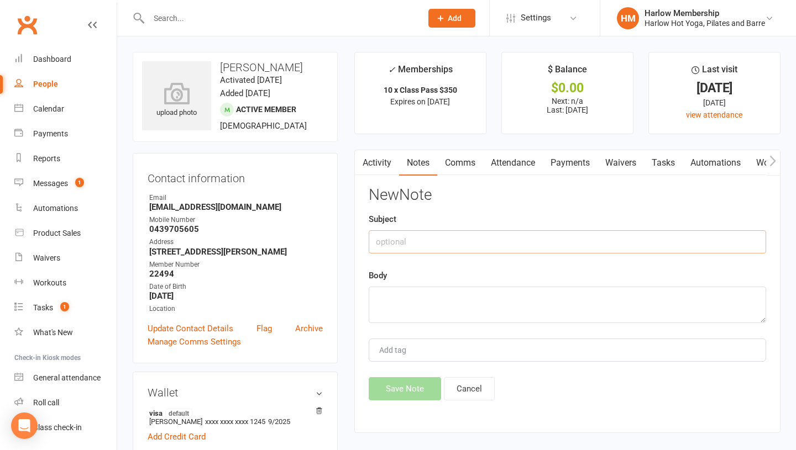
click at [433, 251] on input "text" at bounding box center [566, 241] width 397 height 23
click at [448, 247] on input "Added 6 classes from husband Tom" at bounding box center [566, 241] width 397 height 23
type input "Added 6 classes from husband Tom"
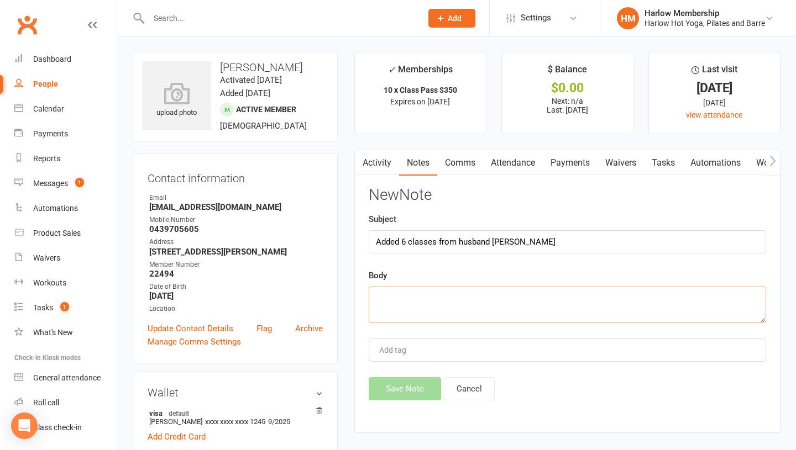
click at [416, 308] on textarea at bounding box center [566, 305] width 397 height 36
paste textarea "Added 6 classes from husband Tom"
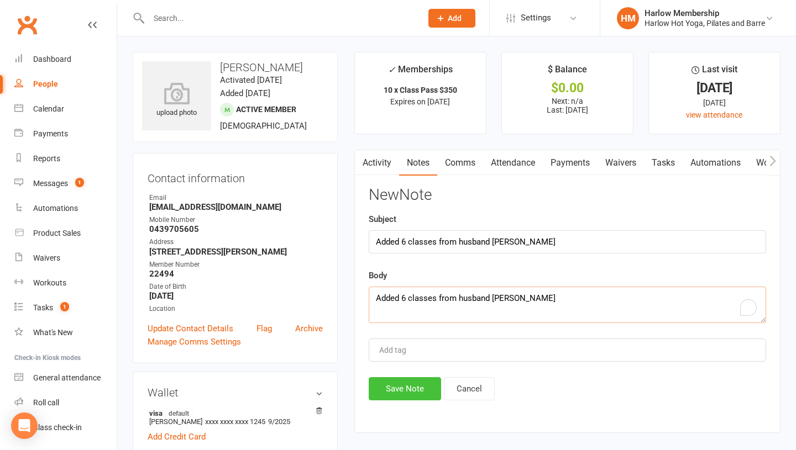
type textarea "Added 6 classes from husband Tom"
click at [402, 381] on button "Save Note" at bounding box center [404, 388] width 72 height 23
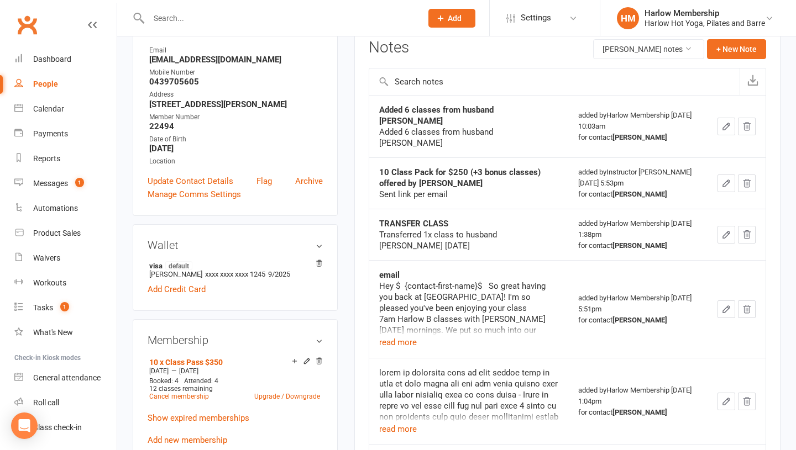
scroll to position [161, 0]
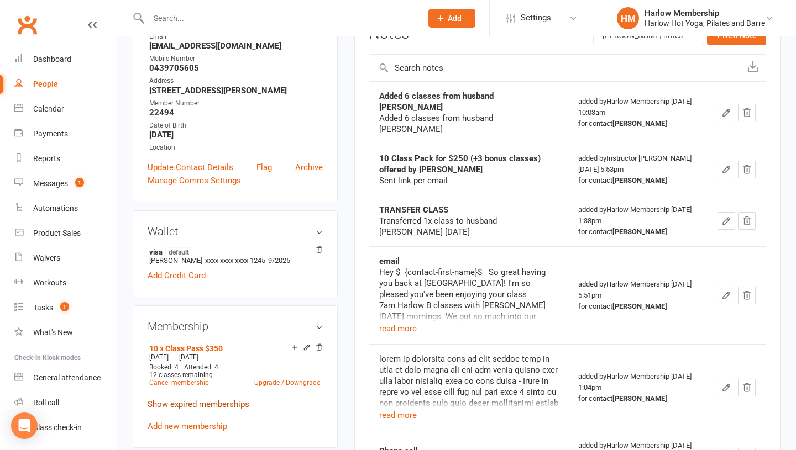
click at [165, 403] on link "Show expired memberships" at bounding box center [199, 404] width 102 height 10
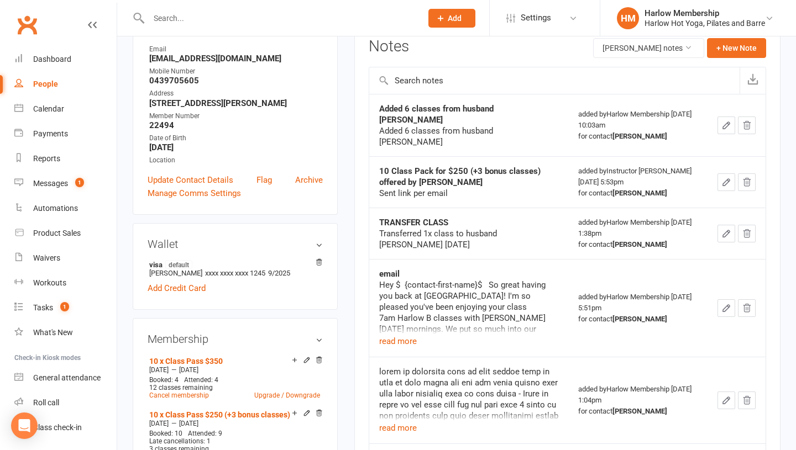
scroll to position [149, 0]
click at [172, 361] on link "10 x Class Pass $350" at bounding box center [185, 360] width 73 height 9
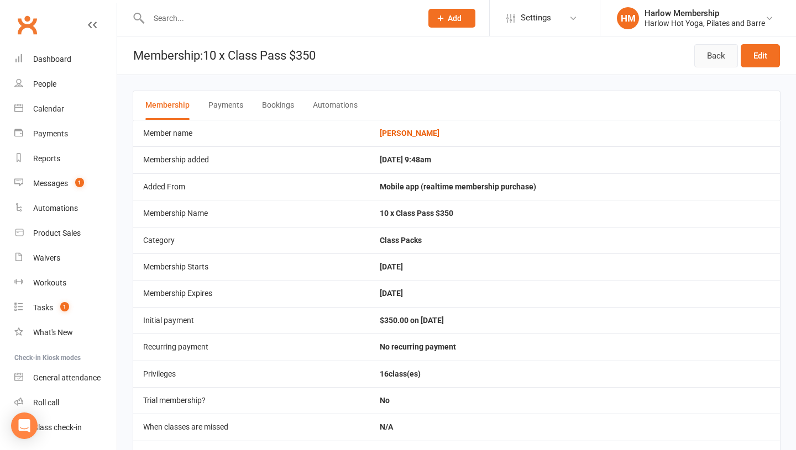
click at [708, 62] on link "Back" at bounding box center [716, 55] width 44 height 23
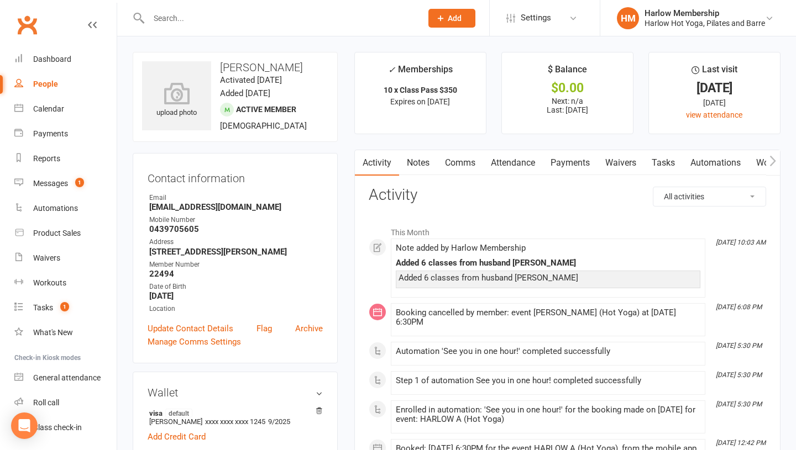
click at [420, 160] on link "Notes" at bounding box center [418, 162] width 38 height 25
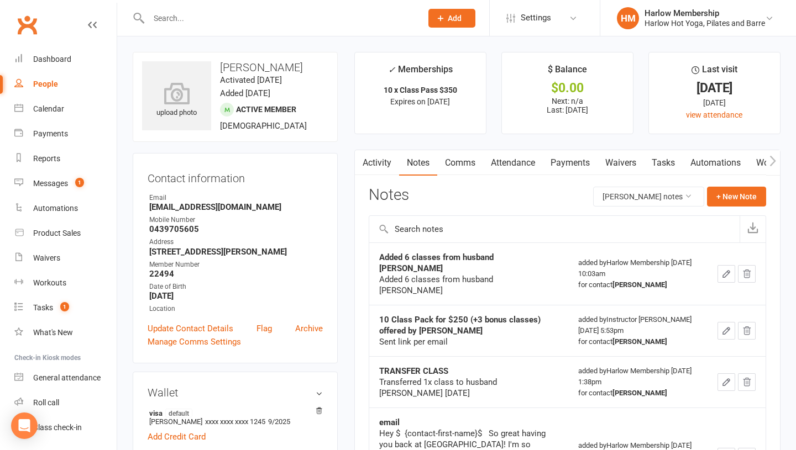
click at [724, 279] on icon "button" at bounding box center [726, 274] width 10 height 10
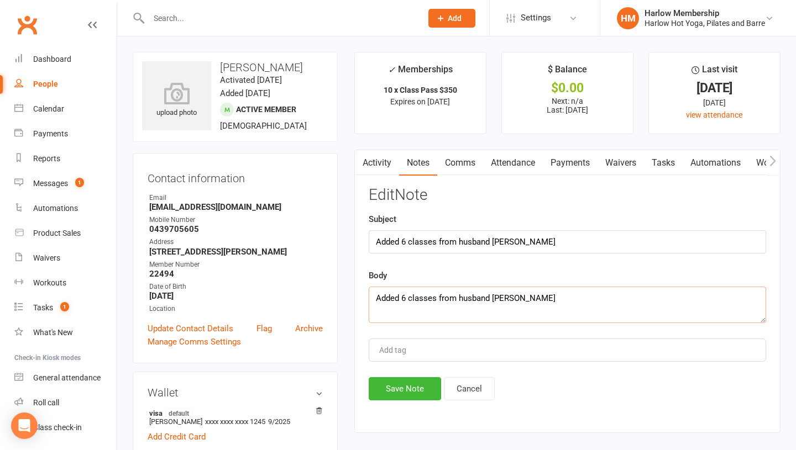
click at [514, 303] on textarea "Added 6 classes from husband Tom" at bounding box center [566, 305] width 397 height 36
type textarea "Added 6 classes from husband Tom to the 10 Class Pack she purchased on the app"
click at [401, 389] on button "Save Note" at bounding box center [404, 388] width 72 height 23
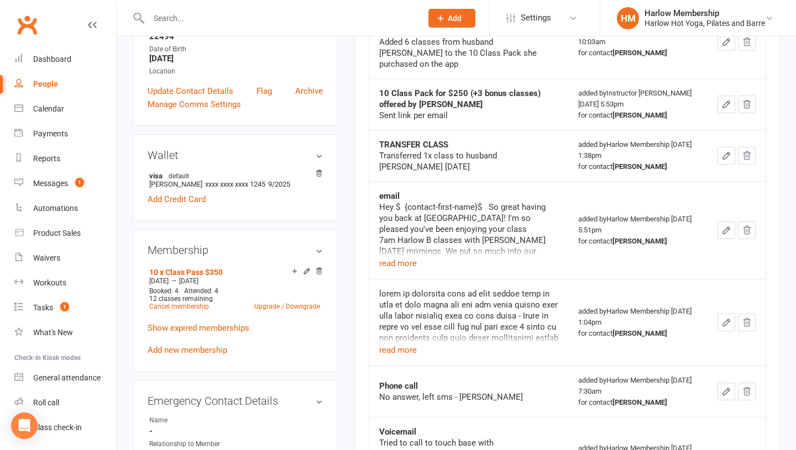
scroll to position [394, 0]
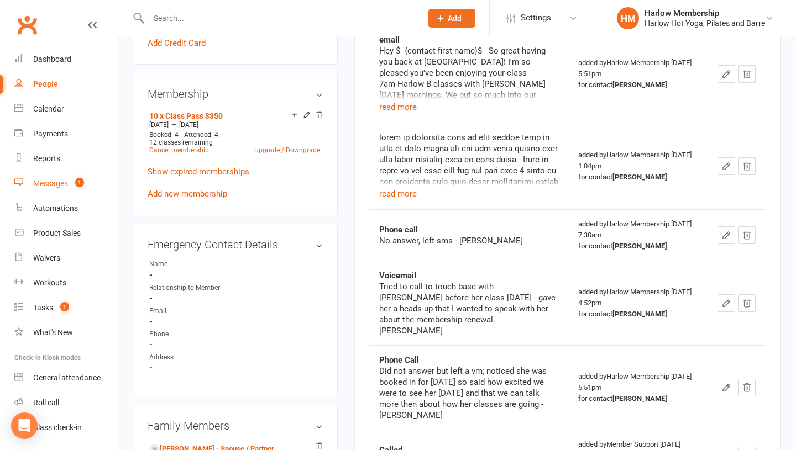
click at [60, 183] on div "Messages" at bounding box center [50, 183] width 35 height 9
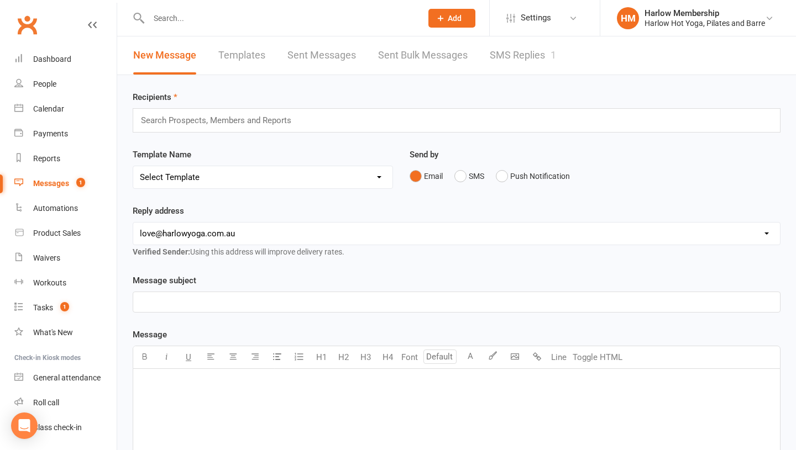
click at [507, 67] on link "SMS Replies 1" at bounding box center [522, 55] width 66 height 38
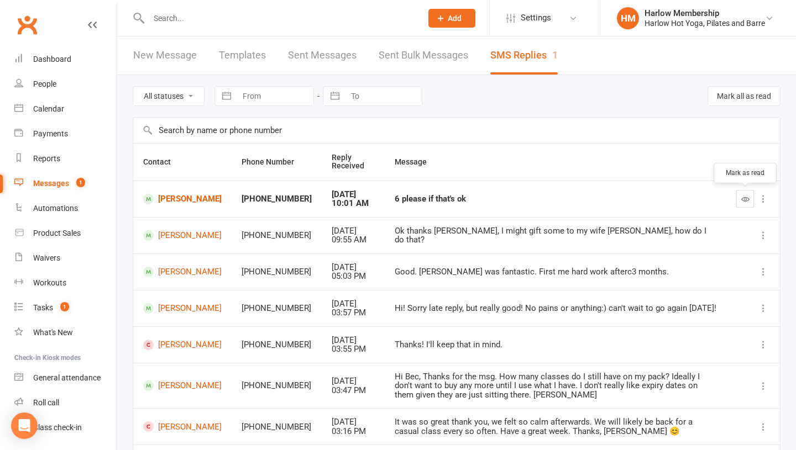
click at [743, 201] on icon "button" at bounding box center [745, 199] width 8 height 8
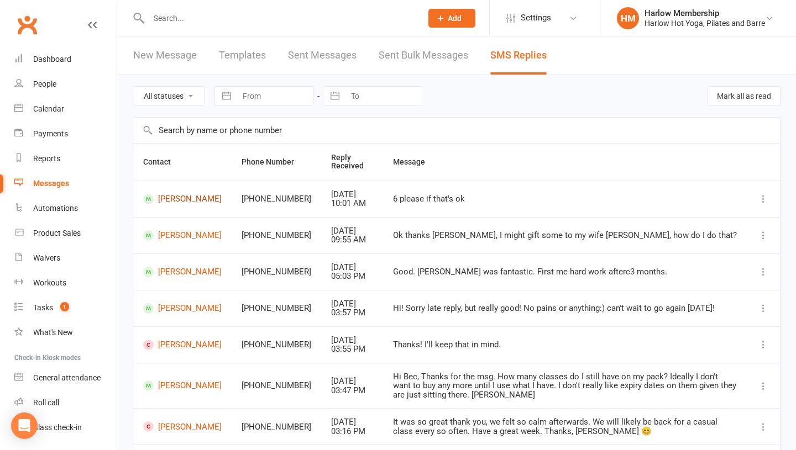
click at [185, 200] on link "Tom Lyne" at bounding box center [182, 199] width 78 height 10
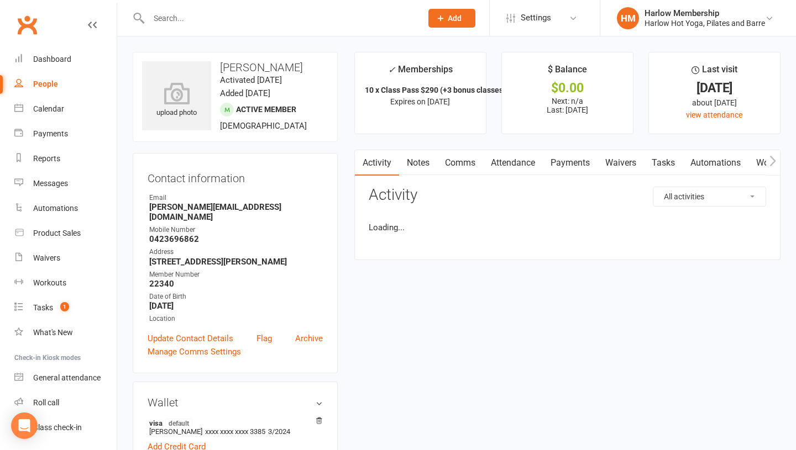
click at [453, 162] on link "Comms" at bounding box center [460, 162] width 46 height 25
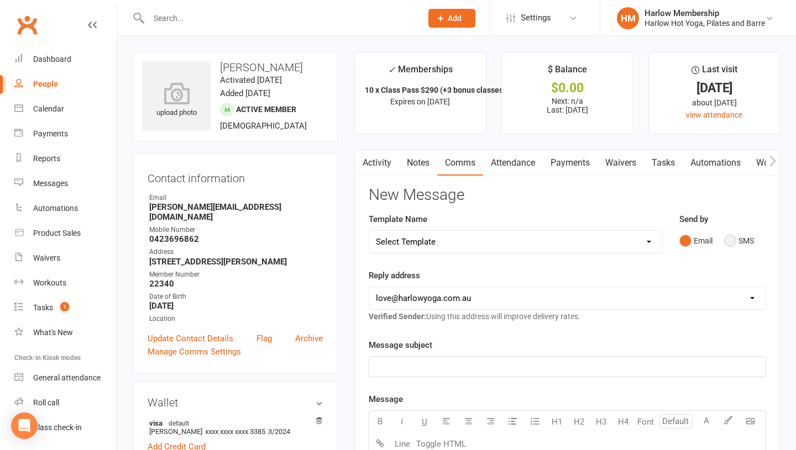
click at [731, 248] on button "SMS" at bounding box center [739, 240] width 30 height 21
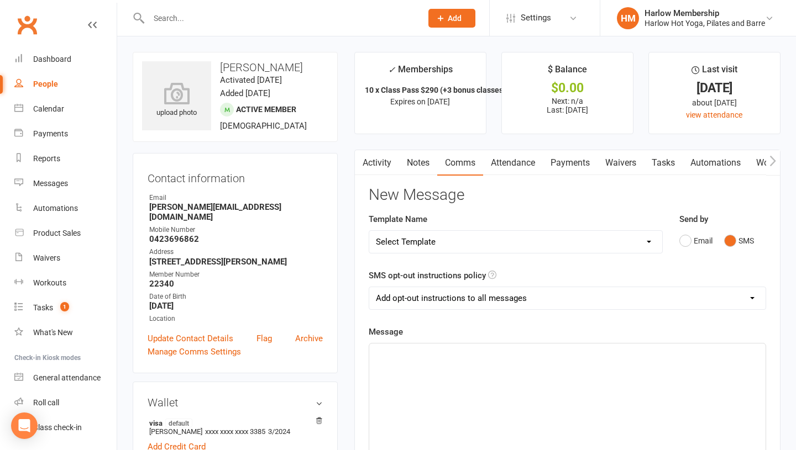
click at [588, 377] on div "﻿" at bounding box center [567, 427] width 396 height 166
click at [654, 354] on span "All done for you :) We've added the 6 classes onto her current 10-class pack xx" at bounding box center [520, 354] width 289 height 10
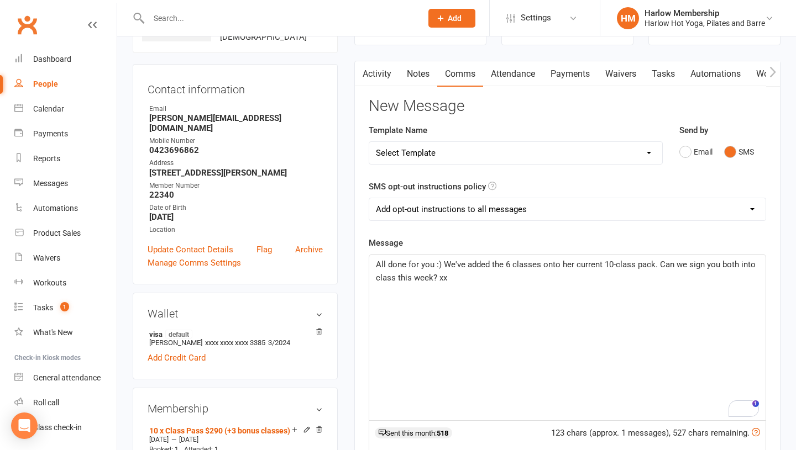
scroll to position [89, 0]
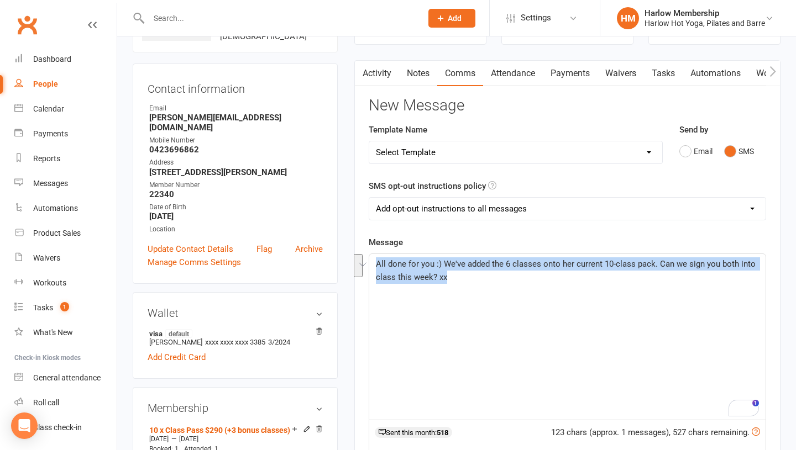
drag, startPoint x: 484, startPoint y: 329, endPoint x: 375, endPoint y: 267, distance: 125.7
click at [375, 267] on div "All done for you :) We've added the 6 classes onto her current 10-class pack. C…" at bounding box center [567, 337] width 396 height 166
copy span "All done for you :) We've added the 6 classes onto her current 10-class pack. C…"
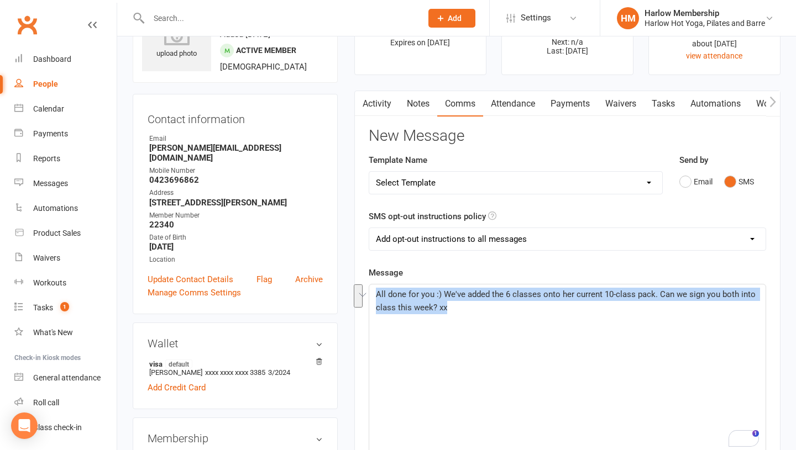
click at [521, 103] on link "Attendance" at bounding box center [513, 103] width 60 height 25
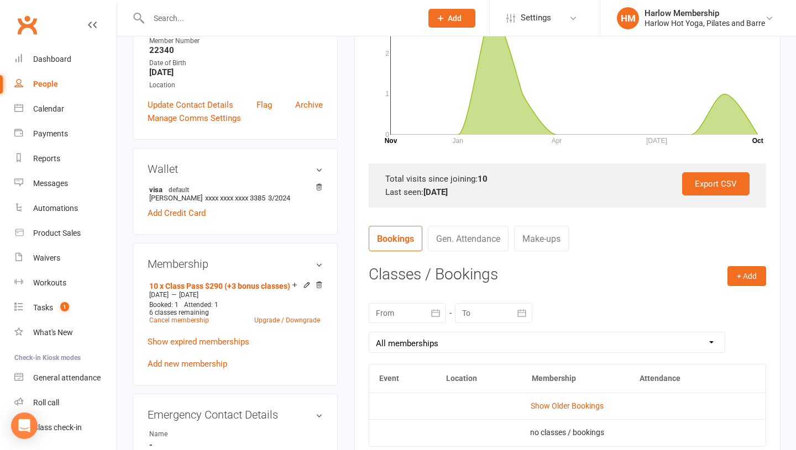
scroll to position [246, 0]
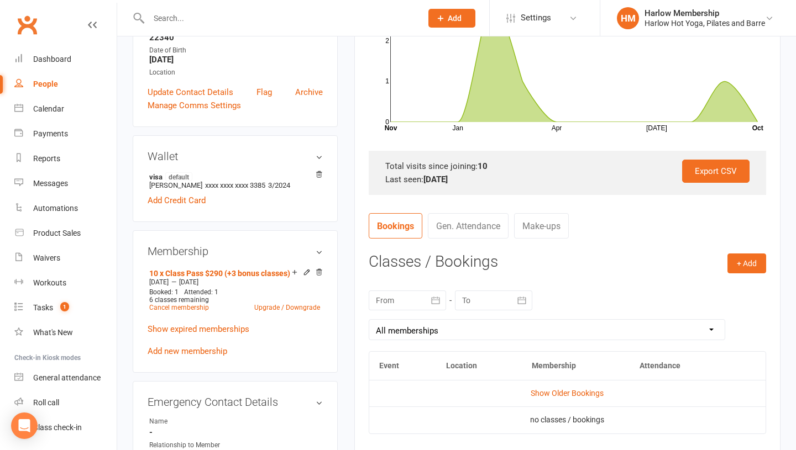
click at [552, 388] on td "Show Older Bookings" at bounding box center [567, 393] width 396 height 27
click at [547, 398] on td "Show Older Bookings" at bounding box center [567, 393] width 396 height 27
click at [559, 394] on link "Show Older Bookings" at bounding box center [566, 393] width 73 height 9
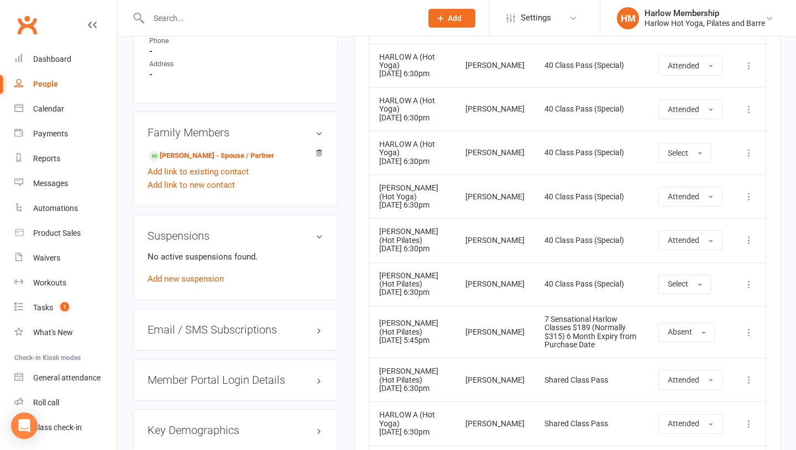
scroll to position [0, 0]
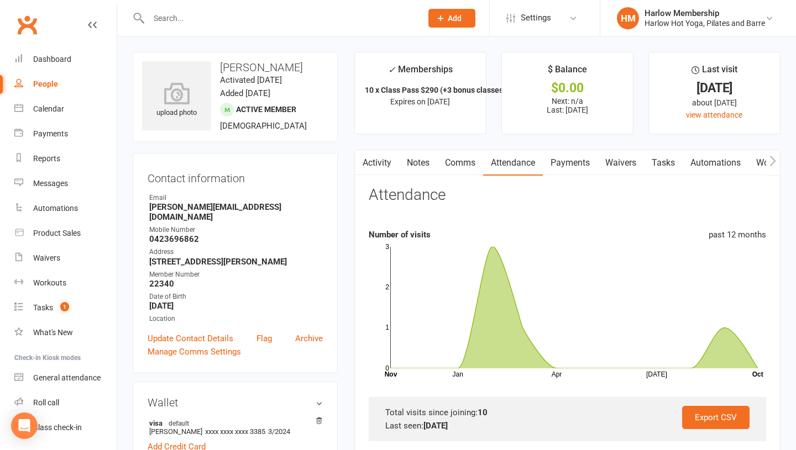
click at [413, 157] on link "Notes" at bounding box center [418, 162] width 38 height 25
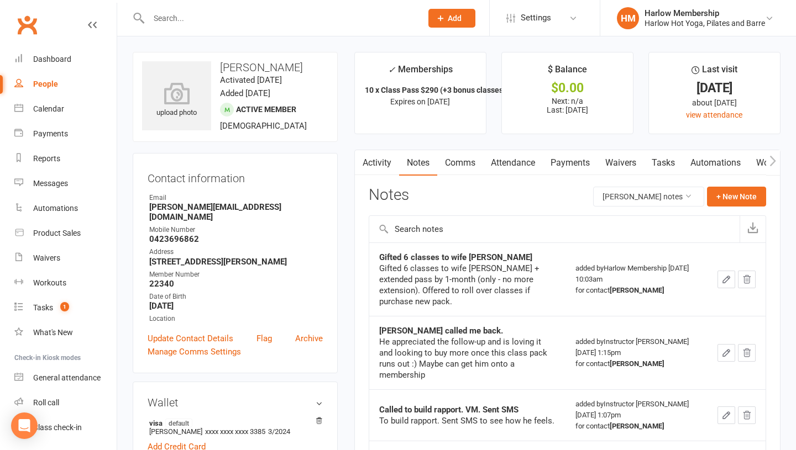
click at [454, 165] on link "Comms" at bounding box center [460, 162] width 46 height 25
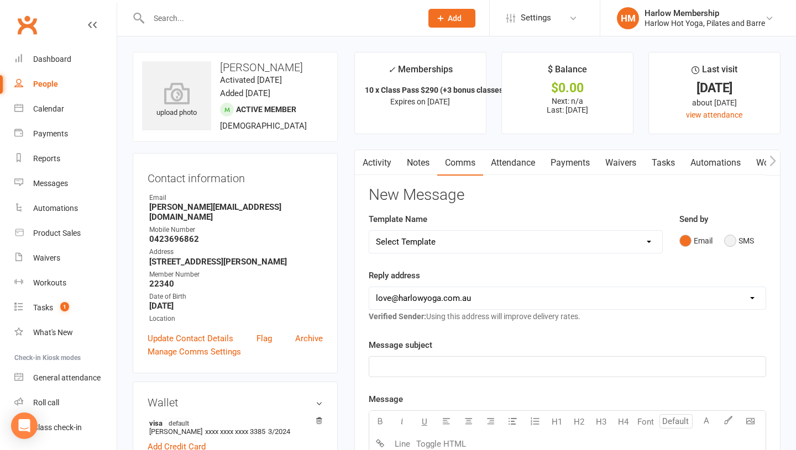
click at [730, 240] on button "SMS" at bounding box center [739, 240] width 30 height 21
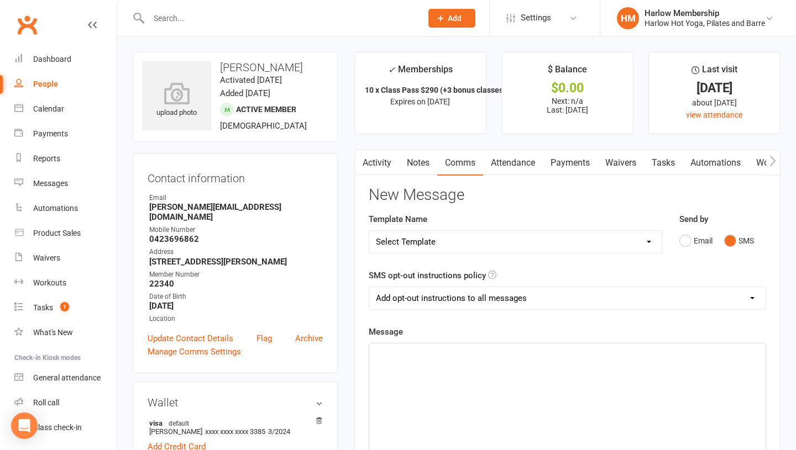
click at [614, 372] on div "﻿" at bounding box center [567, 427] width 396 height 166
drag, startPoint x: 436, startPoint y: 367, endPoint x: 457, endPoint y: 387, distance: 28.9
click at [436, 367] on span "All done for you :) We've added the 6 classes onto her current 10-class pack. C…" at bounding box center [567, 360] width 382 height 23
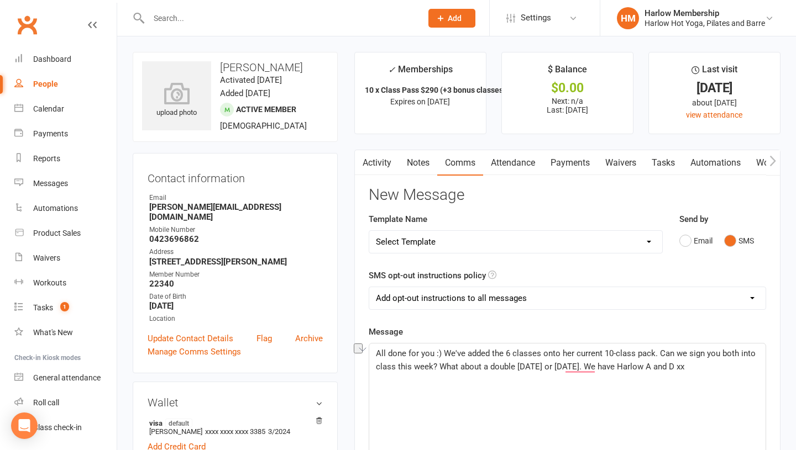
drag, startPoint x: 686, startPoint y: 364, endPoint x: 630, endPoint y: 366, distance: 55.8
click at [630, 366] on span "All done for you :) We've added the 6 classes onto her current 10-class pack. C…" at bounding box center [567, 360] width 382 height 23
drag, startPoint x: 661, startPoint y: 354, endPoint x: 478, endPoint y: 379, distance: 184.6
click at [478, 379] on span "All done for you :) We've added the 6 classes onto her current 10-class pack. C…" at bounding box center [567, 367] width 382 height 36
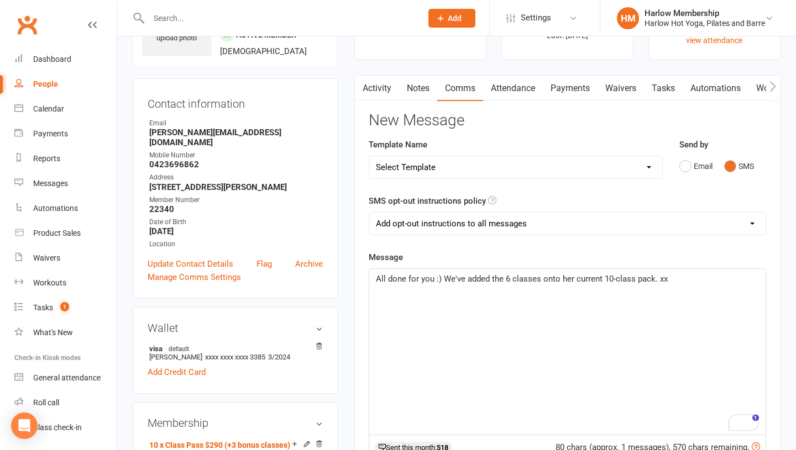
scroll to position [80, 0]
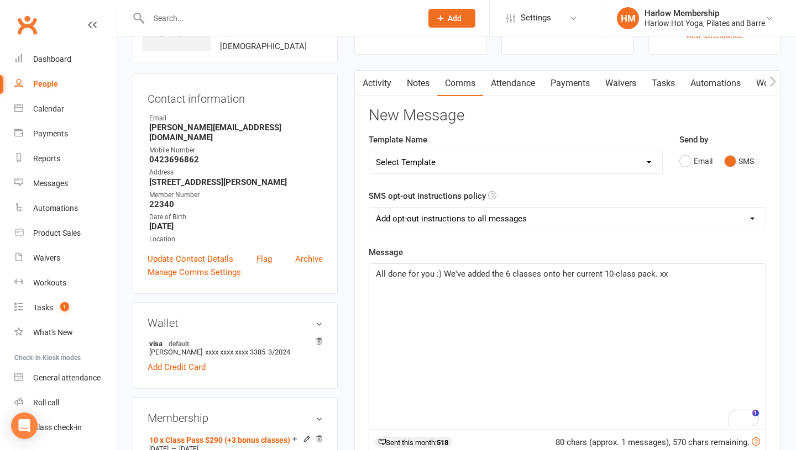
click at [449, 218] on select "Add opt-out instructions to all messages Add opt-out instructions for messages …" at bounding box center [567, 219] width 396 height 22
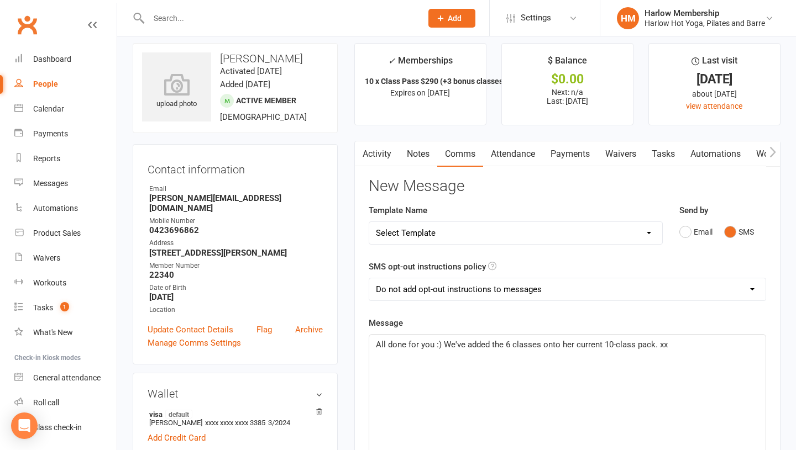
scroll to position [0, 0]
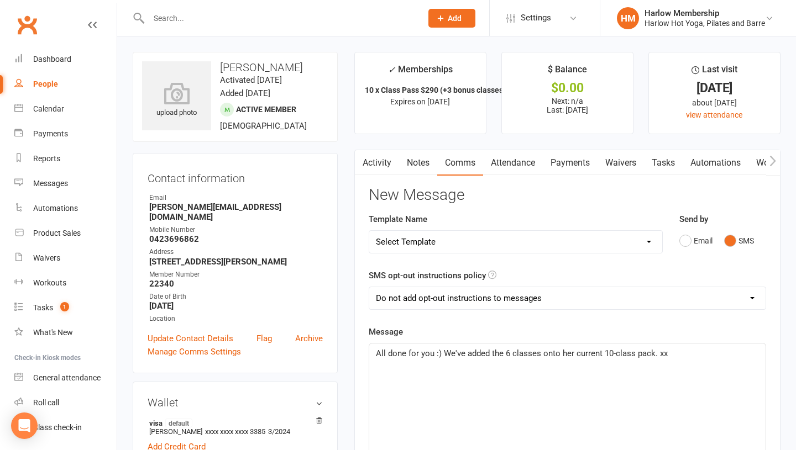
click at [655, 352] on span "All done for you :) We've added the 6 classes onto her current 10-class pack. xx" at bounding box center [522, 354] width 292 height 10
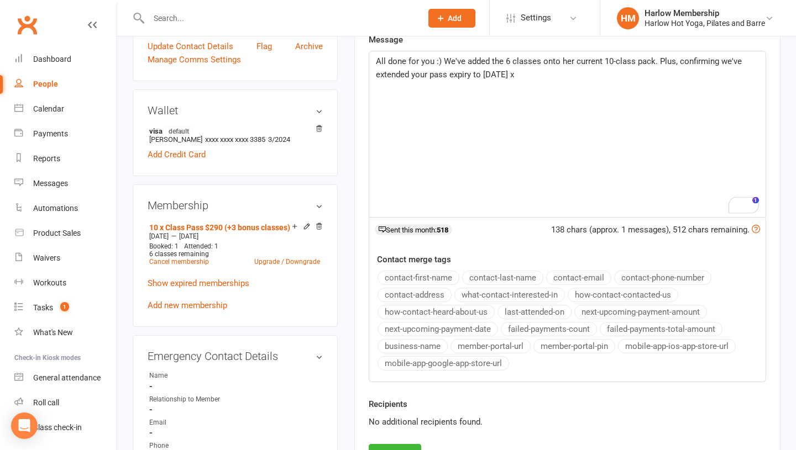
scroll to position [204, 0]
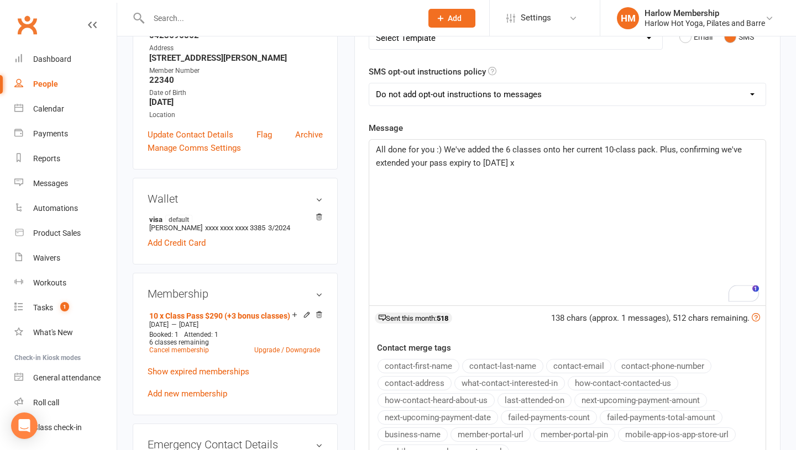
click at [512, 88] on select "Add opt-out instructions to all messages Add opt-out instructions for messages …" at bounding box center [567, 94] width 396 height 22
click at [512, 93] on select "Add opt-out instructions to all messages Add opt-out instructions for messages …" at bounding box center [567, 94] width 396 height 22
select select "2"
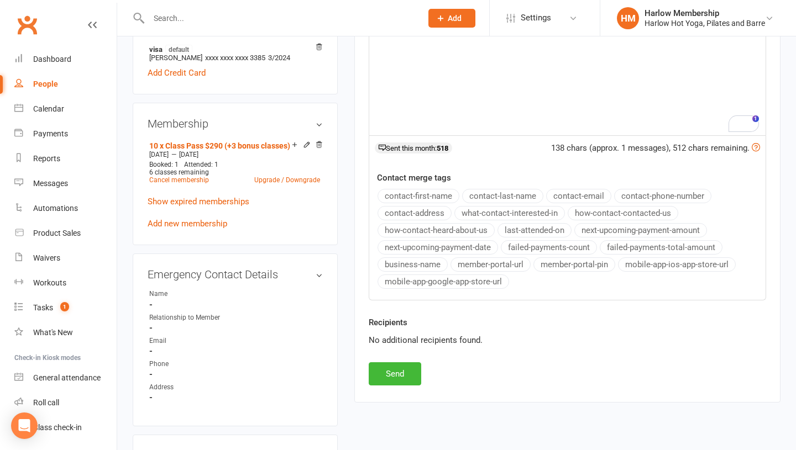
scroll to position [401, 0]
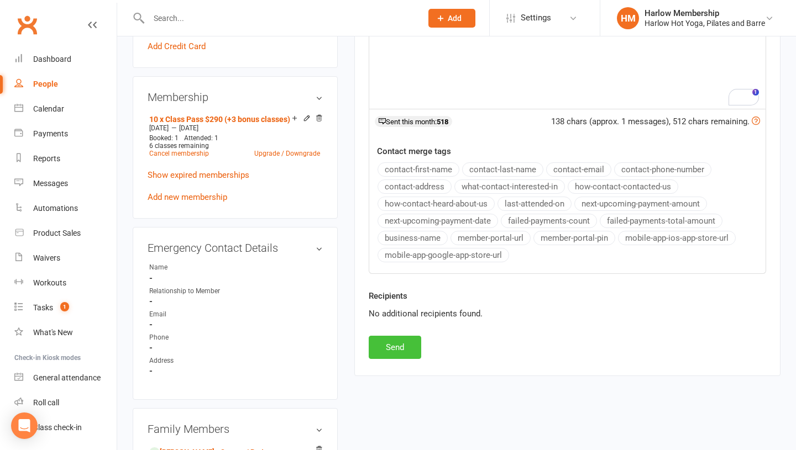
click at [402, 343] on button "Send" at bounding box center [394, 347] width 52 height 23
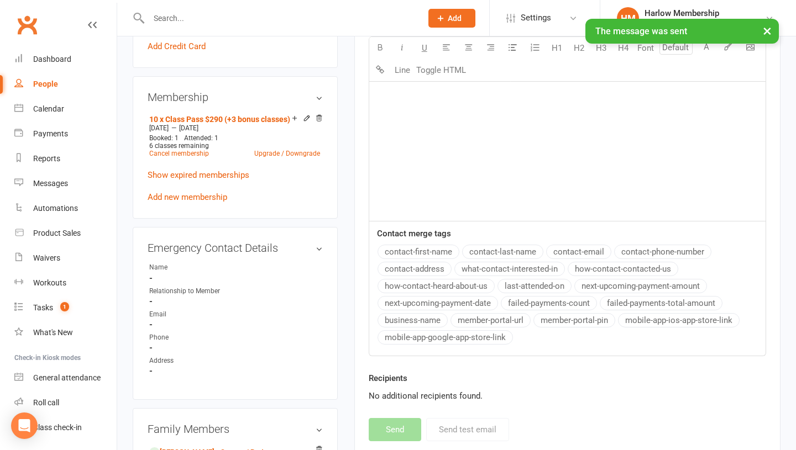
scroll to position [0, 0]
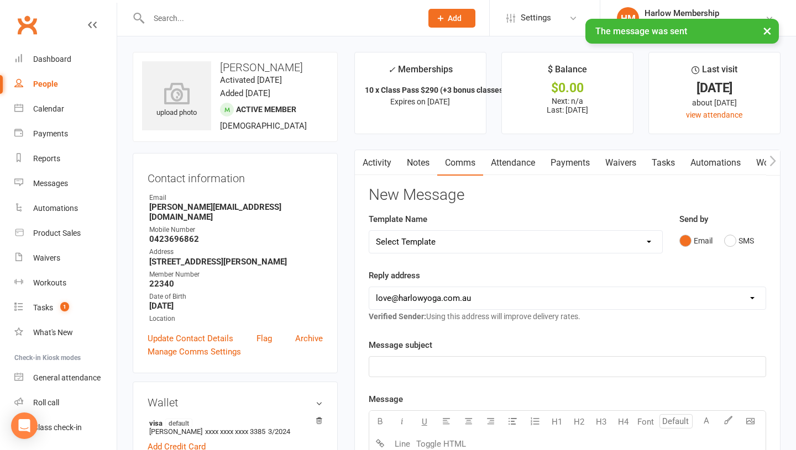
click at [417, 157] on link "Notes" at bounding box center [418, 162] width 38 height 25
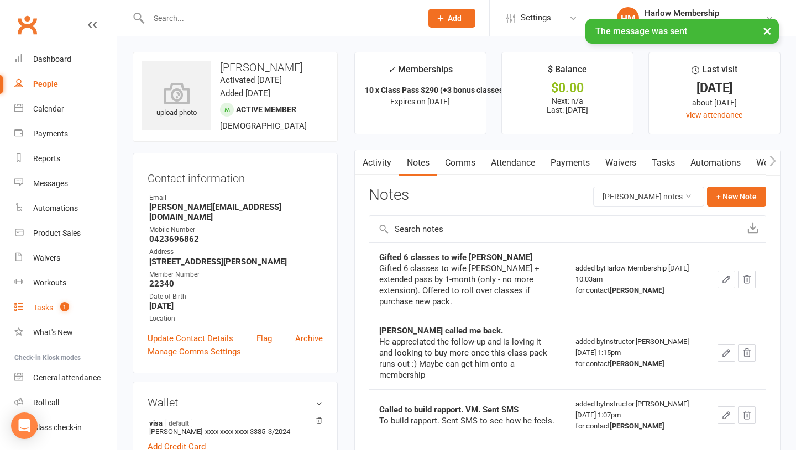
click at [52, 310] on div "Tasks" at bounding box center [43, 307] width 20 height 9
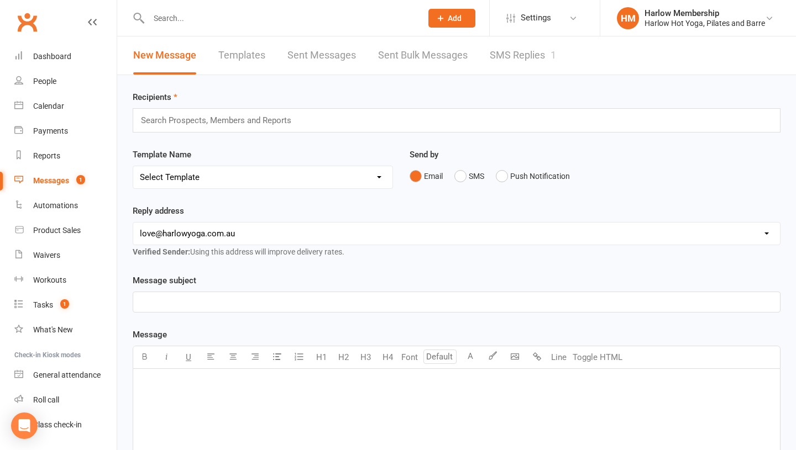
click at [539, 67] on link "SMS Replies 1" at bounding box center [522, 55] width 66 height 38
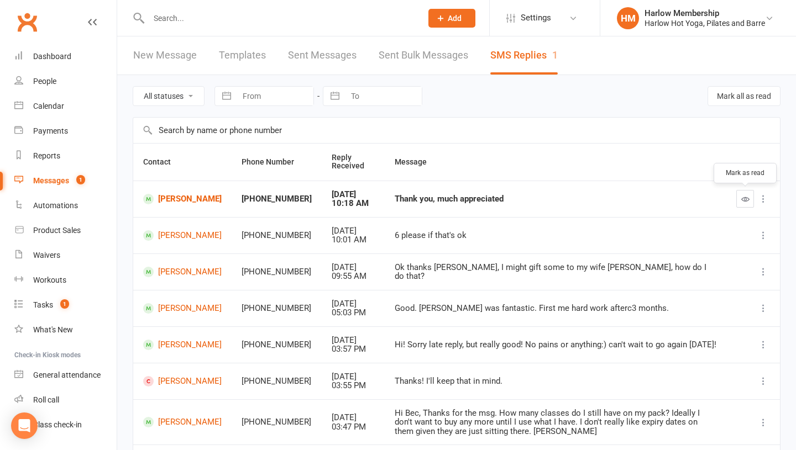
click at [742, 201] on icon "button" at bounding box center [745, 199] width 8 height 8
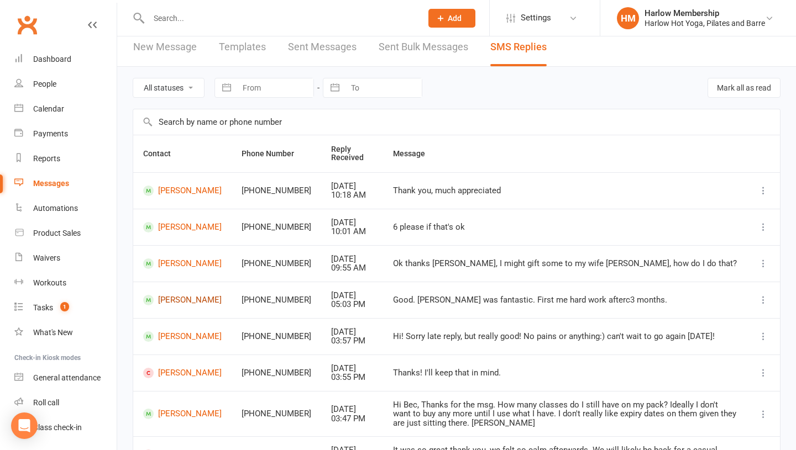
scroll to position [9, 0]
click at [43, 308] on div "Tasks" at bounding box center [43, 307] width 20 height 9
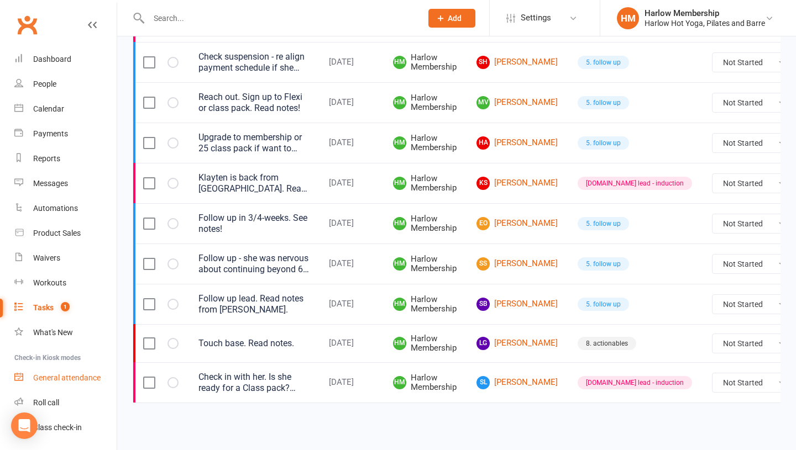
scroll to position [31, 0]
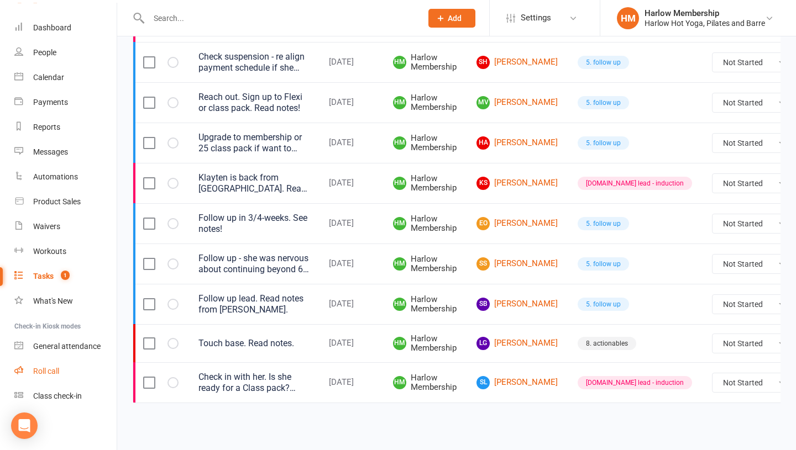
click at [49, 376] on link "Roll call" at bounding box center [65, 371] width 102 height 25
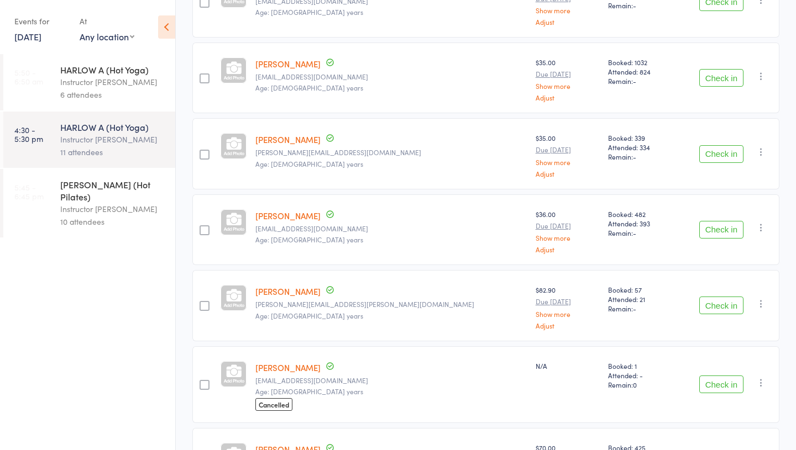
scroll to position [609, 0]
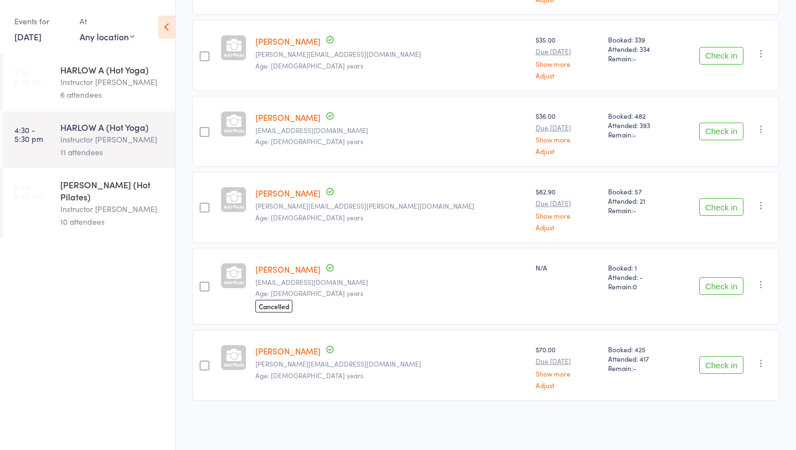
click at [77, 215] on div "10 attendees" at bounding box center [113, 221] width 106 height 13
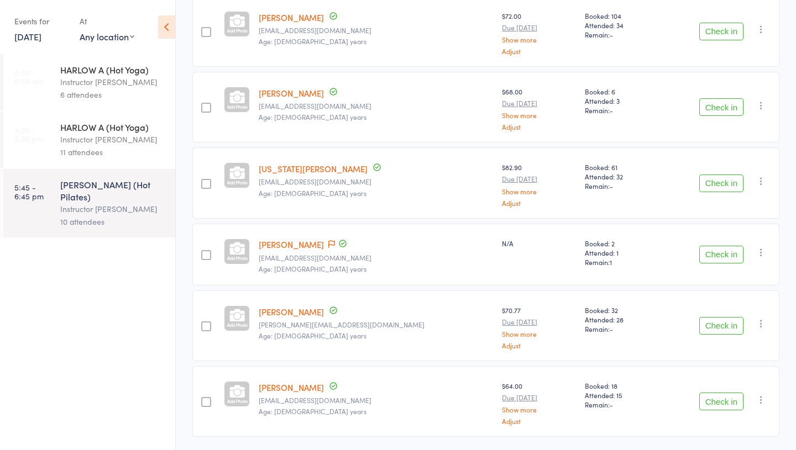
scroll to position [526, 0]
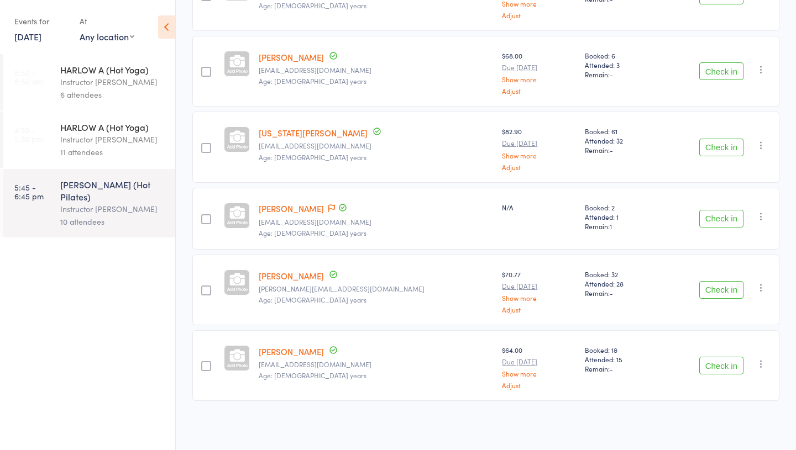
click at [41, 38] on link "[DATE]" at bounding box center [27, 36] width 27 height 12
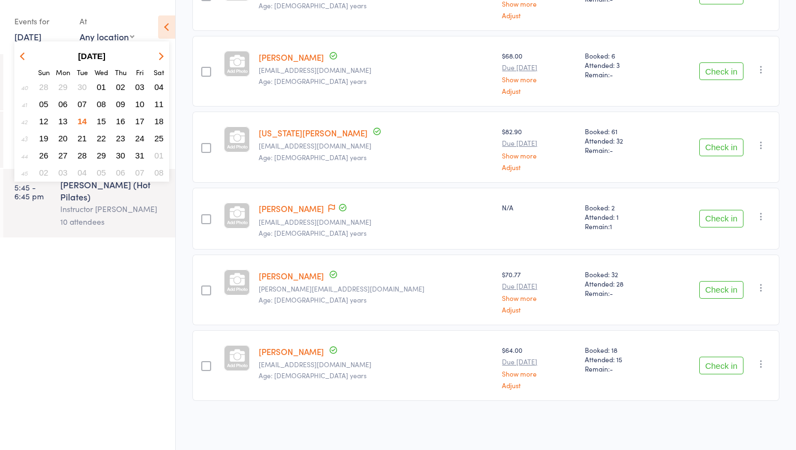
click at [102, 119] on span "15" at bounding box center [101, 121] width 9 height 9
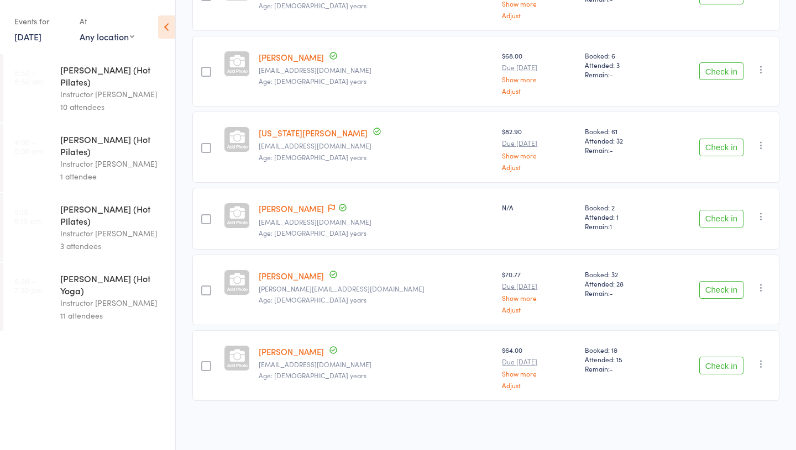
click at [80, 101] on div "10 attendees" at bounding box center [113, 107] width 106 height 13
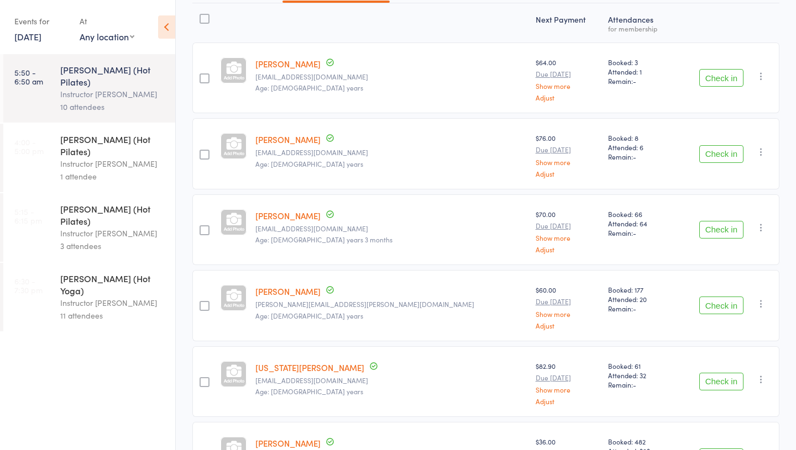
scroll to position [139, 0]
click at [111, 133] on div "[PERSON_NAME] (Hot Pilates)" at bounding box center [113, 145] width 106 height 24
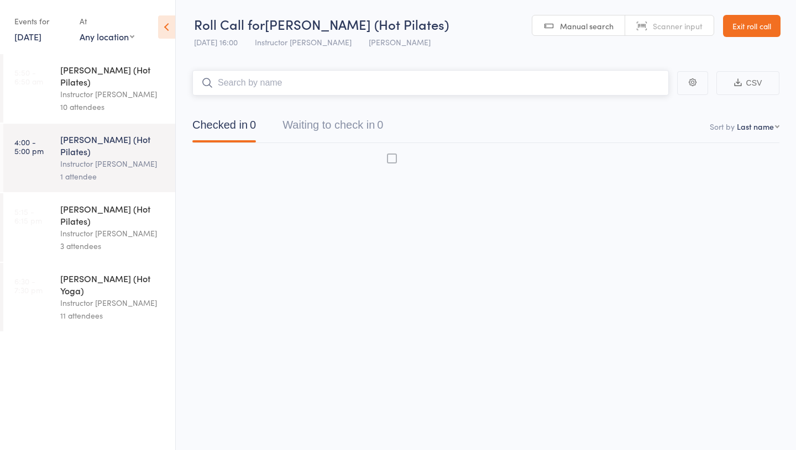
scroll to position [1, 0]
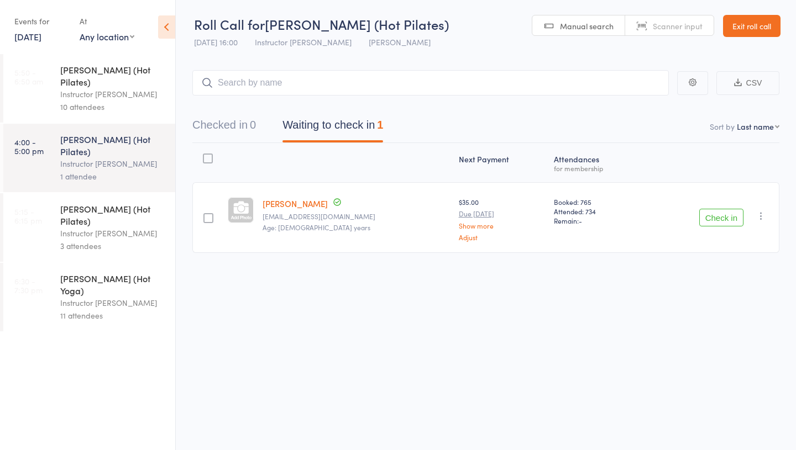
click at [124, 203] on div "[PERSON_NAME] (Hot Pilates)" at bounding box center [113, 215] width 106 height 24
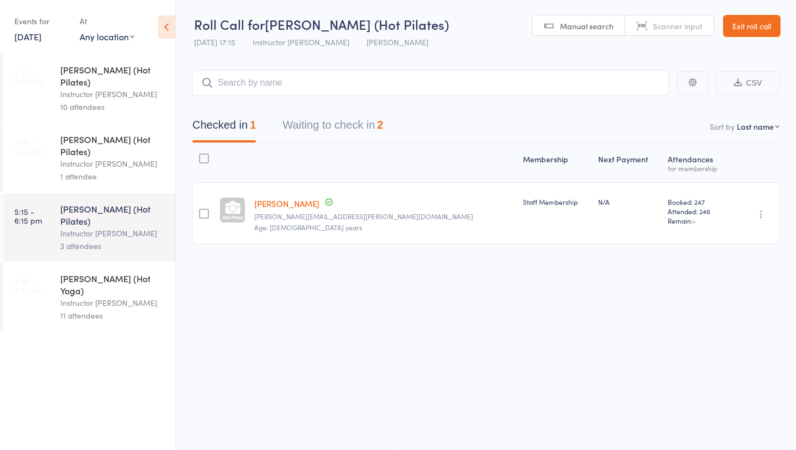
click at [305, 130] on button "Waiting to check in 2" at bounding box center [332, 127] width 101 height 29
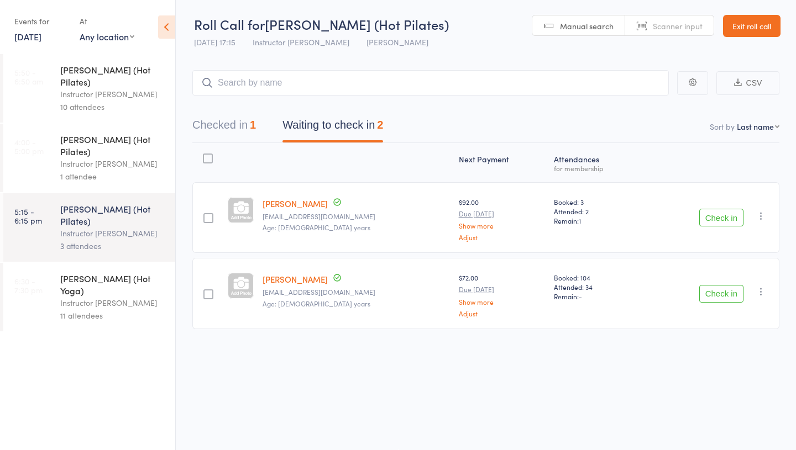
click at [102, 297] on div "Instructor Nicole" at bounding box center [113, 303] width 106 height 13
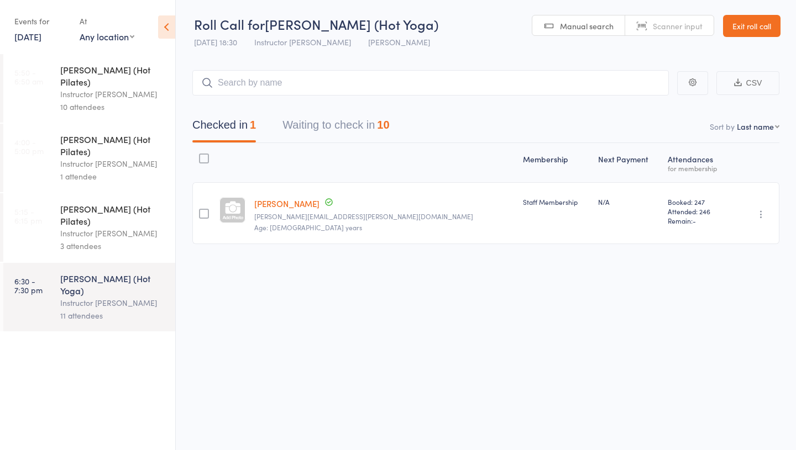
click at [329, 130] on button "Waiting to check in 10" at bounding box center [335, 127] width 107 height 29
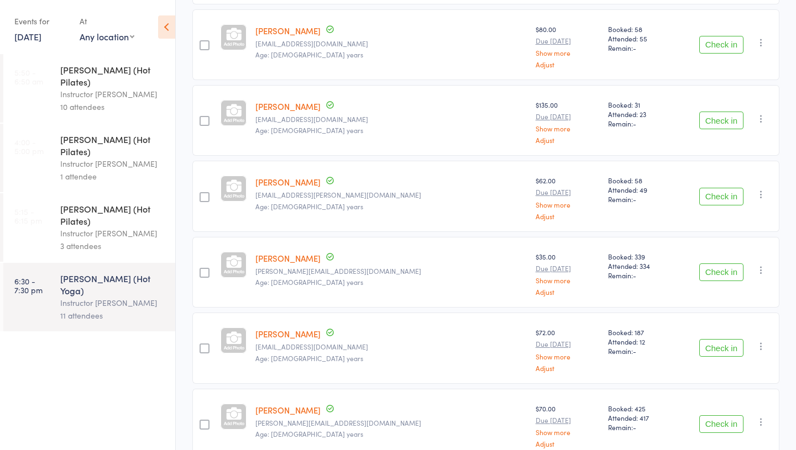
scroll to position [536, 0]
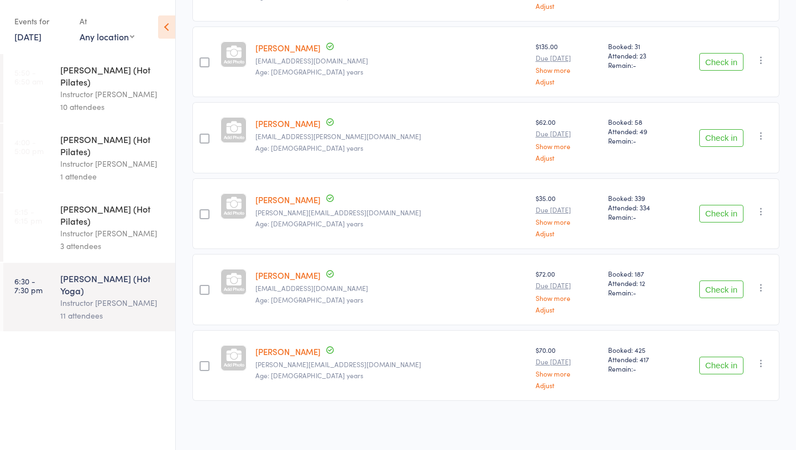
click at [34, 36] on link "15 Oct, 2025" at bounding box center [27, 36] width 27 height 12
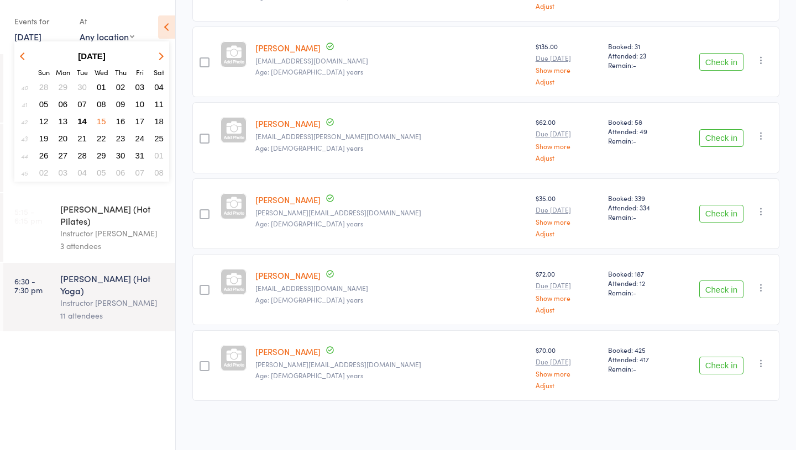
click at [117, 121] on span "16" at bounding box center [120, 121] width 9 height 9
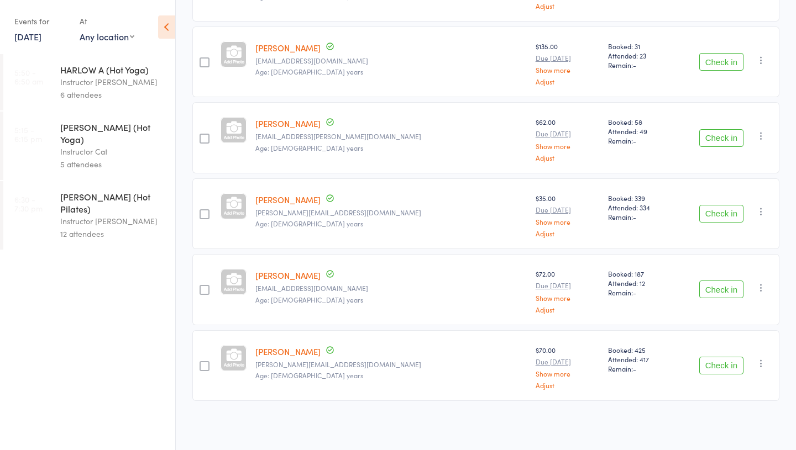
click at [71, 86] on div "Instructor Ali" at bounding box center [113, 82] width 106 height 13
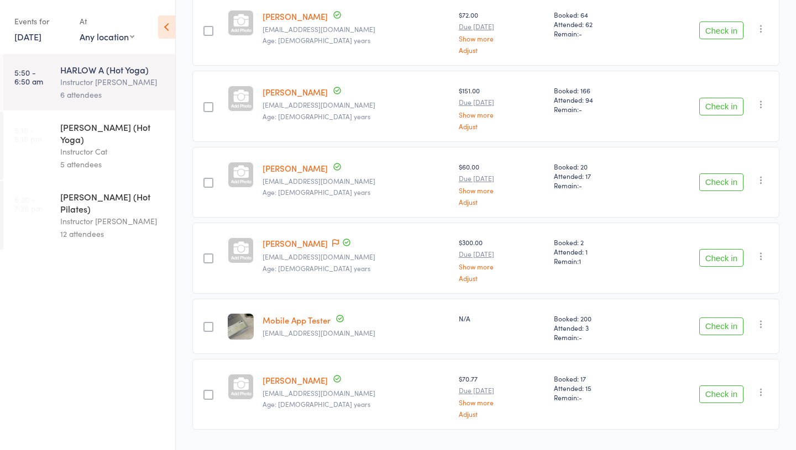
scroll to position [192, 0]
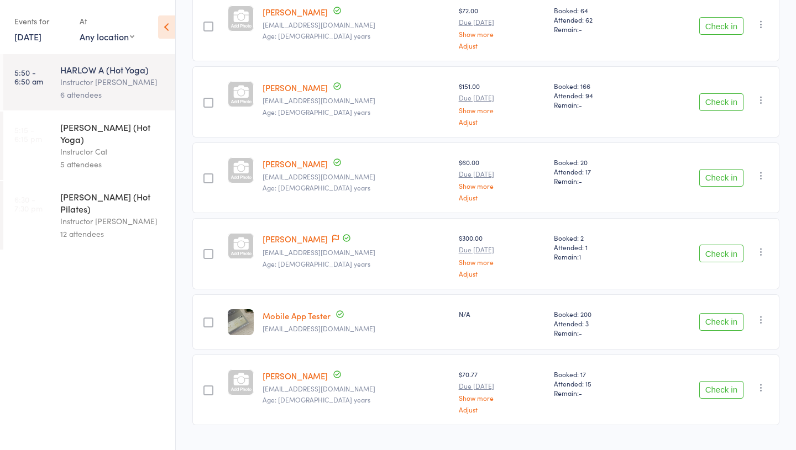
click at [295, 241] on link "[PERSON_NAME]" at bounding box center [294, 239] width 65 height 12
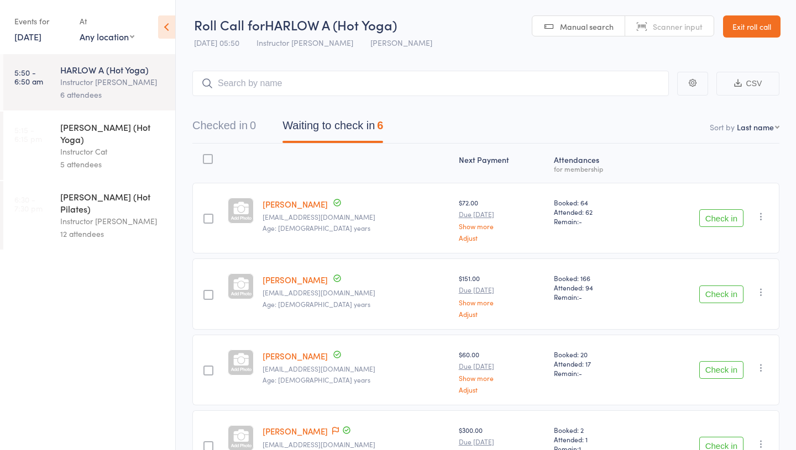
click at [739, 25] on link "Exit roll call" at bounding box center [751, 26] width 57 height 22
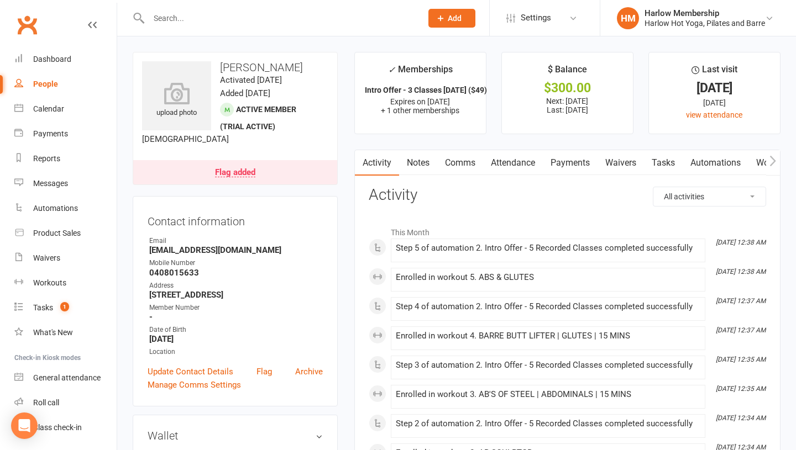
click at [452, 168] on link "Comms" at bounding box center [460, 162] width 46 height 25
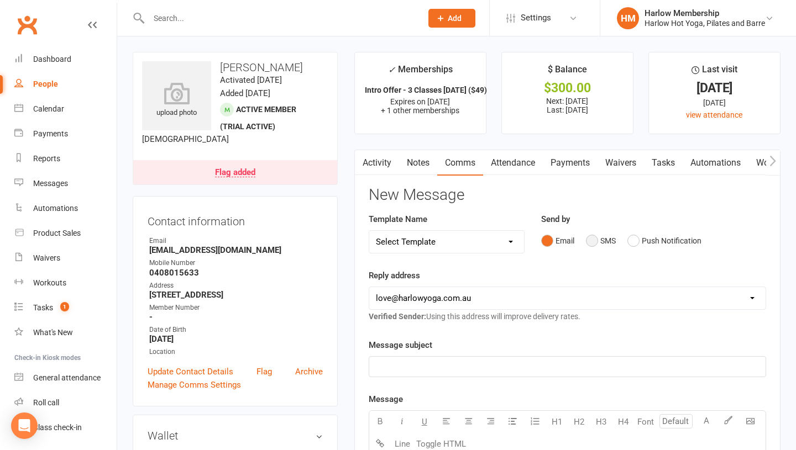
click at [598, 243] on button "SMS" at bounding box center [601, 240] width 30 height 21
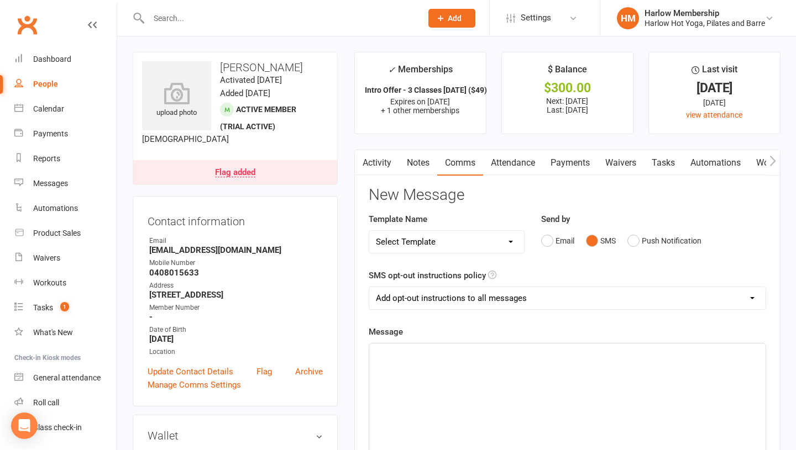
click at [477, 357] on p "﻿" at bounding box center [567, 353] width 383 height 13
click at [671, 161] on link "Tasks" at bounding box center [663, 162] width 39 height 25
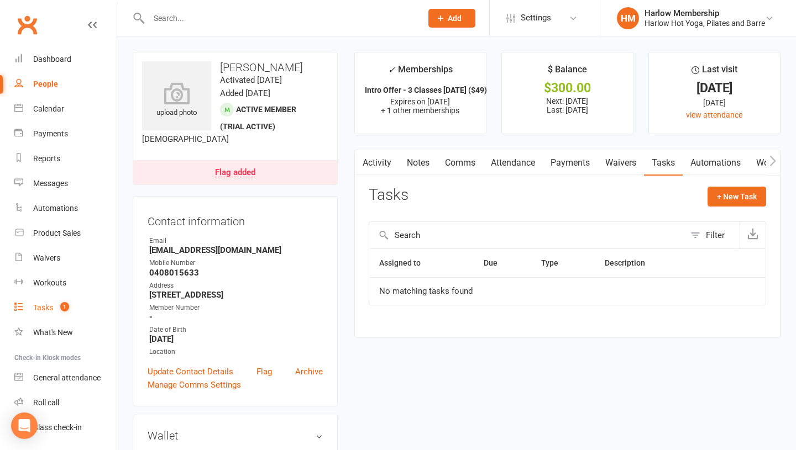
click at [48, 314] on link "Tasks 1" at bounding box center [65, 308] width 102 height 25
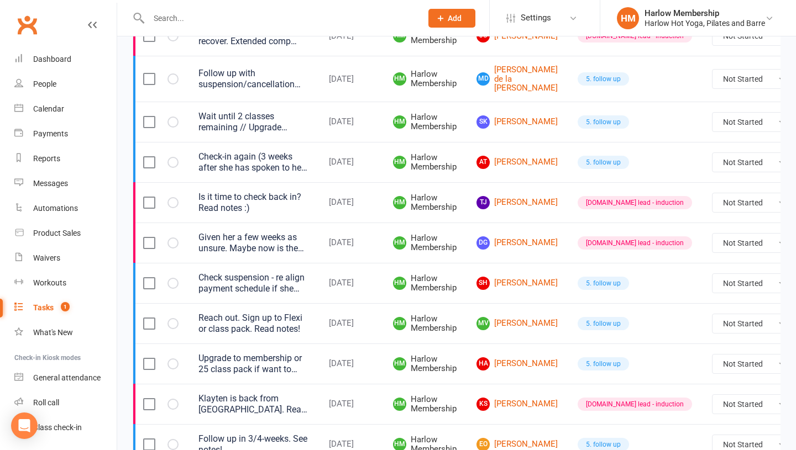
scroll to position [622, 0]
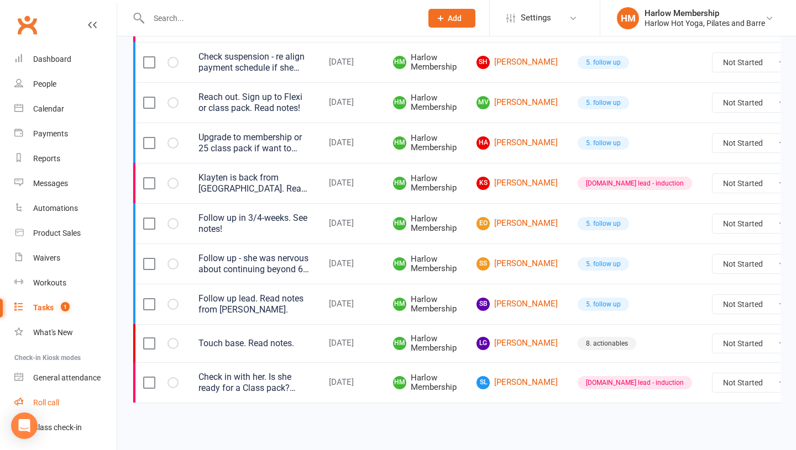
click at [44, 404] on div "Roll call" at bounding box center [46, 402] width 26 height 9
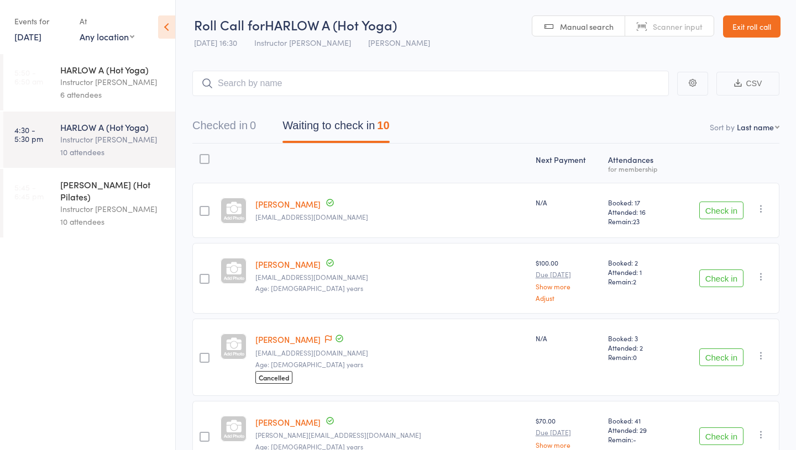
click at [41, 35] on link "[DATE]" at bounding box center [27, 36] width 27 height 12
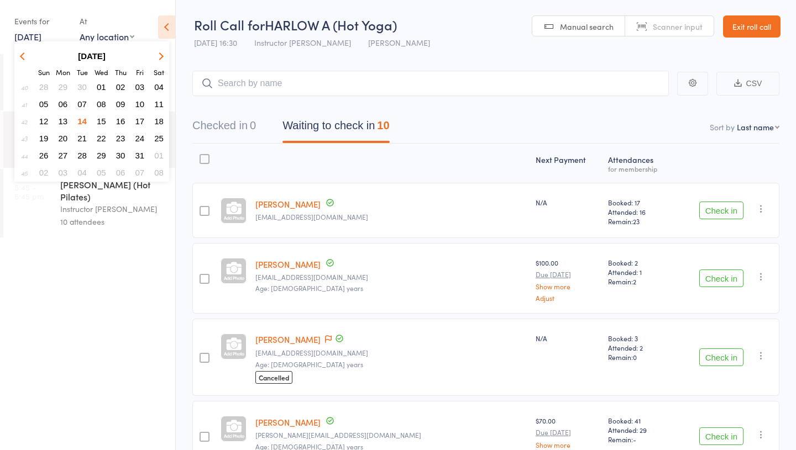
click at [124, 119] on span "16" at bounding box center [120, 121] width 9 height 9
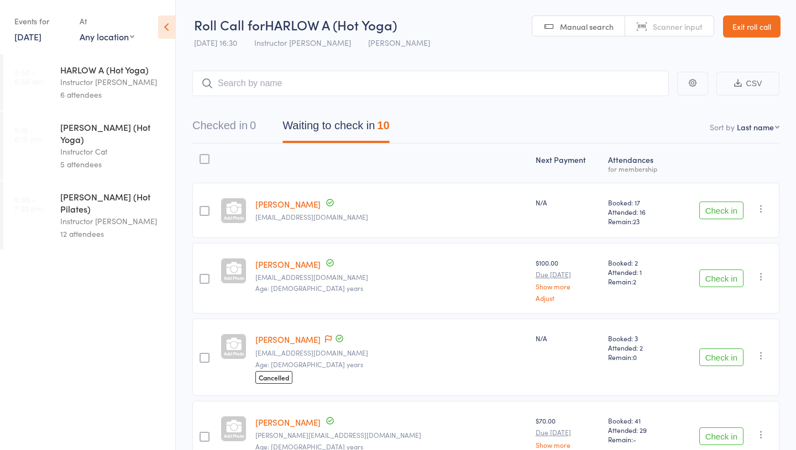
click at [98, 91] on div "6 attendees" at bounding box center [113, 94] width 106 height 13
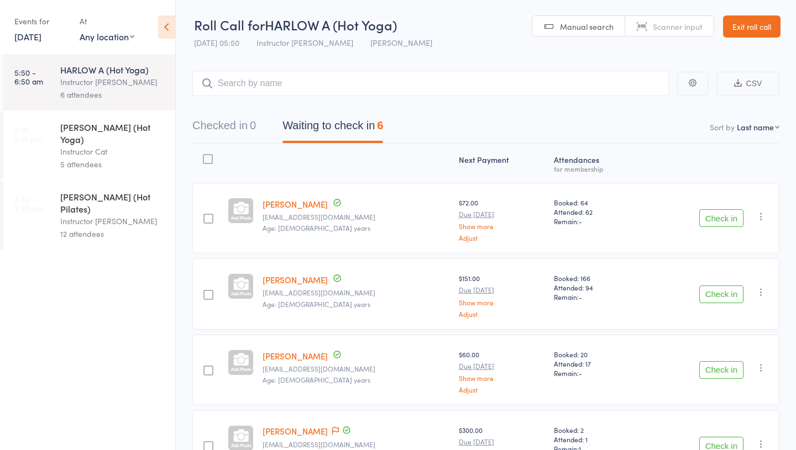
click at [92, 158] on div "5 attendees" at bounding box center [113, 164] width 106 height 13
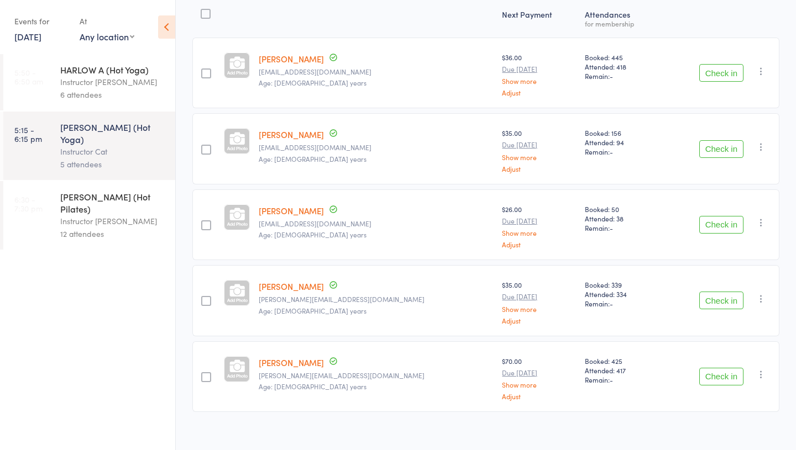
scroll to position [156, 0]
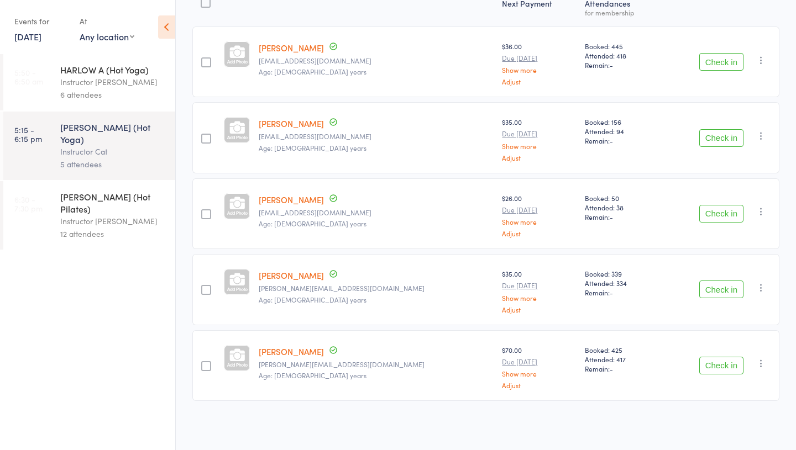
click at [108, 228] on div "12 attendees" at bounding box center [113, 234] width 106 height 13
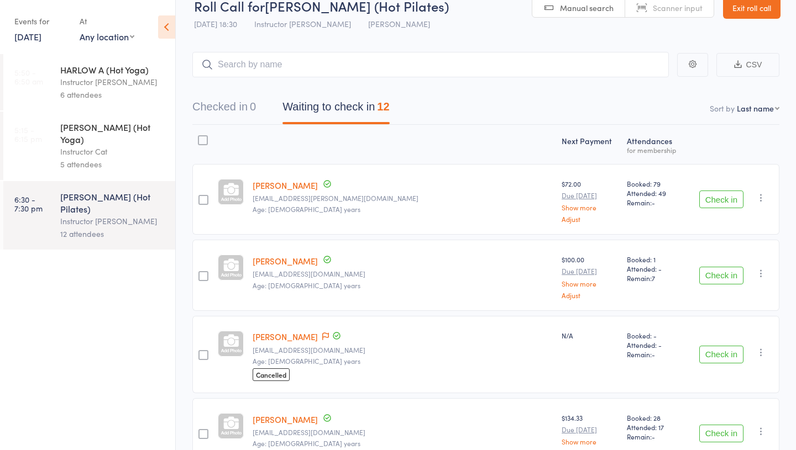
scroll to position [22, 0]
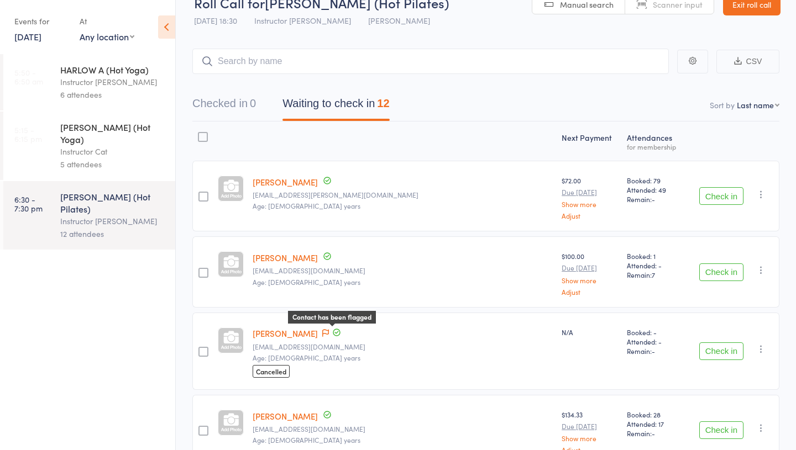
click at [329, 333] on icon at bounding box center [325, 333] width 7 height 8
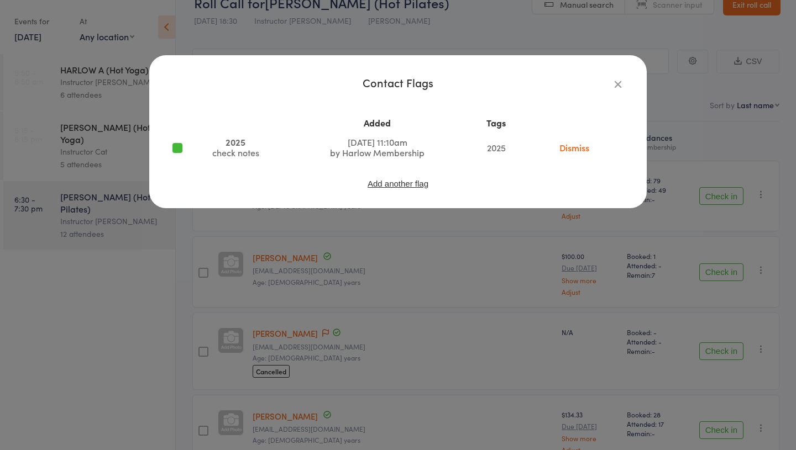
click at [617, 83] on icon "button" at bounding box center [618, 84] width 12 height 12
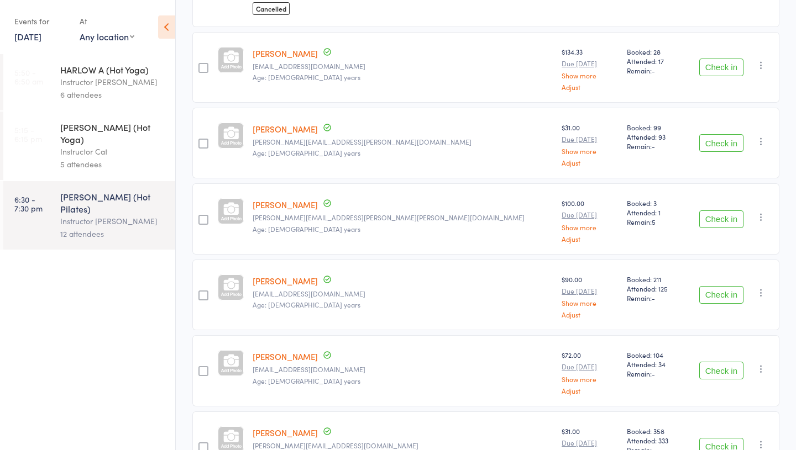
scroll to position [246, 0]
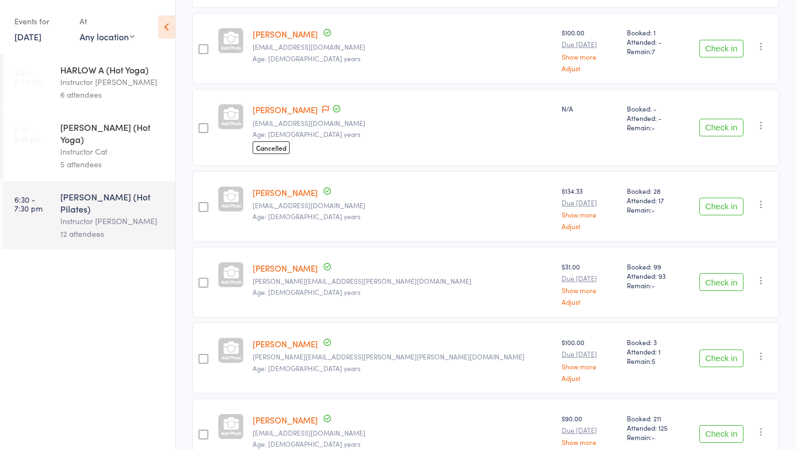
click at [274, 112] on div "Date of birth: 17-Dec-1998" at bounding box center [283, 123] width 110 height 22
click at [38, 43] on div "Events for 16 Oct, 2025 16 Oct, 2025 October 2025 Sun Mon Tue Wed Thu Fri Sat 4…" at bounding box center [41, 28] width 54 height 33
click at [27, 36] on link "16 Oct, 2025" at bounding box center [27, 36] width 27 height 12
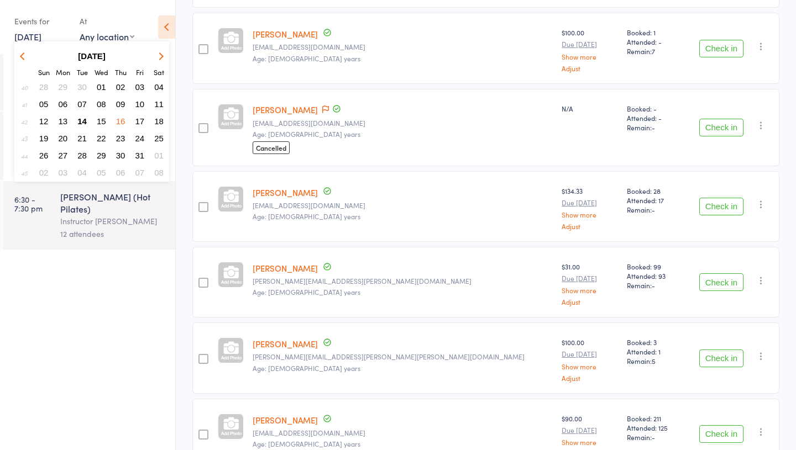
click at [135, 117] on span "17" at bounding box center [139, 121] width 9 height 9
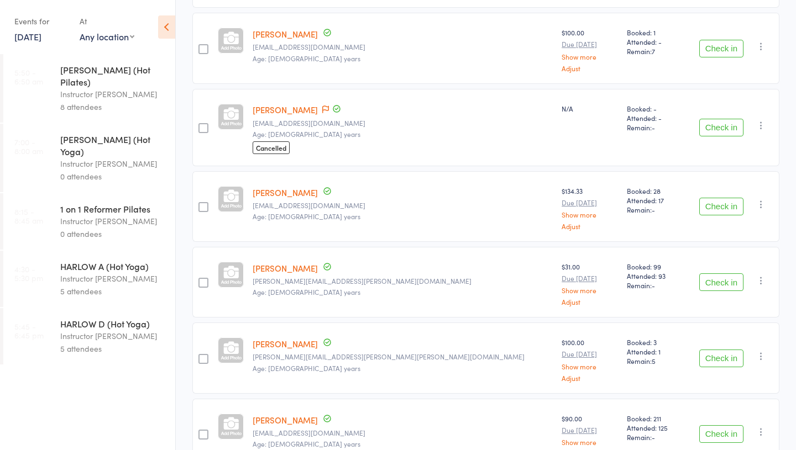
click at [95, 88] on div "Instructor Kaitlyn" at bounding box center [113, 94] width 106 height 13
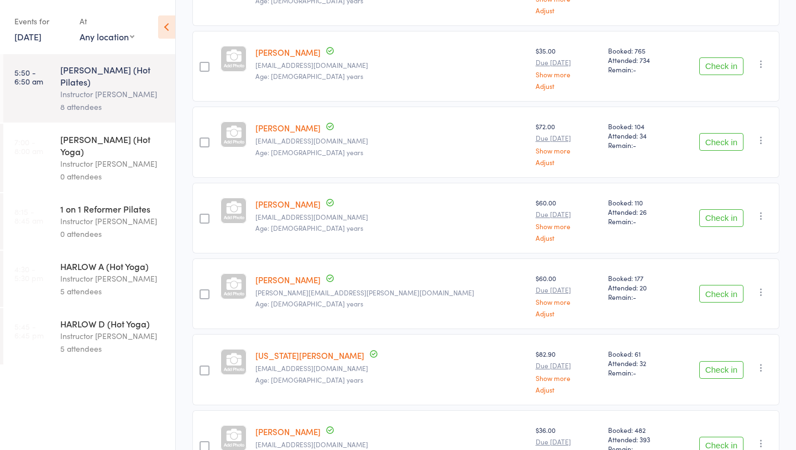
scroll to position [384, 0]
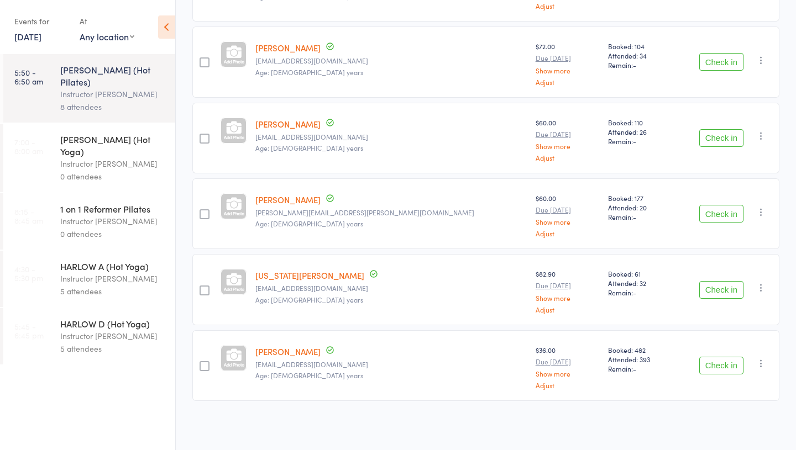
click at [102, 157] on div "Instructor Kaitlyn" at bounding box center [113, 163] width 106 height 13
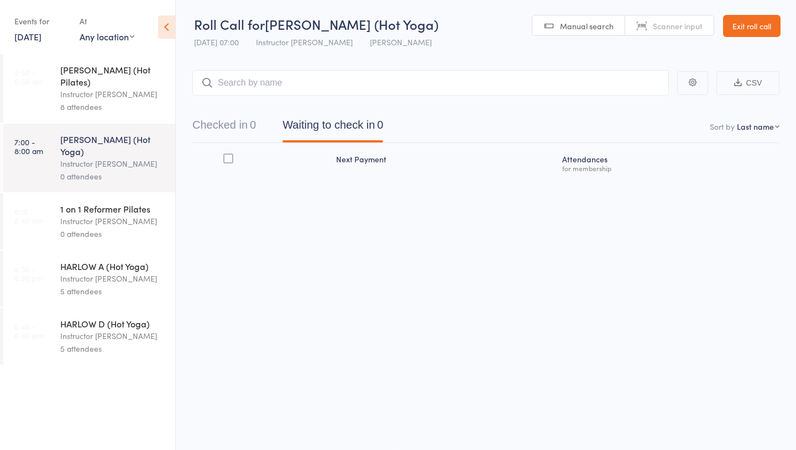
click at [98, 285] on div "5 attendees" at bounding box center [113, 291] width 106 height 13
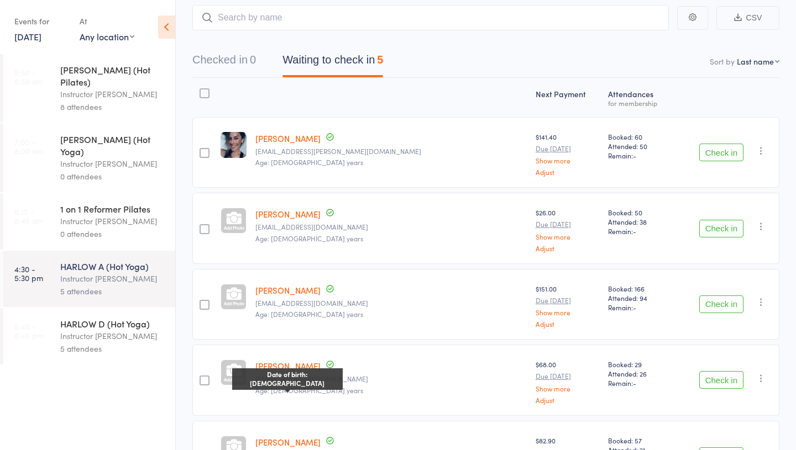
scroll to position [60, 0]
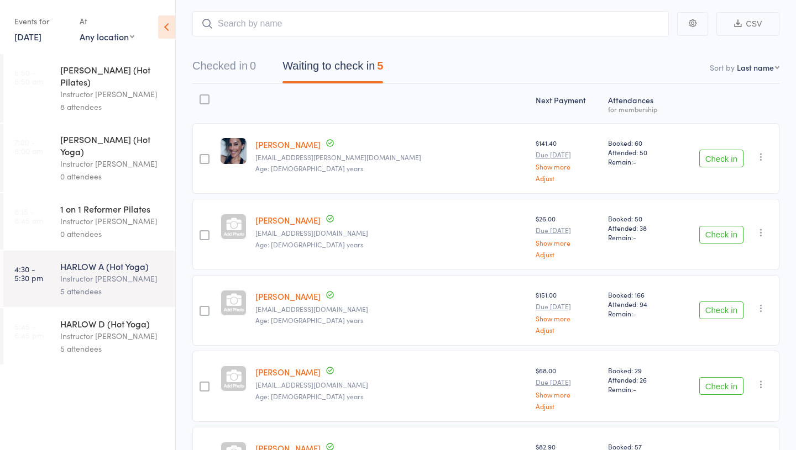
click at [109, 318] on div "HARLOW D (Hot Yoga)" at bounding box center [113, 324] width 106 height 12
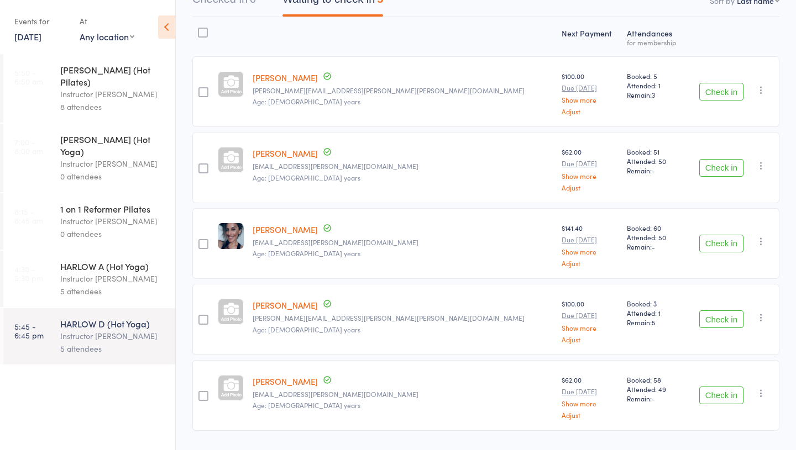
scroll to position [156, 0]
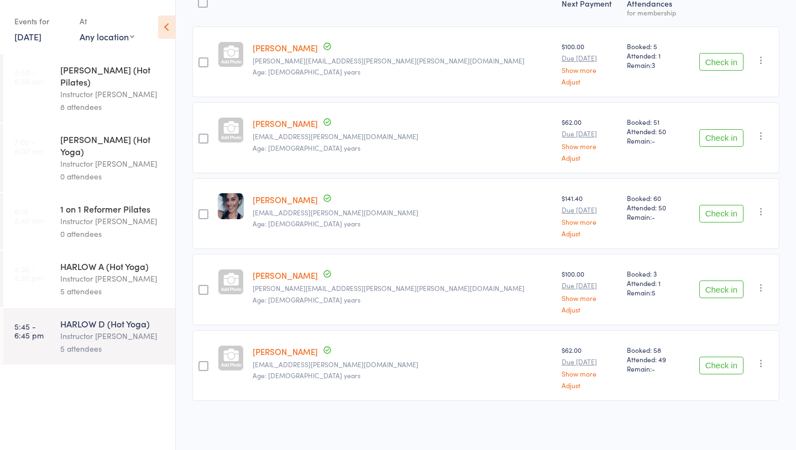
click at [28, 36] on link "17 Oct, 2025" at bounding box center [27, 36] width 27 height 12
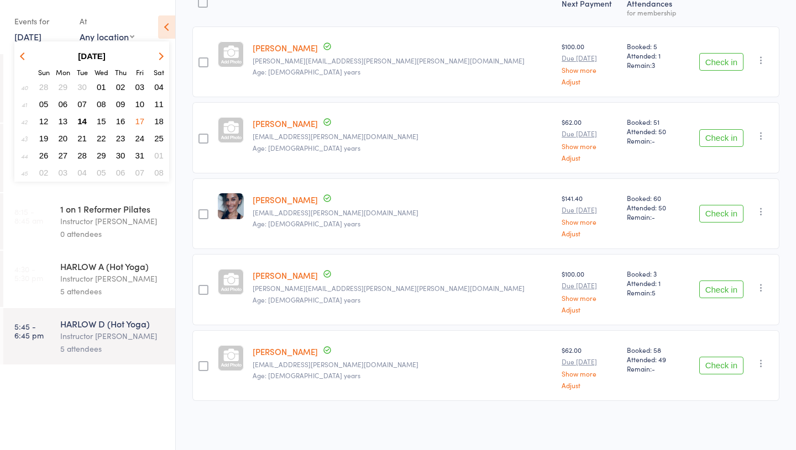
click at [157, 122] on span "18" at bounding box center [158, 121] width 9 height 9
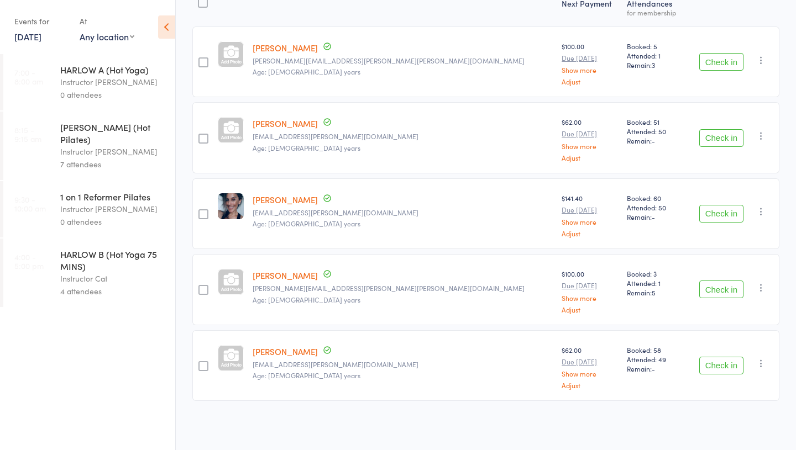
click at [70, 70] on div "HARLOW A (Hot Yoga)" at bounding box center [113, 70] width 106 height 12
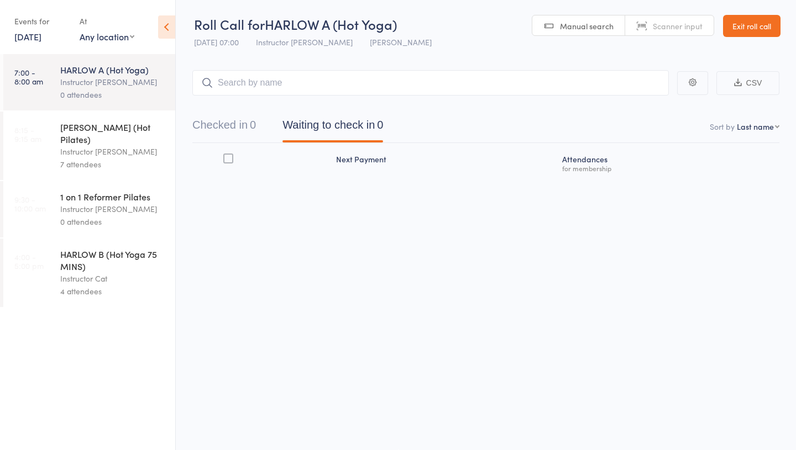
click at [86, 145] on div "Instructor Kaitlyn" at bounding box center [113, 151] width 106 height 13
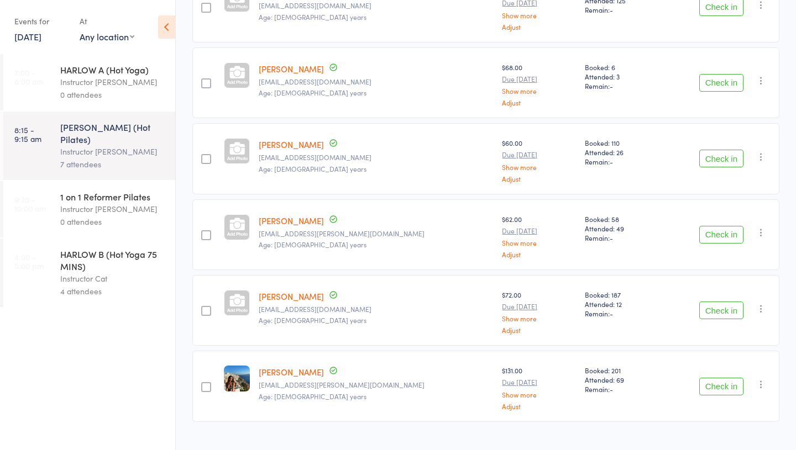
scroll to position [308, 0]
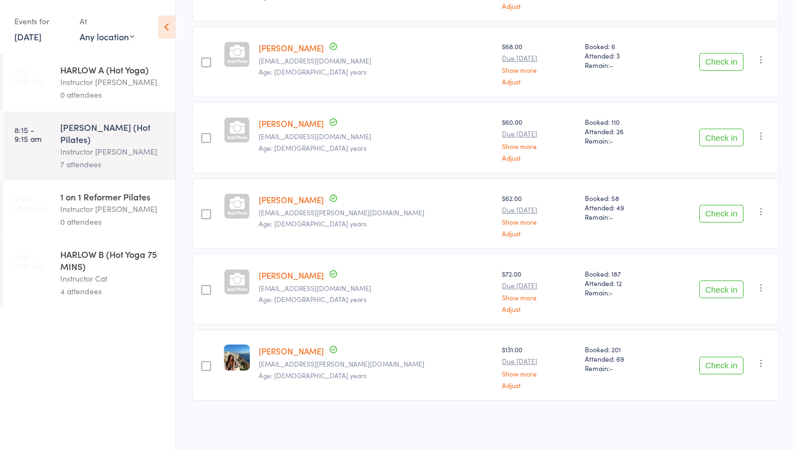
click at [88, 203] on div "Instructor Kaitlyn" at bounding box center [113, 209] width 106 height 13
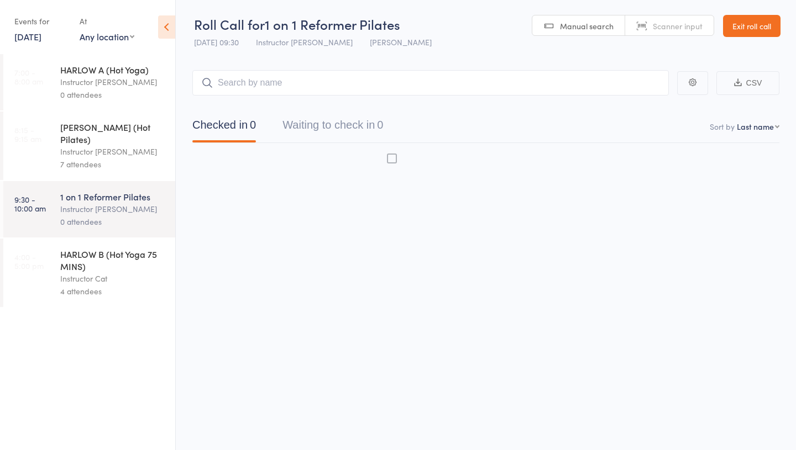
scroll to position [1, 0]
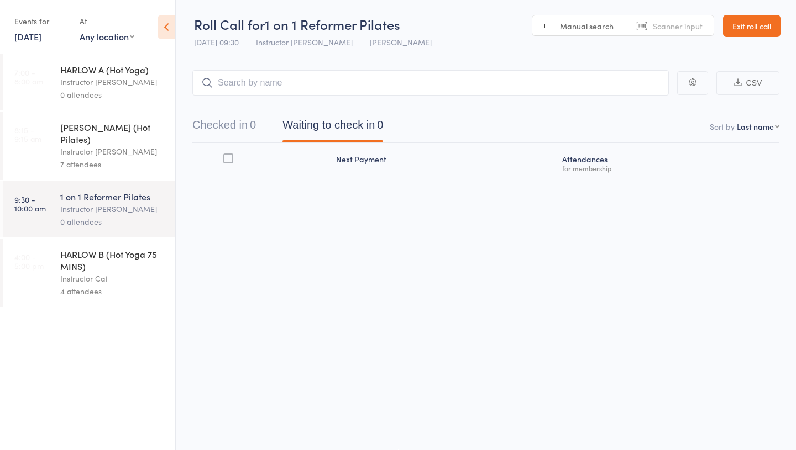
click at [97, 253] on div "HARLOW B (Hot Yoga 75 MINS)" at bounding box center [113, 260] width 106 height 24
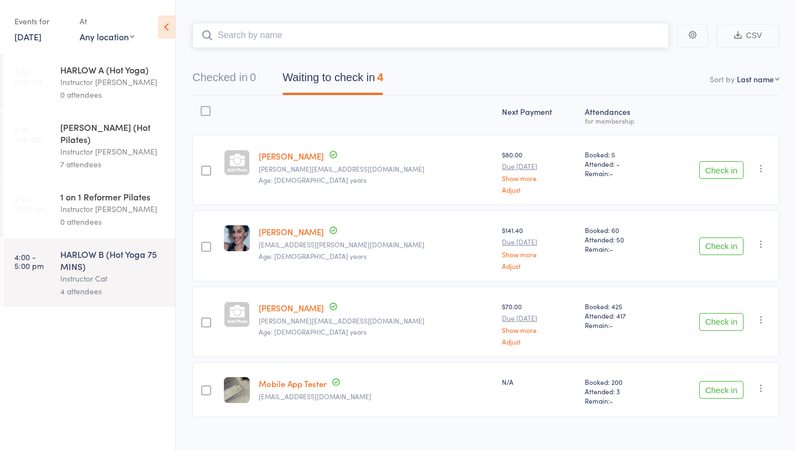
scroll to position [65, 0]
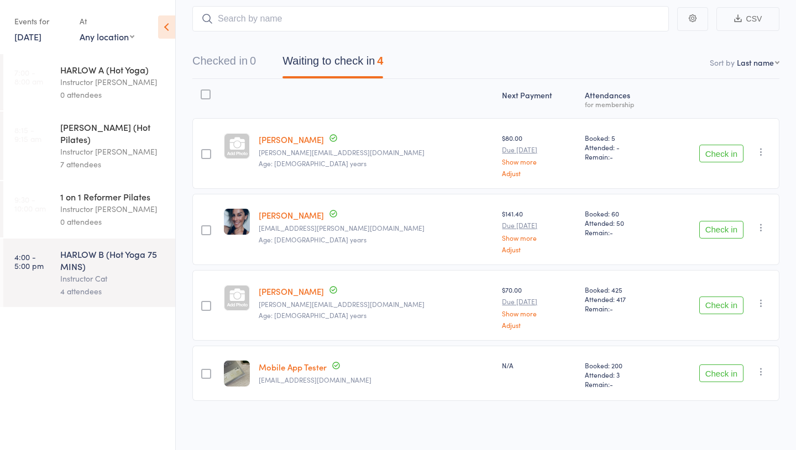
click at [40, 32] on link "18 Oct, 2025" at bounding box center [27, 36] width 27 height 12
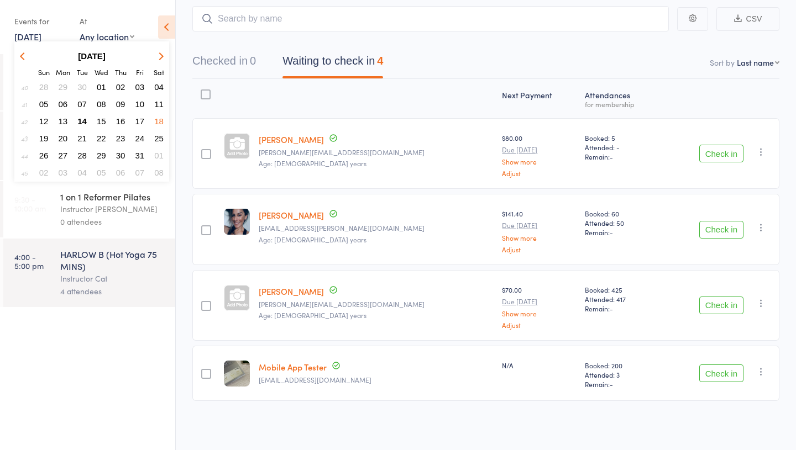
click at [49, 138] on button "19" at bounding box center [43, 138] width 17 height 15
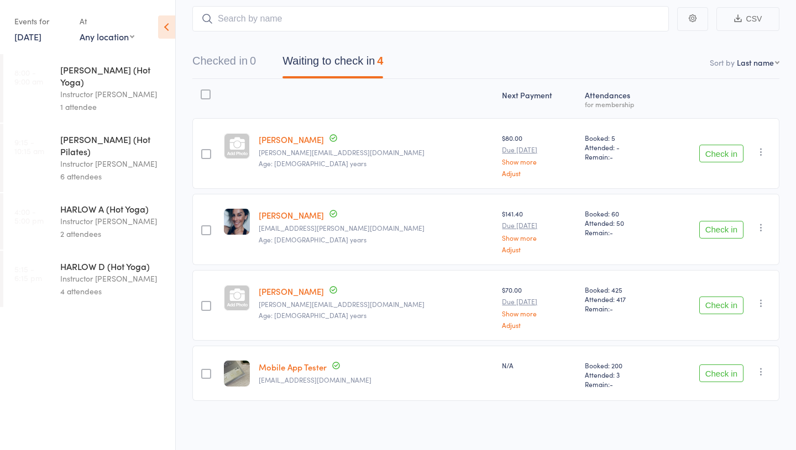
click at [84, 88] on div "Instructor Ali" at bounding box center [113, 94] width 106 height 13
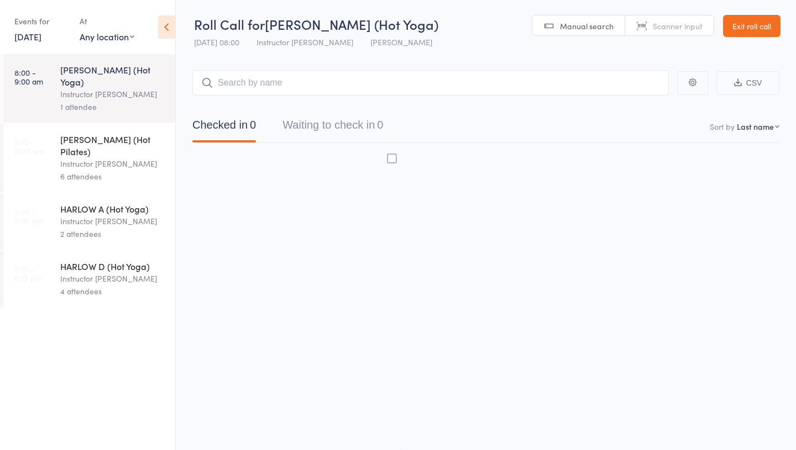
scroll to position [1, 0]
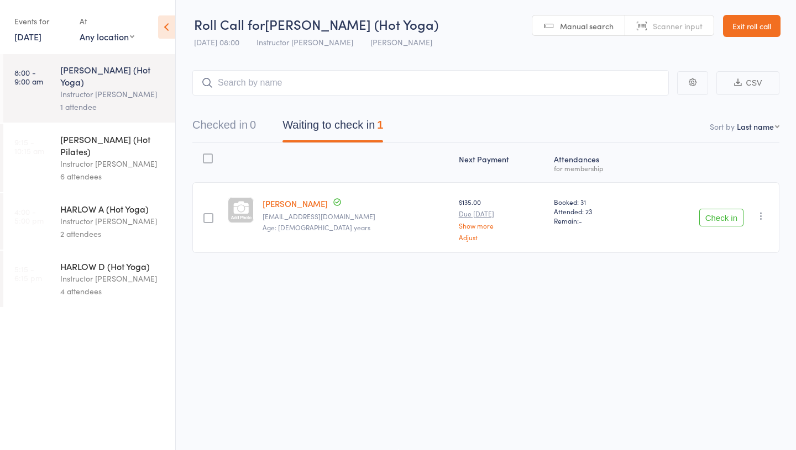
click at [89, 157] on div "Instructor Ali" at bounding box center [113, 163] width 106 height 13
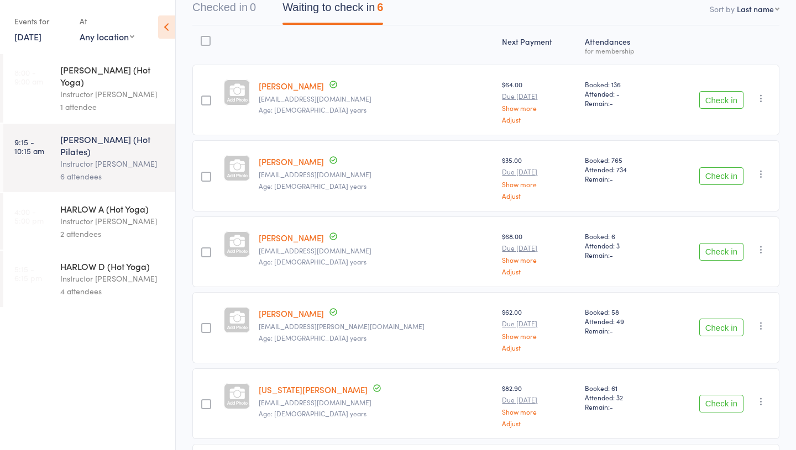
scroll to position [232, 0]
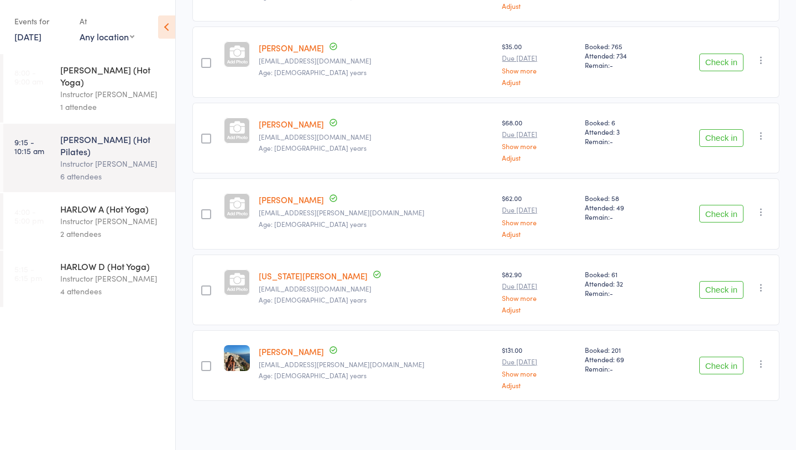
click at [80, 215] on div "Instructor Krystyna" at bounding box center [113, 221] width 106 height 13
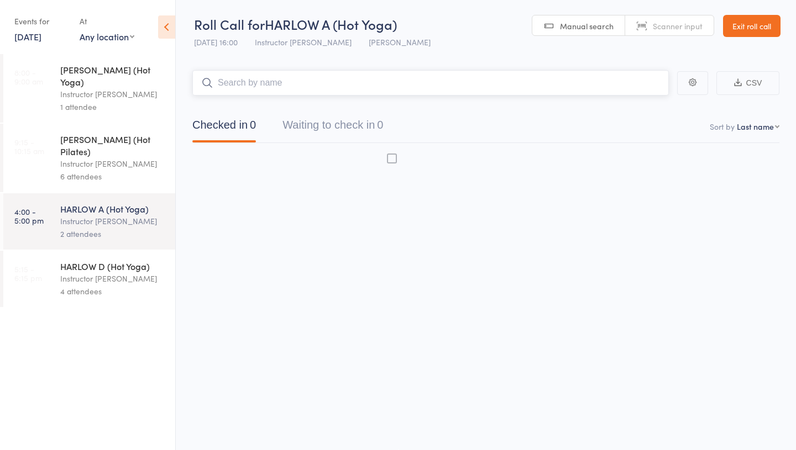
scroll to position [1, 0]
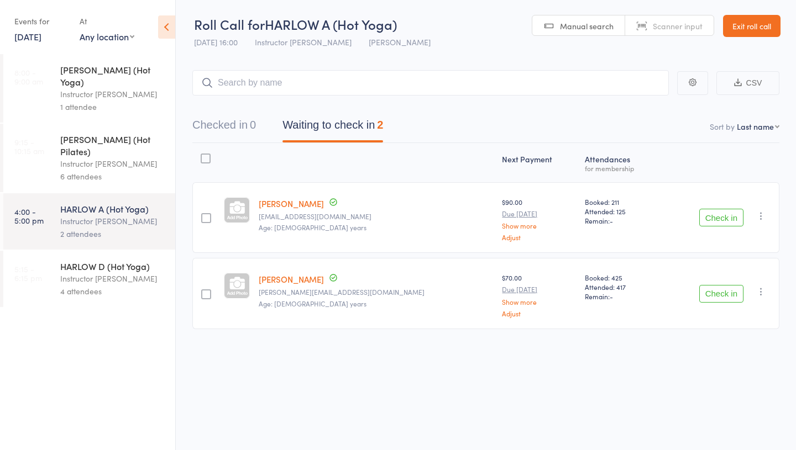
click at [89, 285] on div "4 attendees" at bounding box center [113, 291] width 106 height 13
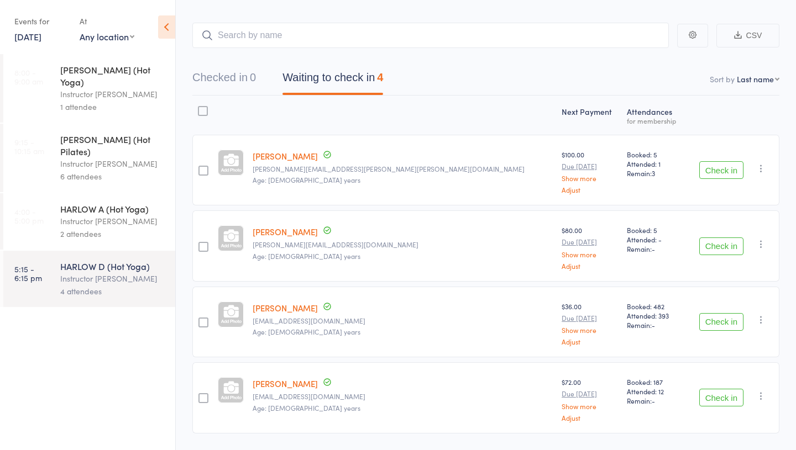
scroll to position [81, 0]
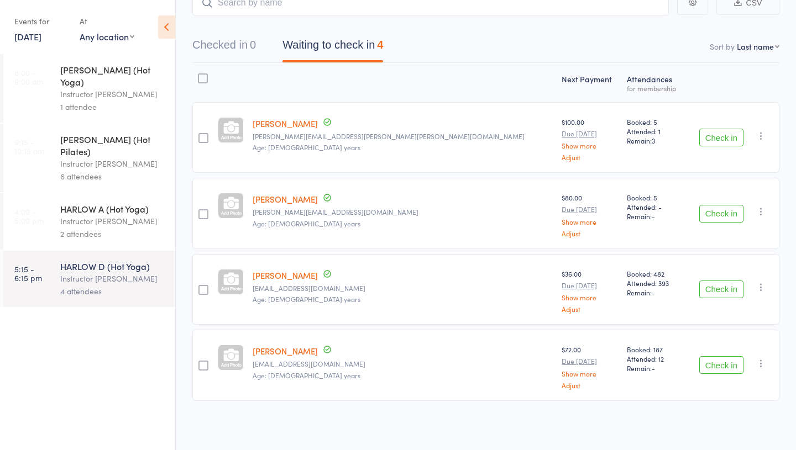
click at [41, 39] on link "19 Oct, 2025" at bounding box center [27, 36] width 27 height 12
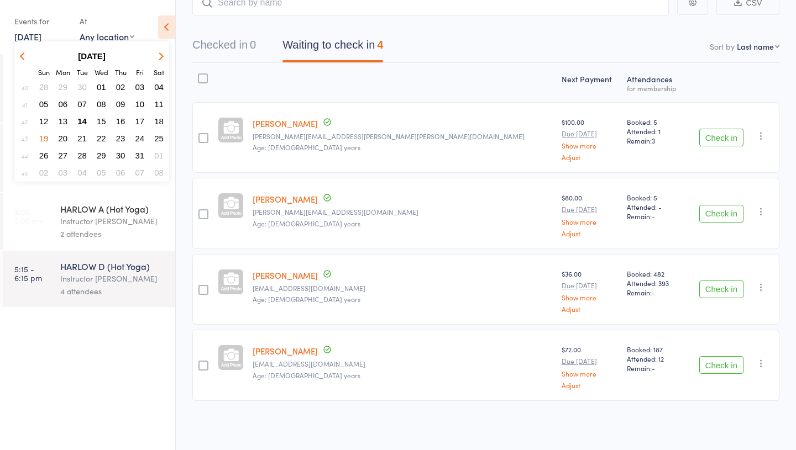
click at [63, 136] on span "20" at bounding box center [63, 138] width 9 height 9
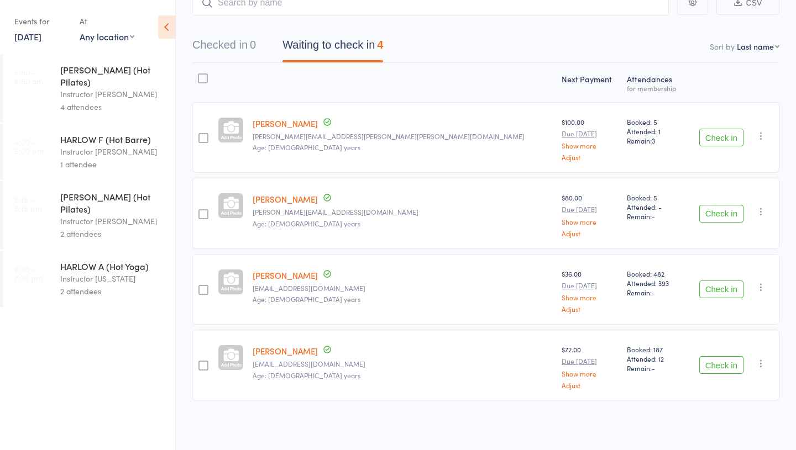
click at [72, 101] on div "4 attendees" at bounding box center [113, 107] width 106 height 13
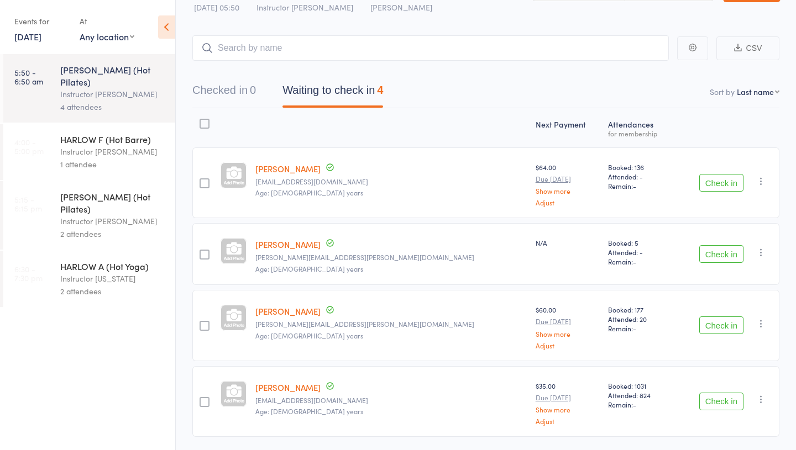
scroll to position [66, 0]
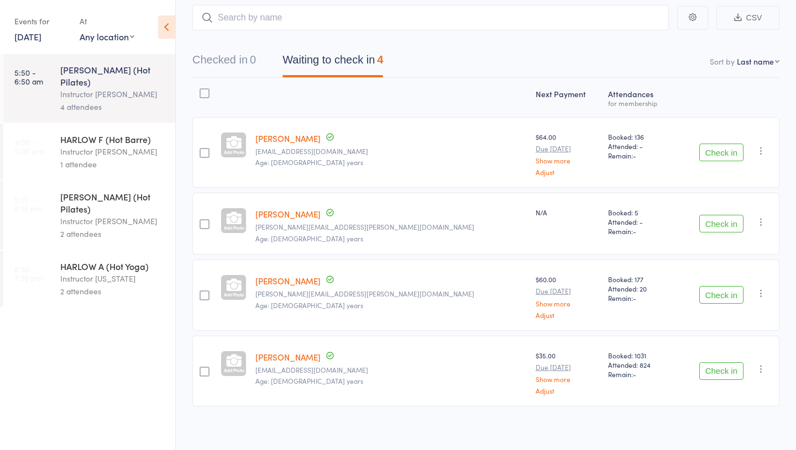
click at [287, 215] on link "Olivia Marsden" at bounding box center [287, 214] width 65 height 12
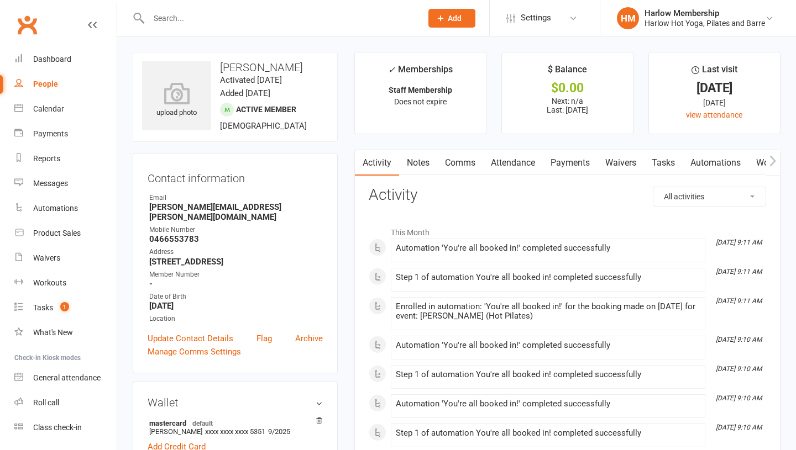
click at [415, 165] on link "Notes" at bounding box center [418, 162] width 38 height 25
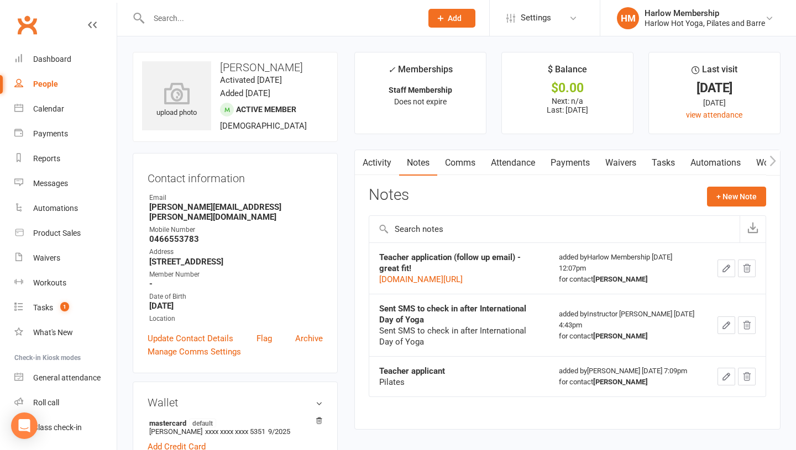
click at [513, 161] on link "Attendance" at bounding box center [513, 162] width 60 height 25
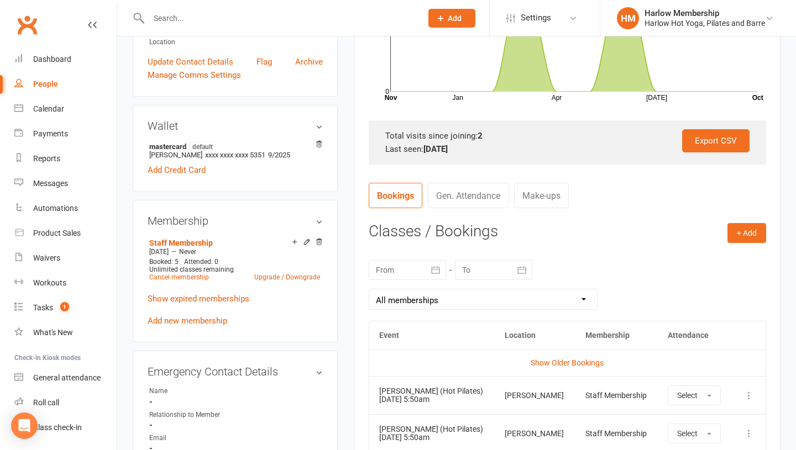
scroll to position [283, 0]
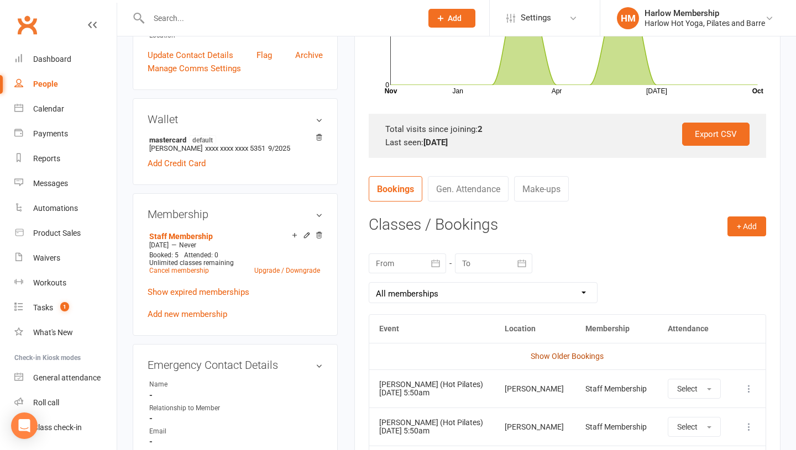
click at [547, 358] on link "Show Older Bookings" at bounding box center [566, 356] width 73 height 9
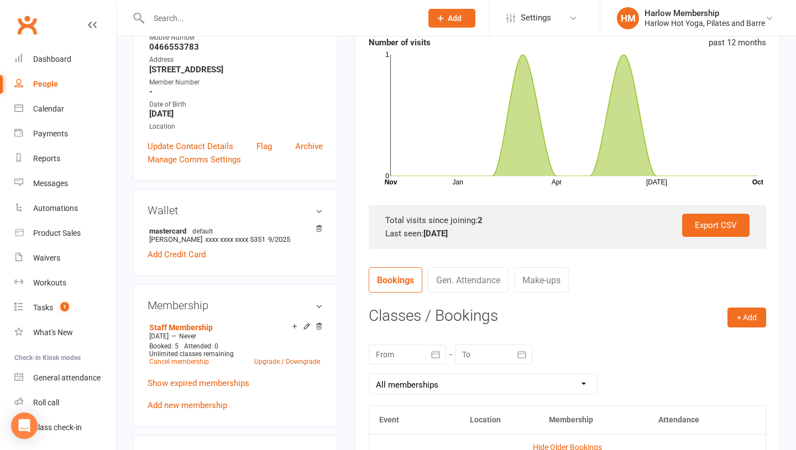
scroll to position [0, 0]
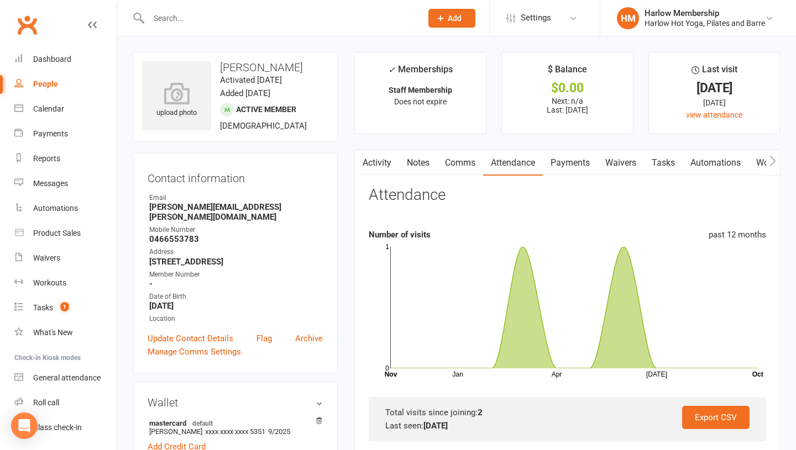
click at [419, 166] on link "Notes" at bounding box center [418, 162] width 38 height 25
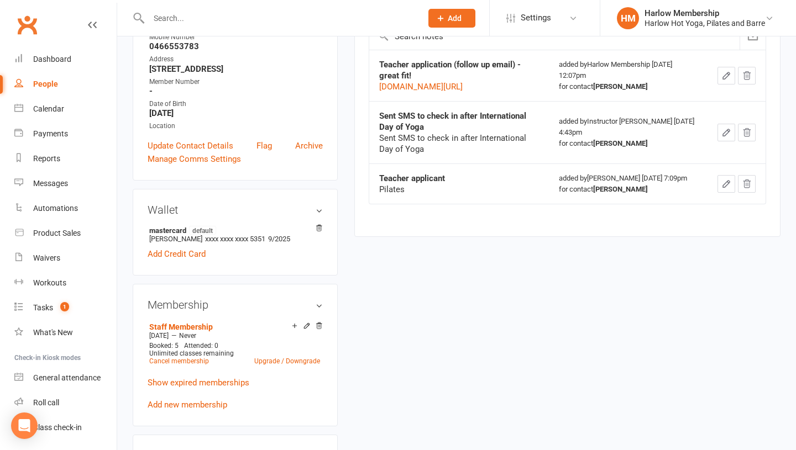
scroll to position [223, 0]
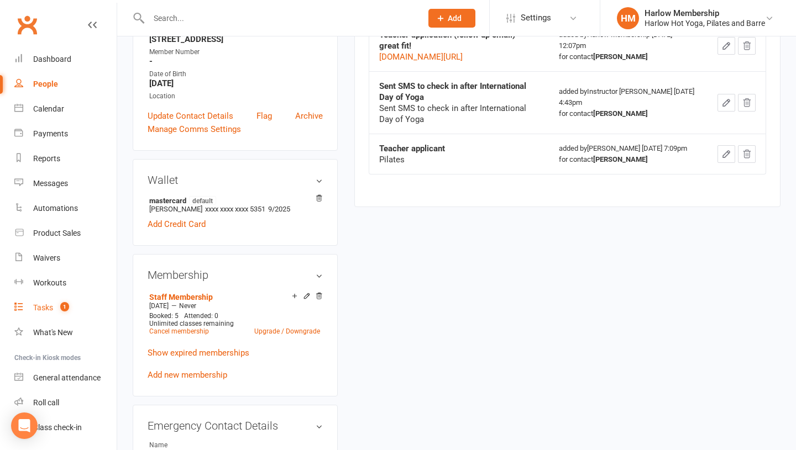
click at [44, 310] on div "Tasks" at bounding box center [43, 307] width 20 height 9
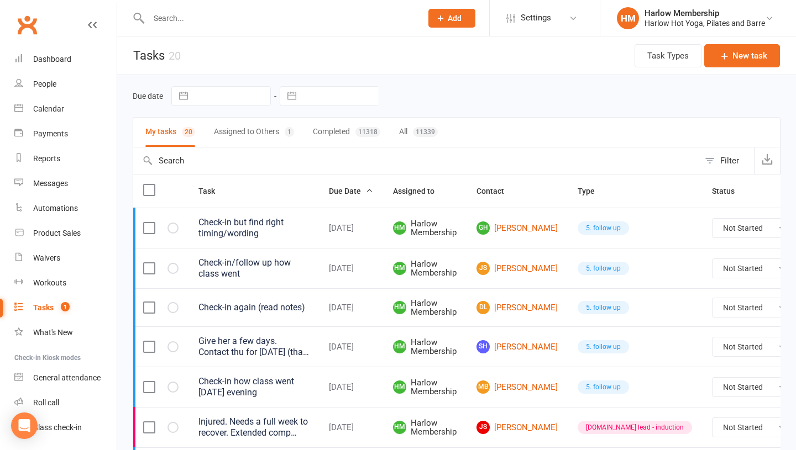
click at [224, 135] on button "Assigned to Others 1" at bounding box center [254, 132] width 80 height 29
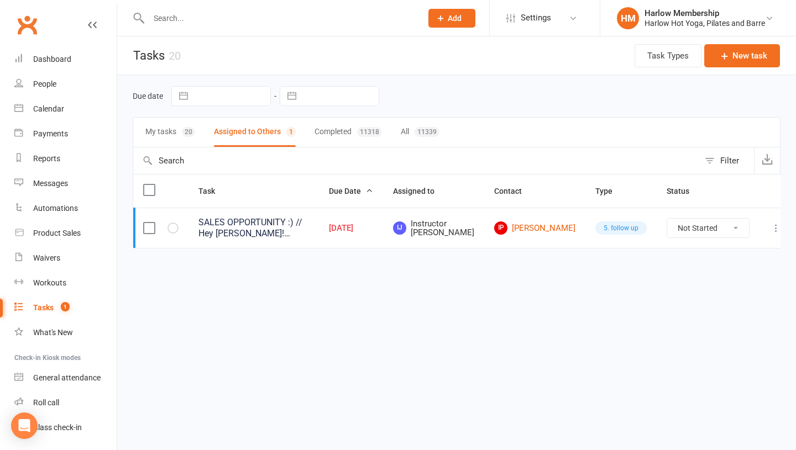
click at [162, 141] on button "My tasks 20" at bounding box center [170, 132] width 50 height 29
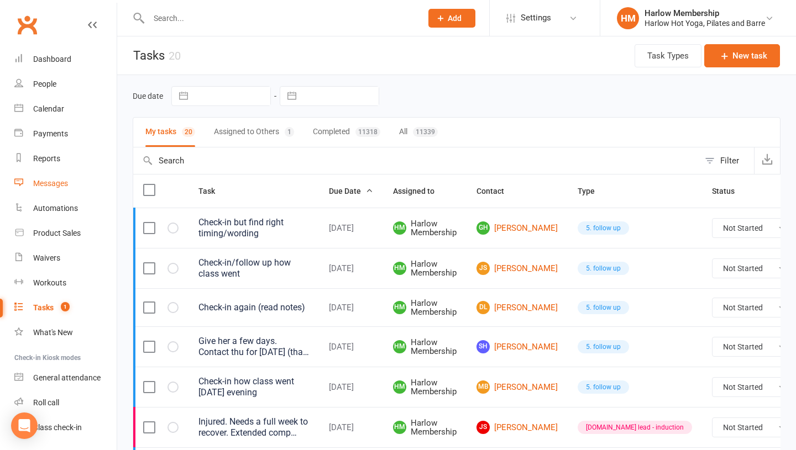
click at [60, 185] on div "Messages" at bounding box center [50, 183] width 35 height 9
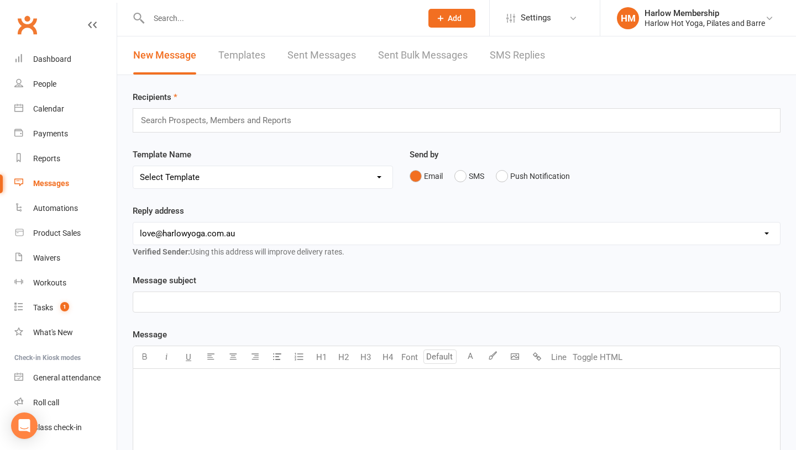
click at [508, 49] on link "SMS Replies" at bounding box center [516, 55] width 55 height 38
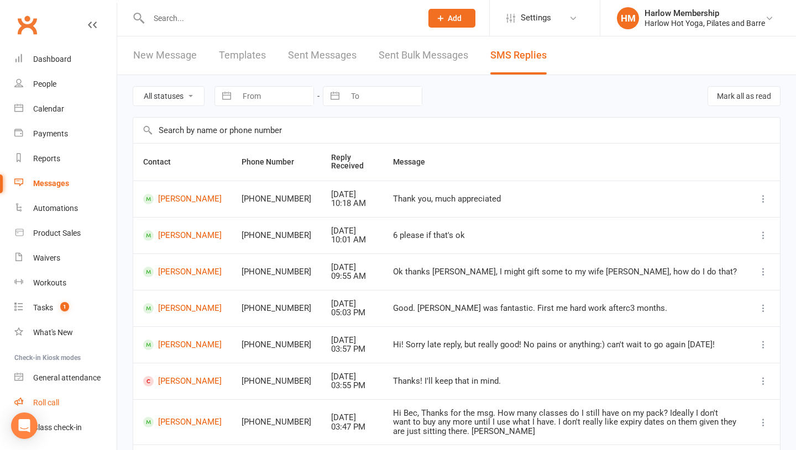
click at [56, 404] on div "Roll call" at bounding box center [46, 402] width 26 height 9
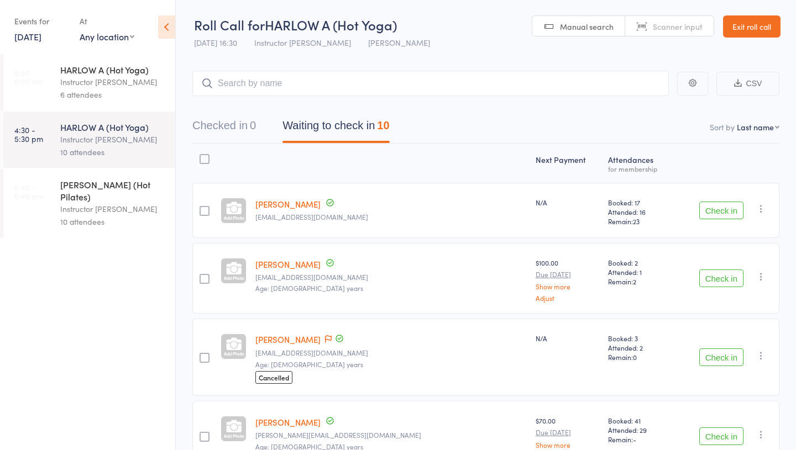
click at [28, 34] on link "[DATE]" at bounding box center [27, 36] width 27 height 12
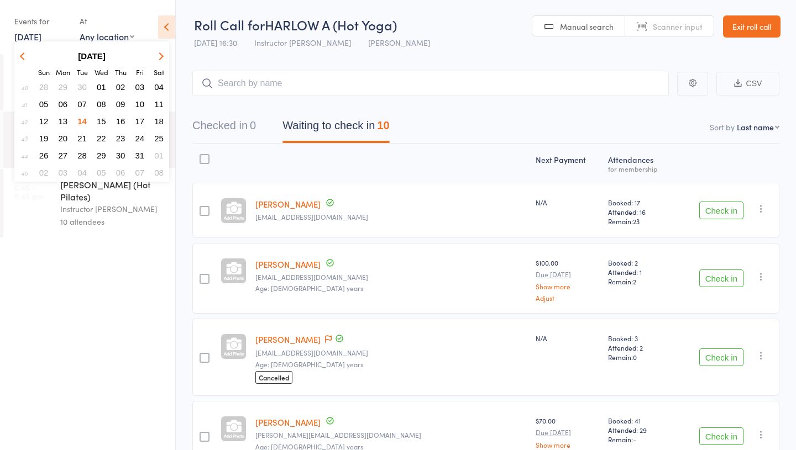
click at [45, 88] on span "28" at bounding box center [43, 86] width 9 height 9
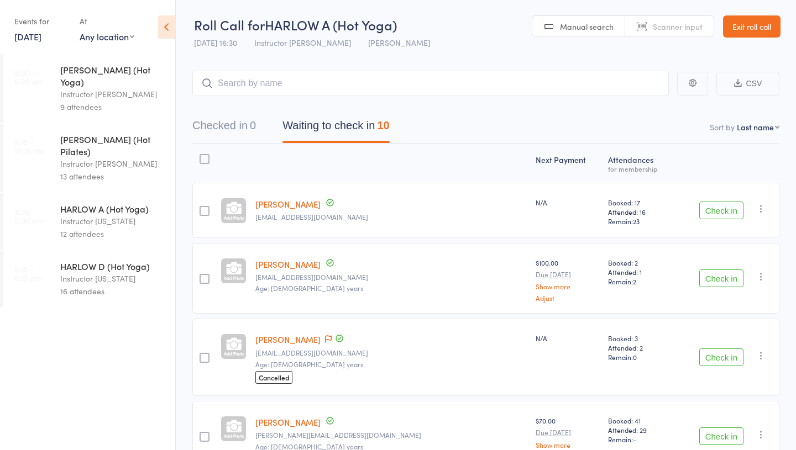
click at [82, 101] on div "9 attendees" at bounding box center [113, 107] width 106 height 13
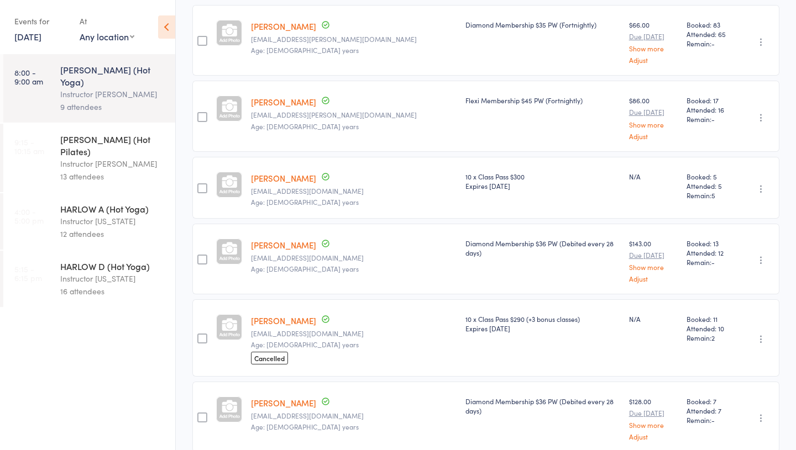
scroll to position [193, 0]
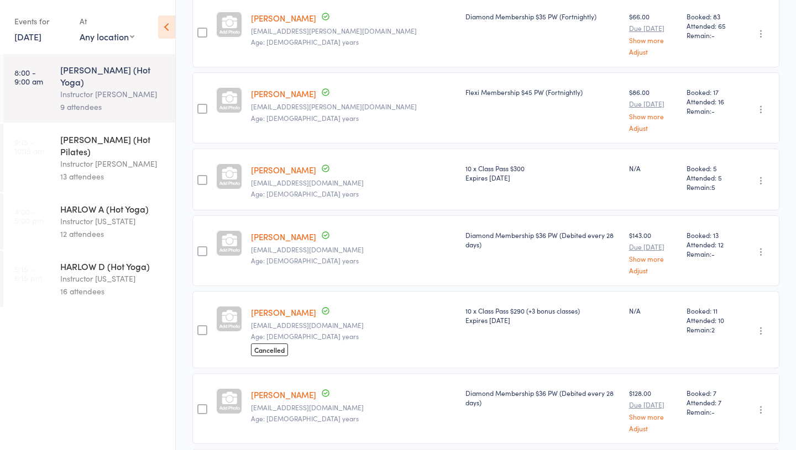
click at [272, 307] on link "Cassie Laudari" at bounding box center [283, 313] width 65 height 12
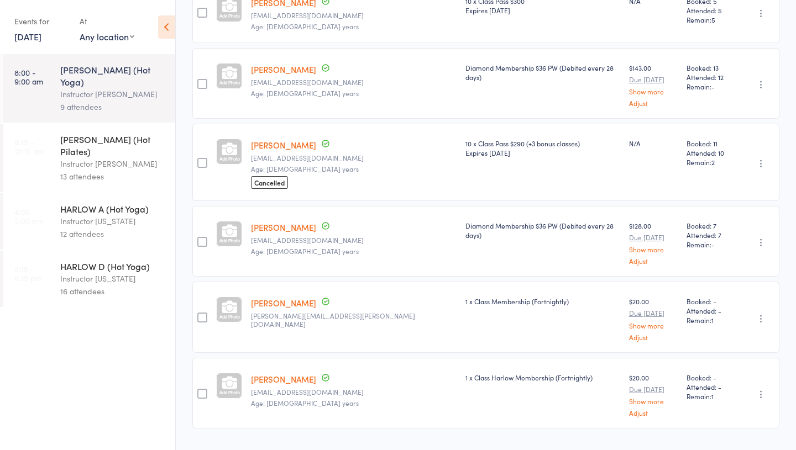
scroll to position [381, 0]
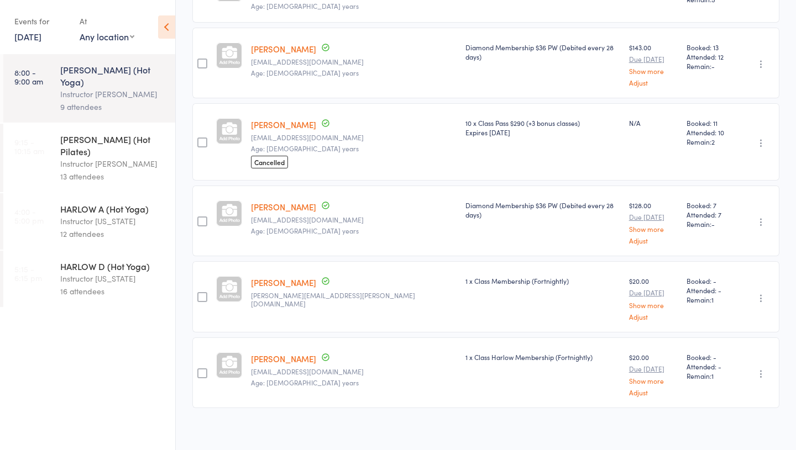
click at [99, 170] on div "13 attendees" at bounding box center [113, 176] width 106 height 13
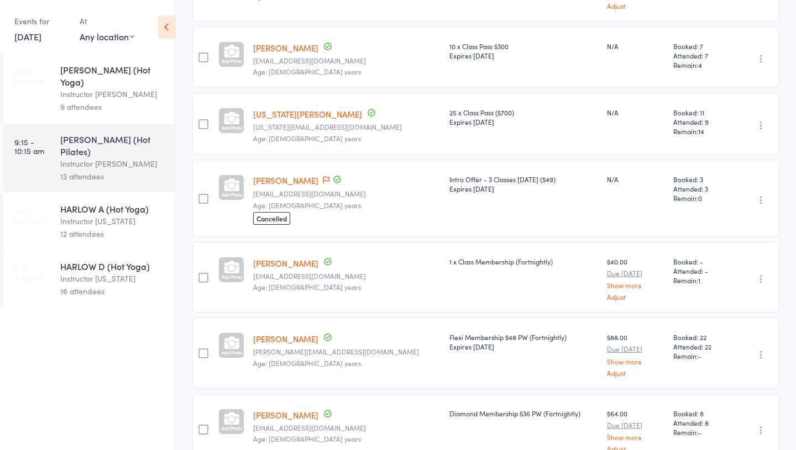
scroll to position [373, 0]
click at [268, 118] on link "[US_STATE][PERSON_NAME]" at bounding box center [307, 116] width 109 height 12
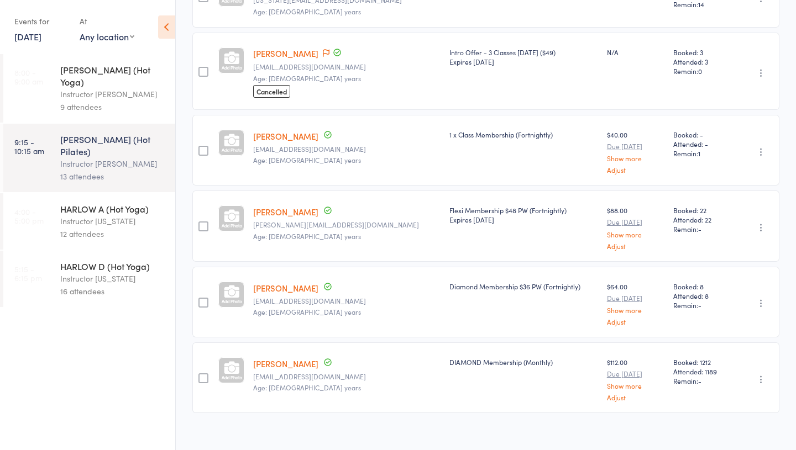
scroll to position [514, 0]
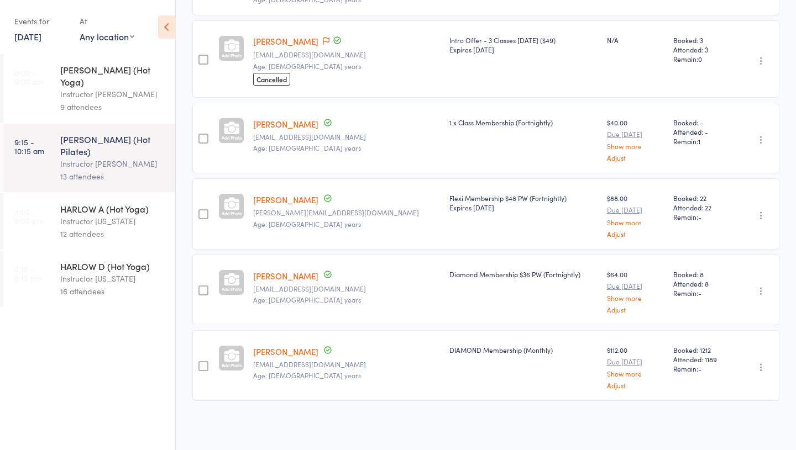
click at [94, 215] on div "Instructor Georgia" at bounding box center [113, 221] width 106 height 13
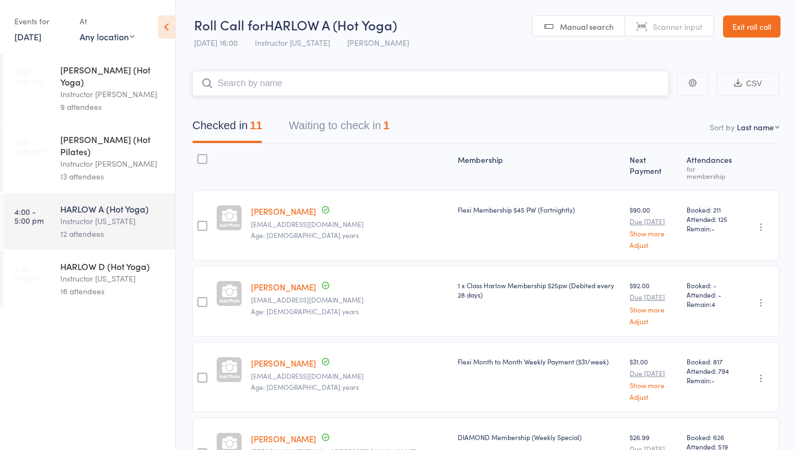
click at [315, 139] on button "Waiting to check in 1" at bounding box center [338, 128] width 101 height 29
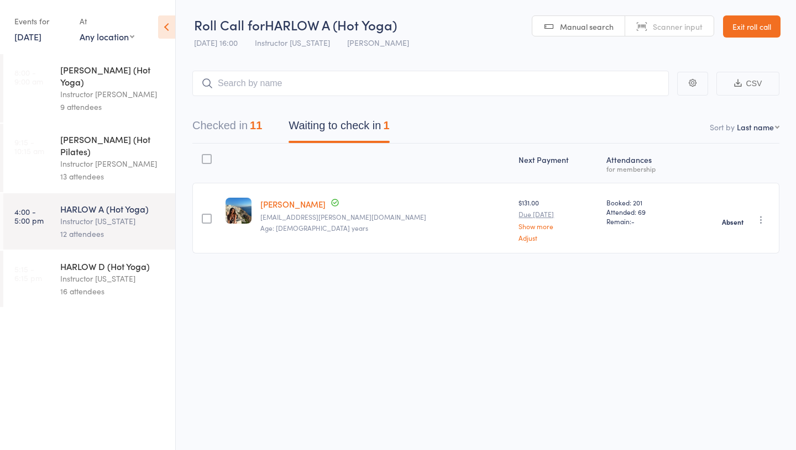
click at [93, 260] on div "HARLOW D (Hot Yoga)" at bounding box center [113, 266] width 106 height 12
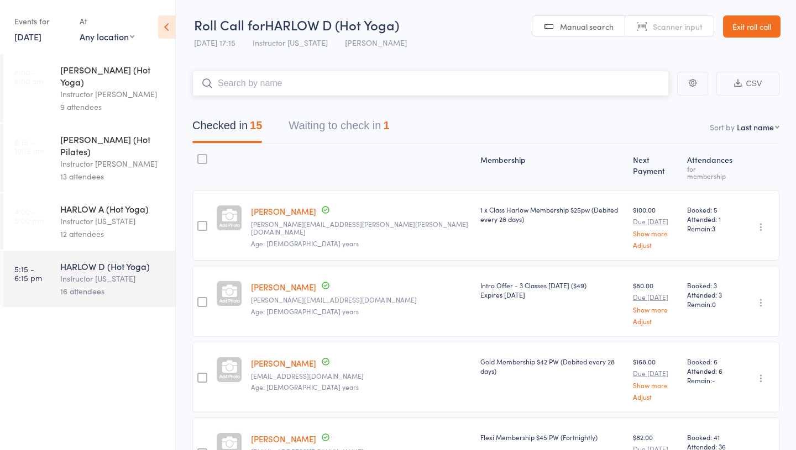
click at [333, 123] on button "Waiting to check in 1" at bounding box center [338, 128] width 101 height 29
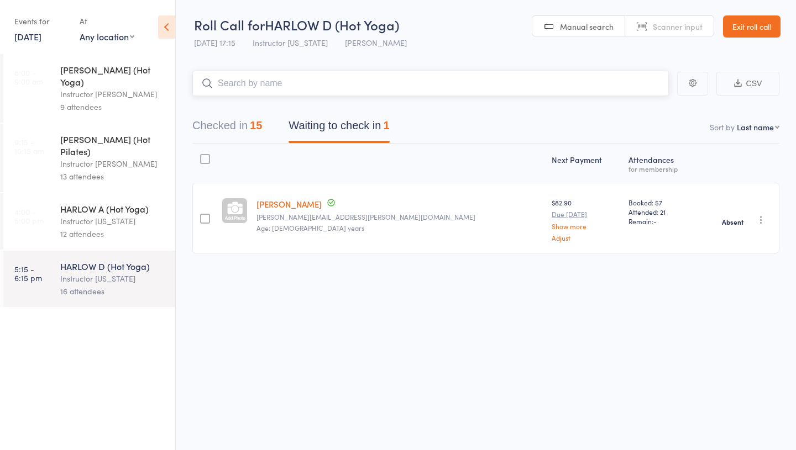
click at [227, 134] on button "Checked in 15" at bounding box center [227, 128] width 70 height 29
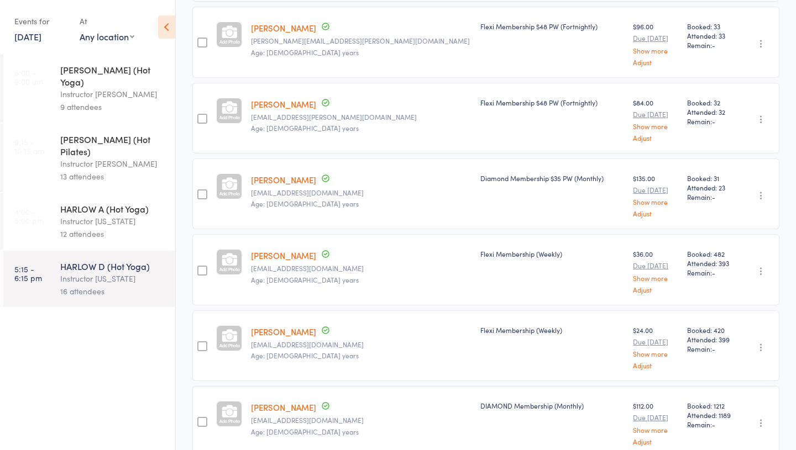
scroll to position [928, 0]
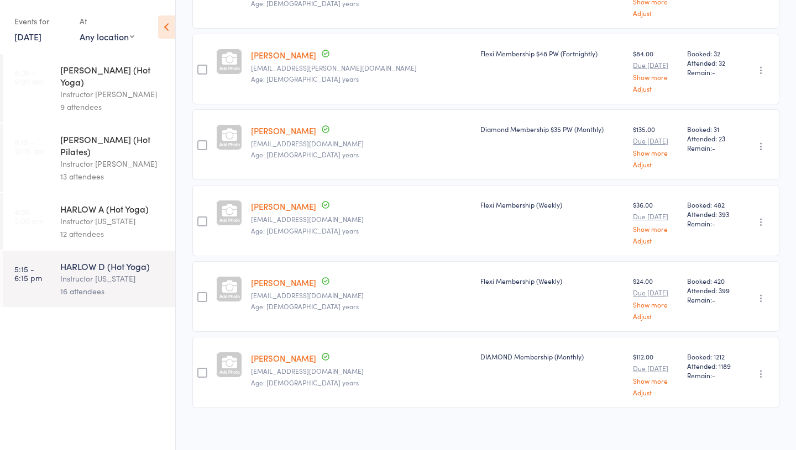
click at [40, 40] on link "28 Sep, 2025" at bounding box center [27, 36] width 27 height 12
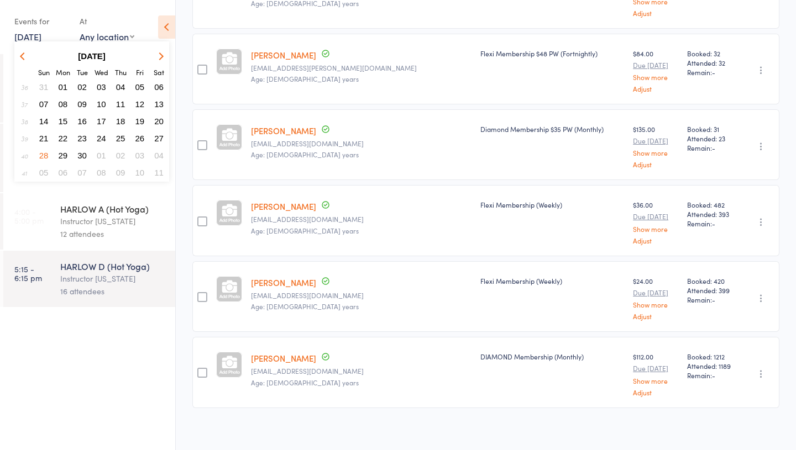
click at [62, 155] on span "29" at bounding box center [63, 155] width 9 height 9
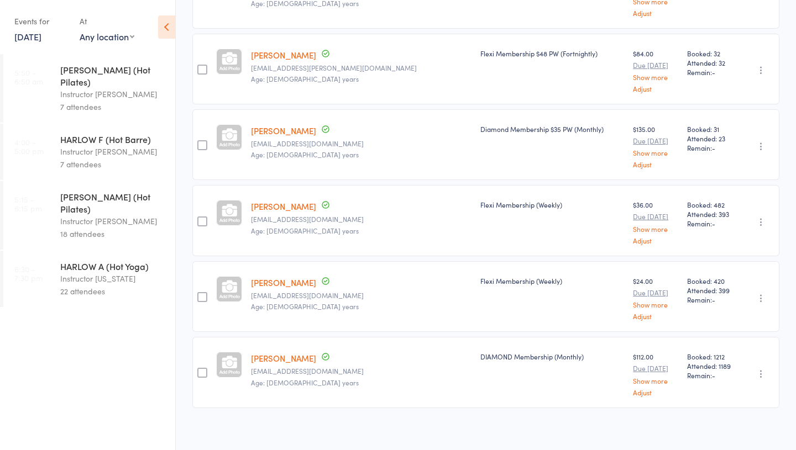
click at [77, 88] on div "Instructor Jess" at bounding box center [113, 94] width 106 height 13
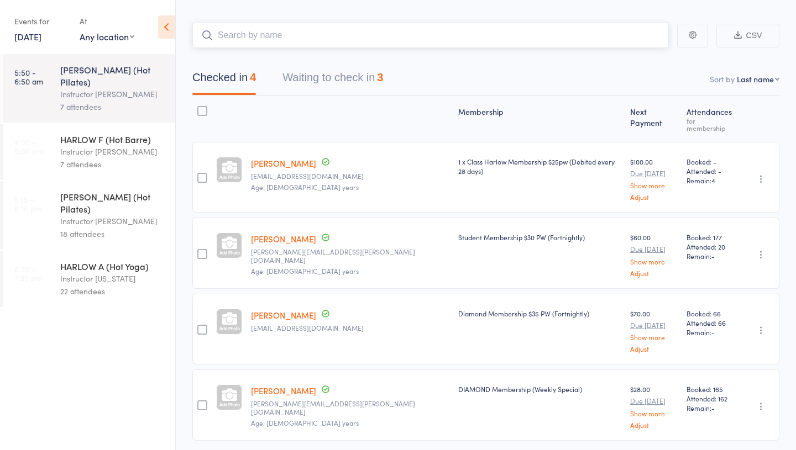
scroll to position [49, 0]
click at [350, 77] on button "Waiting to check in 3" at bounding box center [332, 79] width 101 height 29
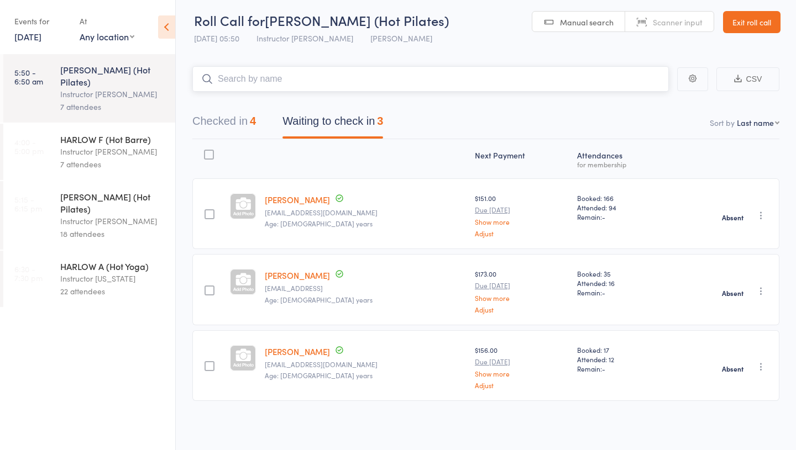
scroll to position [4, 0]
click at [278, 357] on div "Daneikka Uzabeaga daneikkauzabeaga@gmail.com Age: 25 years" at bounding box center [365, 365] width 210 height 71
click at [286, 354] on link "Daneikka Uzabeaga" at bounding box center [297, 352] width 65 height 12
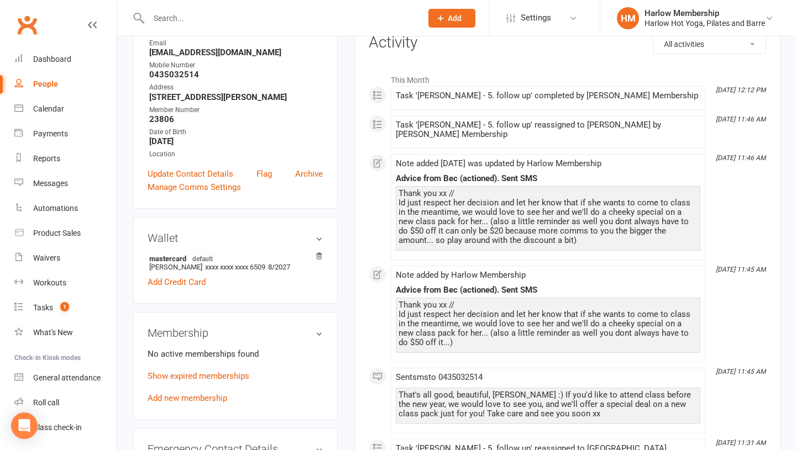
scroll to position [174, 0]
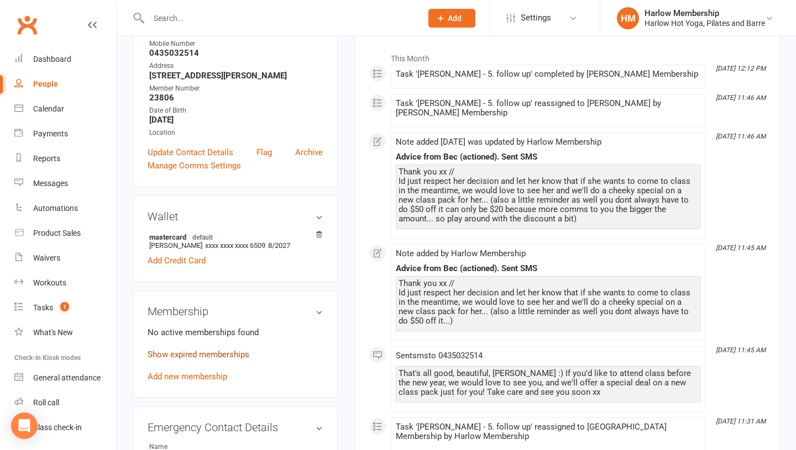
click at [224, 352] on link "Show expired memberships" at bounding box center [199, 355] width 102 height 10
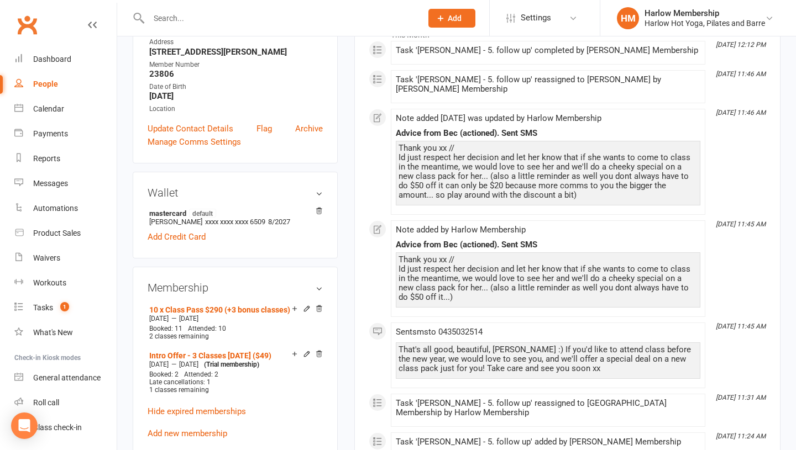
scroll to position [0, 0]
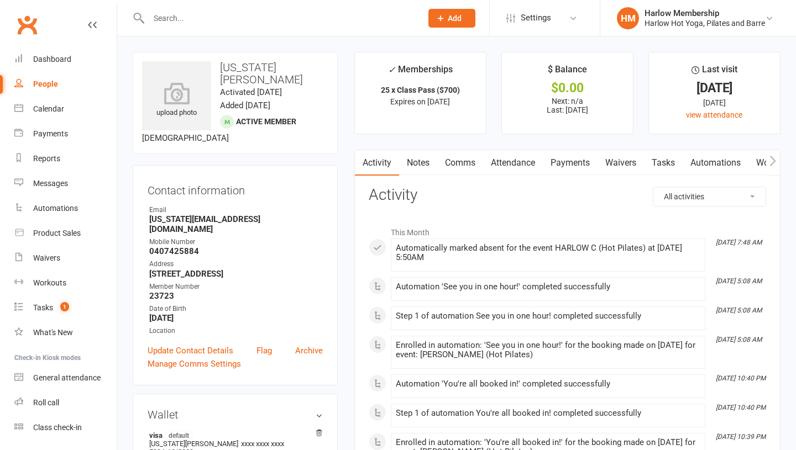
click at [404, 160] on link "Notes" at bounding box center [418, 162] width 38 height 25
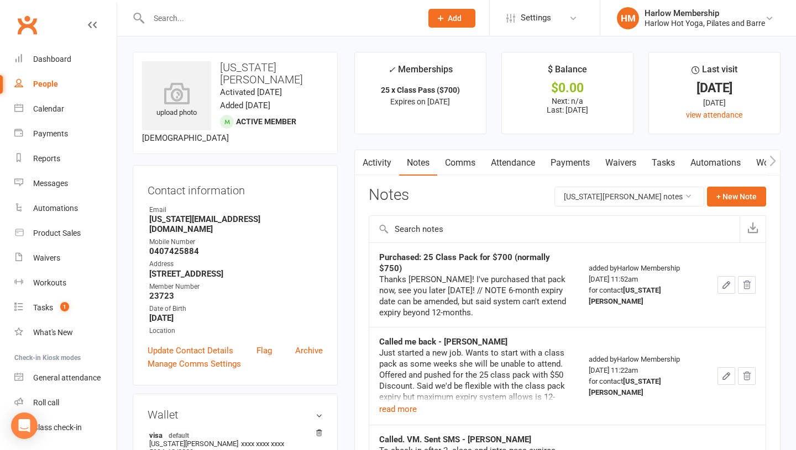
click at [369, 164] on link "Activity" at bounding box center [377, 162] width 44 height 25
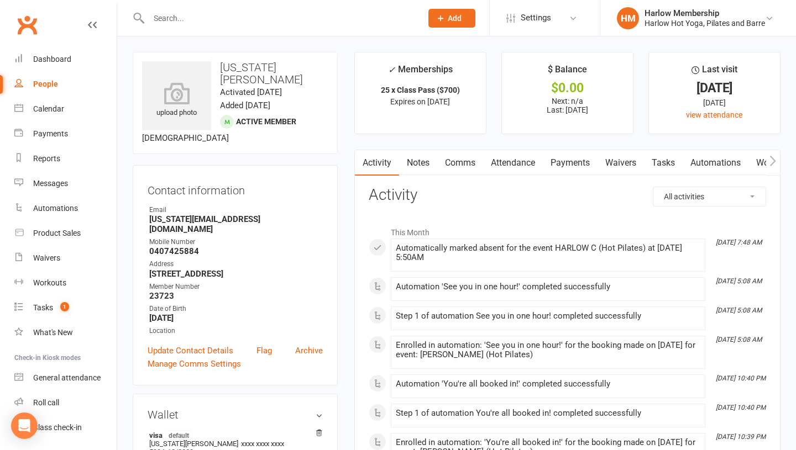
click at [468, 168] on link "Comms" at bounding box center [460, 162] width 46 height 25
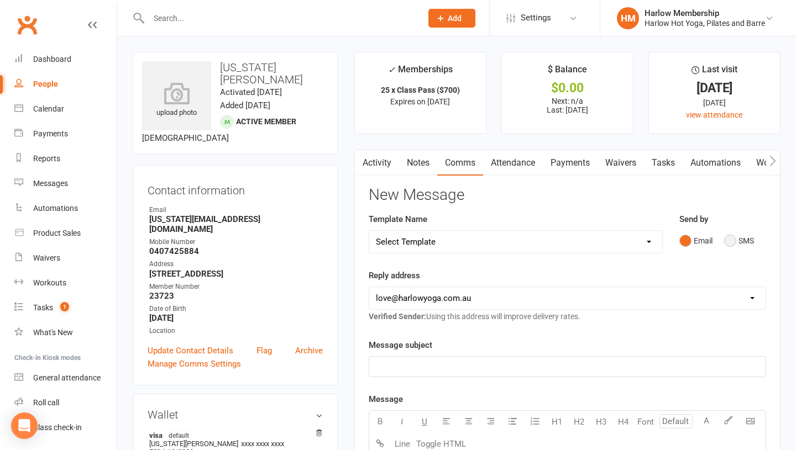
click at [726, 244] on button "SMS" at bounding box center [739, 240] width 30 height 21
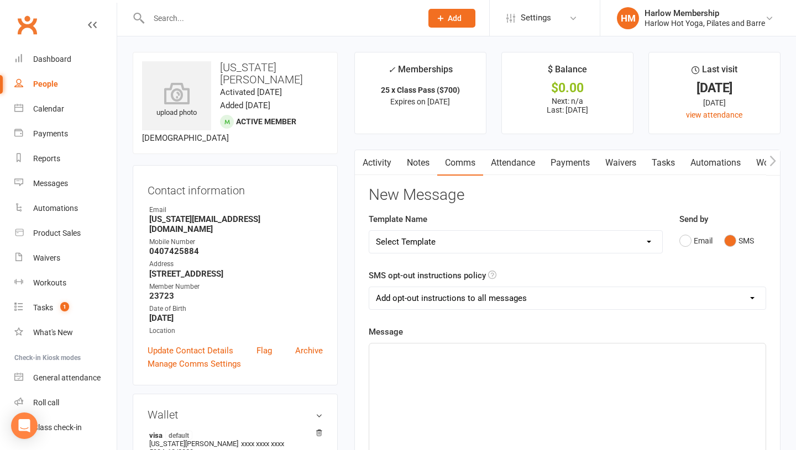
click at [456, 396] on div "﻿" at bounding box center [567, 427] width 396 height 166
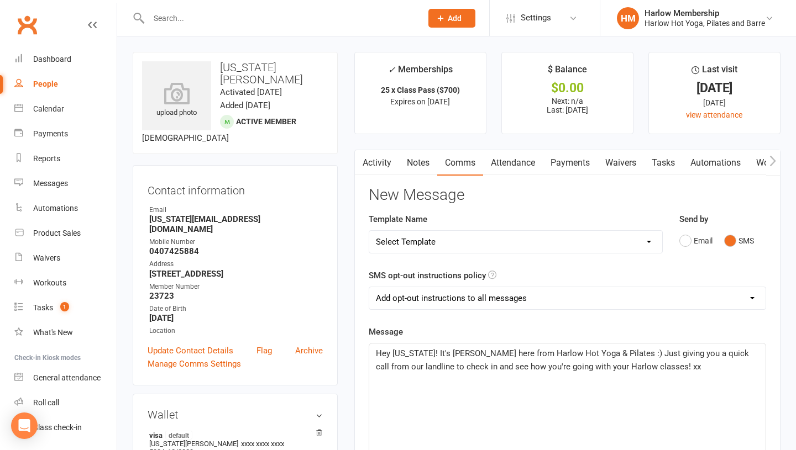
click at [640, 365] on span "Hey [US_STATE]! It's [PERSON_NAME] here from Harlow Hot Yoga & Pilates :) Just …" at bounding box center [563, 360] width 375 height 23
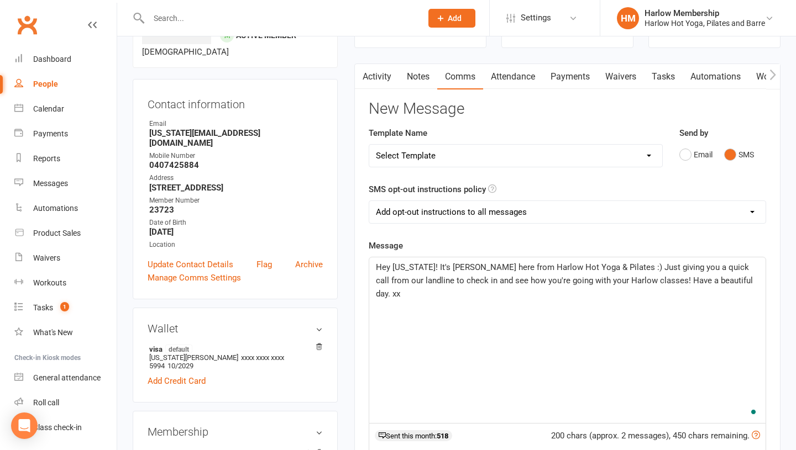
scroll to position [102, 0]
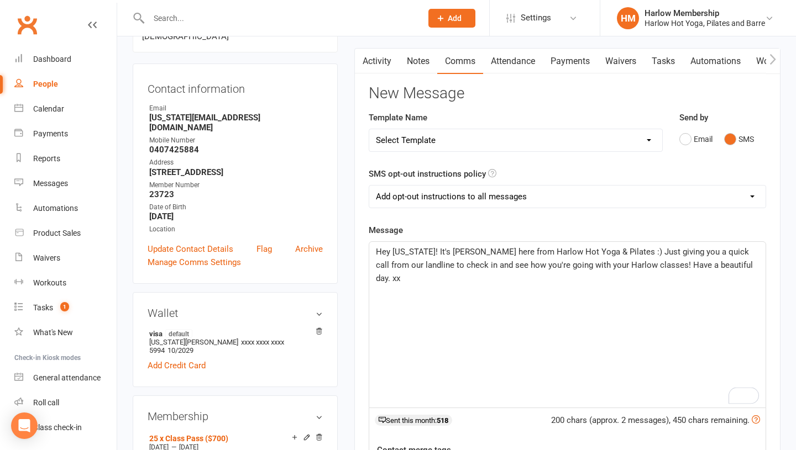
click at [617, 389] on div "Hey [US_STATE]! It's [PERSON_NAME] here from Harlow Hot Yoga & Pilates :) Just …" at bounding box center [567, 325] width 396 height 166
click at [644, 271] on p "Hey [US_STATE]! It's [PERSON_NAME] here from Harlow Hot Yoga & Pilates :) Just …" at bounding box center [567, 265] width 383 height 40
click at [639, 263] on span "Hey [US_STATE]! It's [PERSON_NAME] here from Harlow Hot Yoga & Pilates :) Just …" at bounding box center [565, 265] width 379 height 36
click at [513, 194] on select "Add opt-out instructions to all messages Add opt-out instructions for messages …" at bounding box center [567, 197] width 396 height 22
select select "2"
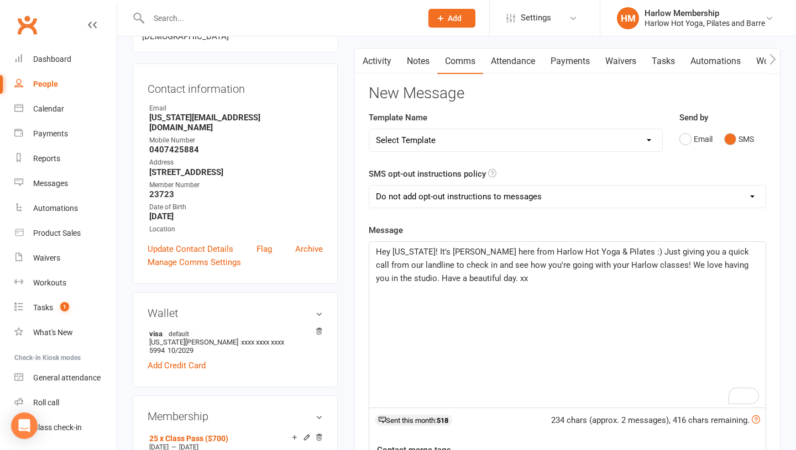
click at [522, 277] on p "Hey [US_STATE]! It's [PERSON_NAME] here from Harlow Hot Yoga & Pilates :) Just …" at bounding box center [567, 265] width 383 height 40
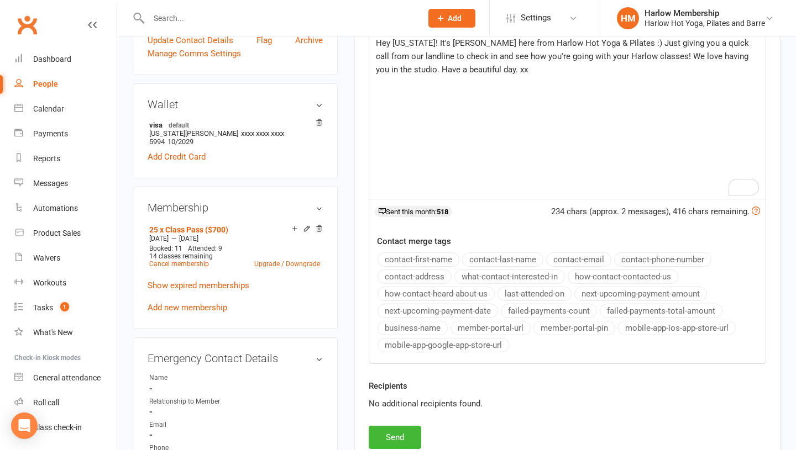
scroll to position [325, 0]
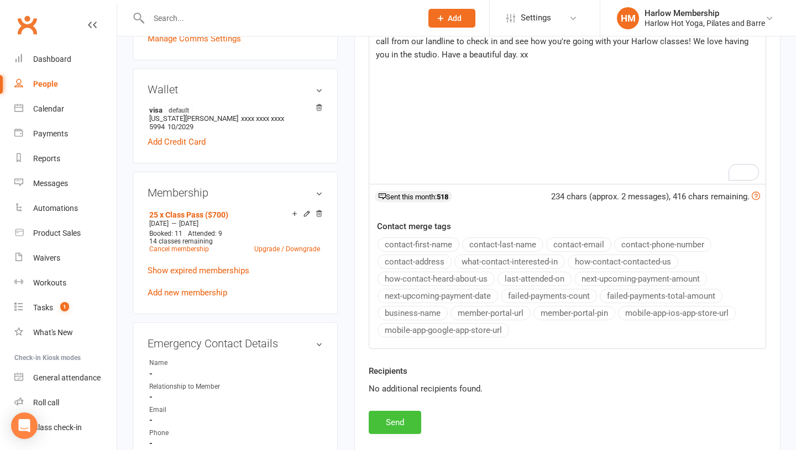
click at [396, 414] on button "Send" at bounding box center [394, 422] width 52 height 23
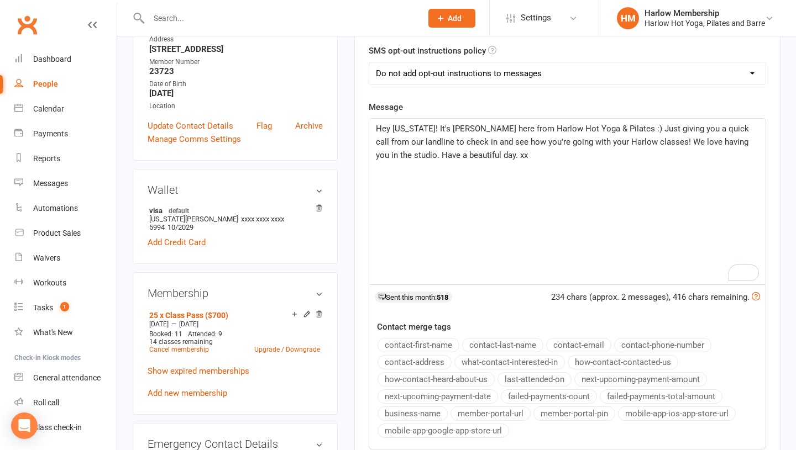
scroll to position [115, 0]
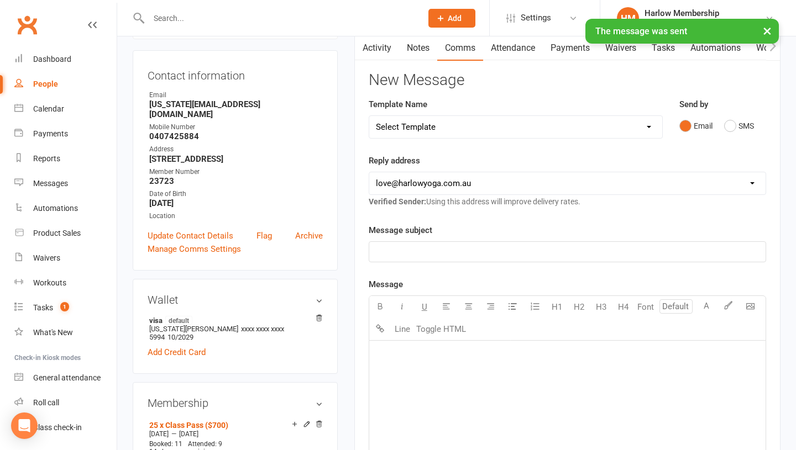
click at [413, 57] on link "Notes" at bounding box center [418, 47] width 38 height 25
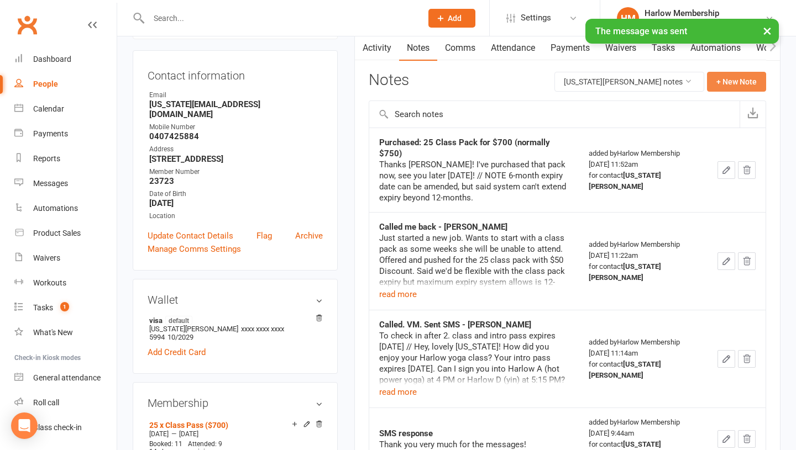
click at [731, 73] on button "+ New Note" at bounding box center [736, 82] width 59 height 20
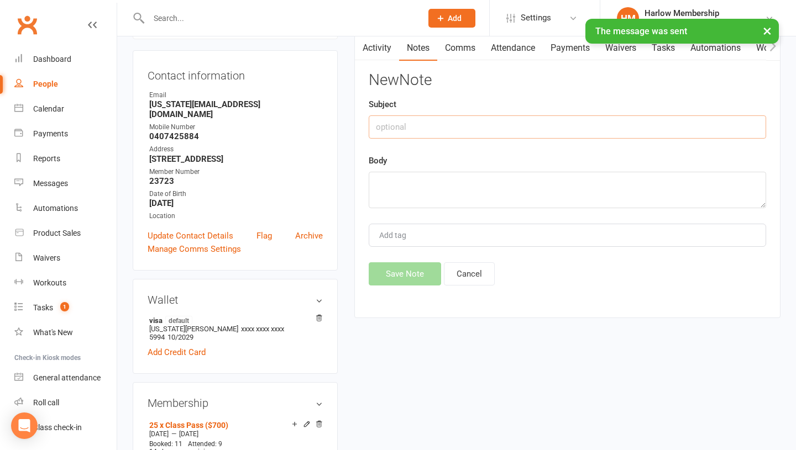
click at [510, 124] on input "text" at bounding box center [566, 126] width 397 height 23
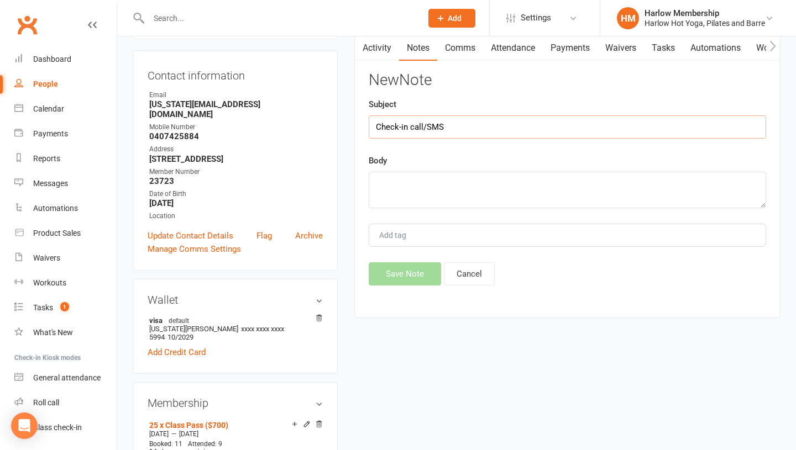
type input "Check-in call/SMS"
click at [387, 199] on textarea at bounding box center [566, 190] width 397 height 36
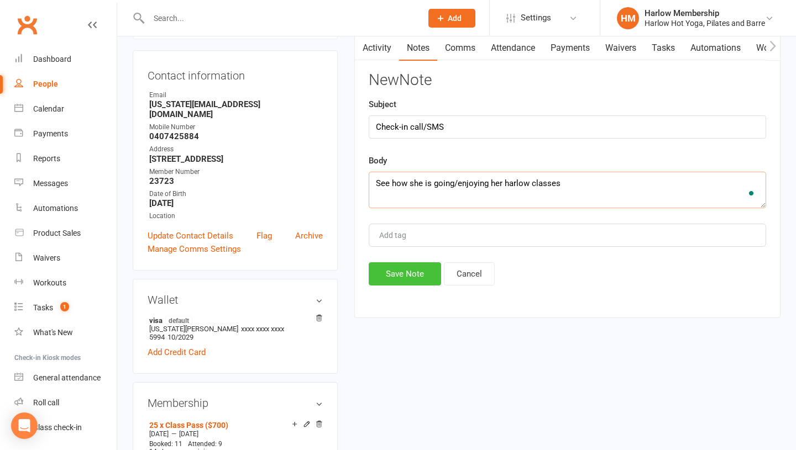
type textarea "See how she is going/enjoying her harlow classes"
click at [412, 280] on button "Save Note" at bounding box center [404, 273] width 72 height 23
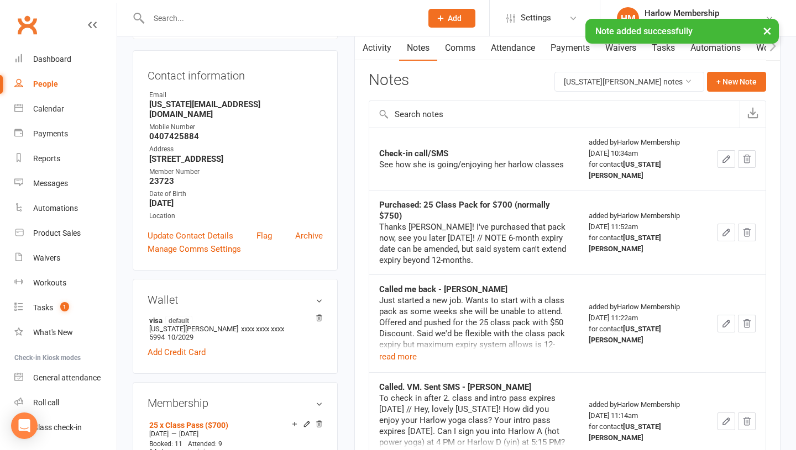
click at [659, 49] on link "Tasks" at bounding box center [663, 47] width 39 height 25
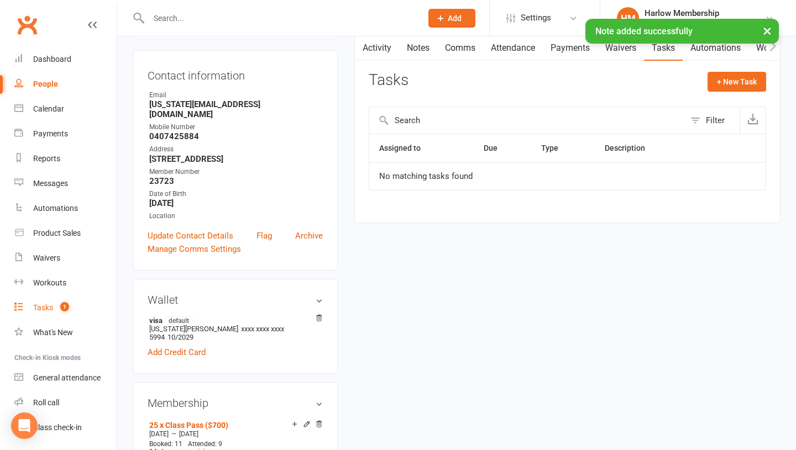
click at [36, 308] on div "Tasks" at bounding box center [43, 307] width 20 height 9
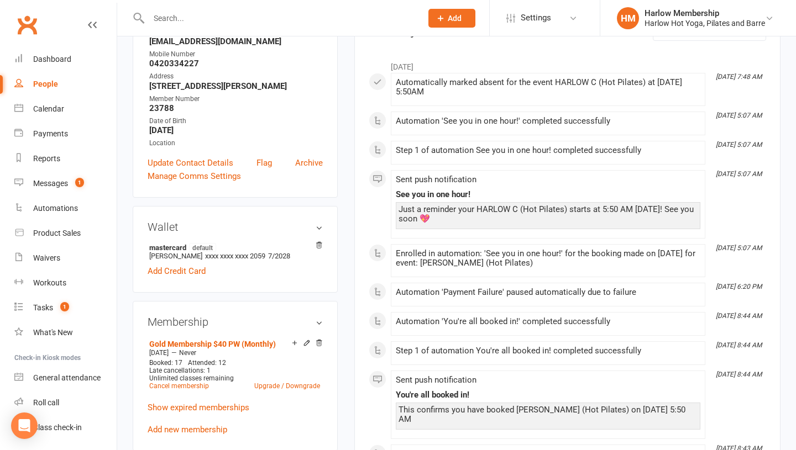
scroll to position [165, 0]
click at [57, 179] on div "Messages" at bounding box center [50, 183] width 35 height 9
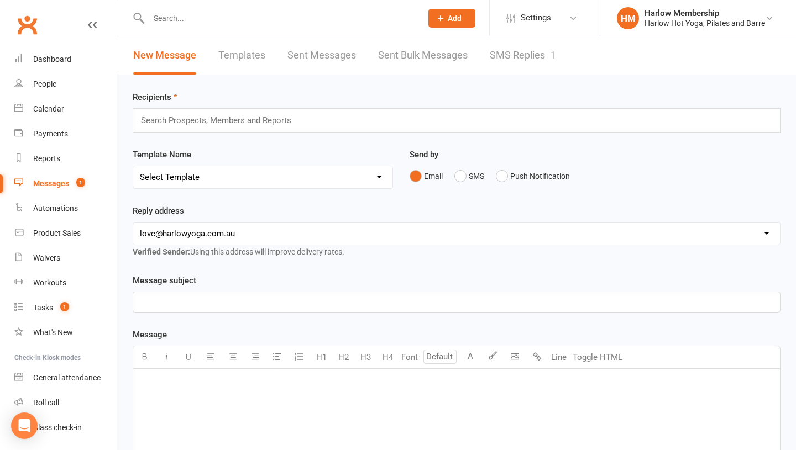
click at [507, 64] on link "SMS Replies 1" at bounding box center [522, 55] width 66 height 38
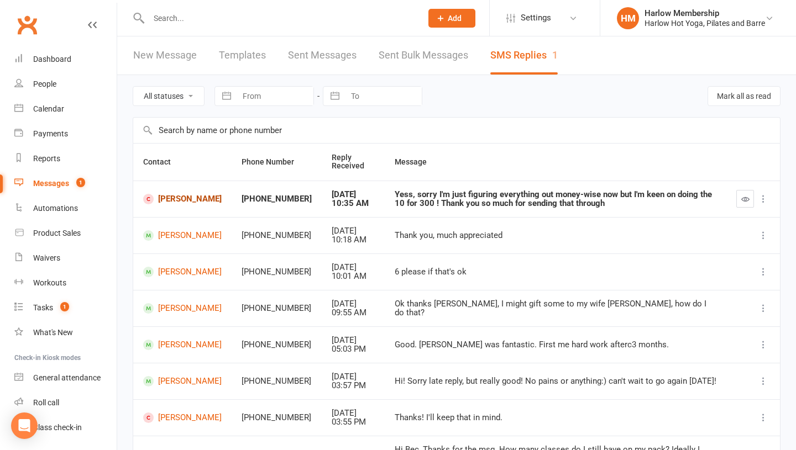
click at [182, 197] on link "[PERSON_NAME]" at bounding box center [182, 199] width 78 height 10
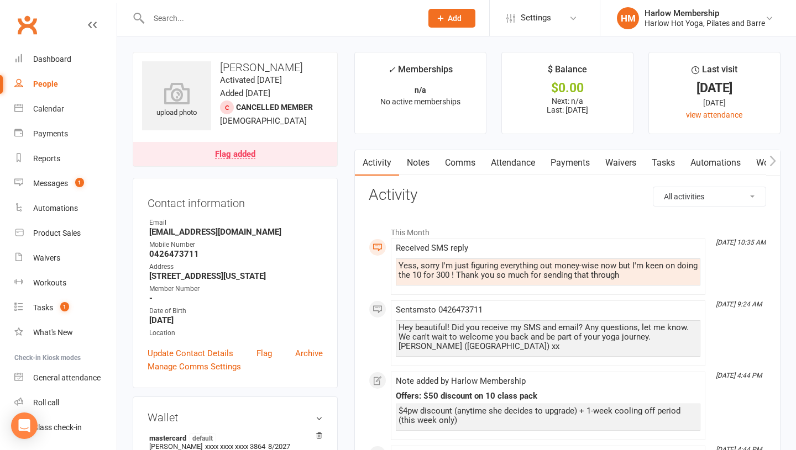
click at [464, 172] on link "Comms" at bounding box center [460, 162] width 46 height 25
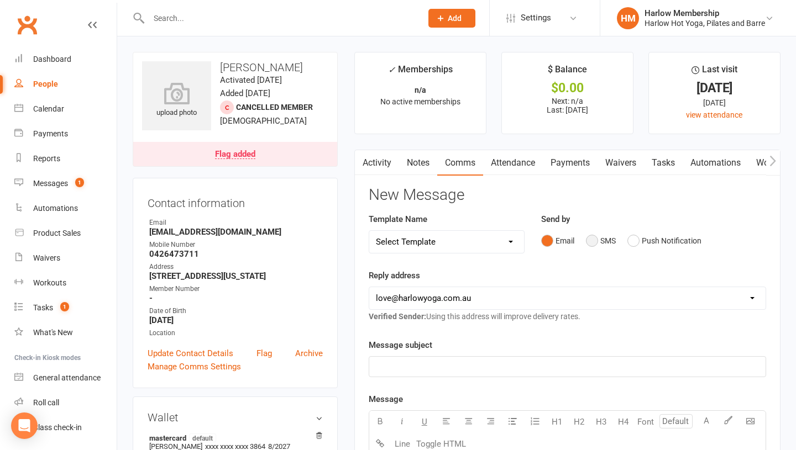
click at [594, 245] on button "SMS" at bounding box center [601, 240] width 30 height 21
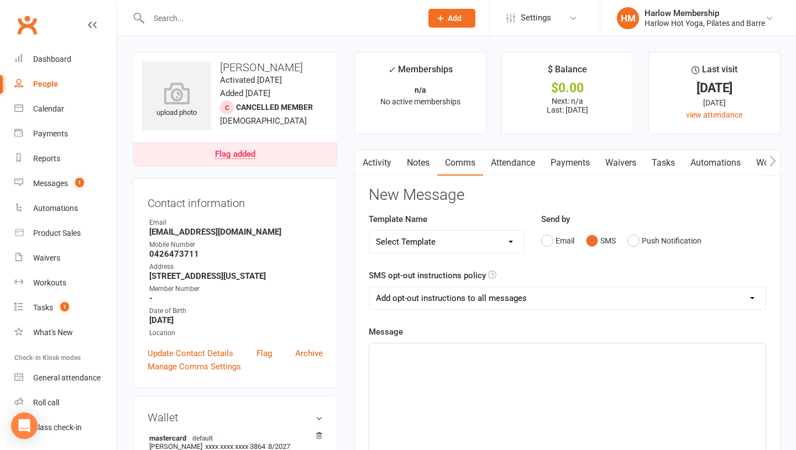
click at [520, 418] on div "﻿" at bounding box center [567, 427] width 396 height 166
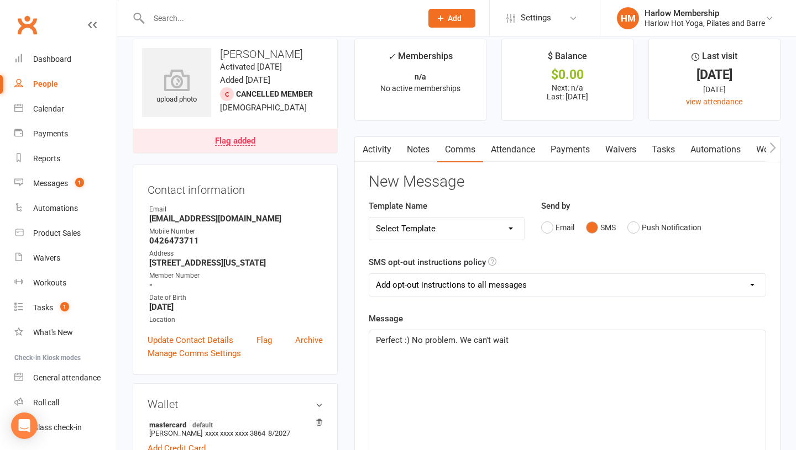
scroll to position [14, 0]
click at [524, 334] on p "Perfect :) No problem. We can't wait" at bounding box center [567, 339] width 383 height 13
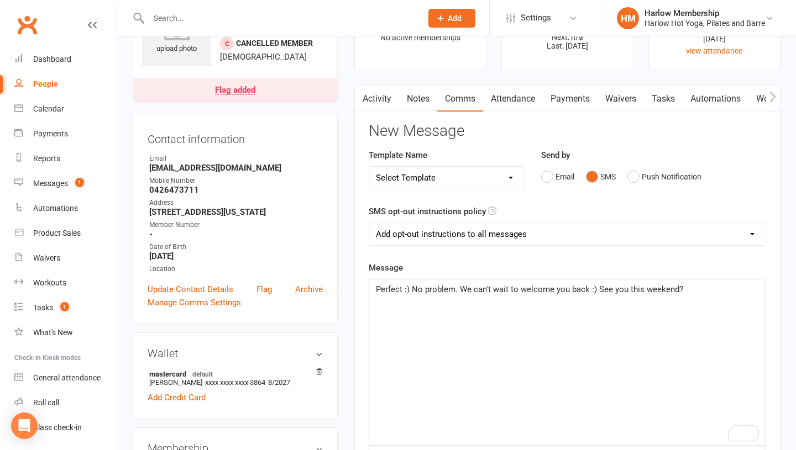
scroll to position [66, 0]
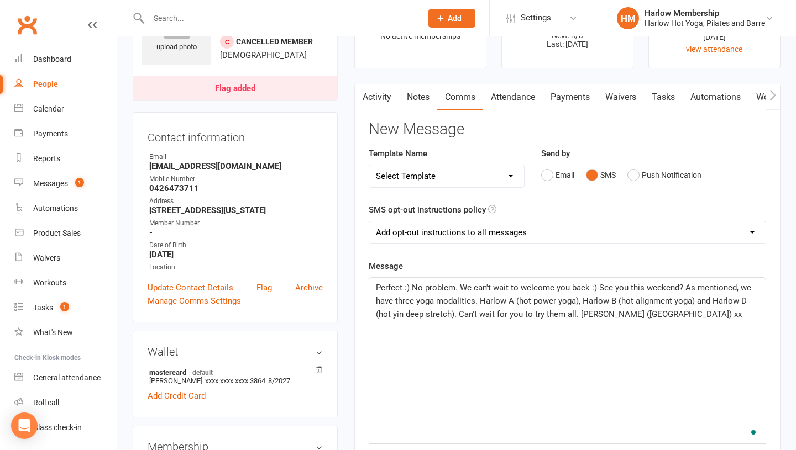
click at [402, 303] on span "Perfect :) No problem. We can't wait to welcome you back :) See you this weeken…" at bounding box center [564, 301] width 377 height 36
click at [399, 289] on span "Perfect :) No problem. We can't wait to welcome you back :) See you this weeken…" at bounding box center [564, 301] width 377 height 36
click at [426, 300] on span "Perfect, yay :) No problem. We can't wait to welcome you back :) See you this w…" at bounding box center [566, 301] width 381 height 36
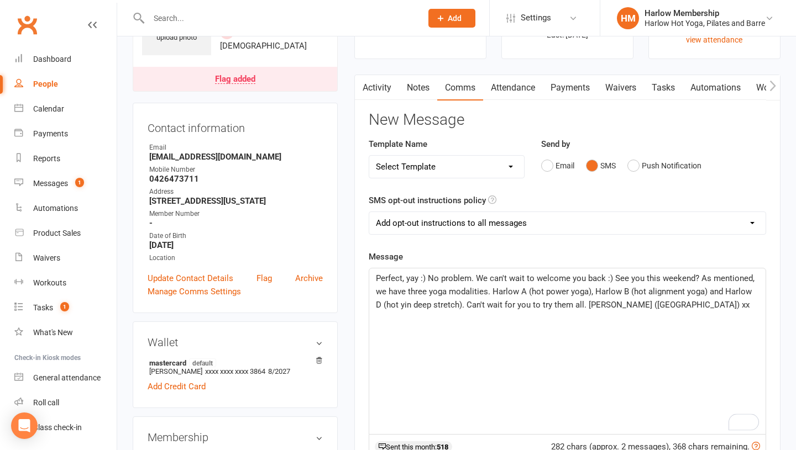
click at [443, 294] on span "Perfect, yay :) No problem. We can't wait to welcome you back :) See you this w…" at bounding box center [566, 291] width 381 height 36
drag, startPoint x: 612, startPoint y: 278, endPoint x: 476, endPoint y: 280, distance: 135.9
click at [476, 280] on span "Perfect, yay :) No problem. We can't wait to welcome you back :) See you this w…" at bounding box center [566, 291] width 381 height 36
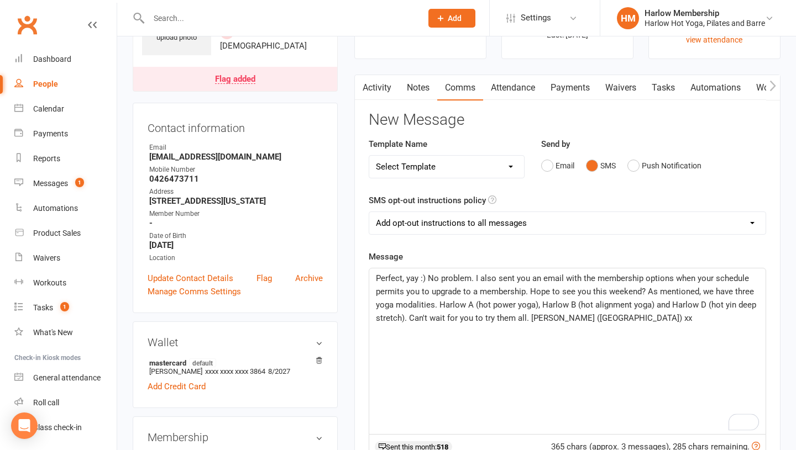
click at [472, 308] on span "Perfect, yay :) No problem. I also sent you an email with the membership option…" at bounding box center [567, 298] width 382 height 50
click at [484, 314] on span "Perfect, yay :) No problem. I also sent you an email with the membership option…" at bounding box center [565, 298] width 379 height 50
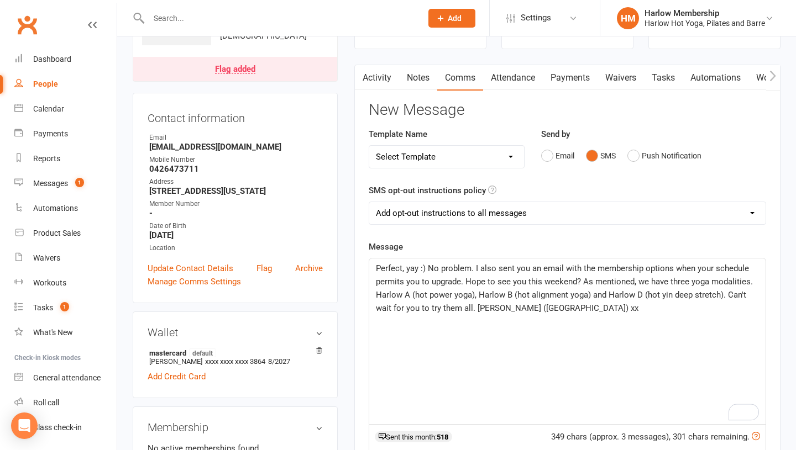
scroll to position [92, 0]
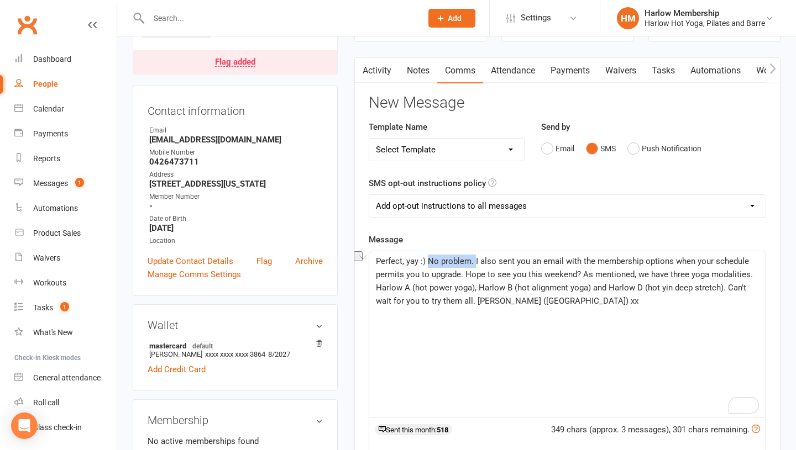
drag, startPoint x: 473, startPoint y: 261, endPoint x: 429, endPoint y: 258, distance: 44.8
click at [429, 258] on span "Perfect, yay :) No problem. I also sent you an email with the membership option…" at bounding box center [565, 281] width 379 height 50
click at [478, 273] on span "Perfect, yay :) I also sent you an email with the membership options when your …" at bounding box center [567, 281] width 383 height 50
click at [656, 263] on span "Perfect, yay :) I also sent you an email with the membership options when your …" at bounding box center [567, 281] width 383 height 50
click at [416, 291] on span "Perfect, yay :) I also sent you an email with the membership options when you'r…" at bounding box center [561, 281] width 371 height 50
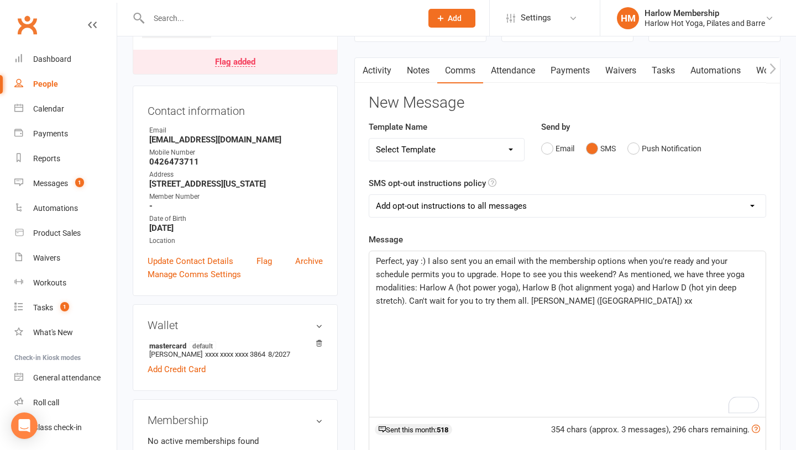
click at [428, 259] on span "Perfect, yay :) I also sent you an email with the membership options when you'r…" at bounding box center [561, 281] width 371 height 50
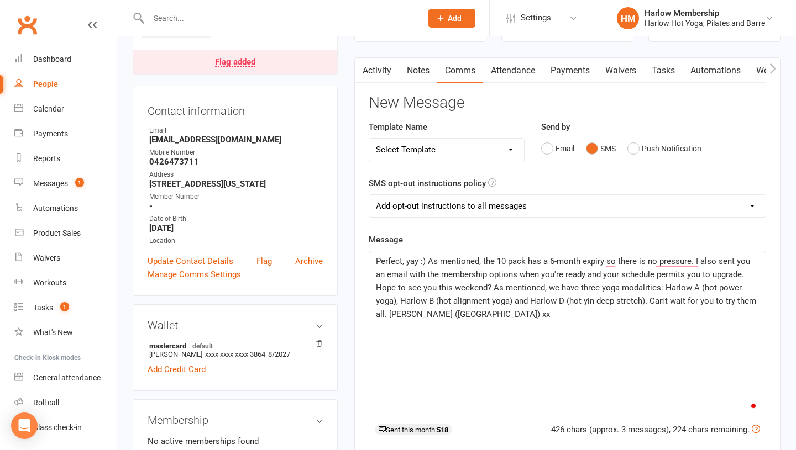
click at [410, 290] on span "Perfect, yay :) As mentioned, the 10 pack has a 6-month expiry so there is no p…" at bounding box center [567, 287] width 382 height 63
click at [573, 280] on p "Perfect, yay :) As mentioned, the 10 pack has a 6-month expiry so there is no p…" at bounding box center [567, 288] width 383 height 66
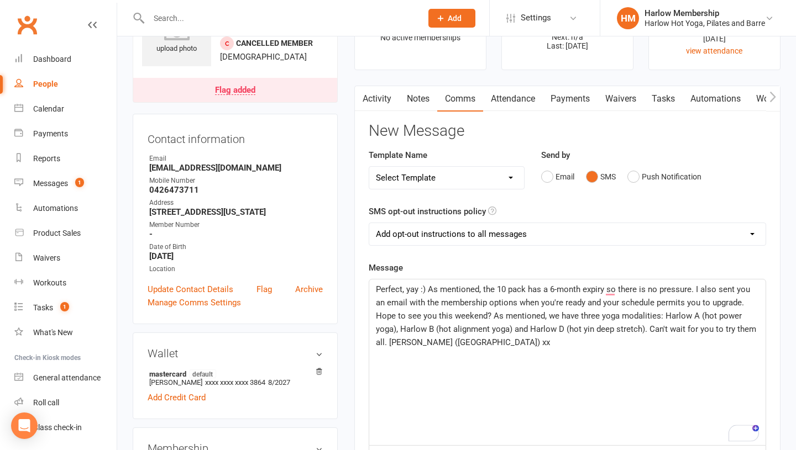
scroll to position [65, 0]
click at [498, 312] on span "Perfect, yay :) As mentioned, the 10 pack has a 6-month expiry, so there is no …" at bounding box center [567, 314] width 382 height 63
click at [386, 340] on span "Perfect, yay :) As mentioned, the 10 pack has a 6-month expiry, so there is no …" at bounding box center [567, 314] width 382 height 63
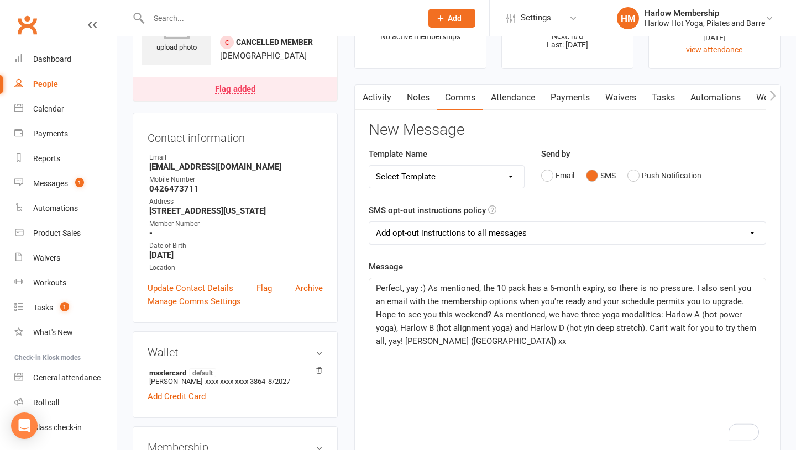
click at [422, 286] on span "Perfect, yay :) As mentioned, the 10 pack has a 6-month expiry, so there is no …" at bounding box center [567, 314] width 382 height 63
click at [422, 287] on span "Perfect, yay :) As mentioned, the 10 pack has a 6-month expiry, so there is no …" at bounding box center [567, 314] width 382 height 63
click at [418, 289] on span "Perfect, yay :) As mentioned, the 10 pack has a 6-month expiry, so there is no …" at bounding box center [567, 314] width 382 height 63
click at [628, 288] on span "Perfect :) As mentioned, the 10 pack has a 6-month expiry, so there is no press…" at bounding box center [566, 314] width 381 height 63
click at [654, 292] on span "Perfect :) As mentioned, the 10 pack has a 6-month expiry, so there's no pressu…" at bounding box center [566, 314] width 381 height 63
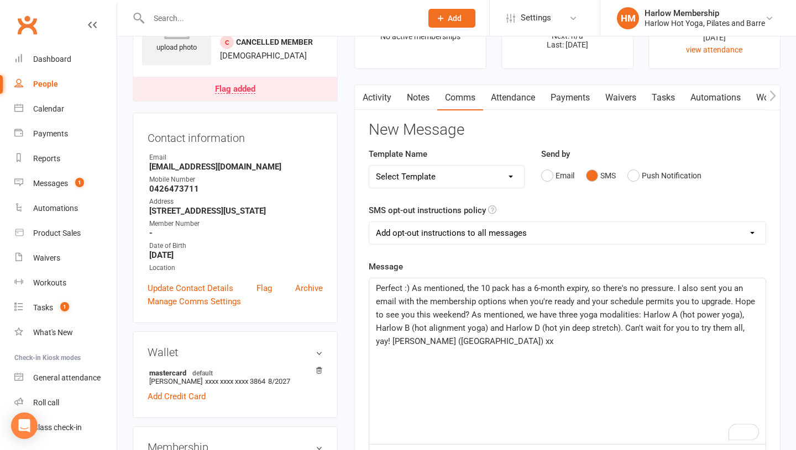
click at [652, 303] on span "Perfect :) As mentioned, the 10 pack has a 6-month expiry, so there's no pressu…" at bounding box center [566, 314] width 381 height 63
click at [733, 299] on span "Perfect :) As mentioned, the 10 pack has a 6-month expiry, so there's no pressu…" at bounding box center [566, 314] width 381 height 63
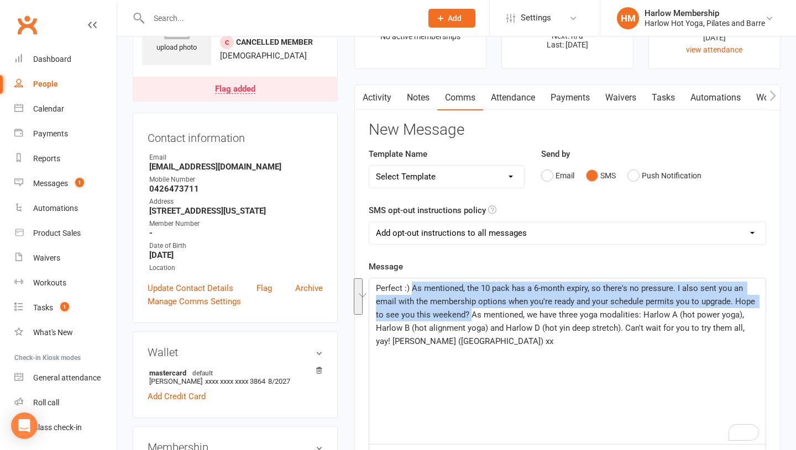
drag, startPoint x: 412, startPoint y: 287, endPoint x: 471, endPoint y: 317, distance: 65.5
click at [471, 317] on span "Perfect :) As mentioned, the 10 pack has a 6-month expiry, so there's no pressu…" at bounding box center [566, 314] width 381 height 63
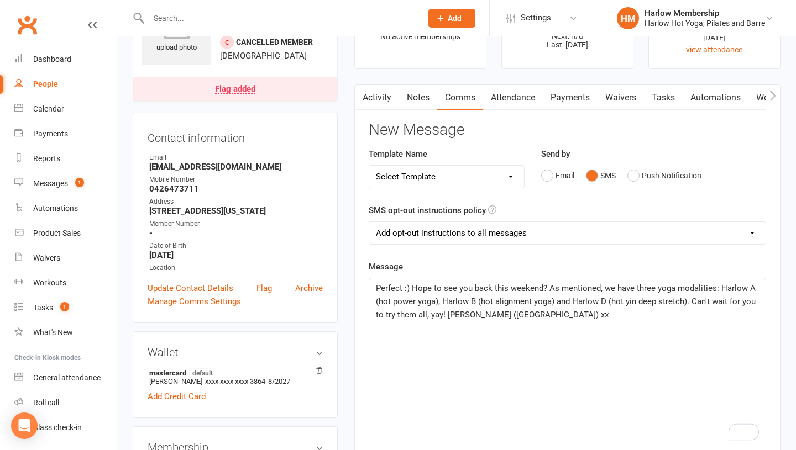
click at [504, 311] on span "Perfect :) Hope to see you back this weekend? As mentioned, we have three yoga …" at bounding box center [567, 301] width 382 height 36
click at [457, 313] on span "Perfect :) Hope to see you back this weekend? As mentioned, we have three yoga …" at bounding box center [567, 301] width 382 height 36
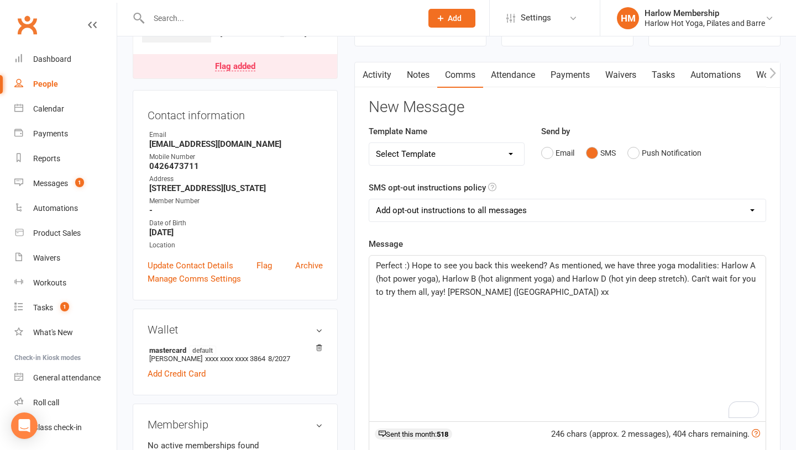
scroll to position [97, 0]
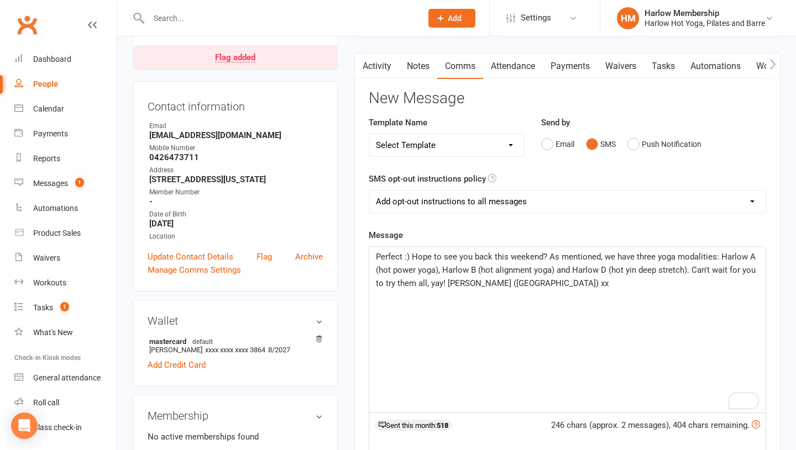
click at [468, 193] on select "Add opt-out instructions to all messages Add opt-out instructions for messages …" at bounding box center [567, 202] width 396 height 22
select select "2"
click at [450, 285] on span "Perfect :) Hope to see you back this weekend? As mentioned, we have three yoga …" at bounding box center [567, 270] width 382 height 36
click at [446, 285] on span "Perfect :) Hope to see you back this weekend? As mentioned, we have three yoga …" at bounding box center [567, 270] width 382 height 36
click at [477, 273] on span "Perfect :) Hope to see you back this weekend? As mentioned, we have three yoga …" at bounding box center [567, 270] width 382 height 36
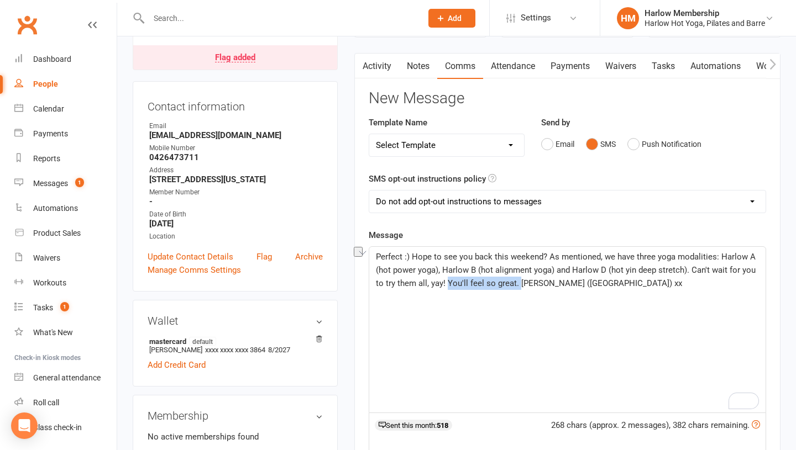
drag, startPoint x: 518, startPoint y: 281, endPoint x: 446, endPoint y: 281, distance: 71.8
click at [446, 281] on span "Perfect :) Hope to see you back this weekend? As mentioned, we have three yoga …" at bounding box center [567, 270] width 382 height 36
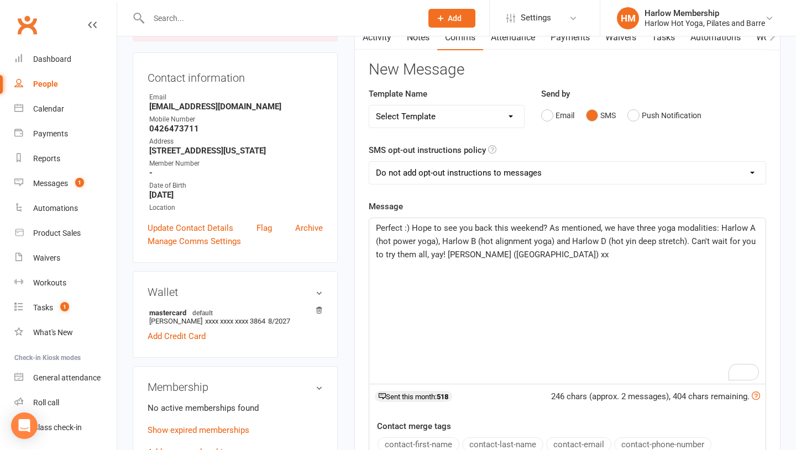
scroll to position [127, 0]
click at [440, 167] on select "Add opt-out instructions to all messages Add opt-out instructions for messages …" at bounding box center [567, 172] width 396 height 22
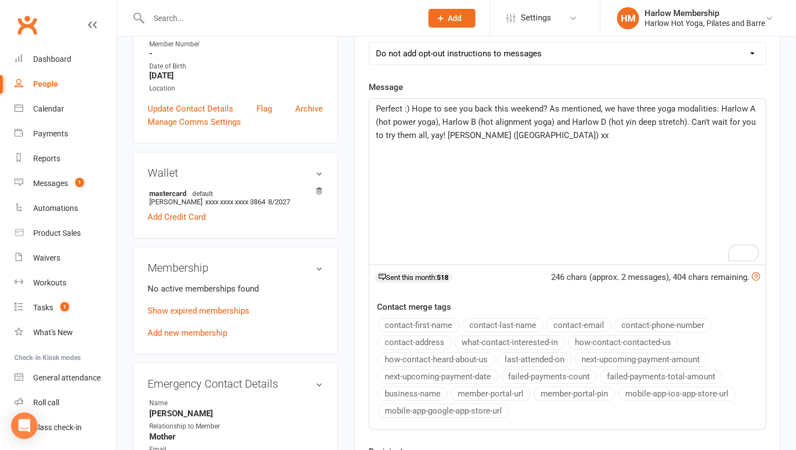
scroll to position [250, 0]
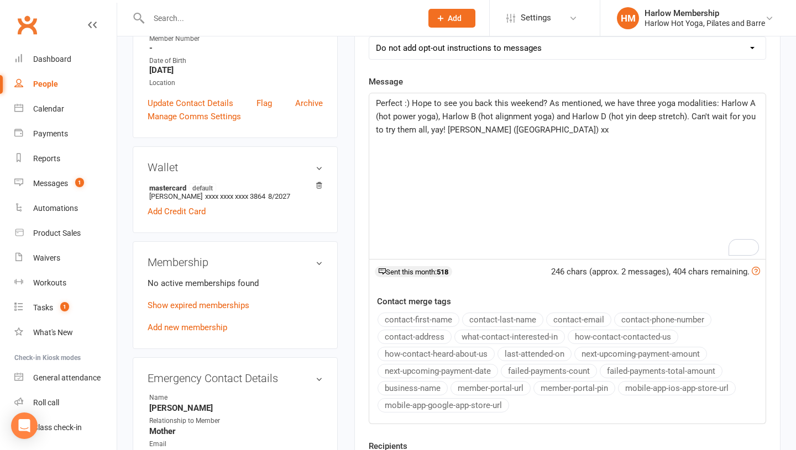
click at [412, 102] on span "Perfect :) Hope to see you back this weekend? As mentioned, we have three yoga …" at bounding box center [567, 116] width 382 height 36
click at [449, 131] on span "Perfect :) Hope to see you back this weekend? As mentioned, we have three yoga …" at bounding box center [567, 116] width 382 height 36
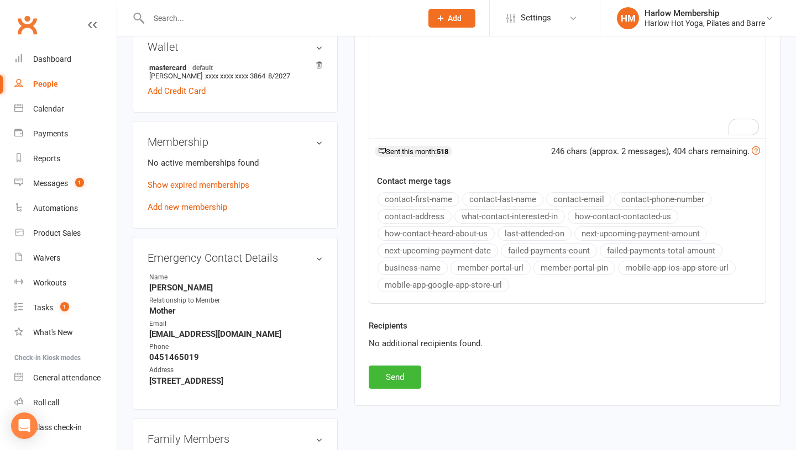
scroll to position [380, 0]
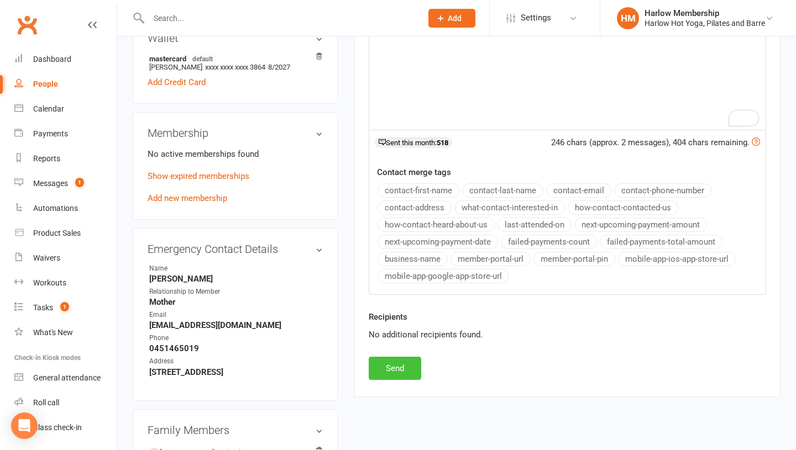
click at [401, 365] on button "Send" at bounding box center [394, 368] width 52 height 23
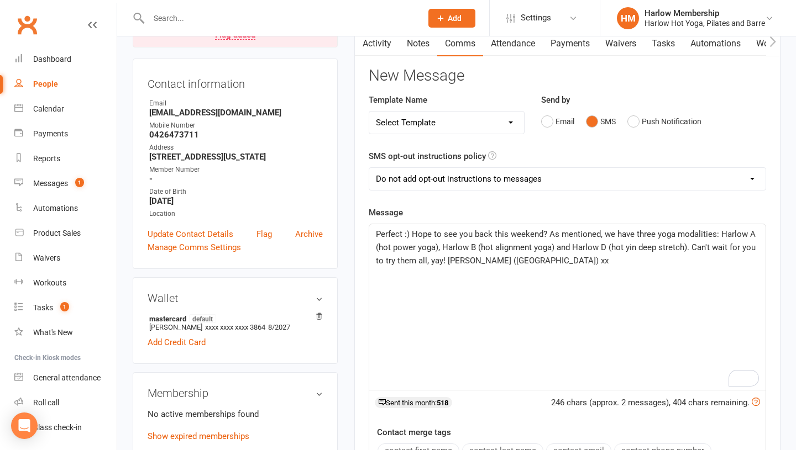
scroll to position [0, 0]
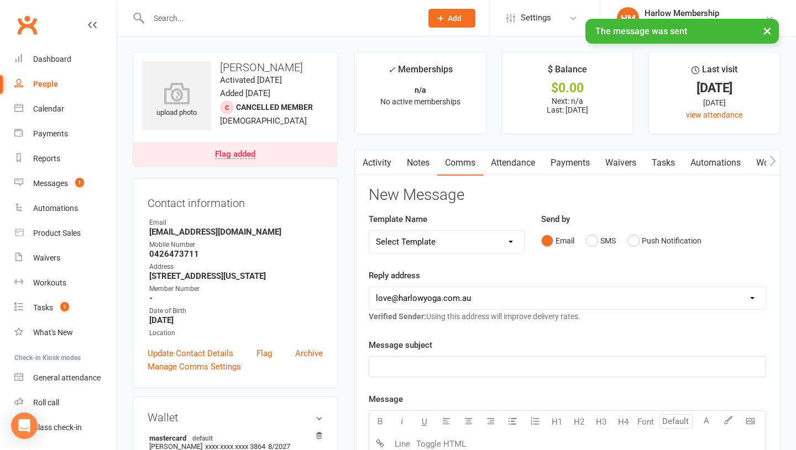
click at [372, 153] on link "Activity" at bounding box center [377, 162] width 44 height 25
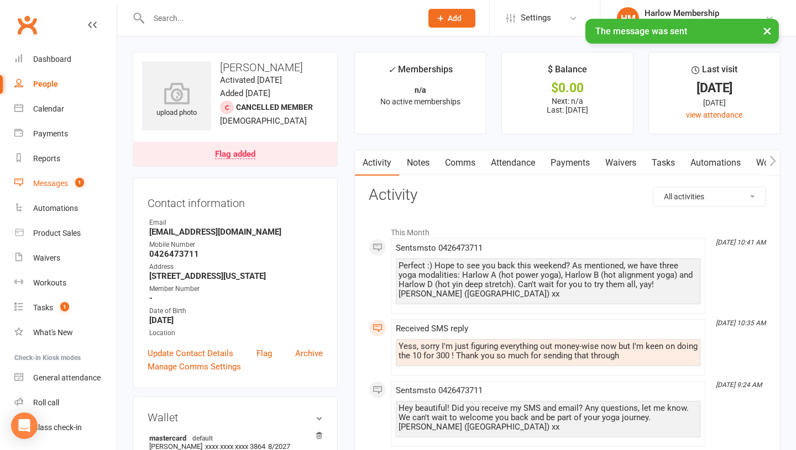
click at [55, 183] on div "Messages" at bounding box center [50, 183] width 35 height 9
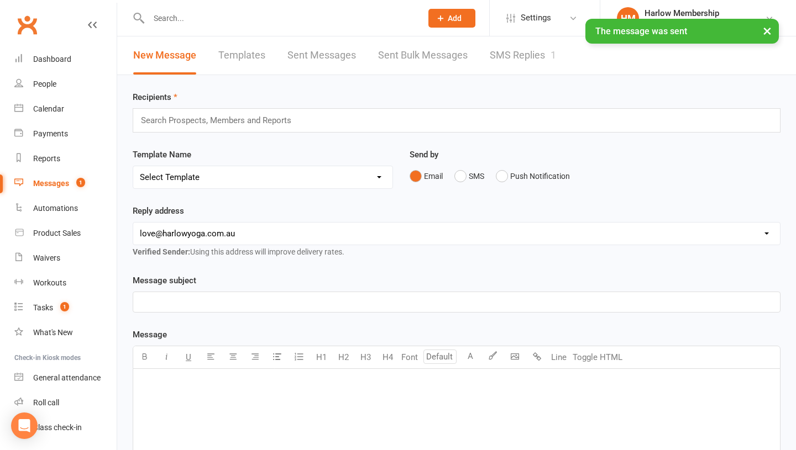
click at [523, 68] on link "SMS Replies 1" at bounding box center [522, 55] width 66 height 38
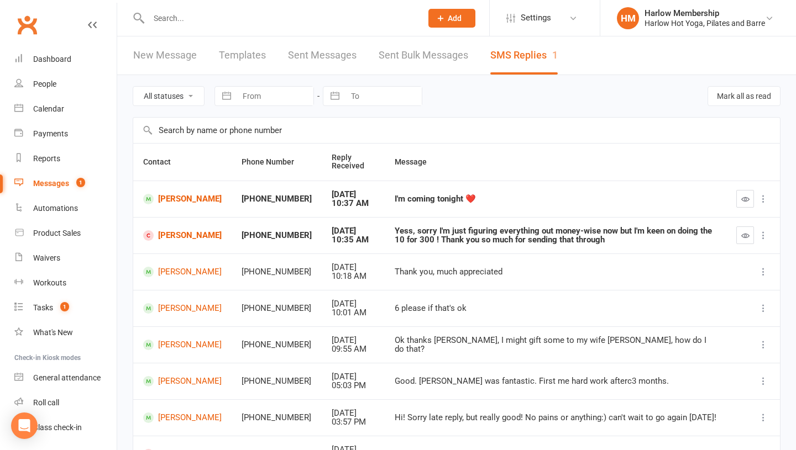
click at [741, 231] on icon "button" at bounding box center [745, 235] width 8 height 8
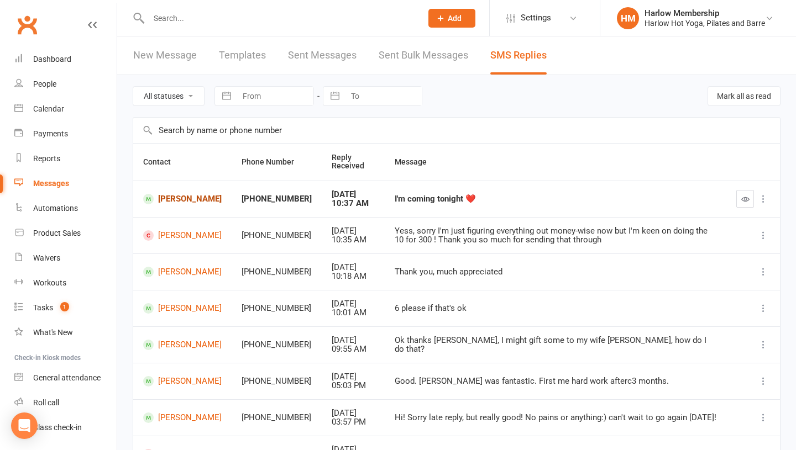
click at [186, 199] on link "Adriana Coutinho" at bounding box center [182, 199] width 78 height 10
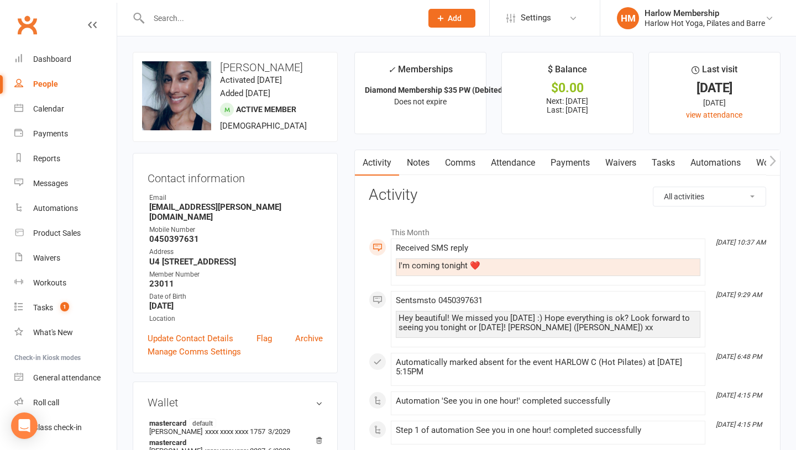
click at [465, 168] on link "Comms" at bounding box center [460, 162] width 46 height 25
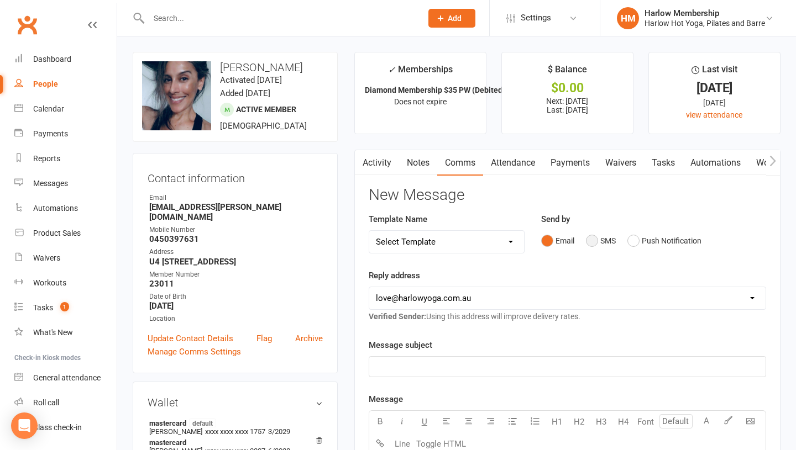
click at [593, 245] on button "SMS" at bounding box center [601, 240] width 30 height 21
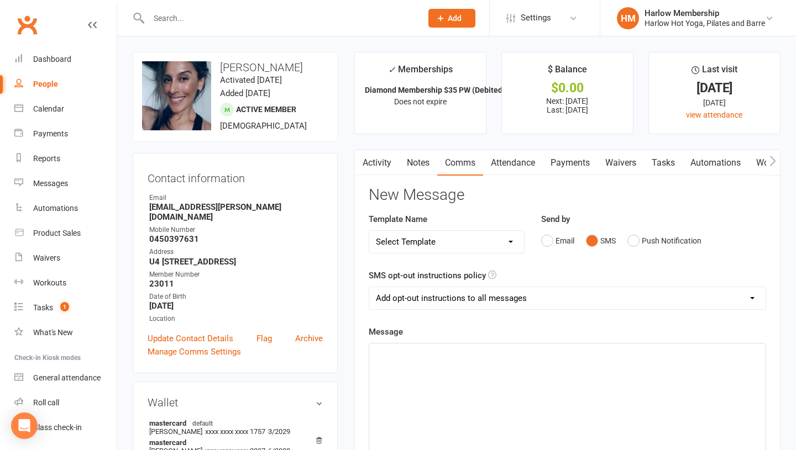
click at [480, 438] on div "﻿" at bounding box center [567, 427] width 396 height 166
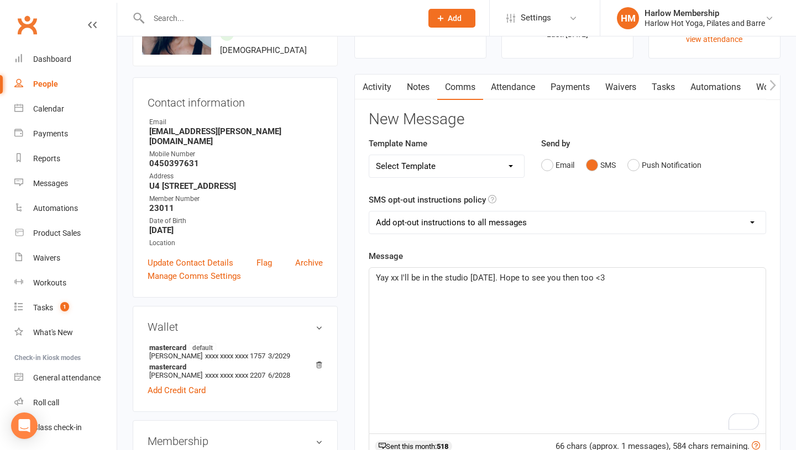
scroll to position [100, 0]
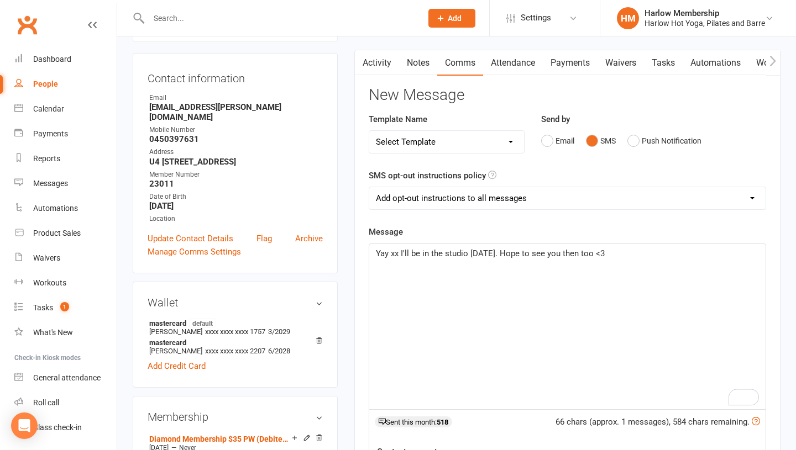
click at [390, 251] on span "Yay xx I'll be in the studio tomorrow. Hope to see you then too <3" at bounding box center [490, 254] width 229 height 10
click at [509, 252] on span "Yay xx I'll be in the studio tomorrow. Hope to see you then too <3" at bounding box center [490, 254] width 229 height 10
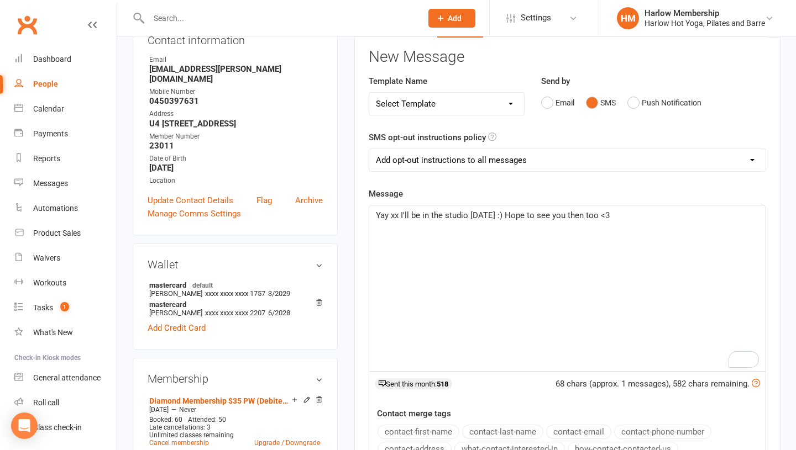
click at [617, 285] on div "Yay xx I'll be in the studio tomorrow :) Hope to see you then too <3" at bounding box center [567, 289] width 396 height 166
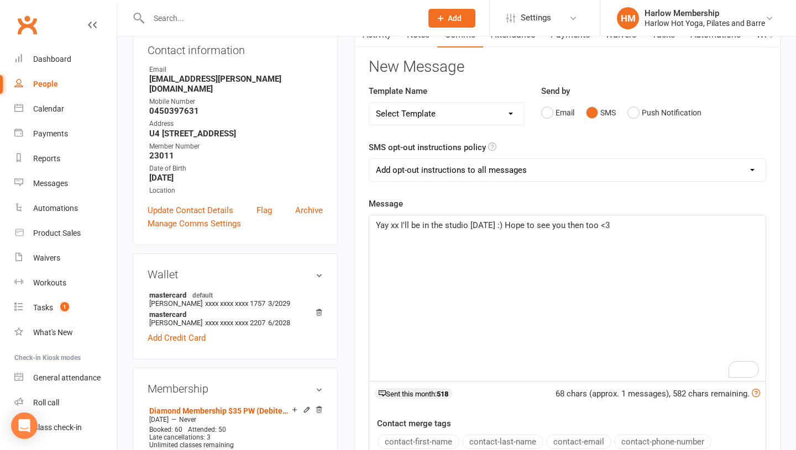
click at [386, 227] on span "Yay xx I'll be in the studio tomorrow :) Hope to see you then too <3" at bounding box center [493, 225] width 234 height 10
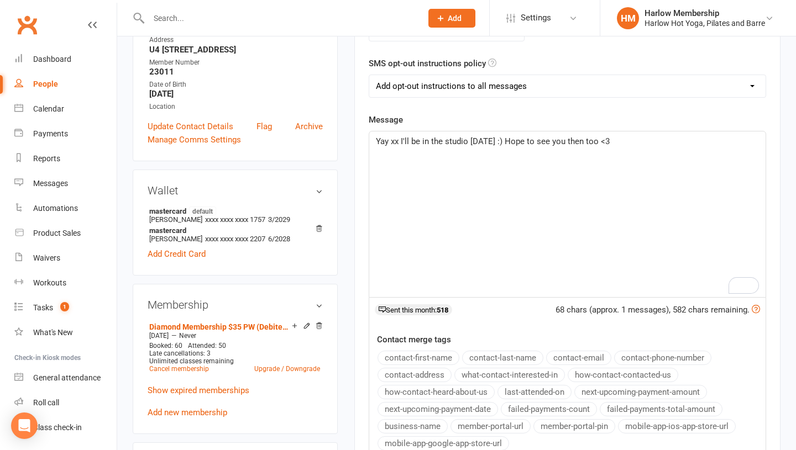
scroll to position [204, 0]
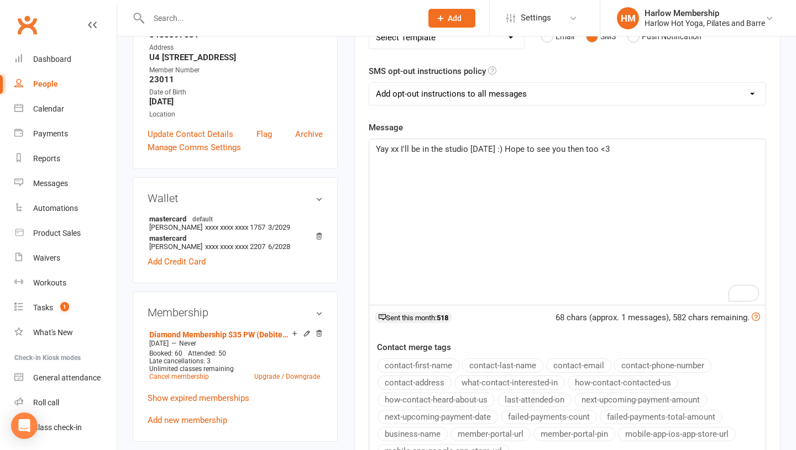
click at [433, 86] on select "Add opt-out instructions to all messages Add opt-out instructions for messages …" at bounding box center [567, 94] width 396 height 22
select select "2"
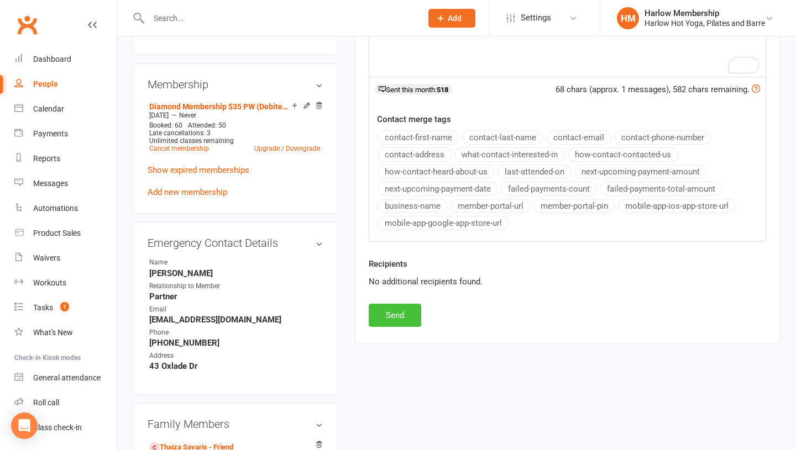
click at [391, 317] on button "Send" at bounding box center [394, 315] width 52 height 23
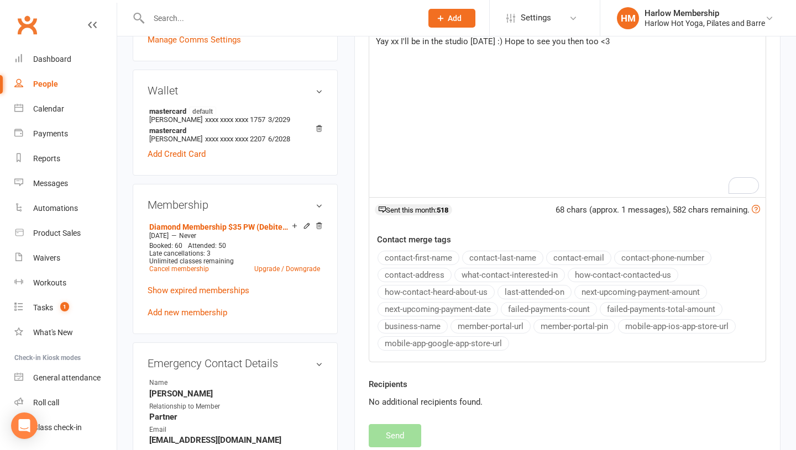
scroll to position [0, 0]
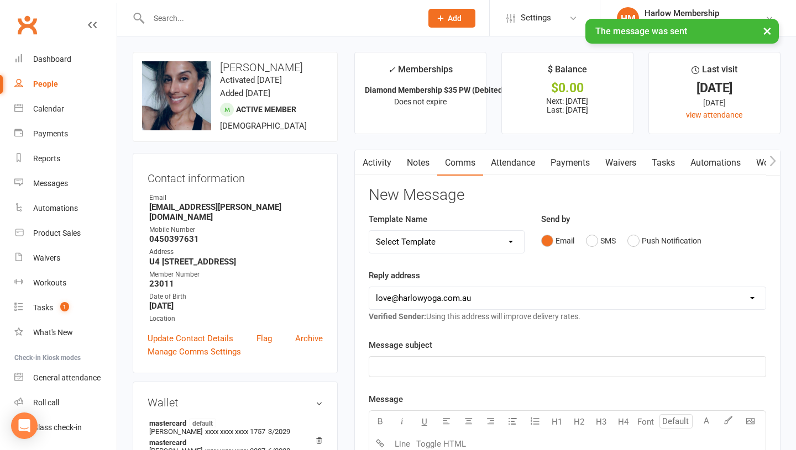
click at [415, 167] on link "Notes" at bounding box center [418, 162] width 38 height 25
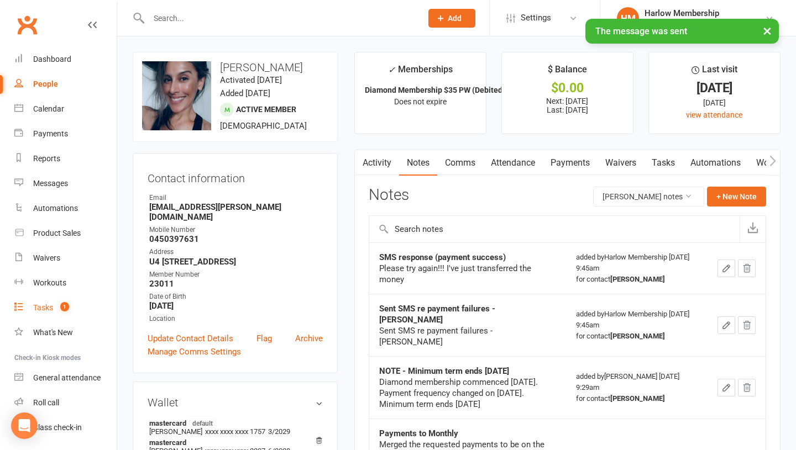
click at [41, 309] on div "Tasks" at bounding box center [43, 307] width 20 height 9
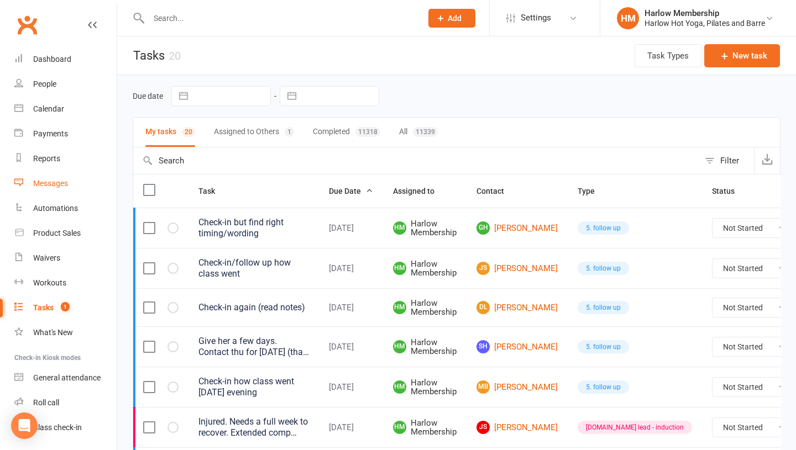
click at [46, 180] on div "Messages" at bounding box center [50, 183] width 35 height 9
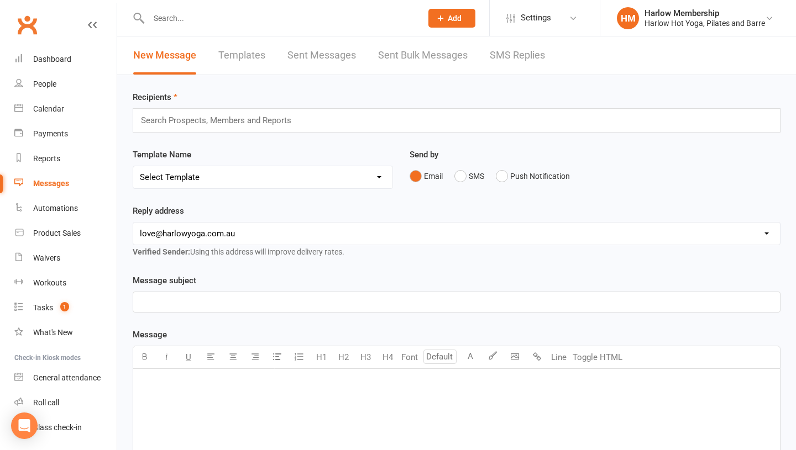
click at [495, 62] on link "SMS Replies" at bounding box center [516, 55] width 55 height 38
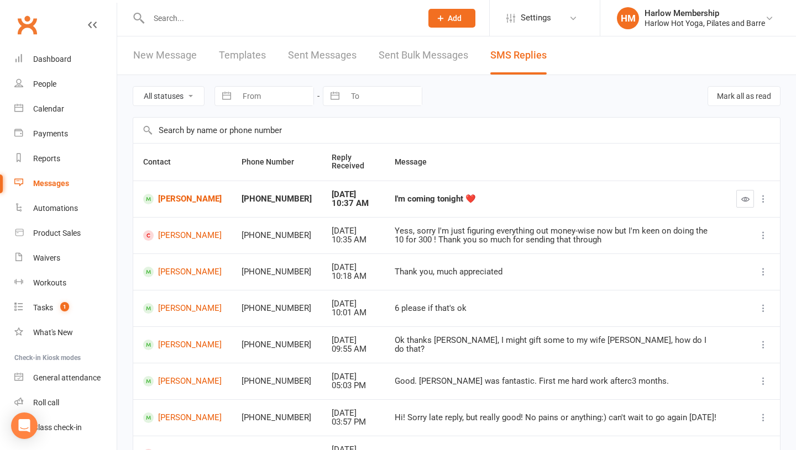
click at [394, 197] on div "I'm coming tonight ❤️" at bounding box center [555, 198] width 322 height 9
copy div "I'm coming tonight ❤️"
click at [749, 197] on button "button" at bounding box center [745, 199] width 18 height 18
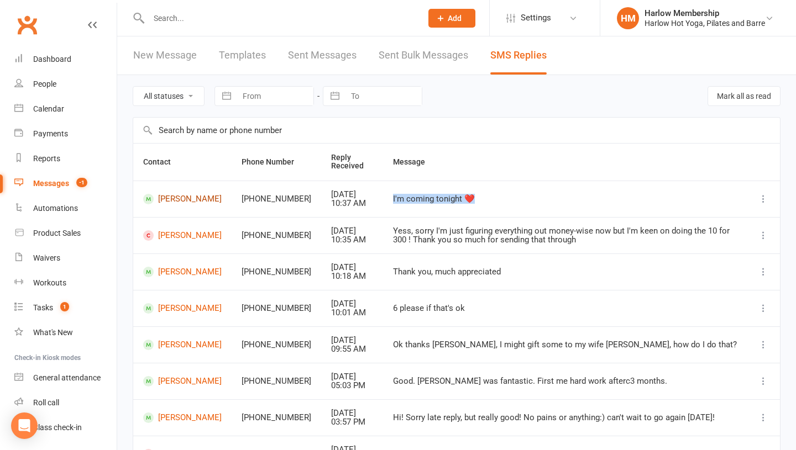
click at [177, 196] on link "Adriana Coutinho" at bounding box center [182, 199] width 78 height 10
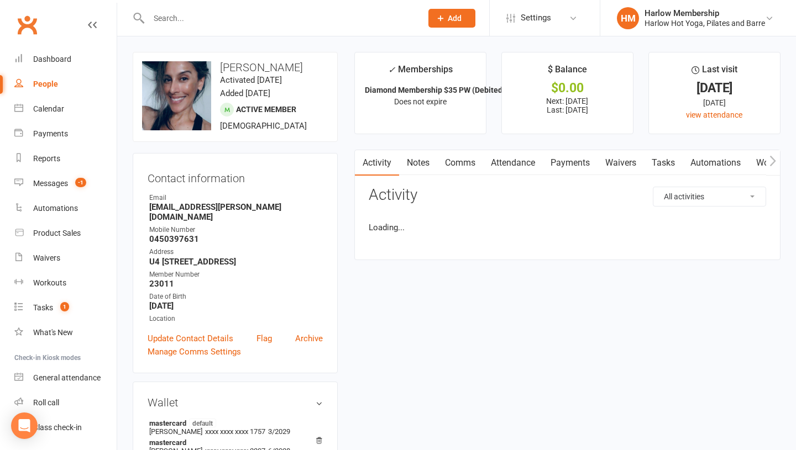
click at [420, 167] on link "Notes" at bounding box center [418, 162] width 38 height 25
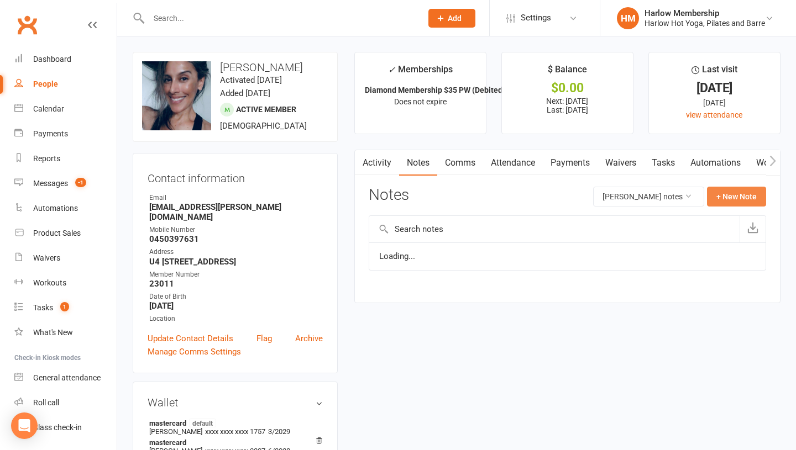
click at [730, 197] on button "+ New Note" at bounding box center [736, 197] width 59 height 20
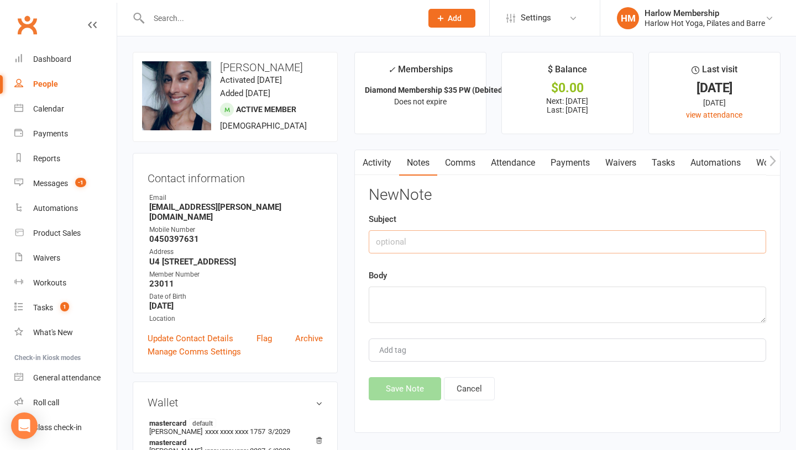
click at [436, 243] on input "text" at bounding box center [566, 241] width 397 height 23
type input "Sent SMS (re-engage)"
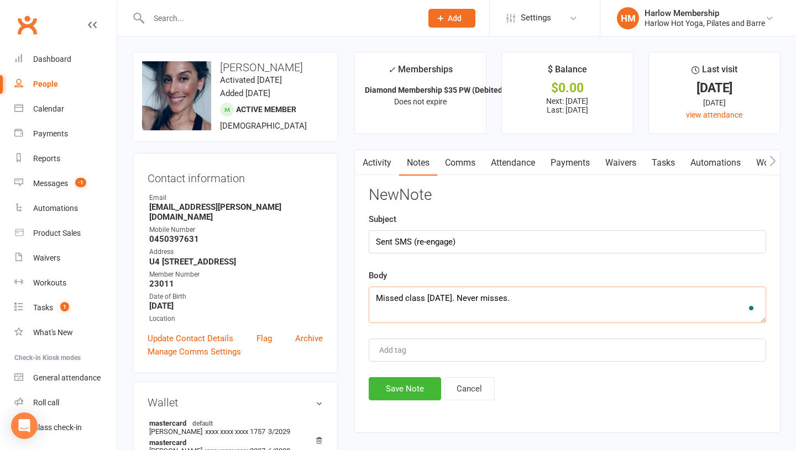
paste textarea "I'm coming tonight ❤️"
click at [520, 297] on textarea "Missed class yesterday. Never misses. I'm coming tonight ❤️" at bounding box center [566, 305] width 397 height 36
type textarea "Missed class yesterday. Never misses. SMS response - I'm coming tonight ❤️"
click at [424, 382] on button "Save Note" at bounding box center [404, 388] width 72 height 23
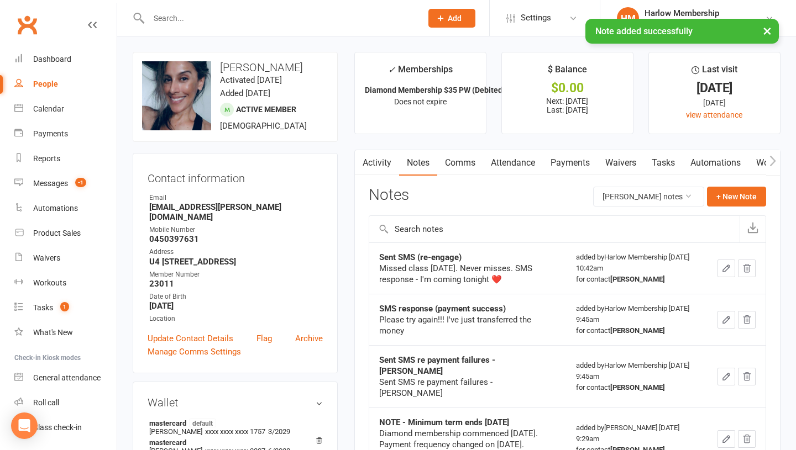
click at [665, 167] on link "Tasks" at bounding box center [663, 162] width 39 height 25
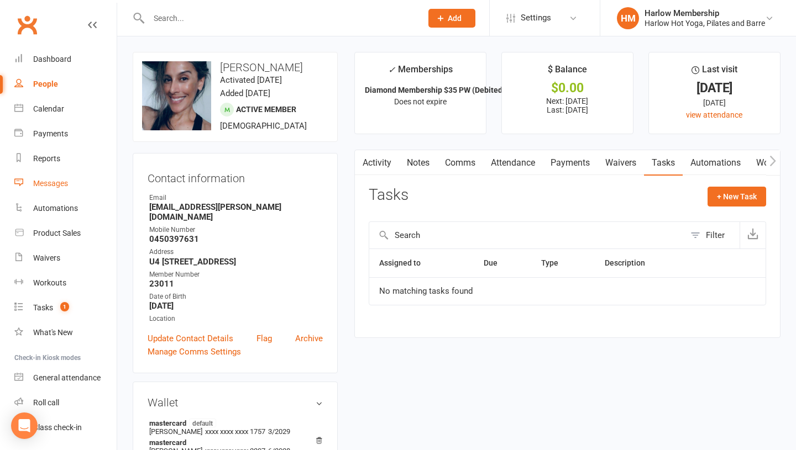
click at [50, 191] on link "Messages" at bounding box center [65, 183] width 102 height 25
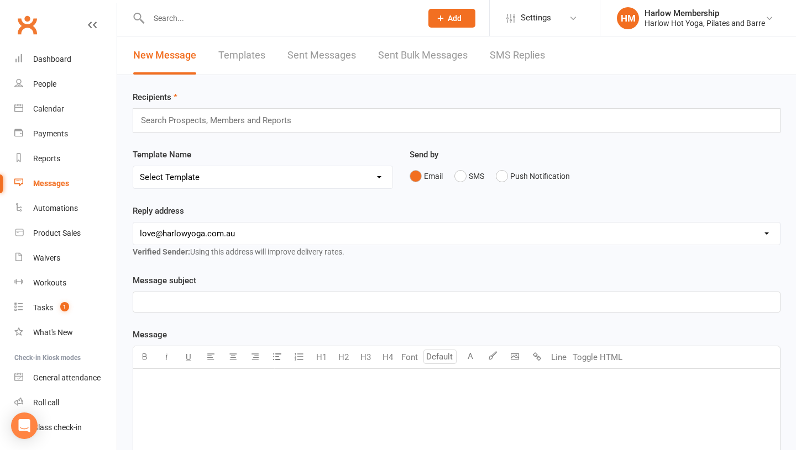
click at [525, 66] on link "SMS Replies" at bounding box center [516, 55] width 55 height 38
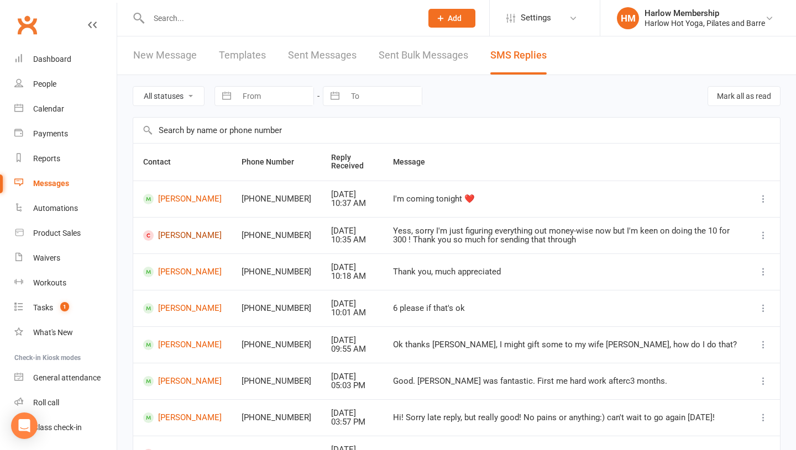
click at [175, 239] on link "[PERSON_NAME]" at bounding box center [182, 235] width 78 height 10
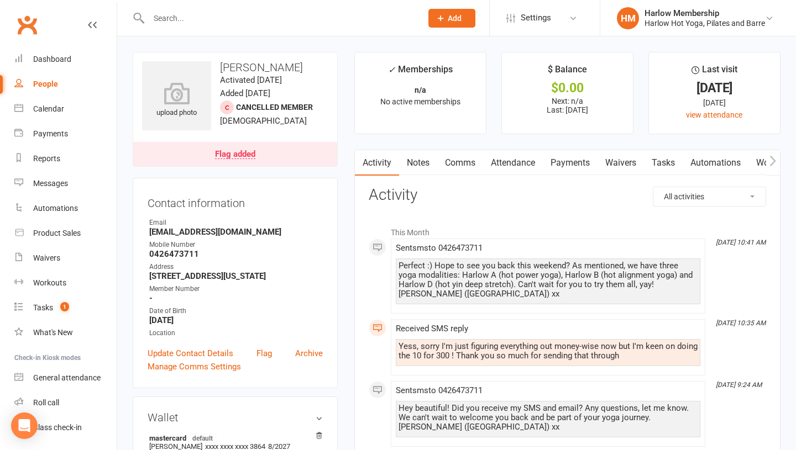
scroll to position [6, 0]
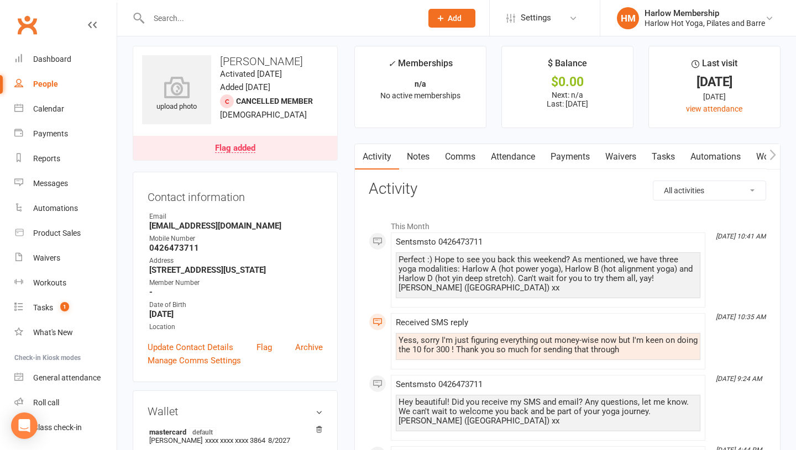
click at [668, 154] on link "Tasks" at bounding box center [663, 156] width 39 height 25
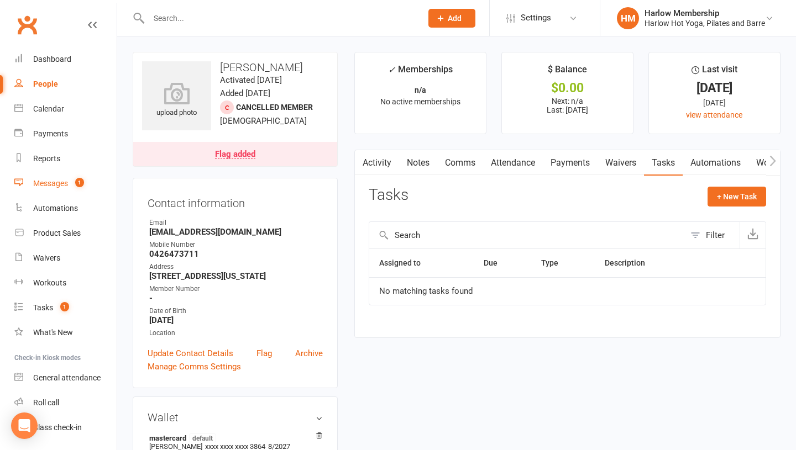
click at [44, 177] on link "Messages 1" at bounding box center [65, 183] width 102 height 25
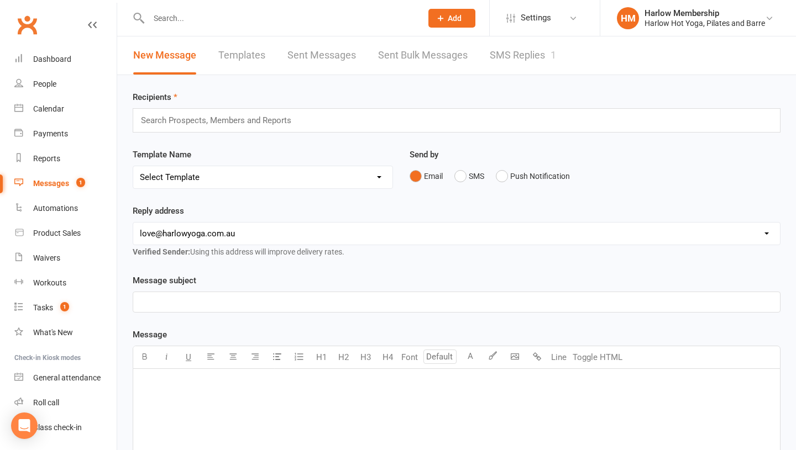
click at [510, 62] on link "SMS Replies 1" at bounding box center [522, 55] width 66 height 38
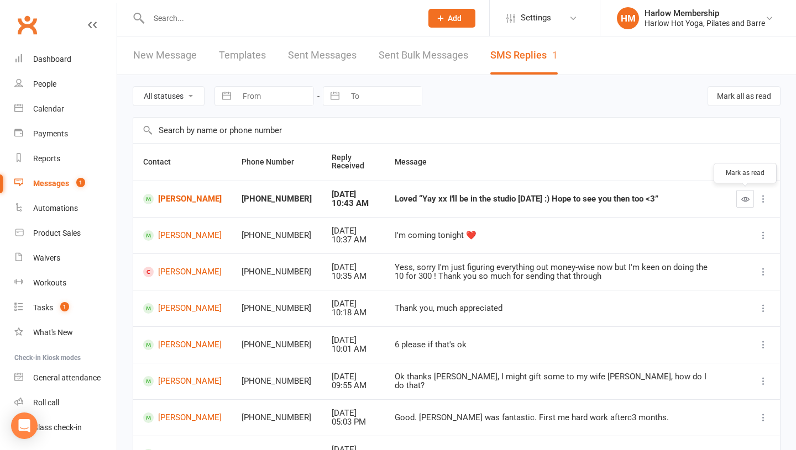
click at [742, 199] on icon "button" at bounding box center [745, 199] width 8 height 8
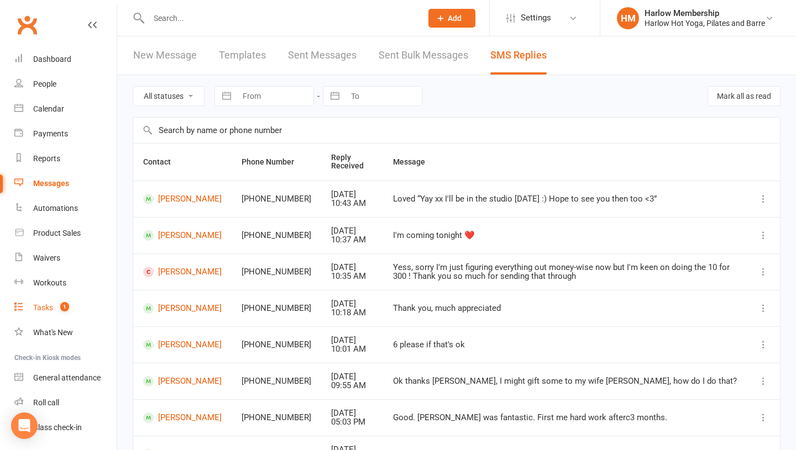
click at [42, 309] on div "Tasks" at bounding box center [43, 307] width 20 height 9
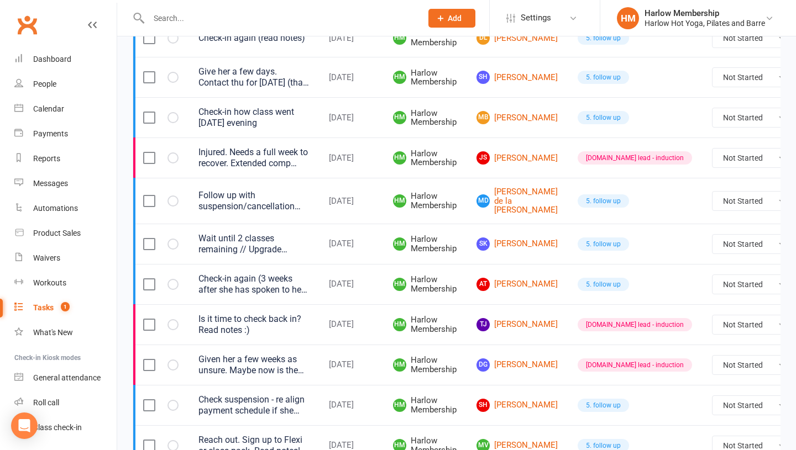
scroll to position [301, 0]
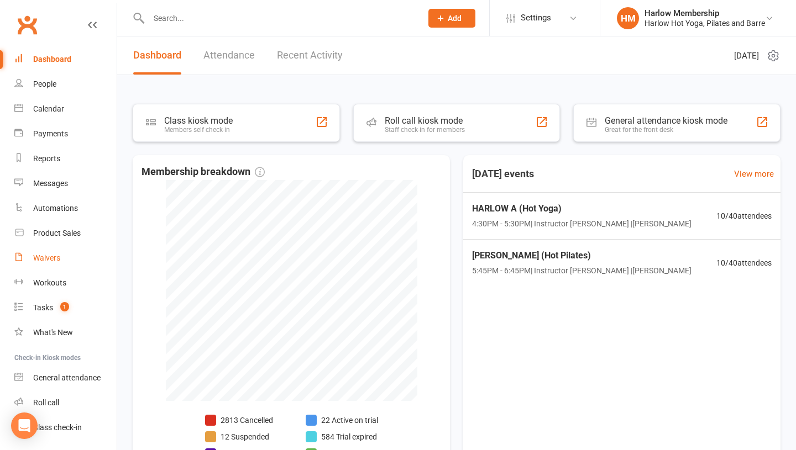
click at [38, 257] on div "Waivers" at bounding box center [46, 258] width 27 height 9
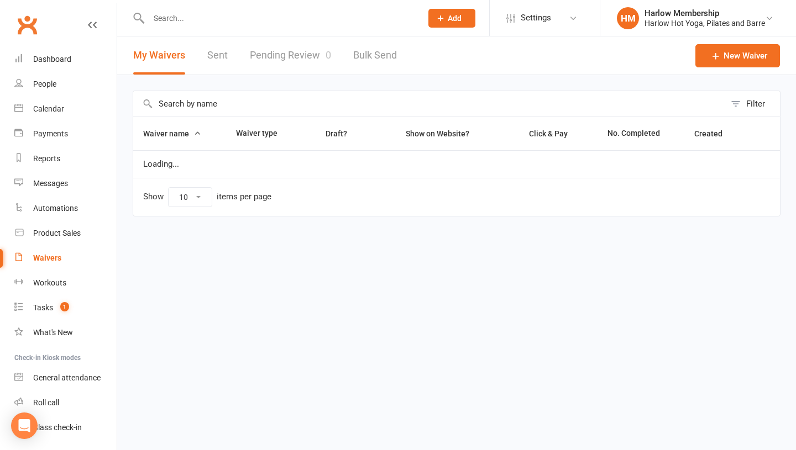
select select "100"
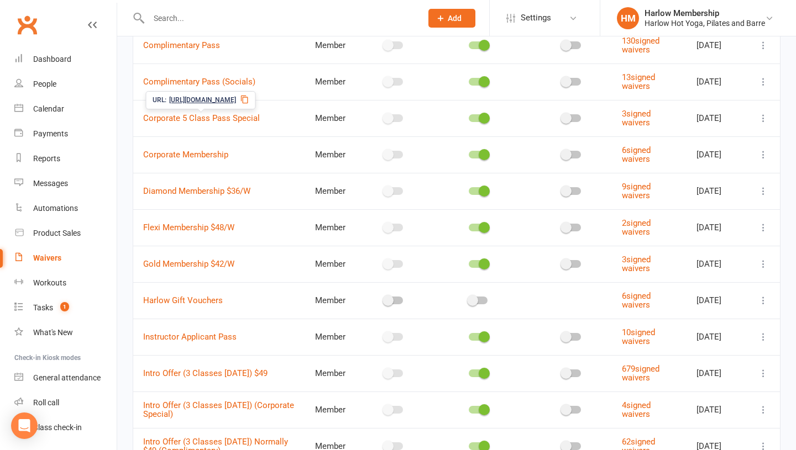
scroll to position [162, 0]
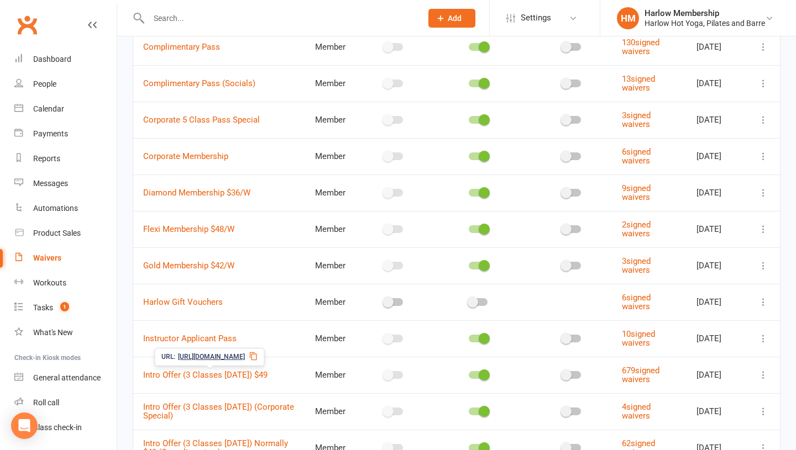
click at [258, 357] on icon at bounding box center [253, 356] width 9 height 9
click at [50, 181] on div "Messages" at bounding box center [50, 183] width 35 height 9
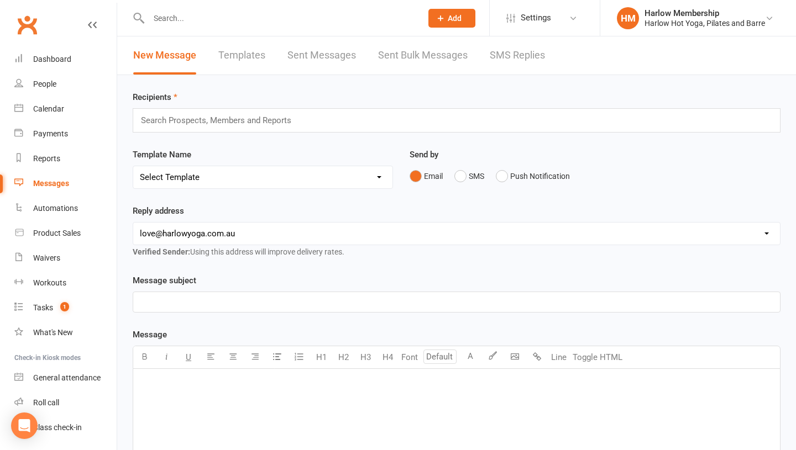
click at [505, 55] on link "SMS Replies" at bounding box center [516, 55] width 55 height 38
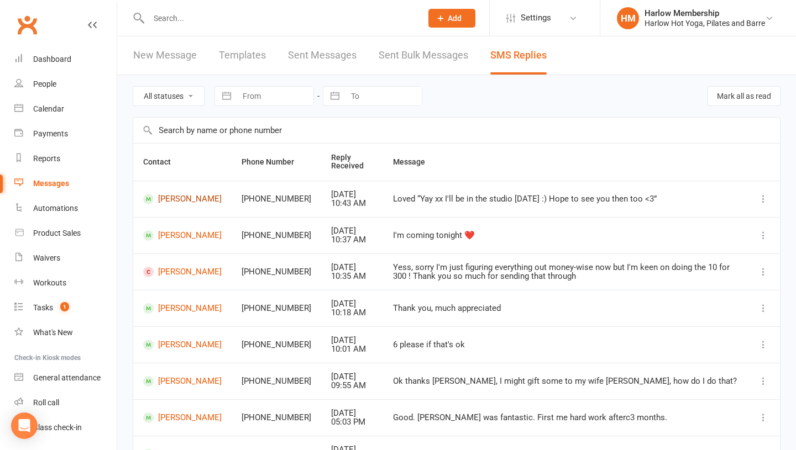
click at [165, 203] on link "Adriana Coutinho" at bounding box center [182, 199] width 78 height 10
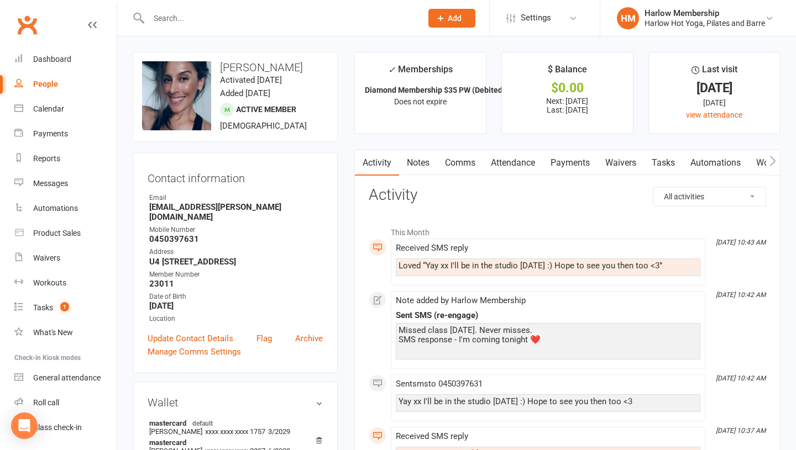
click at [458, 165] on link "Comms" at bounding box center [460, 162] width 46 height 25
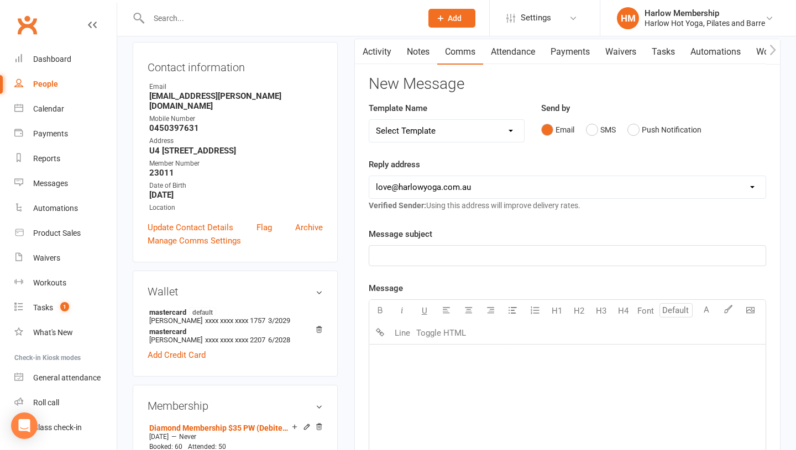
click at [489, 381] on div "﻿" at bounding box center [567, 428] width 396 height 166
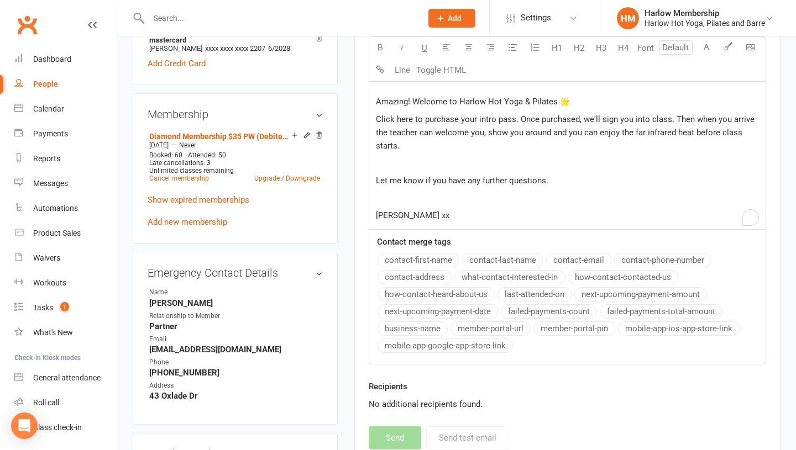
scroll to position [314, 0]
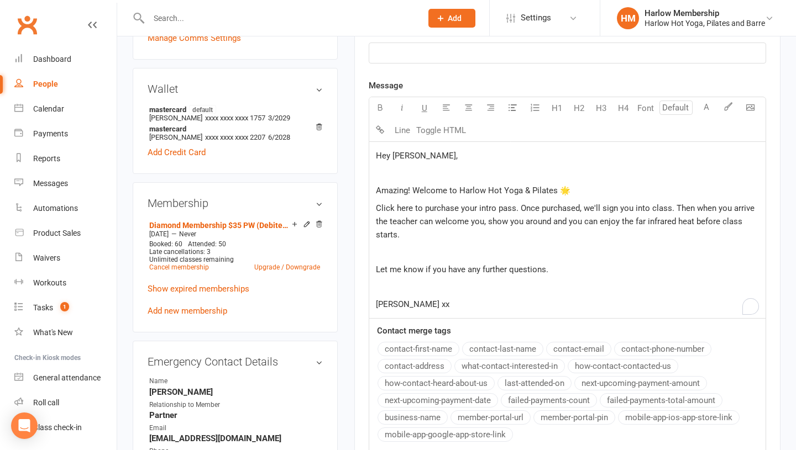
click at [406, 208] on span "​Click here to purchase your intro pass. Once purchased, we'll sign you into cl…" at bounding box center [566, 221] width 381 height 36
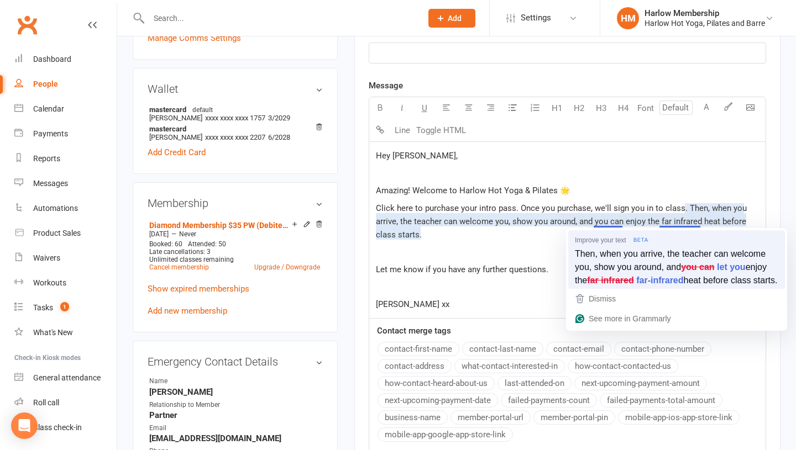
click at [610, 254] on span "Then, when you arrive, the teacher can welcome you, show you around, and" at bounding box center [670, 259] width 191 height 25
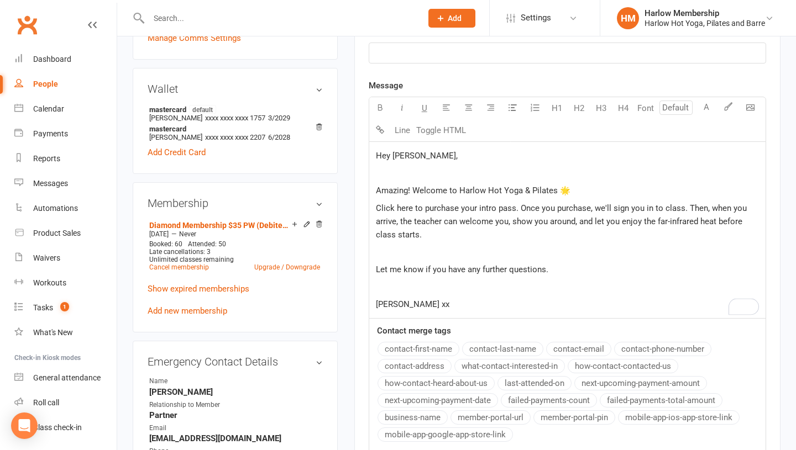
click at [479, 288] on p "﻿" at bounding box center [567, 286] width 383 height 13
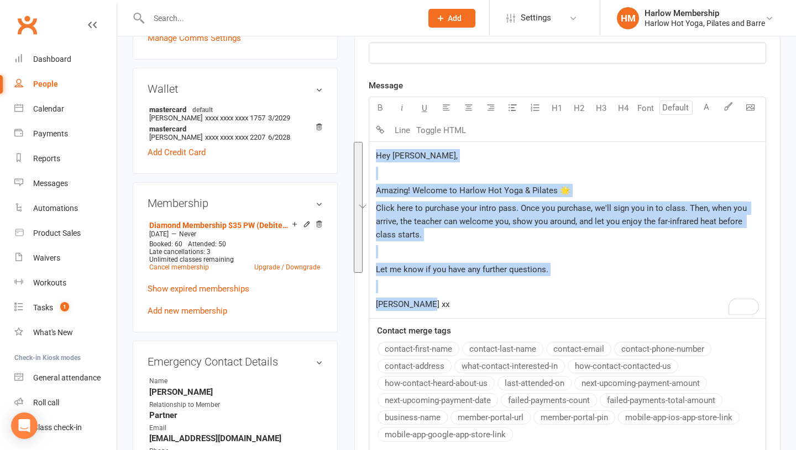
drag, startPoint x: 432, startPoint y: 312, endPoint x: 373, endPoint y: 159, distance: 163.5
click at [373, 159] on div "Hey Sam, ﻿ Amazing! Welcome to Harlow Hot Yoga & Pilates 🌟 ​Click here to purch…" at bounding box center [567, 230] width 396 height 177
copy div "Hey Sam, ﻿ Amazing! Welcome to Harlow Hot Yoga & Pilates 🌟 ​Click here to purch…"
click at [47, 259] on div "Waivers" at bounding box center [46, 258] width 27 height 9
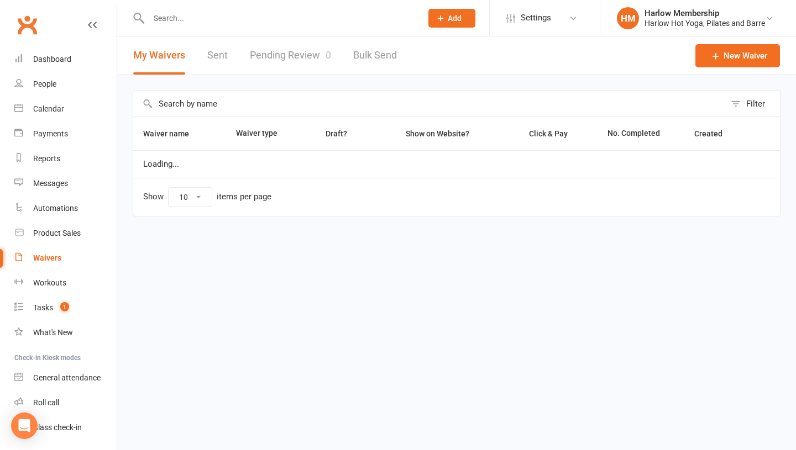
select select "100"
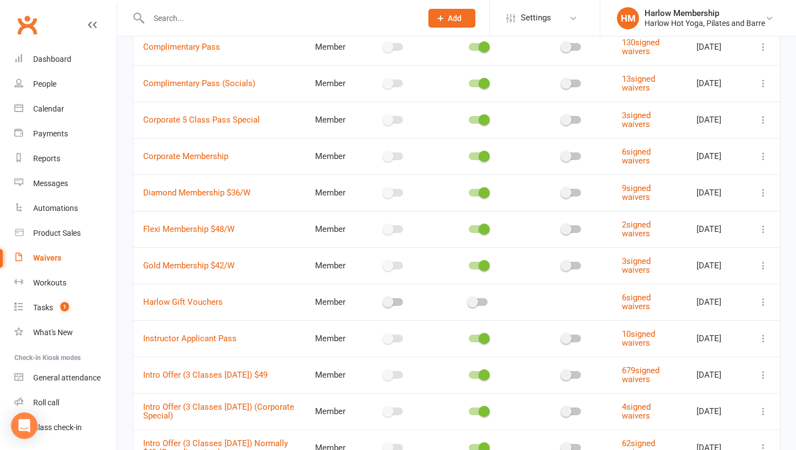
scroll to position [163, 0]
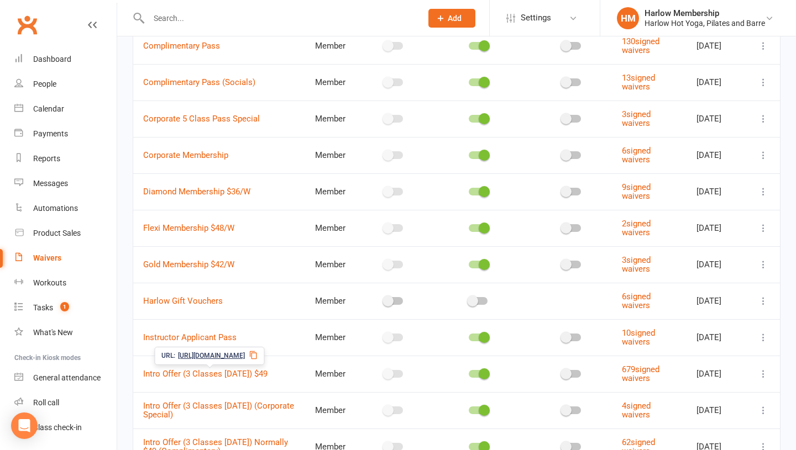
click at [258, 355] on icon at bounding box center [253, 355] width 9 height 9
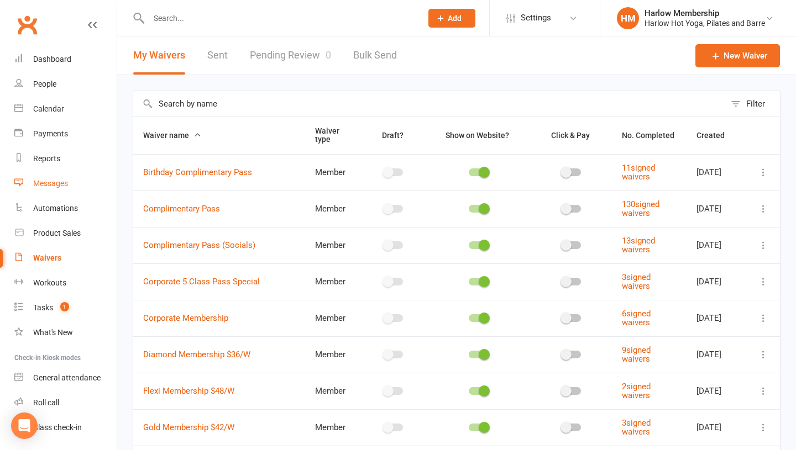
click at [38, 180] on div "Messages" at bounding box center [50, 183] width 35 height 9
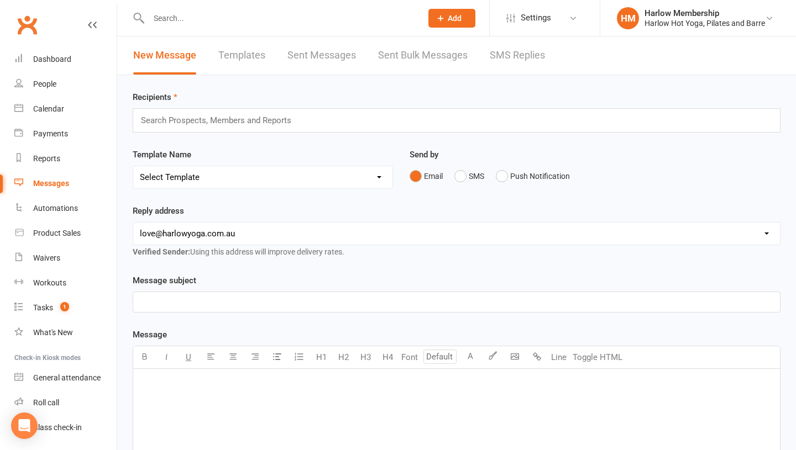
click at [556, 60] on div "New Message Templates Sent Messages Sent Bulk Messages SMS Replies" at bounding box center [339, 55] width 444 height 38
click at [498, 50] on link "SMS Replies" at bounding box center [516, 55] width 55 height 38
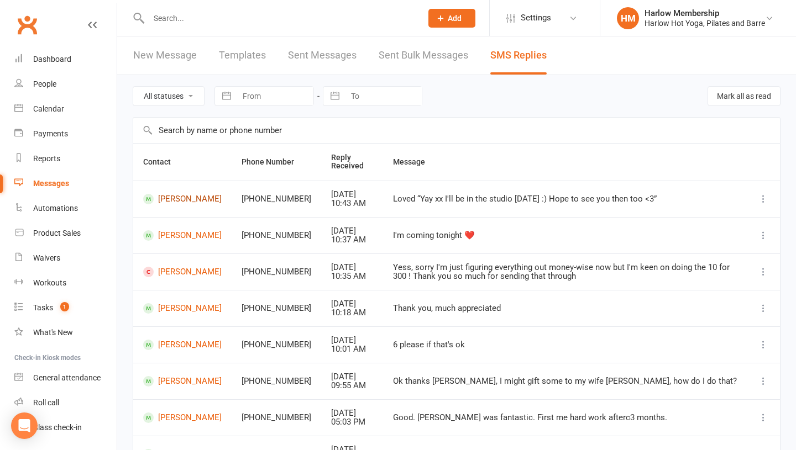
click at [176, 204] on link "Adriana Coutinho" at bounding box center [182, 199] width 78 height 10
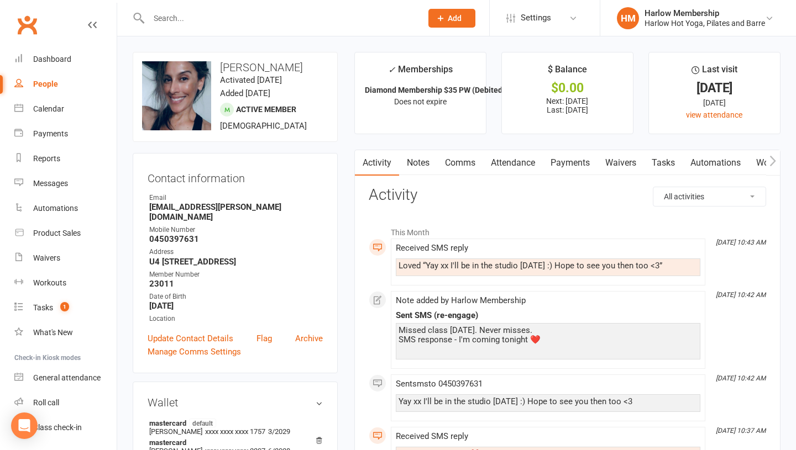
click at [460, 162] on link "Comms" at bounding box center [460, 162] width 46 height 25
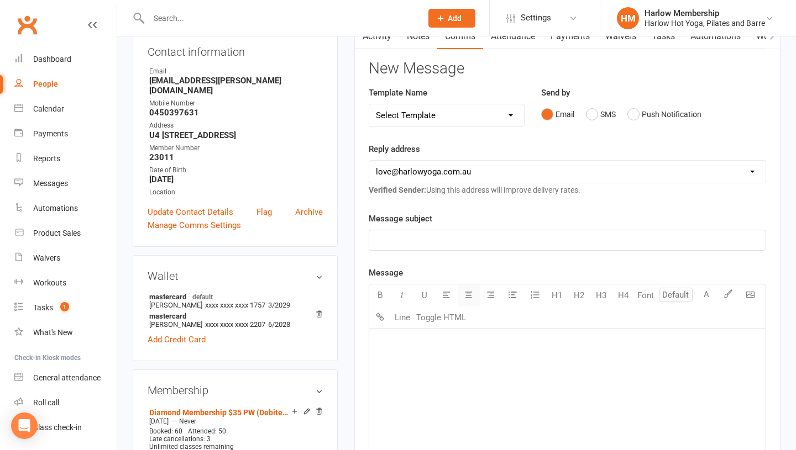
scroll to position [133, 0]
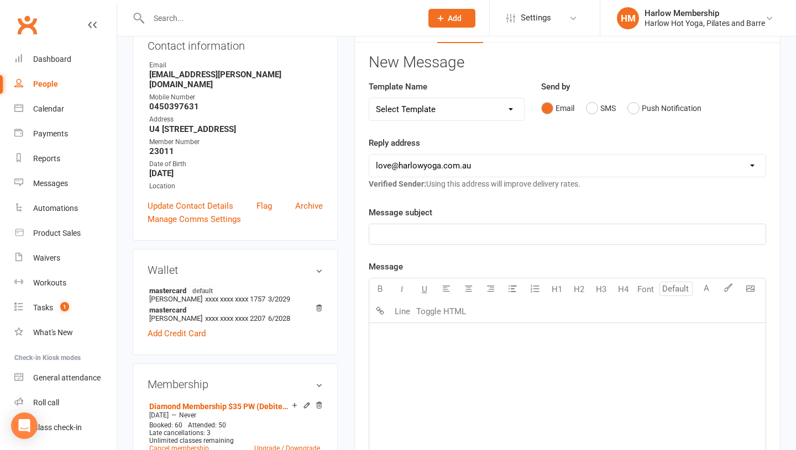
click at [420, 360] on div "﻿" at bounding box center [567, 406] width 396 height 166
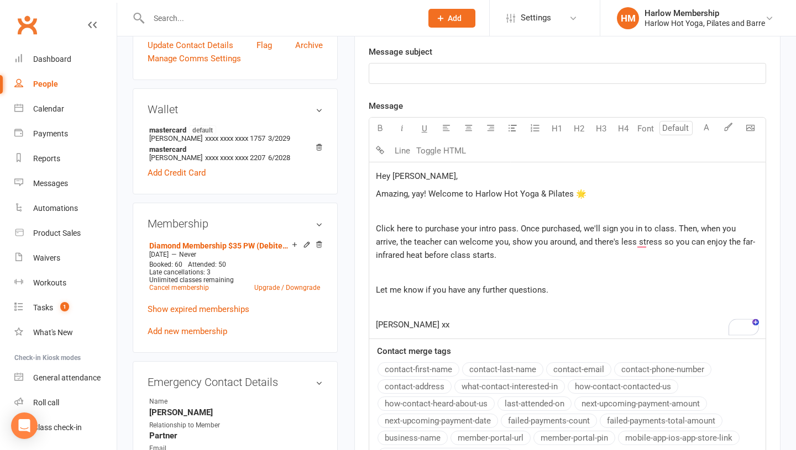
scroll to position [278, 0]
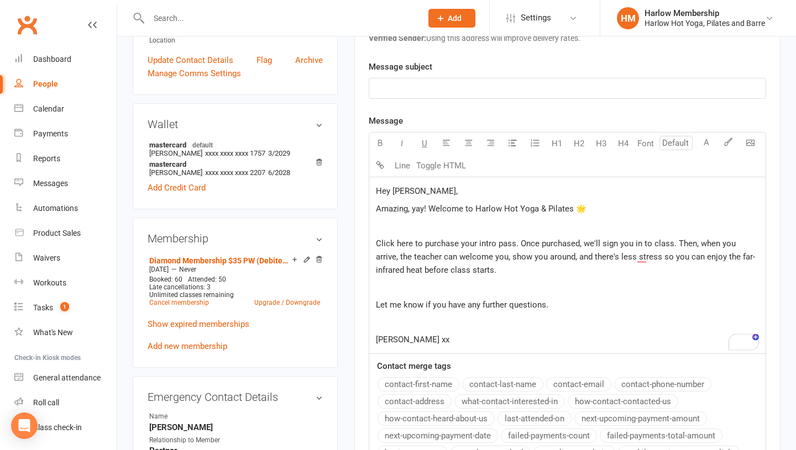
click at [432, 259] on span "​Click here to purchase your intro pass. Once purchase​d, we'll sign you in to …" at bounding box center [565, 257] width 379 height 36
click at [577, 287] on p "﻿" at bounding box center [567, 287] width 383 height 13
click at [431, 279] on div "Hey Sam, Amazing​, yay! Welcome to Harlow Hot Yoga & Pilates 🌟 ﻿ ​Click here to…" at bounding box center [567, 265] width 396 height 177
click at [471, 273] on p "​Click here to purchase your intro pass. Once purchase​d, we'll sign you in to …" at bounding box center [567, 257] width 383 height 40
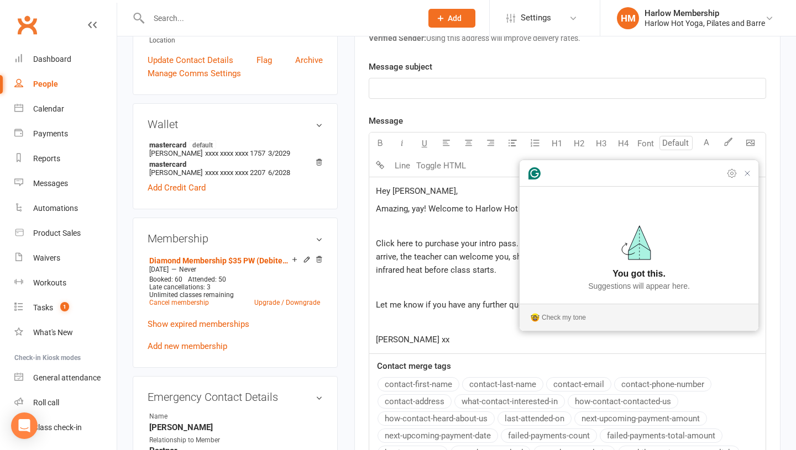
scroll to position [0, 0]
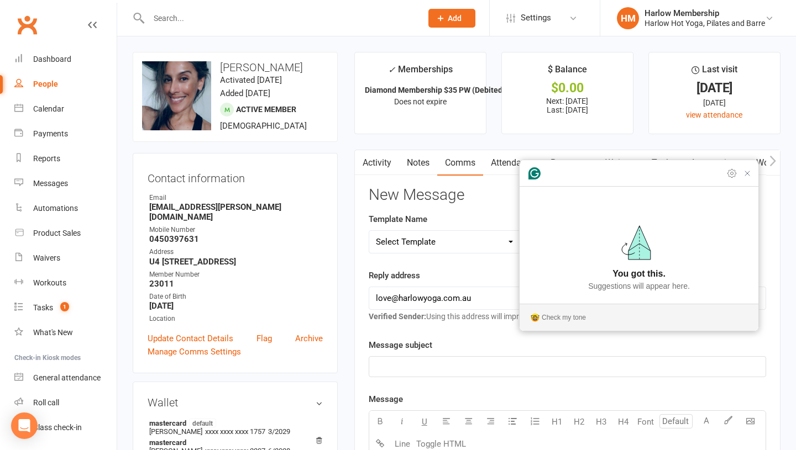
click at [440, 27] on div "Prospect Member Non-attending contact Class / event Appointment Task Membership…" at bounding box center [451, 18] width 75 height 36
click at [446, 22] on button "Add" at bounding box center [451, 18] width 47 height 19
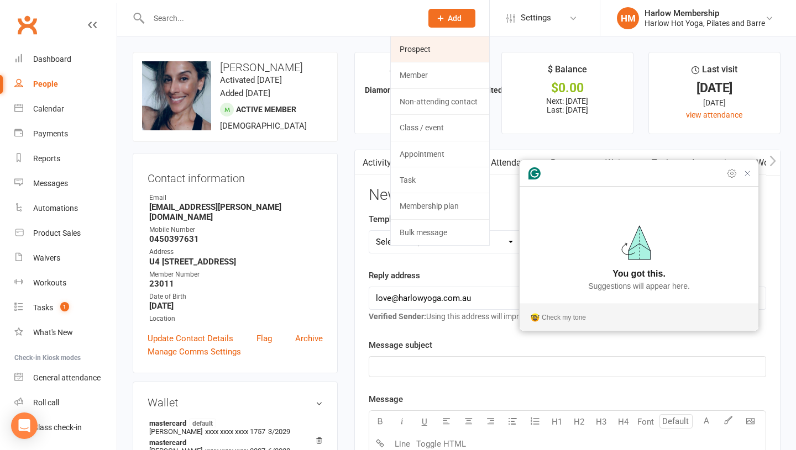
click at [418, 49] on link "Prospect" at bounding box center [440, 48] width 98 height 25
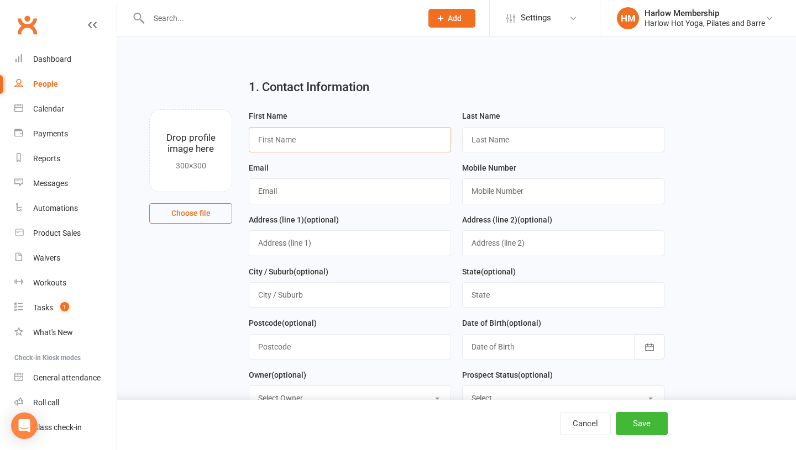
click at [327, 143] on input "text" at bounding box center [350, 139] width 202 height 25
type input "Sam"
type input "Crane"
click at [293, 183] on input "text" at bounding box center [350, 190] width 202 height 25
paste input "0422097838"
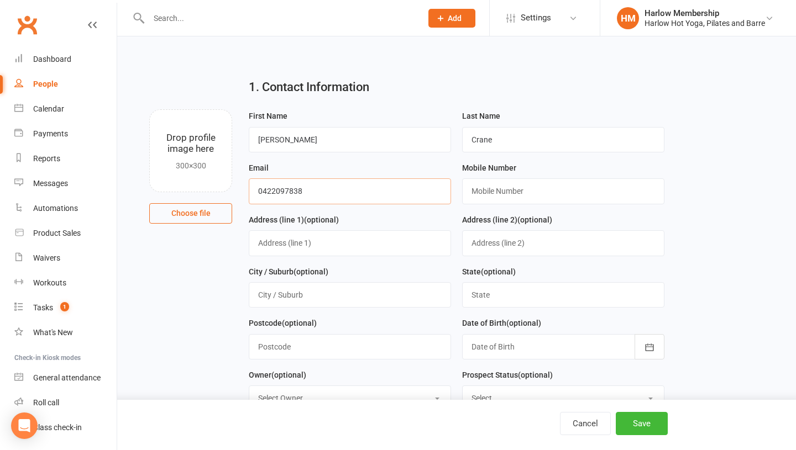
type input "0422097838"
click at [504, 186] on input "text" at bounding box center [563, 190] width 202 height 25
paste input "0422097838"
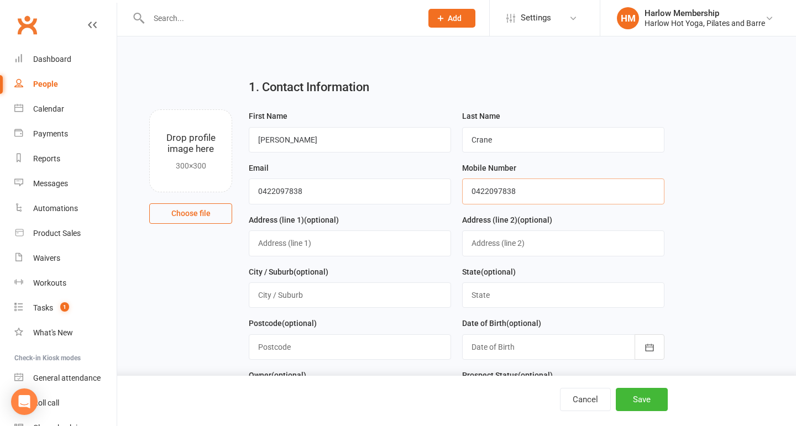
type input "0422097838"
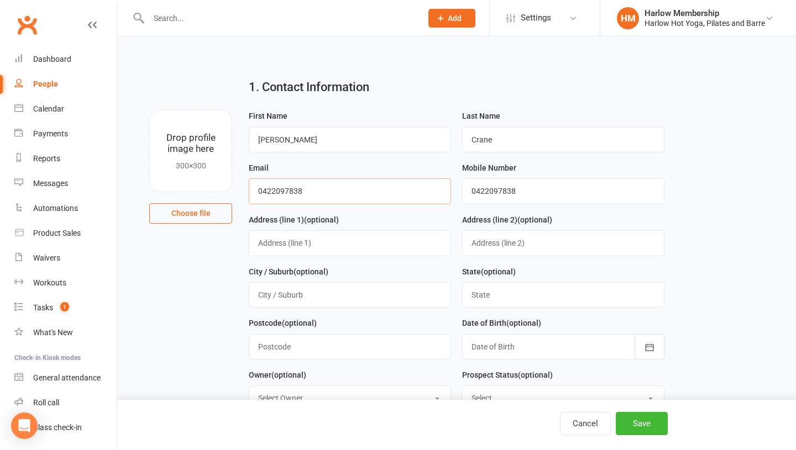
click at [298, 185] on input "0422097838" at bounding box center [350, 190] width 202 height 25
paste input "[EMAIL_ADDRESS][DOMAIN_NAME]"
type input "[EMAIL_ADDRESS][DOMAIN_NAME]"
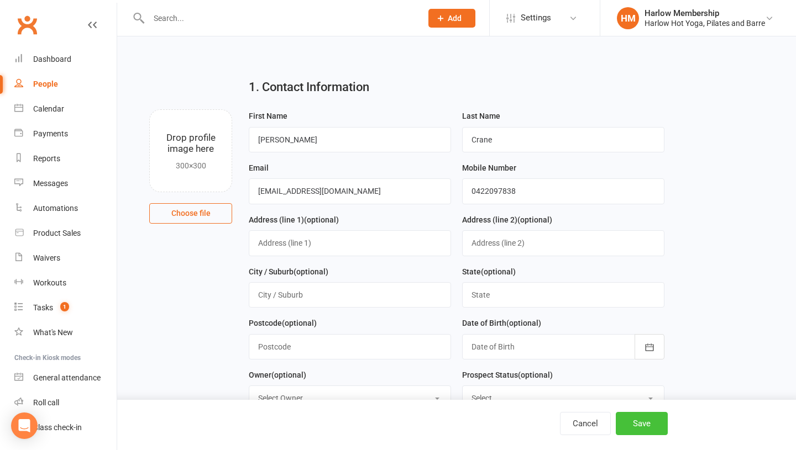
click at [628, 422] on button "Save" at bounding box center [641, 423] width 52 height 23
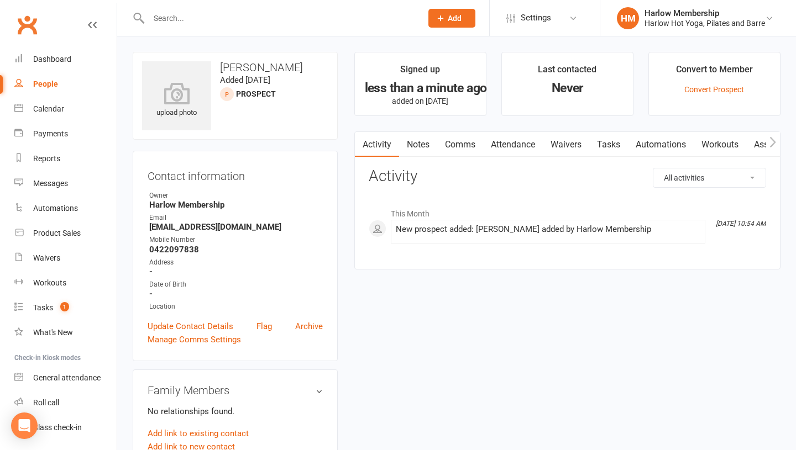
click at [412, 151] on link "Notes" at bounding box center [418, 144] width 38 height 25
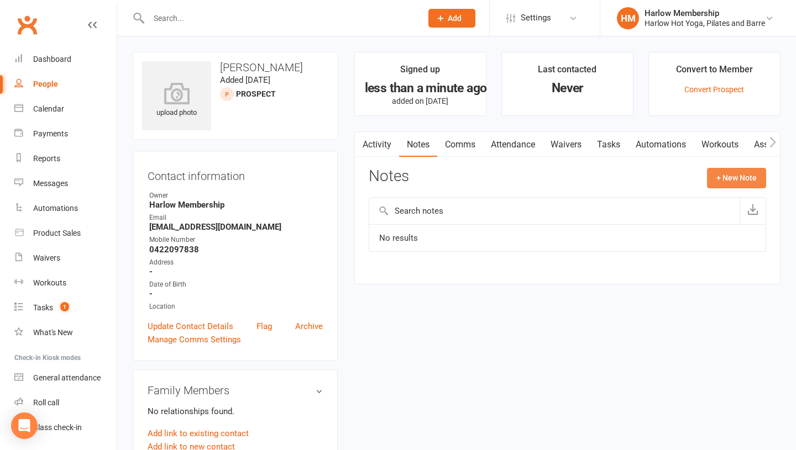
click at [728, 171] on button "+ New Note" at bounding box center [736, 178] width 59 height 20
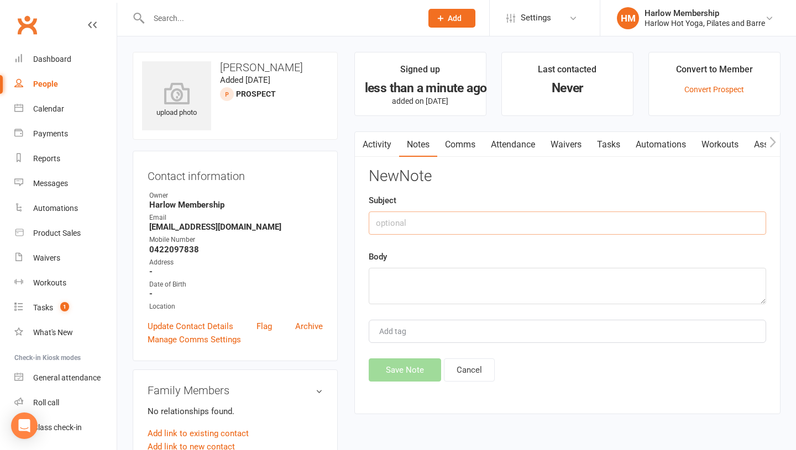
click at [413, 222] on input "text" at bounding box center [566, 223] width 397 height 23
type input "I"
type input "Email exchange"
click at [419, 291] on textarea at bounding box center [566, 286] width 397 height 36
paste textarea "https://mail.google.com/mail/u/0/#inbox/FMfcgzQcqHbgQTrKsMBWHRPGVJkFkHxM"
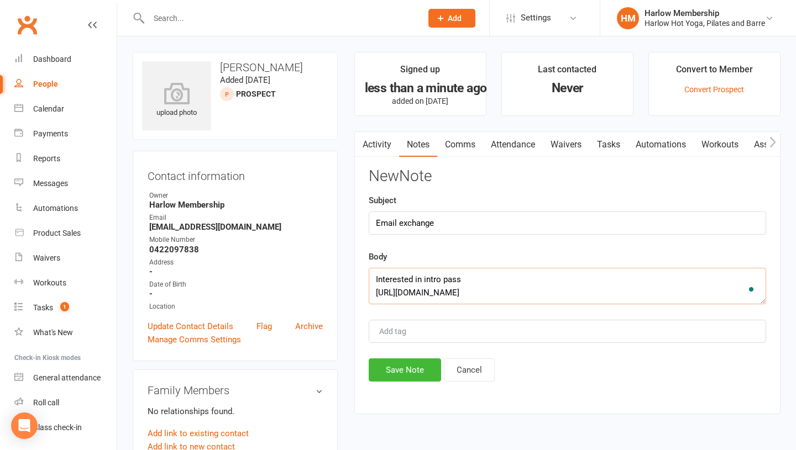
type textarea "Interested in intro pass https://mail.google.com/mail/u/0/#inbox/FMfcgzQcqHbgQT…"
click at [389, 383] on div "Activity Notes Comms Attendance Waivers Tasks Automations Workouts Assessments …" at bounding box center [567, 272] width 426 height 283
click at [398, 375] on button "Save Note" at bounding box center [404, 370] width 72 height 23
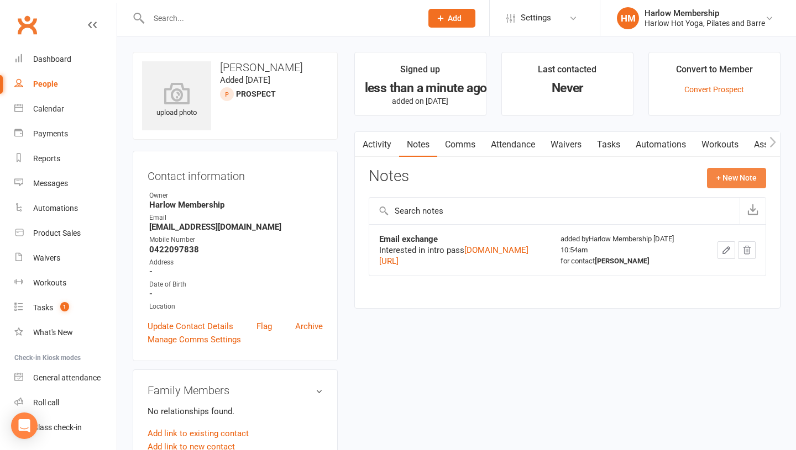
click at [728, 176] on button "+ New Note" at bounding box center [736, 178] width 59 height 20
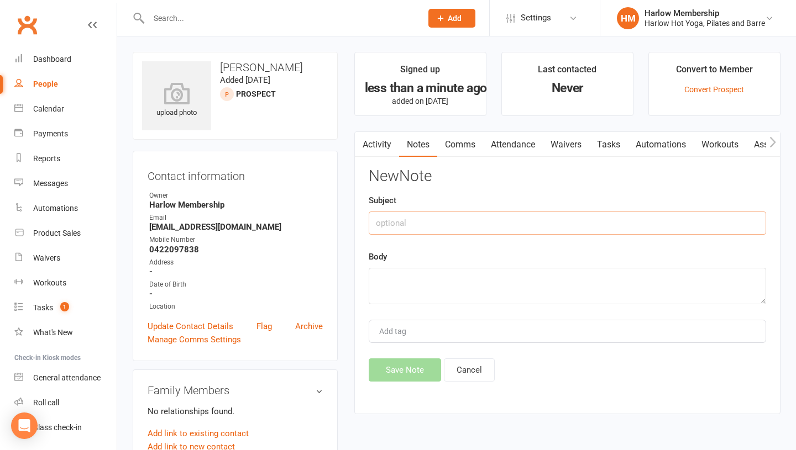
click at [393, 215] on input "text" at bounding box center [566, 223] width 397 height 23
click at [468, 376] on button "Cancel" at bounding box center [469, 370] width 51 height 23
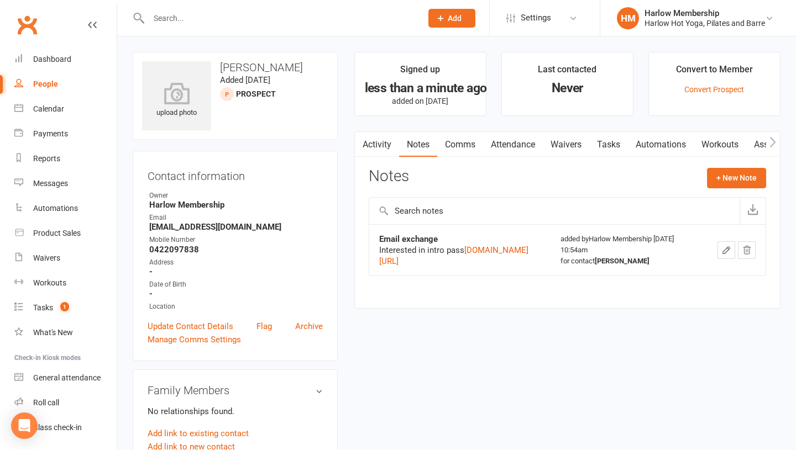
click at [729, 254] on icon "button" at bounding box center [726, 250] width 7 height 7
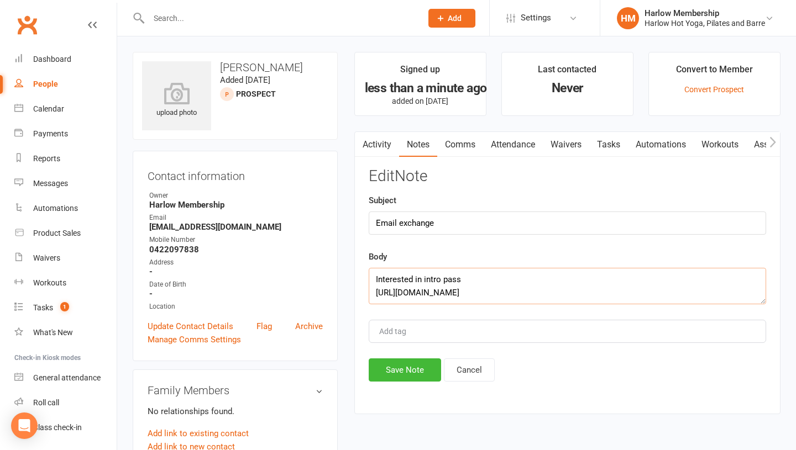
click at [469, 279] on textarea "Interested in intro pass https://mail.google.com/mail/u/0/#inbox/FMfcgzQcqHbgQT…" at bounding box center [566, 286] width 397 height 36
click at [408, 381] on div "Activity Notes Comms Attendance Waivers Tasks Automations Workouts Assessments …" at bounding box center [567, 272] width 426 height 283
type textarea "Interested in the intro pass. Called. Didn't pick up, so I responded via email.…"
click at [406, 381] on button "Save Note" at bounding box center [404, 370] width 72 height 23
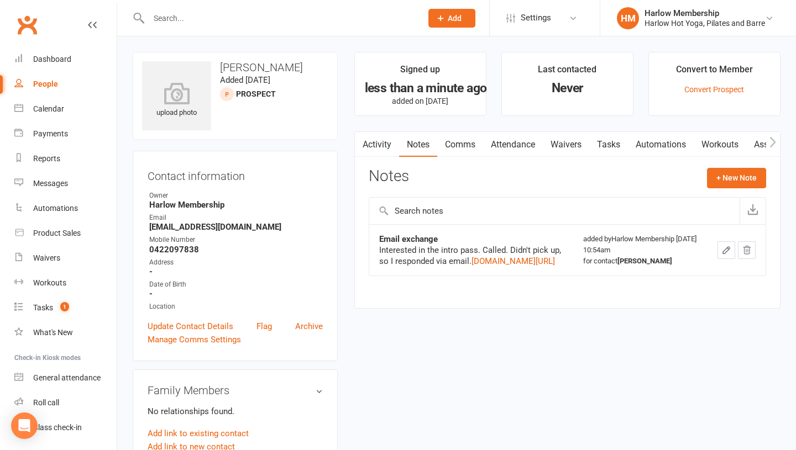
click at [731, 255] on icon "button" at bounding box center [726, 250] width 10 height 10
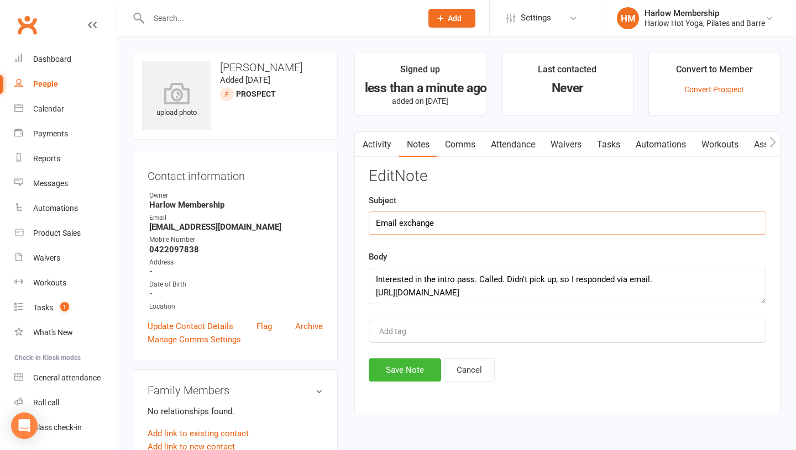
click at [465, 225] on input "Email exchange" at bounding box center [566, 223] width 397 height 23
type input "Email exchange - [PERSON_NAME]"
click at [392, 373] on button "Save Note" at bounding box center [404, 370] width 72 height 23
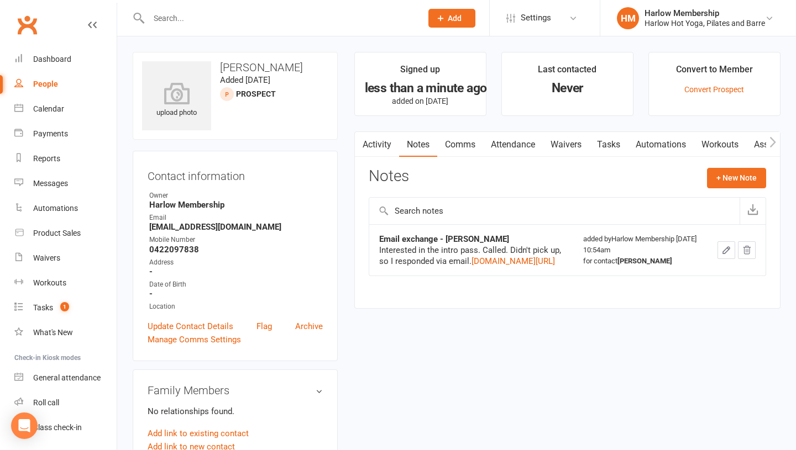
click at [622, 145] on link "Tasks" at bounding box center [608, 144] width 39 height 25
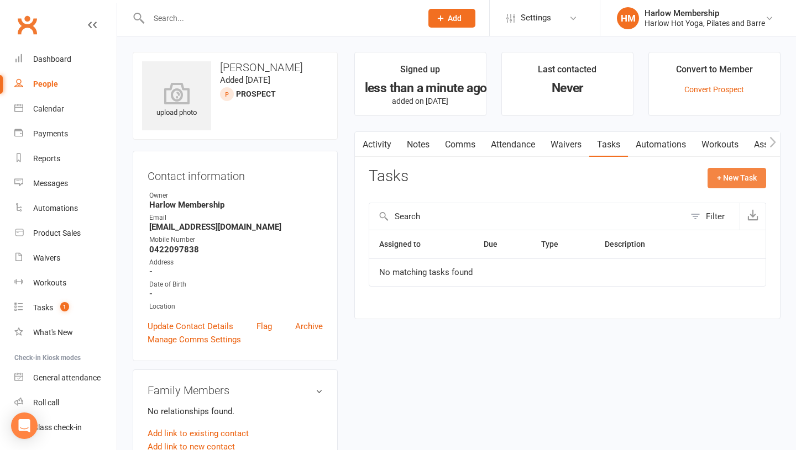
click at [720, 182] on button "+ New Task" at bounding box center [736, 178] width 59 height 20
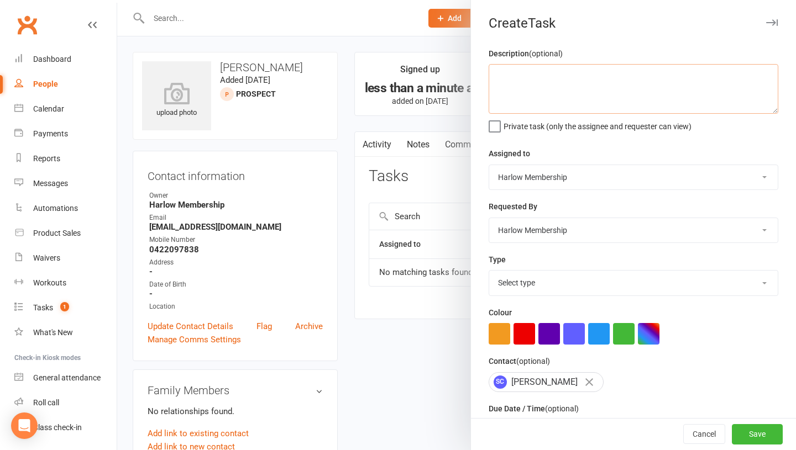
click at [536, 64] on textarea at bounding box center [632, 89] width 289 height 50
type textarea "Follow up - wants to check-out studio"
click at [515, 176] on select "Harlow Membership Instructor Cat Instructor [US_STATE] Instructor [PERSON_NAME]…" at bounding box center [633, 177] width 288 height 24
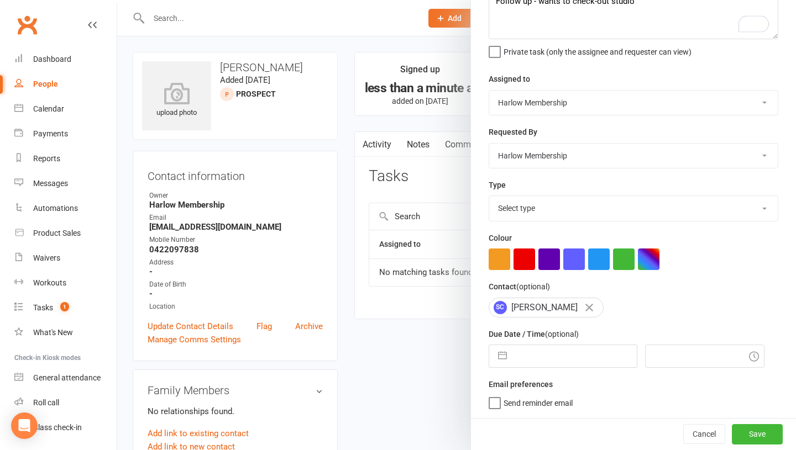
click at [520, 212] on select "Select type [DOMAIN_NAME] lead - induction 1. won membership 2. hot lead - atte…" at bounding box center [633, 208] width 288 height 24
select select "27606"
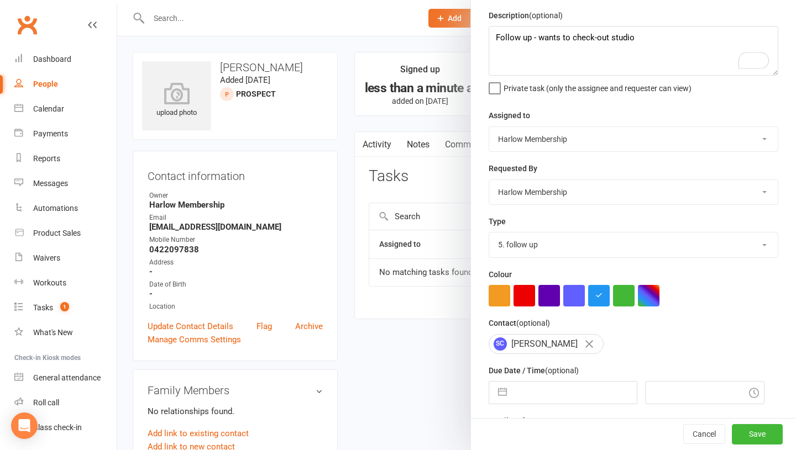
scroll to position [17, 0]
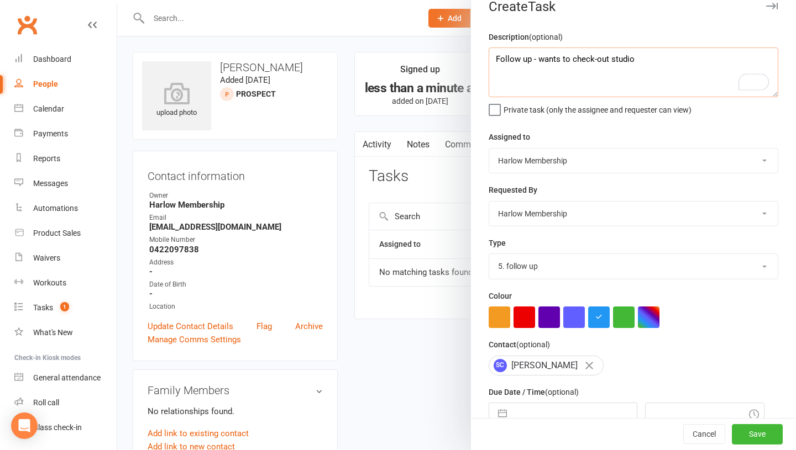
click at [634, 61] on textarea "Follow up - wants to check-out studio" at bounding box center [632, 73] width 289 height 50
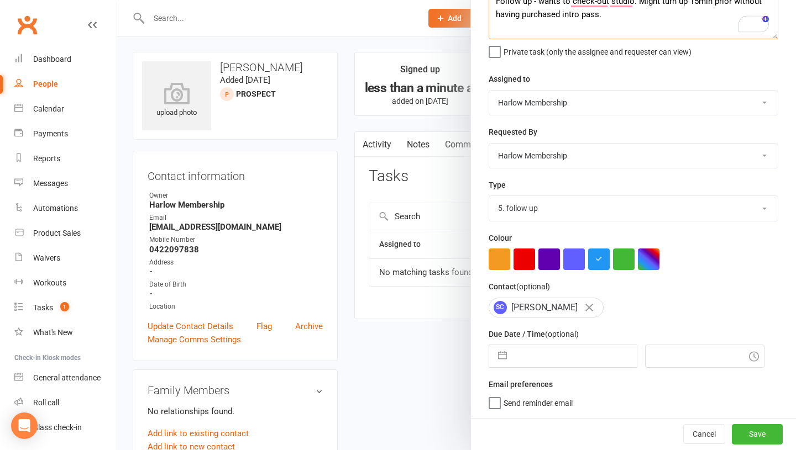
type textarea "Follow up - wants to check-out studio. Might turn up 15min prior without having…"
click at [539, 346] on input "text" at bounding box center [574, 356] width 124 height 22
select select "8"
select select "2025"
select select "9"
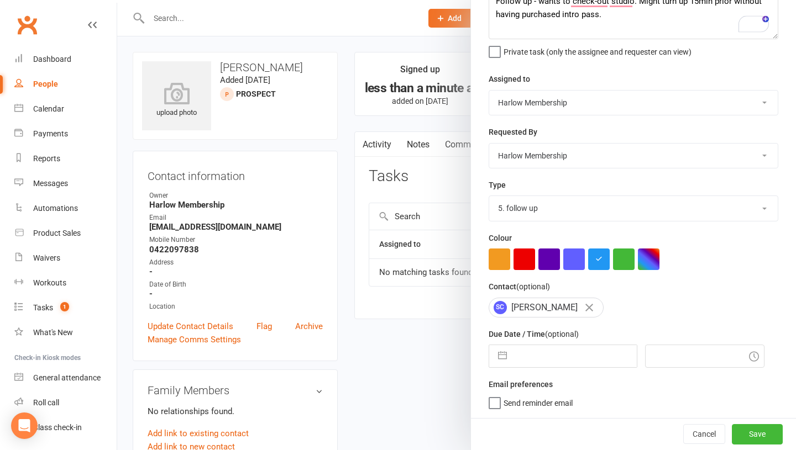
select select "2025"
select select "10"
select select "2025"
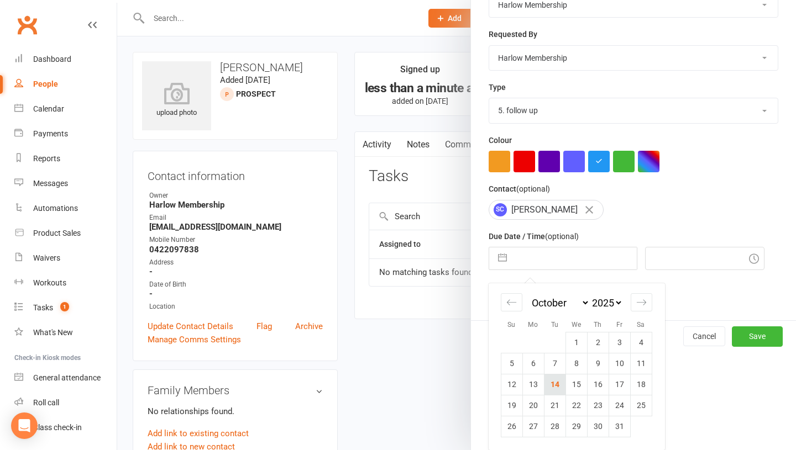
click at [557, 388] on td "14" at bounding box center [555, 384] width 22 height 21
type input "[DATE]"
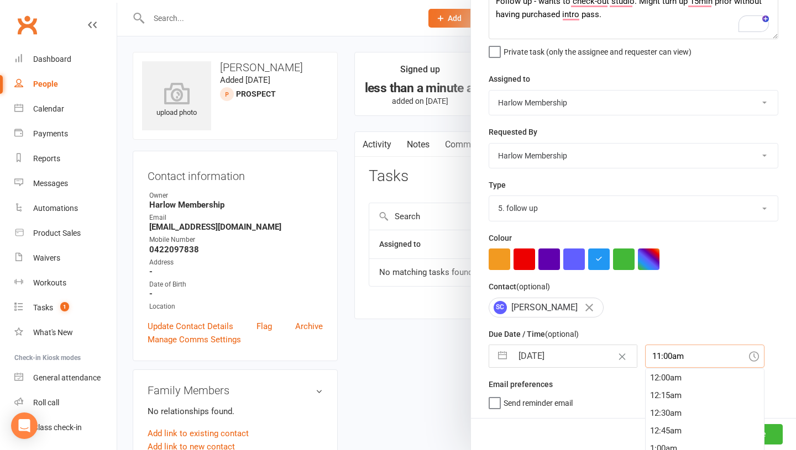
click at [651, 356] on div "11:00am 12:00am 12:15am 12:30am 12:45am 1:00am 1:15am 1:30am 1:45am 2:00am 2:15…" at bounding box center [704, 356] width 119 height 23
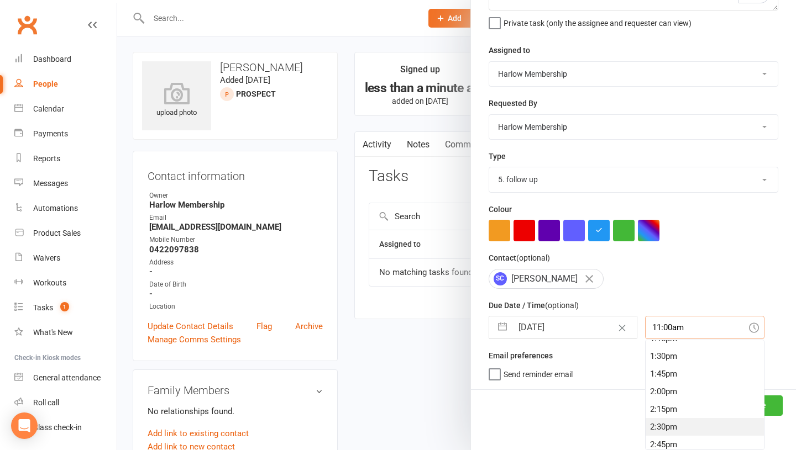
scroll to position [1099, 0]
click at [645, 382] on div "4:00pm" at bounding box center [704, 381] width 118 height 18
type input "4:00pm"
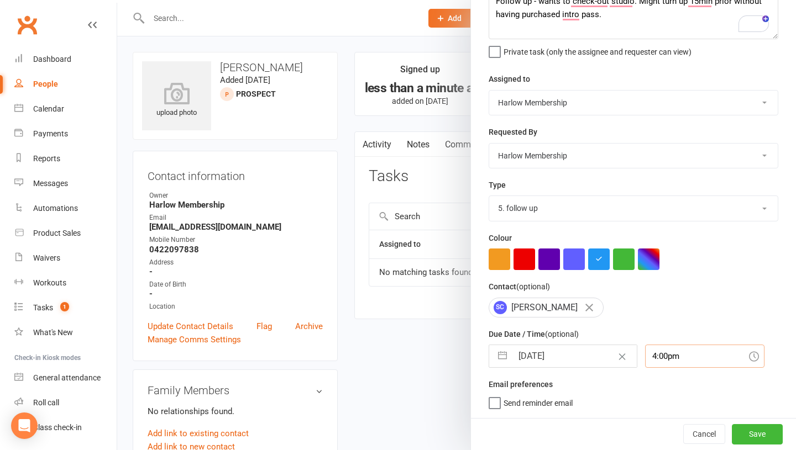
scroll to position [75, 0]
click at [749, 439] on button "Save" at bounding box center [756, 434] width 51 height 20
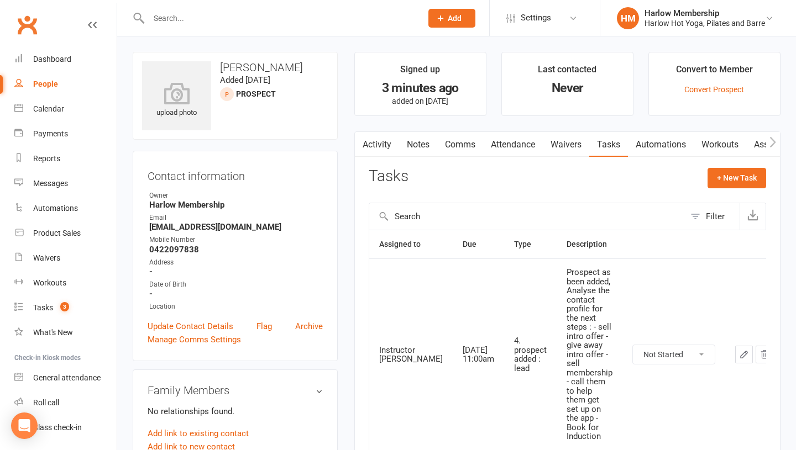
click at [384, 150] on link "Activity" at bounding box center [377, 144] width 44 height 25
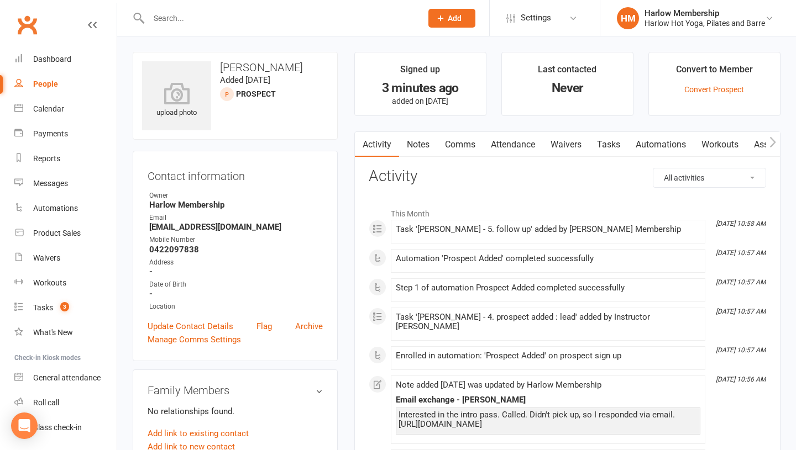
click at [410, 144] on link "Notes" at bounding box center [418, 144] width 38 height 25
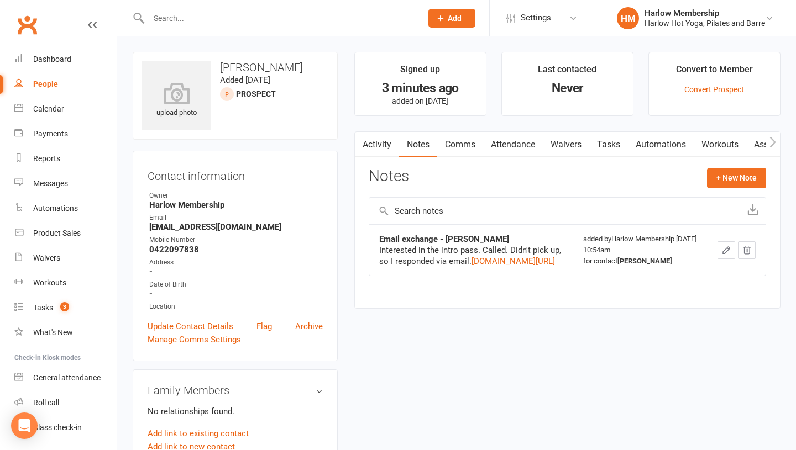
click at [608, 154] on link "Tasks" at bounding box center [608, 144] width 39 height 25
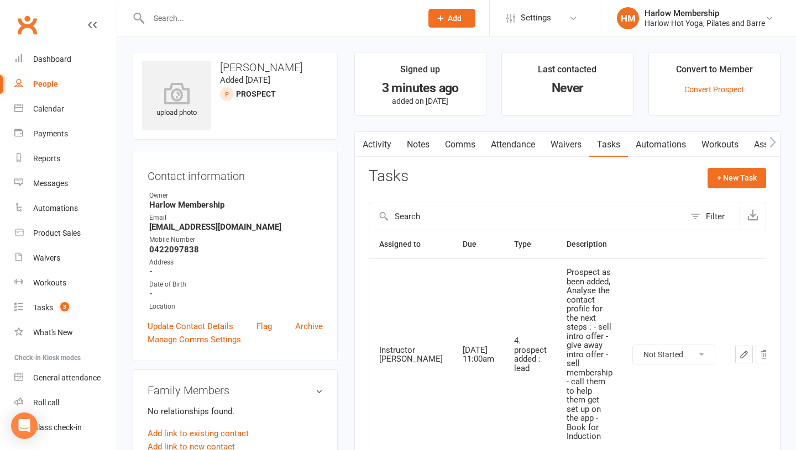
click at [739, 351] on icon "button" at bounding box center [744, 355] width 10 height 10
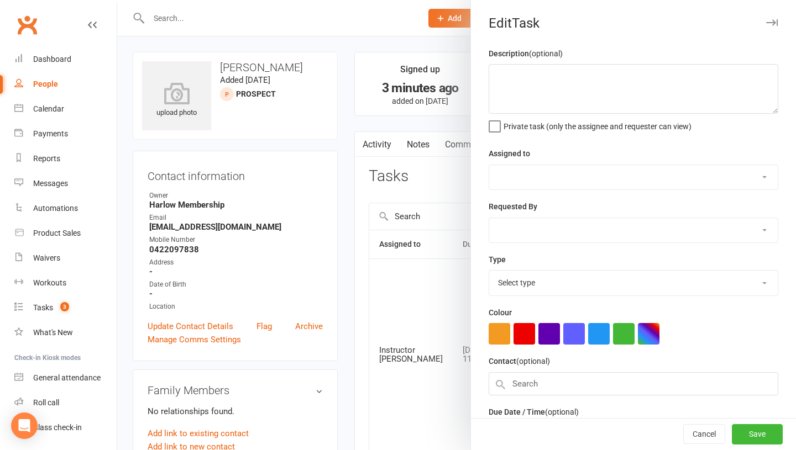
type textarea "Prospect as been added, Analyse the contact profile for the next steps : - sell…"
select select "49069"
type input "[DATE]"
type input "11:00am"
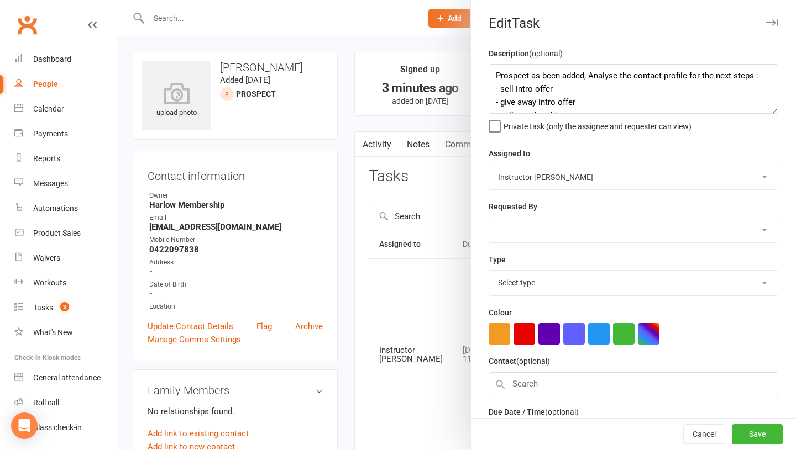
select select "27953"
click at [520, 177] on select "Harlow Membership Instructor Cat Instructor [US_STATE] Instructor [PERSON_NAME]…" at bounding box center [633, 177] width 288 height 24
select select "47368"
click at [519, 235] on select "Harlow Membership Instructor Cat Instructor Georgia Instructor Emma Instructor …" at bounding box center [633, 230] width 288 height 24
select select "47368"
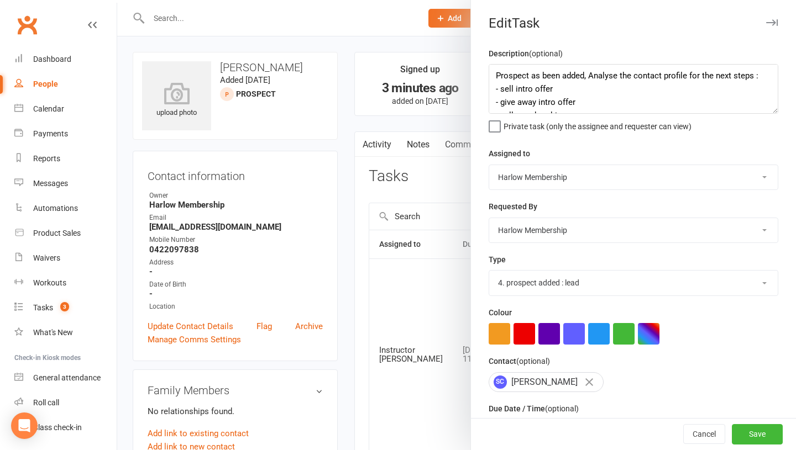
scroll to position [75, 0]
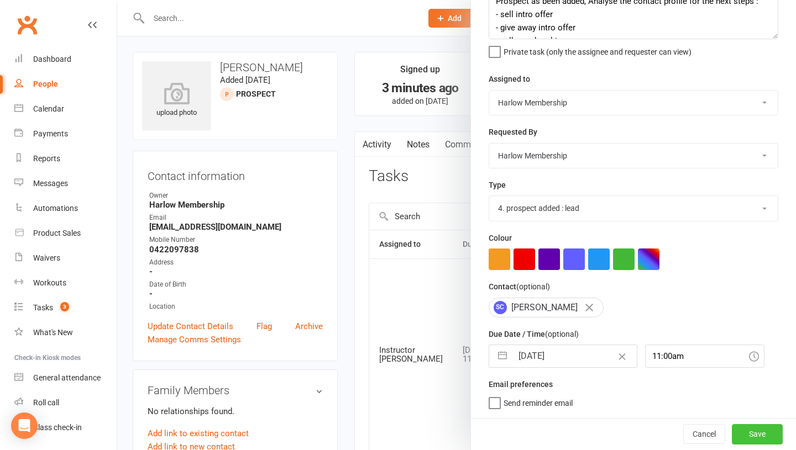
click at [761, 435] on button "Save" at bounding box center [756, 434] width 51 height 20
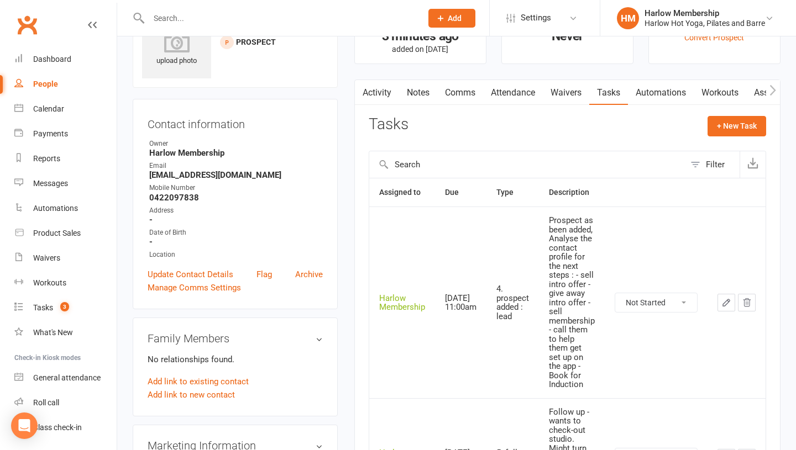
scroll to position [185, 0]
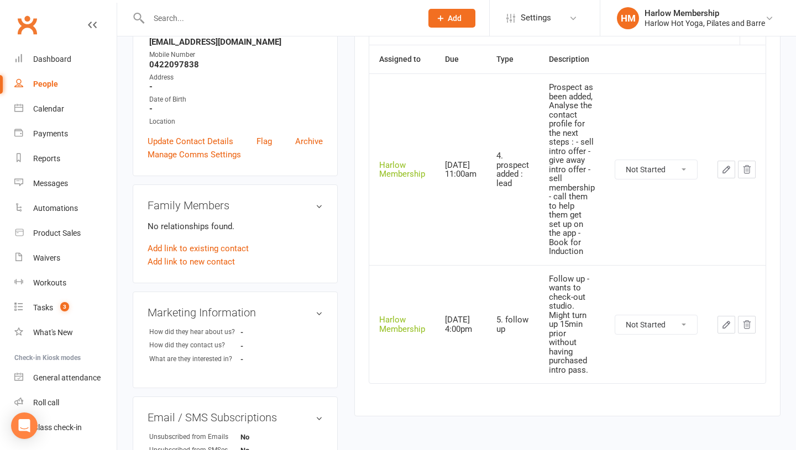
click at [631, 164] on select "Not Started In Progress Waiting Complete" at bounding box center [656, 169] width 82 height 19
select select "unstarted"
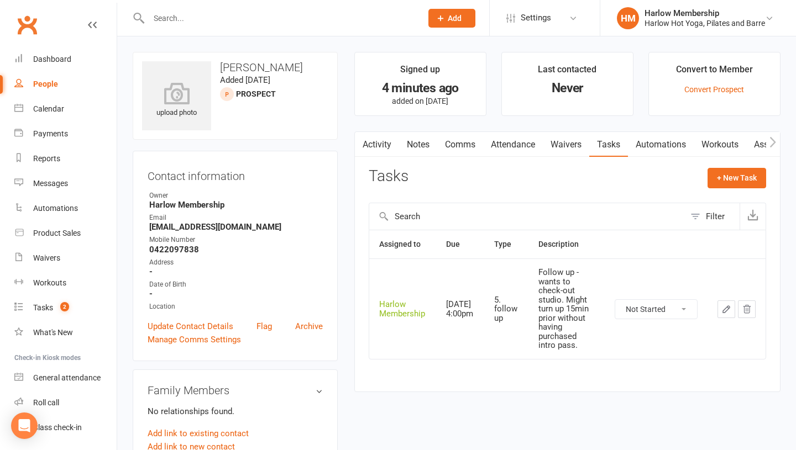
click at [650, 29] on li "[PERSON_NAME] Membership Harlow Hot Yoga, Pilates and Barre My profile Support …" at bounding box center [697, 18] width 196 height 36
click at [668, 14] on div "Harlow Membership" at bounding box center [704, 13] width 120 height 10
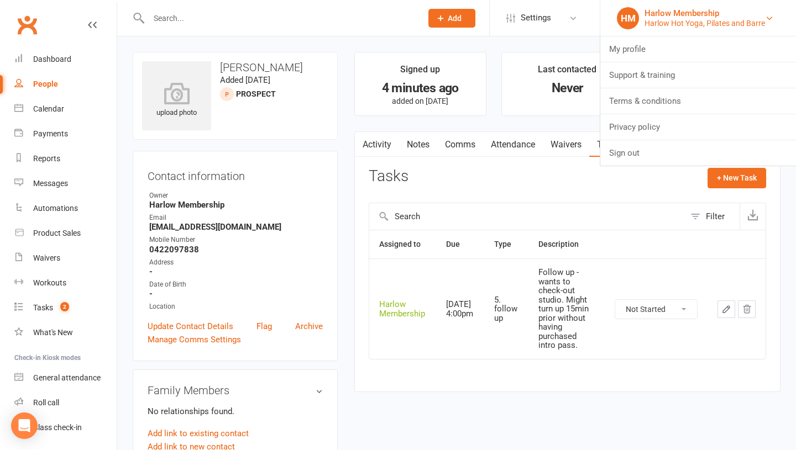
click at [668, 14] on div "Harlow Membership" at bounding box center [704, 13] width 120 height 10
